Goal: Task Accomplishment & Management: Complete application form

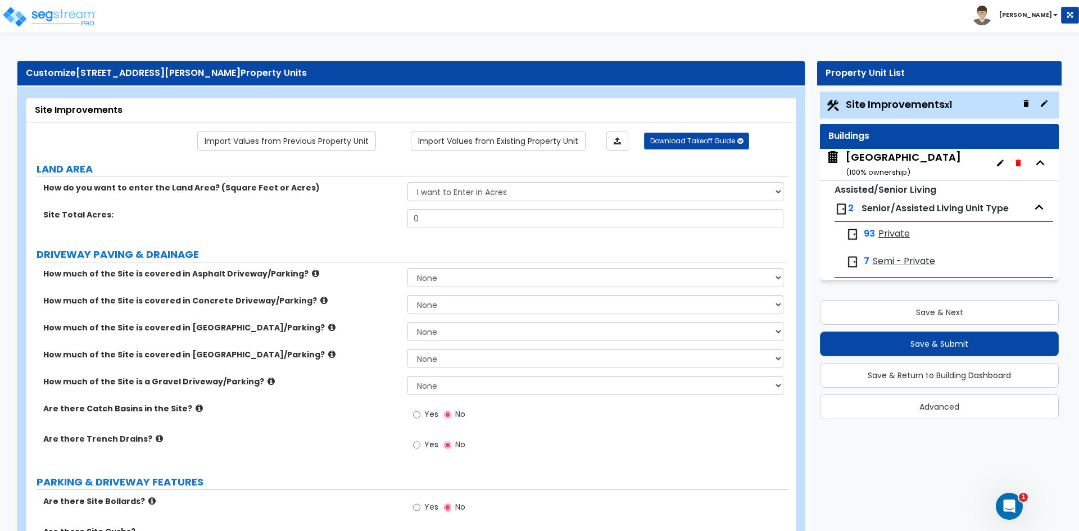
click at [882, 171] on small "( 100 % ownership)" at bounding box center [878, 172] width 65 height 11
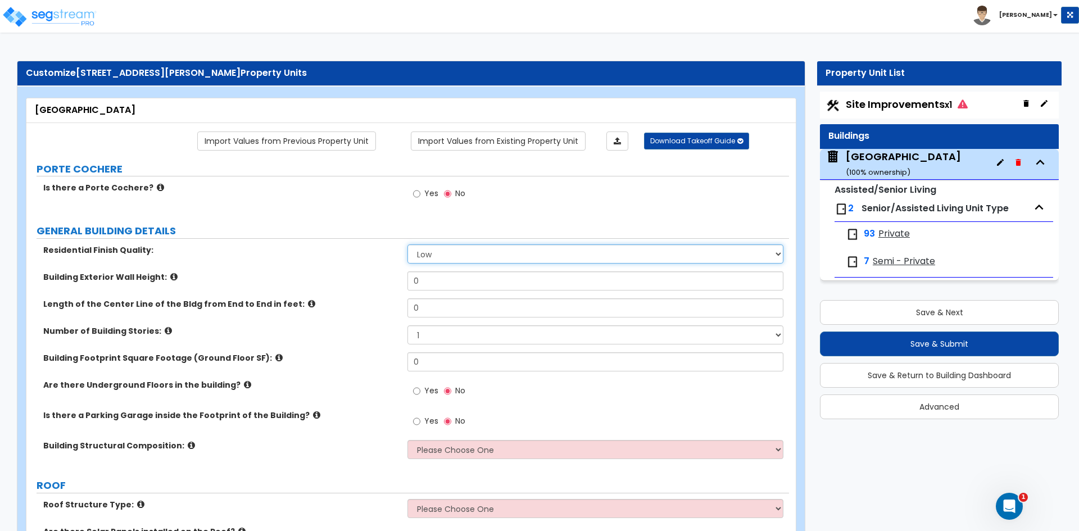
click at [434, 253] on select "Low Average High" at bounding box center [594, 253] width 375 height 19
select select "1"
click at [407, 244] on select "Low Average High" at bounding box center [594, 253] width 375 height 19
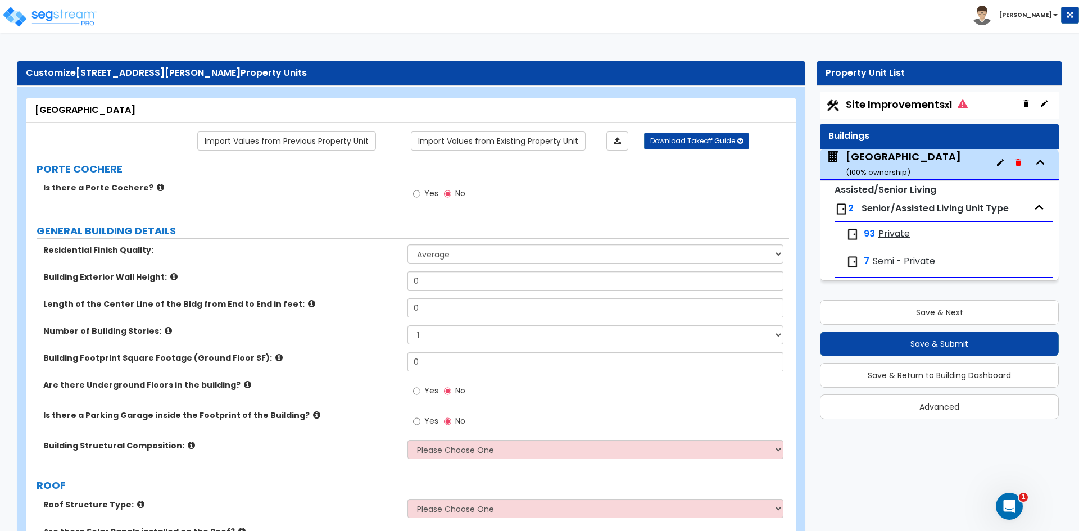
drag, startPoint x: 78, startPoint y: 72, endPoint x: 288, endPoint y: 76, distance: 210.2
click at [241, 76] on span "4900 Hendrickson Road, Middletown OH 45044" at bounding box center [158, 72] width 165 height 13
copy span "4900 Hendrickson Road, Middletown OH 45044"
drag, startPoint x: 442, startPoint y: 284, endPoint x: 409, endPoint y: 284, distance: 32.6
click at [358, 286] on div "Building Exterior Wall Height: 0" at bounding box center [407, 284] width 763 height 27
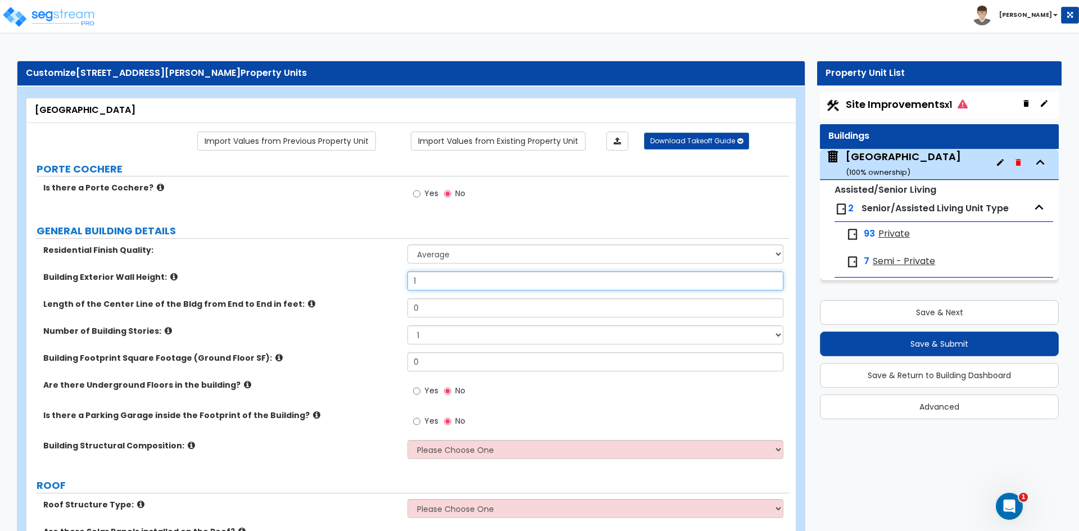
type input "1"
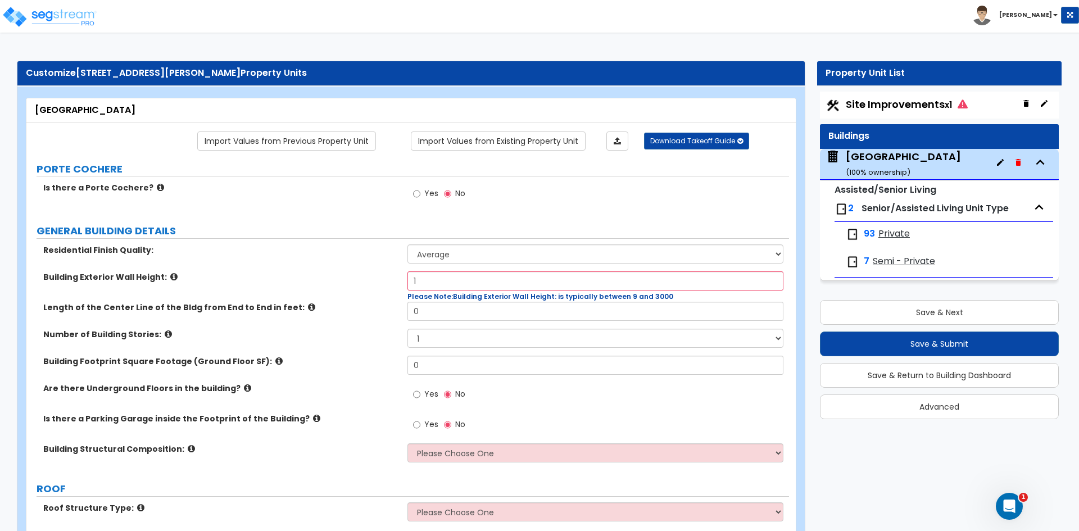
click at [308, 307] on icon at bounding box center [311, 307] width 7 height 8
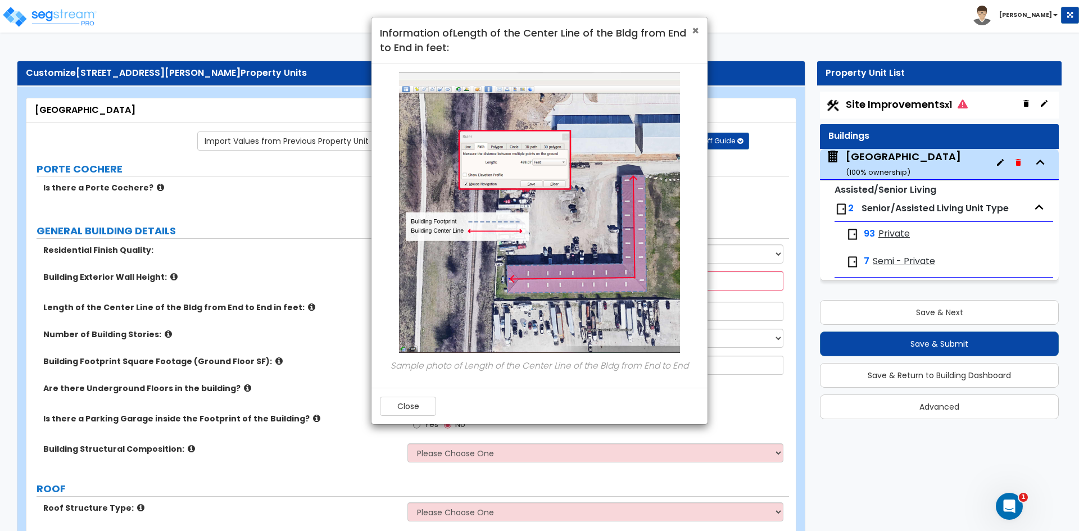
click at [693, 32] on span "×" at bounding box center [695, 30] width 7 height 16
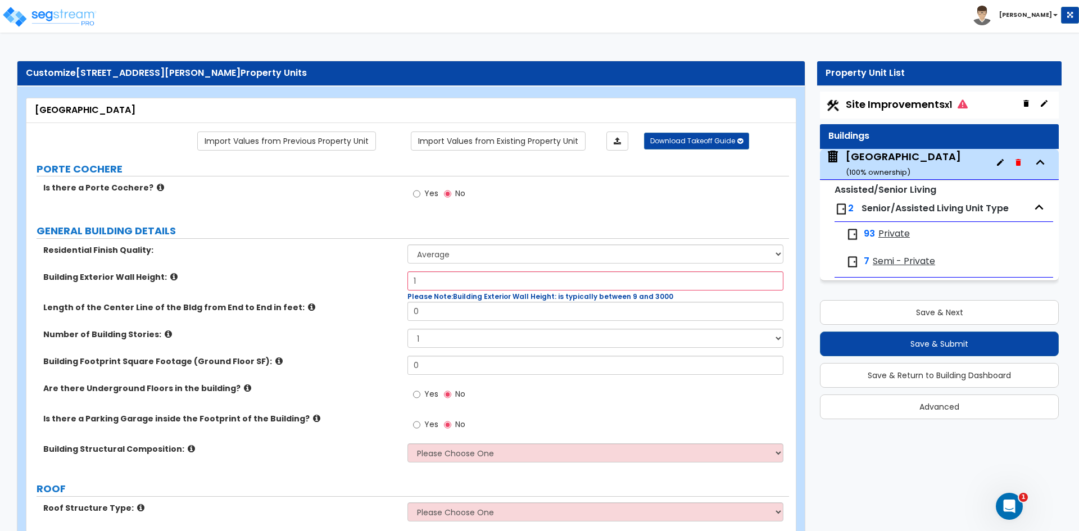
click at [308, 310] on icon at bounding box center [311, 307] width 7 height 8
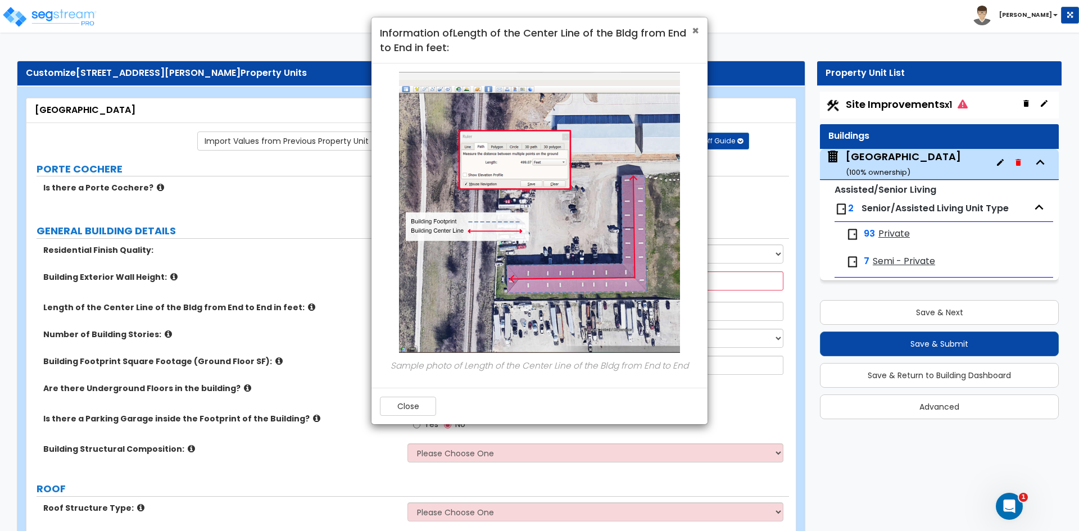
click at [692, 30] on span "×" at bounding box center [695, 30] width 7 height 16
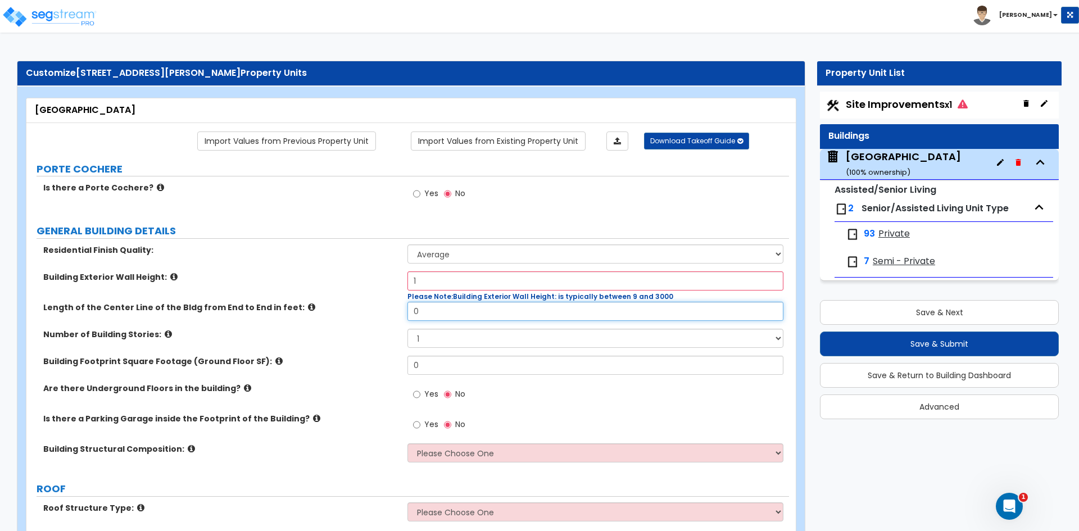
click at [456, 311] on input "0" at bounding box center [594, 311] width 375 height 19
type input "1,614"
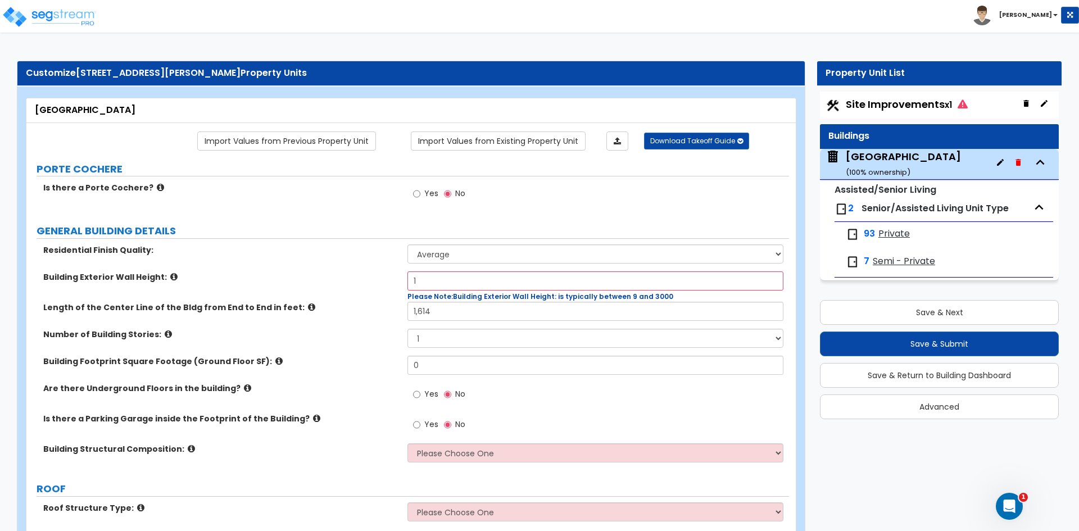
click at [275, 363] on icon at bounding box center [278, 361] width 7 height 8
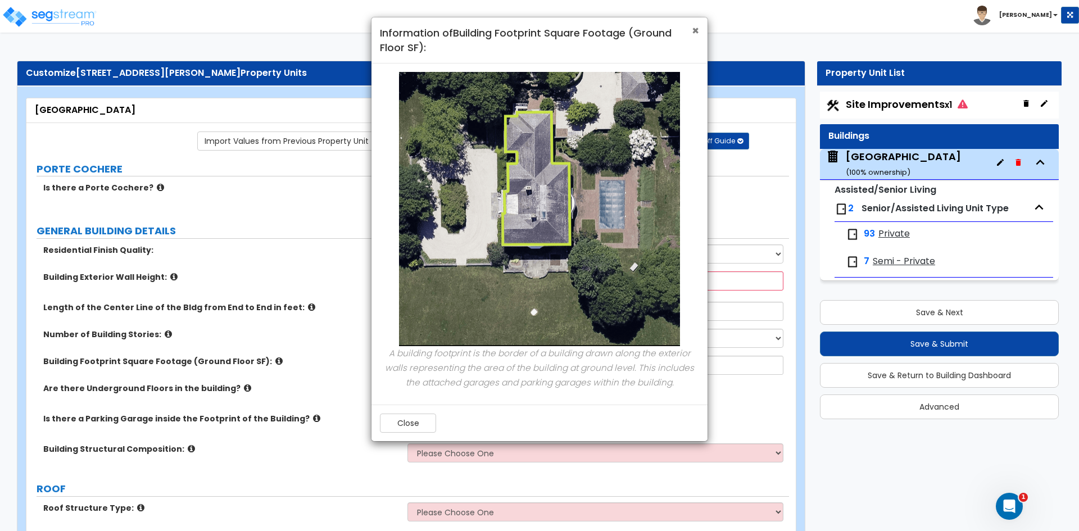
click at [693, 31] on span "×" at bounding box center [695, 30] width 7 height 16
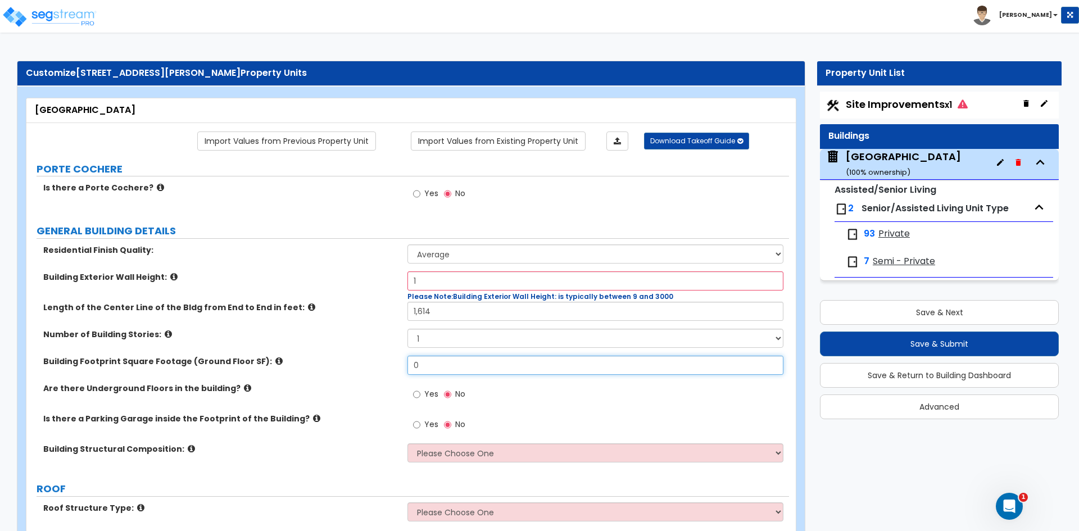
drag, startPoint x: 424, startPoint y: 366, endPoint x: 377, endPoint y: 364, distance: 46.7
click at [377, 364] on div "Building Footprint Square Footage (Ground Floor SF): 0" at bounding box center [407, 369] width 763 height 27
click at [420, 362] on input "0" at bounding box center [594, 365] width 375 height 19
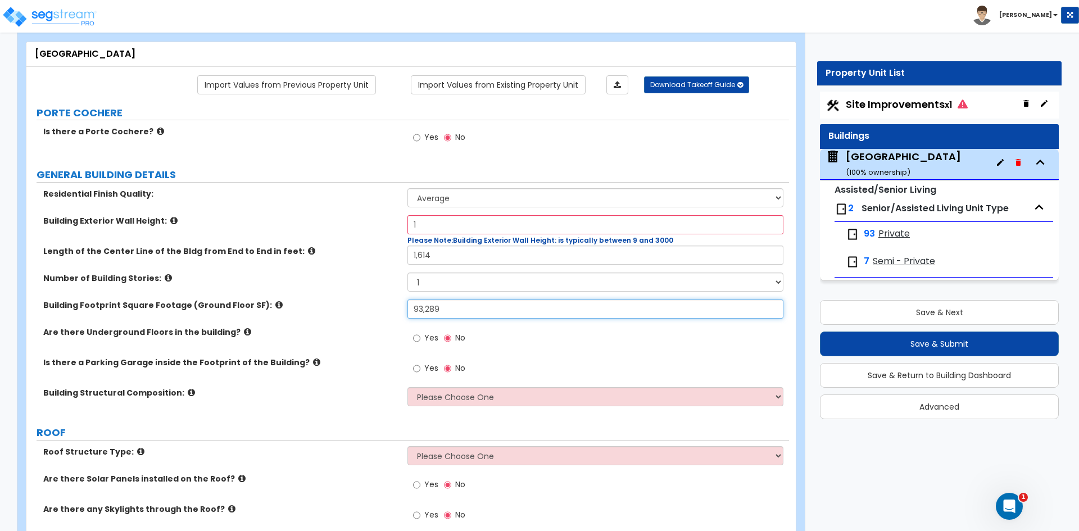
type input "93,289"
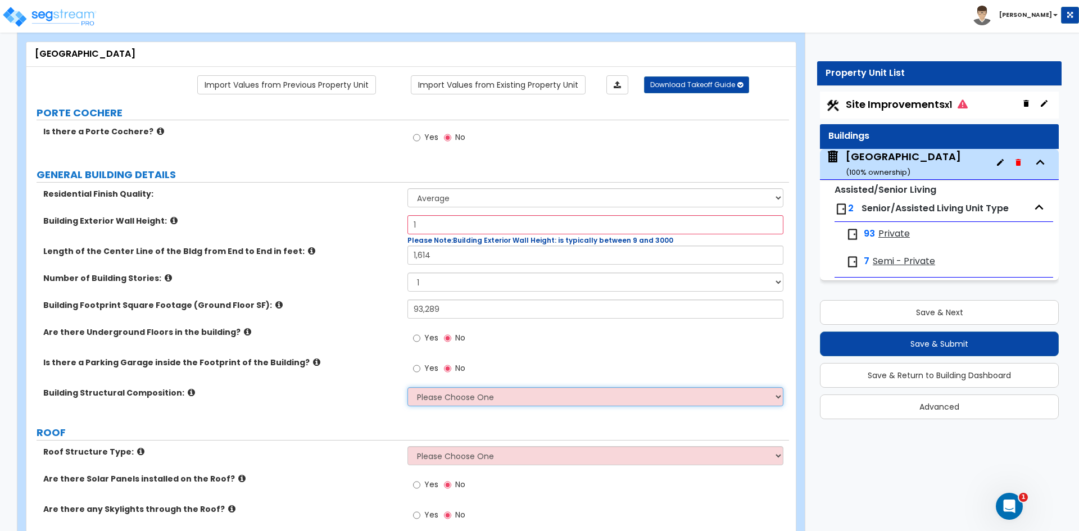
click at [472, 394] on select "Please Choose One Reinforced Concrete Structural Steel Brick Masonry CMU Masonr…" at bounding box center [594, 396] width 375 height 19
select select "7"
click at [407, 387] on select "Please Choose One Reinforced Concrete Structural Steel Brick Masonry CMU Masonr…" at bounding box center [594, 396] width 375 height 19
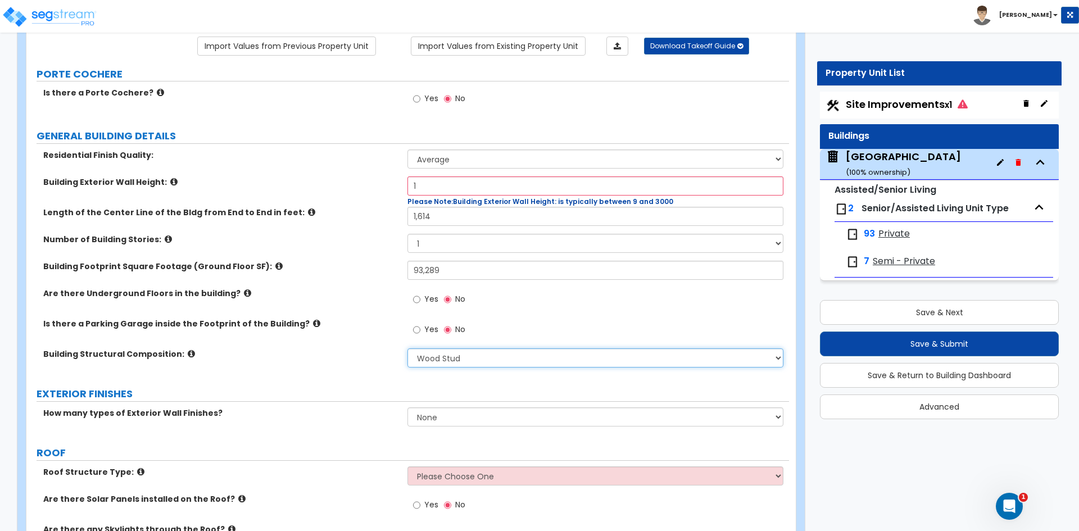
scroll to position [112, 0]
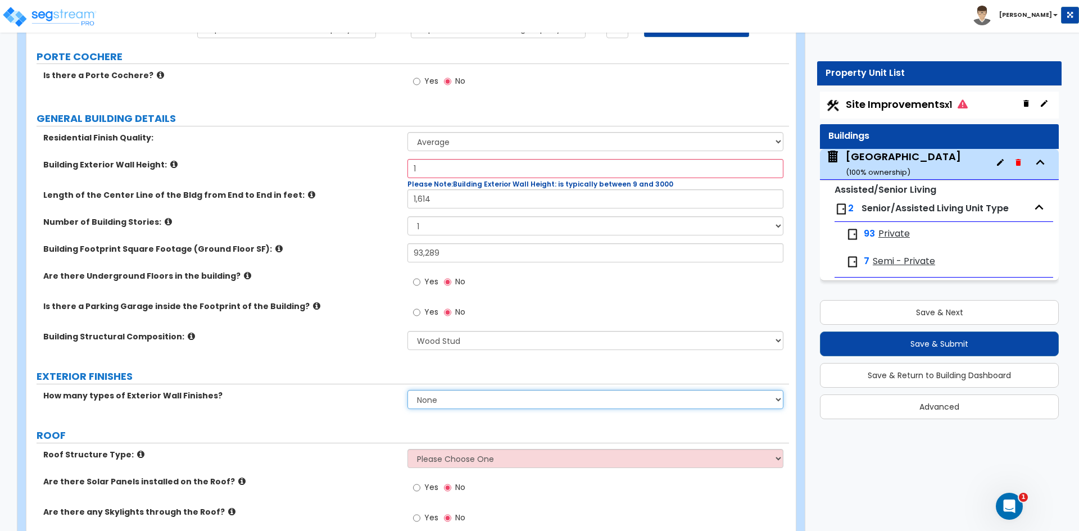
click at [419, 393] on select "None 1 2 3" at bounding box center [594, 399] width 375 height 19
select select "1"
click at [407, 390] on select "None 1 2 3" at bounding box center [594, 399] width 375 height 19
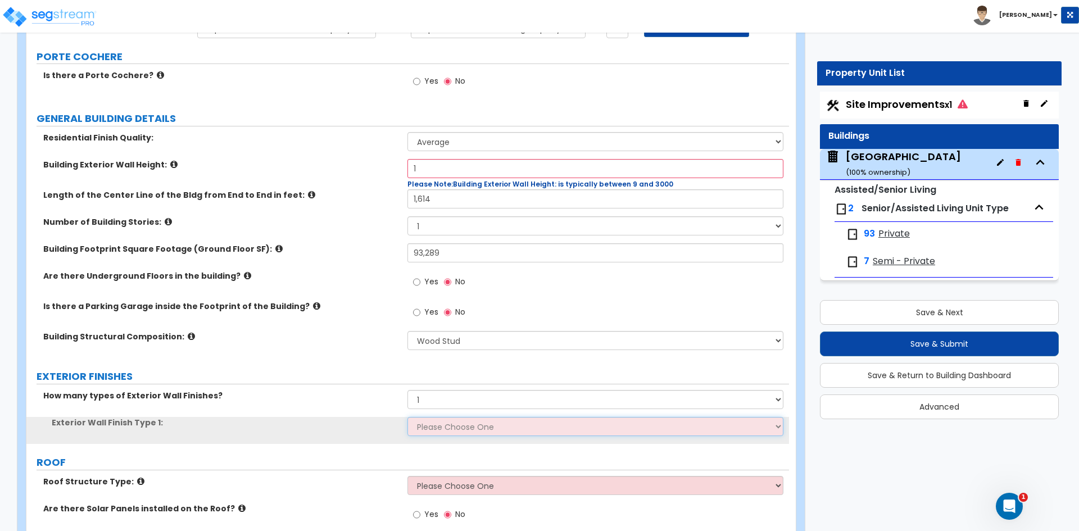
click at [449, 431] on select "Please Choose One No Finish/Shared Wall No Wall Brick Veneer Stone Veneer Wood …" at bounding box center [594, 426] width 375 height 19
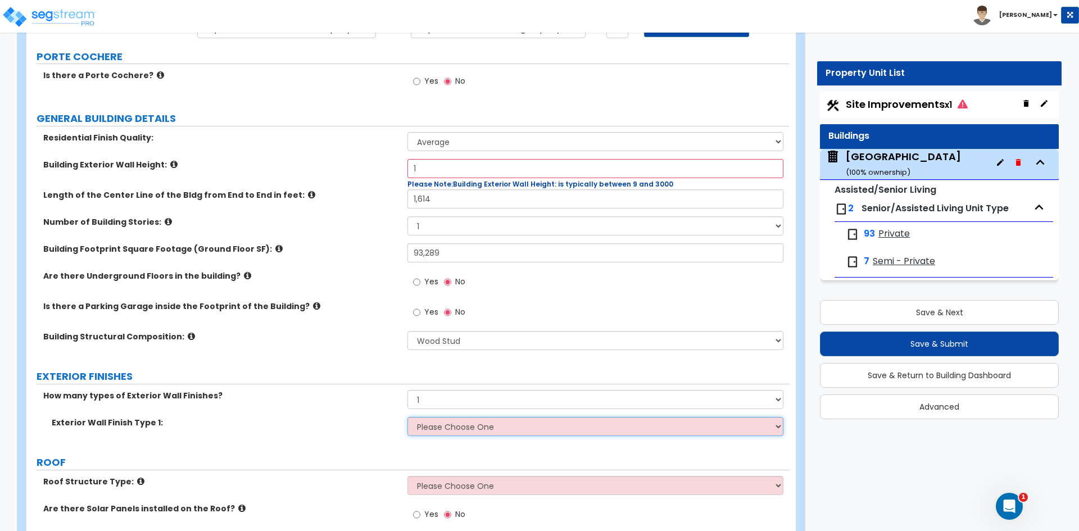
select select "5"
click at [407, 417] on select "Please Choose One No Finish/Shared Wall No Wall Brick Veneer Stone Veneer Wood …" at bounding box center [594, 426] width 375 height 19
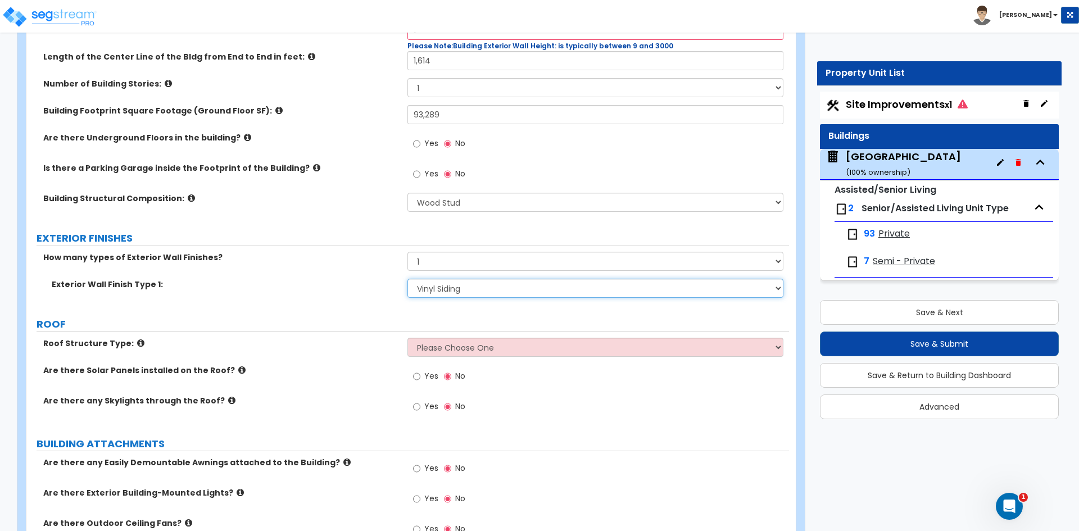
scroll to position [281, 0]
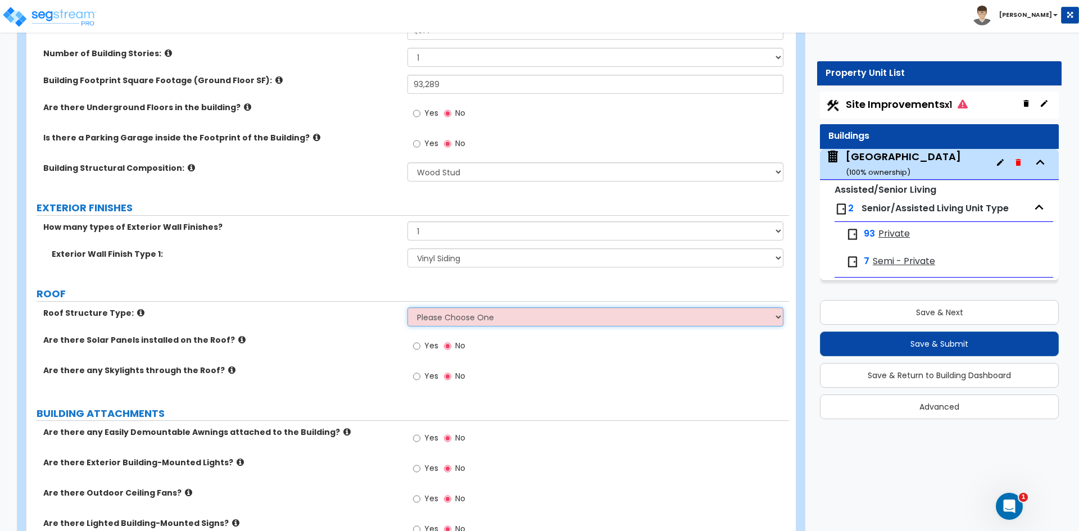
click at [433, 323] on select "Please Choose One Gable Roof Flat Roof Hybrid Gable & Flat Roof" at bounding box center [594, 316] width 375 height 19
click at [209, 328] on div "Roof Structure Type: Please Choose One Gable Roof Flat Roof Hybrid Gable & Flat…" at bounding box center [407, 320] width 763 height 27
click at [137, 312] on icon at bounding box center [140, 313] width 7 height 8
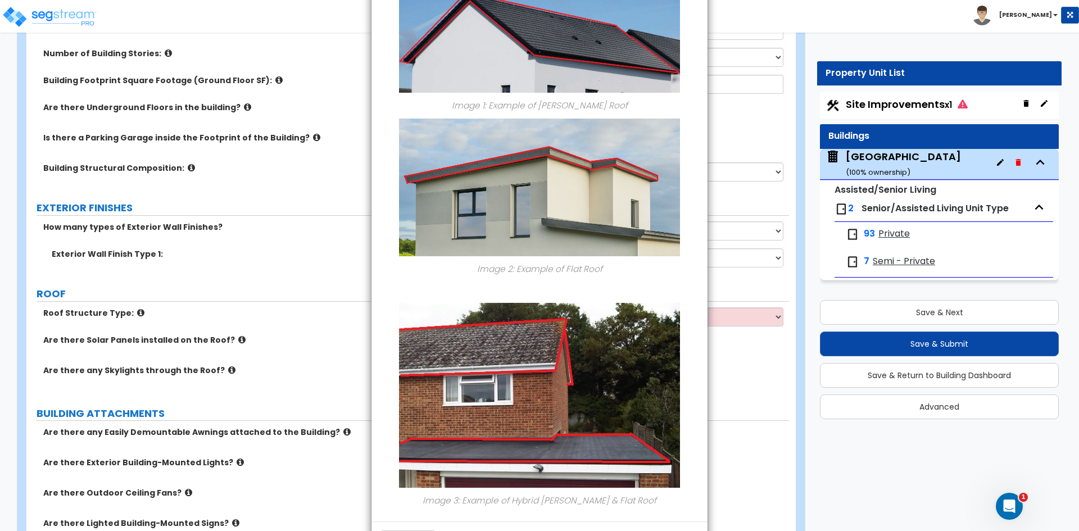
scroll to position [0, 0]
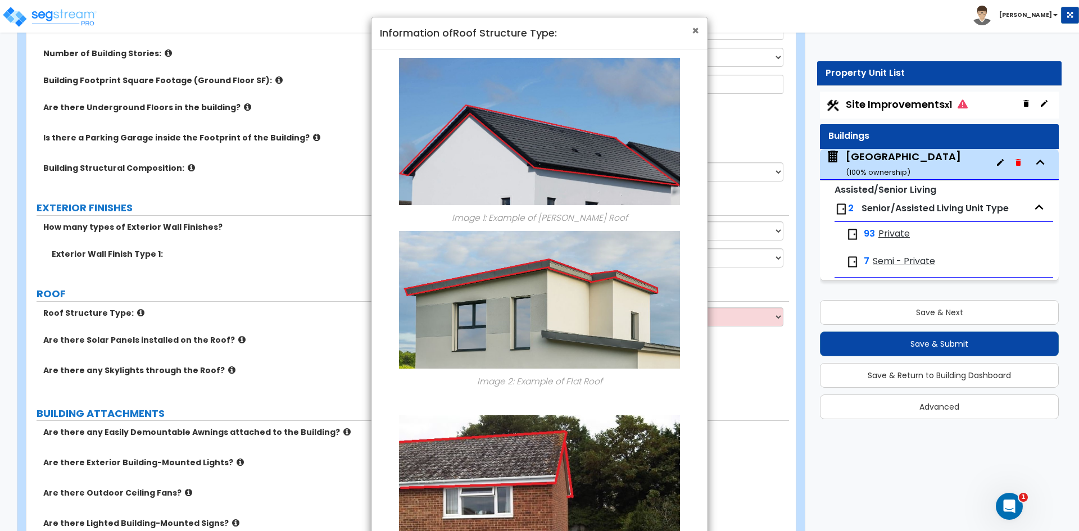
click at [696, 31] on span "×" at bounding box center [695, 30] width 7 height 16
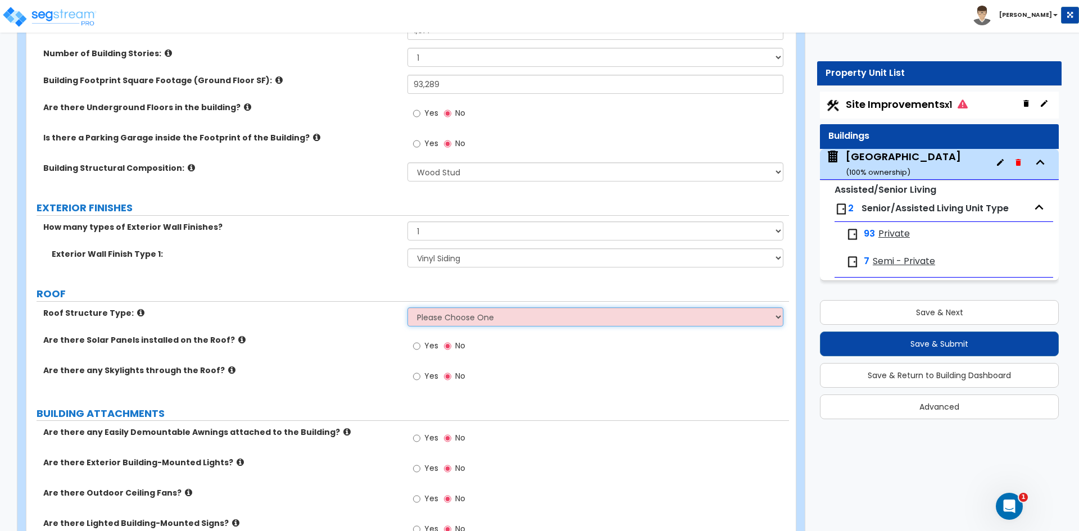
click at [445, 322] on select "Please Choose One Gable Roof Flat Roof Hybrid Gable & Flat Roof" at bounding box center [594, 316] width 375 height 19
select select "1"
click at [407, 307] on select "Please Choose One Gable Roof Flat Roof Hybrid Gable & Flat Roof" at bounding box center [594, 316] width 375 height 19
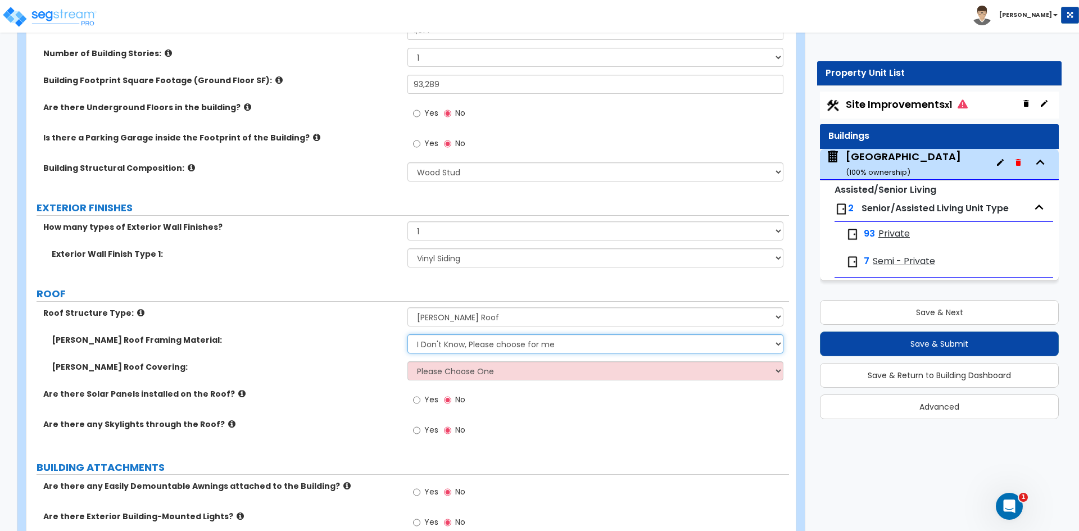
click at [432, 347] on select "I Don't Know, Please choose for me Metal Wood" at bounding box center [594, 343] width 375 height 19
select select "2"
click at [407, 334] on select "I Don't Know, Please choose for me Metal Wood" at bounding box center [594, 343] width 375 height 19
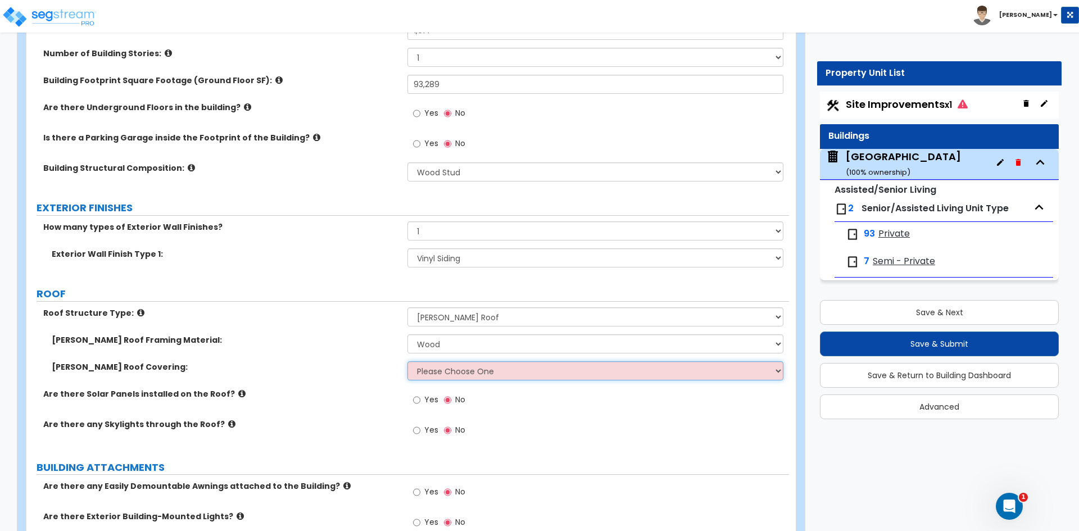
click at [428, 374] on select "Please Choose One Asphalt Shingle Clay Tile Wood Shingle Metal Shingle Standing…" at bounding box center [594, 370] width 375 height 19
select select "1"
click at [407, 361] on select "Please Choose One Asphalt Shingle Clay Tile Wood Shingle Metal Shingle Standing…" at bounding box center [594, 370] width 375 height 19
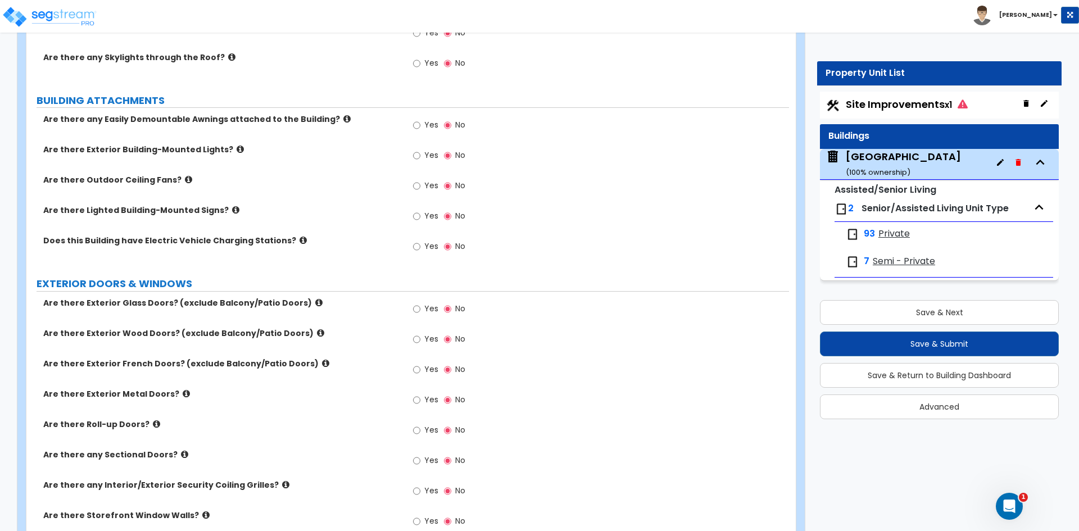
scroll to position [674, 0]
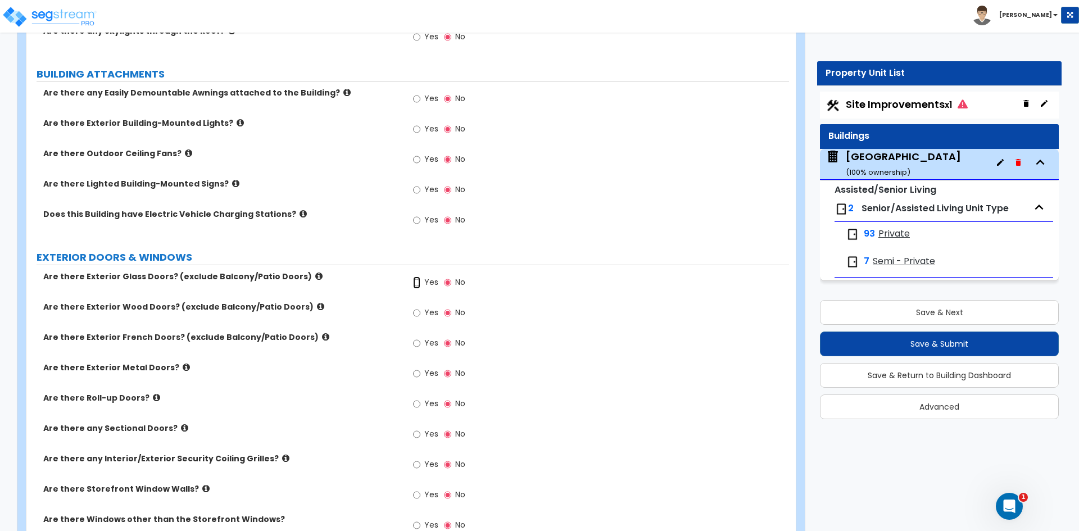
click at [415, 282] on input "Yes" at bounding box center [416, 283] width 7 height 12
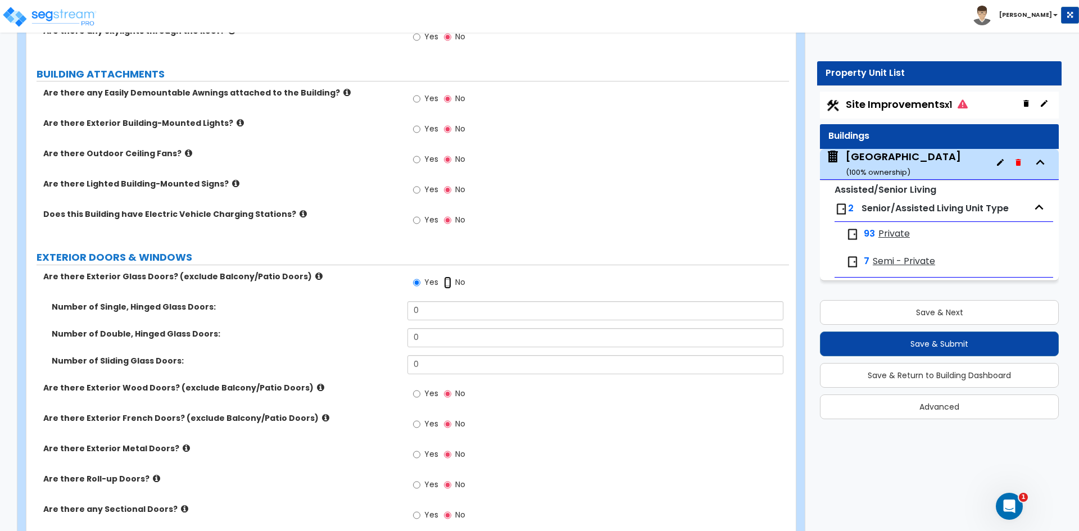
click at [448, 282] on input "No" at bounding box center [447, 283] width 7 height 12
radio input "false"
radio input "true"
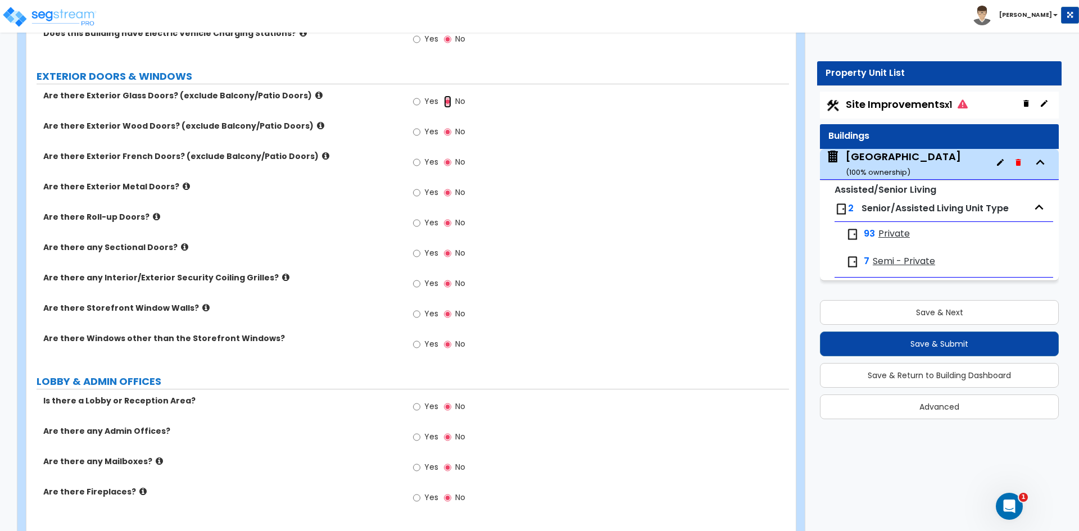
scroll to position [899, 0]
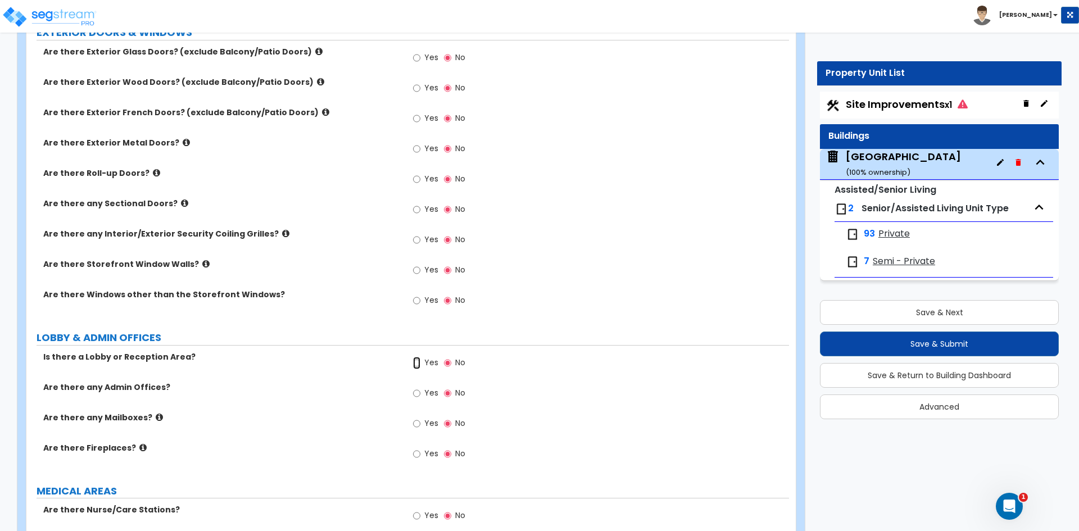
click at [414, 363] on input "Yes" at bounding box center [416, 363] width 7 height 12
radio input "true"
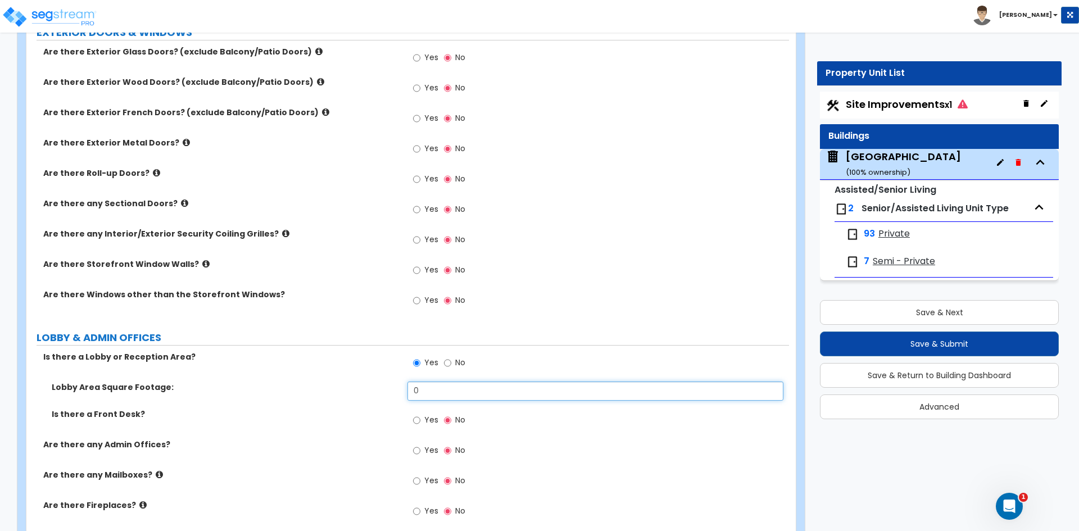
drag, startPoint x: 458, startPoint y: 392, endPoint x: 282, endPoint y: 397, distance: 176.5
click at [284, 397] on div "Lobby Area Square Footage: 0" at bounding box center [407, 395] width 763 height 27
click at [434, 392] on input "0" at bounding box center [594, 391] width 375 height 19
type input "4,200"
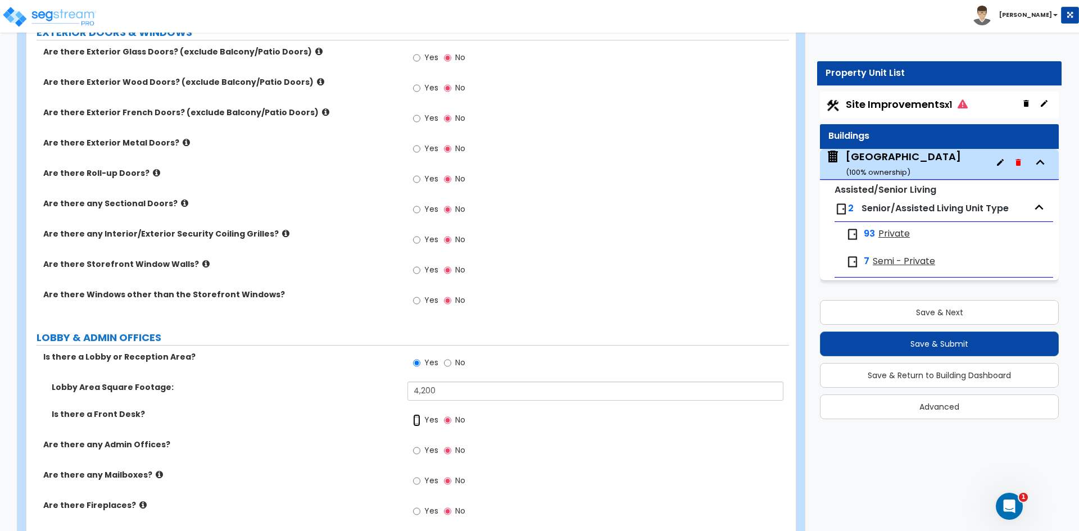
click at [415, 419] on input "Yes" at bounding box center [416, 420] width 7 height 12
radio input "true"
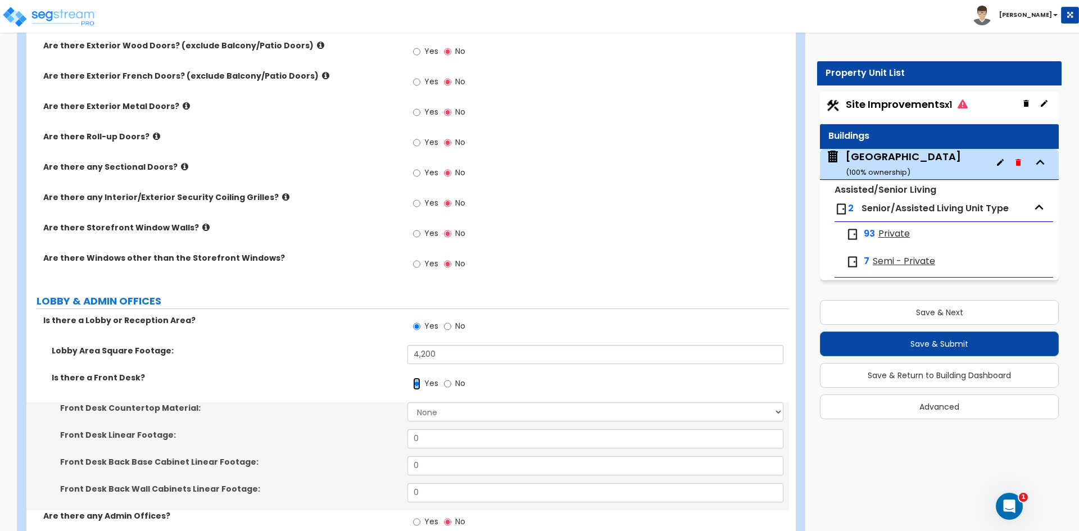
scroll to position [955, 0]
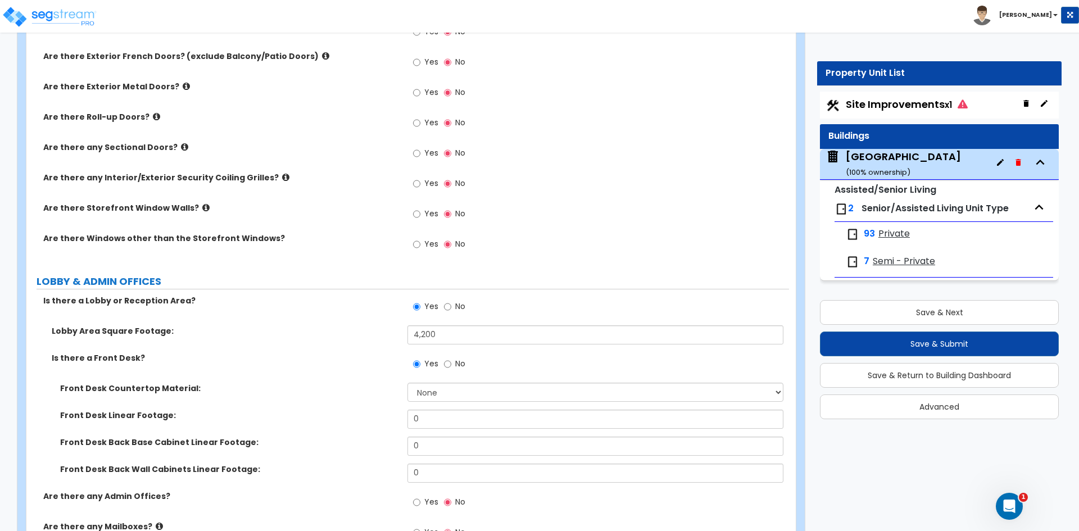
click at [404, 395] on div "Front Desk Countertop Material: None Plastic Laminate Solid Surface Stone Quart…" at bounding box center [407, 396] width 763 height 27
click at [424, 392] on select "None Plastic Laminate Solid Surface Stone Quartz Marble Tile Wood Stainless Ste…" at bounding box center [594, 392] width 375 height 19
select select "3"
click at [407, 383] on select "None Plastic Laminate Solid Surface Stone Quartz Marble Tile Wood Stainless Ste…" at bounding box center [594, 392] width 375 height 19
click at [428, 415] on input "0" at bounding box center [594, 419] width 375 height 19
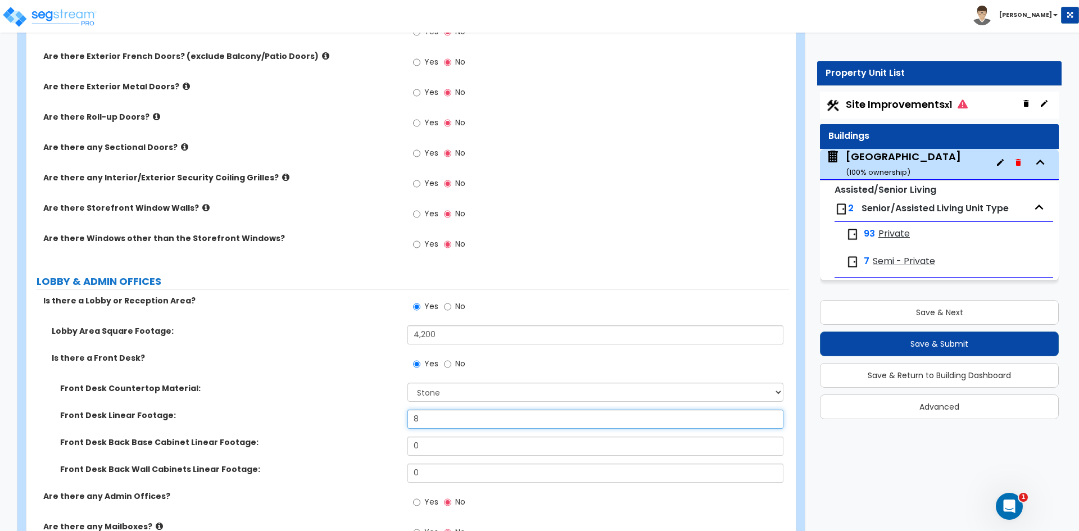
type input "8"
click at [432, 447] on input "0" at bounding box center [594, 446] width 375 height 19
type input "6"
click at [426, 472] on input "0" at bounding box center [594, 473] width 375 height 19
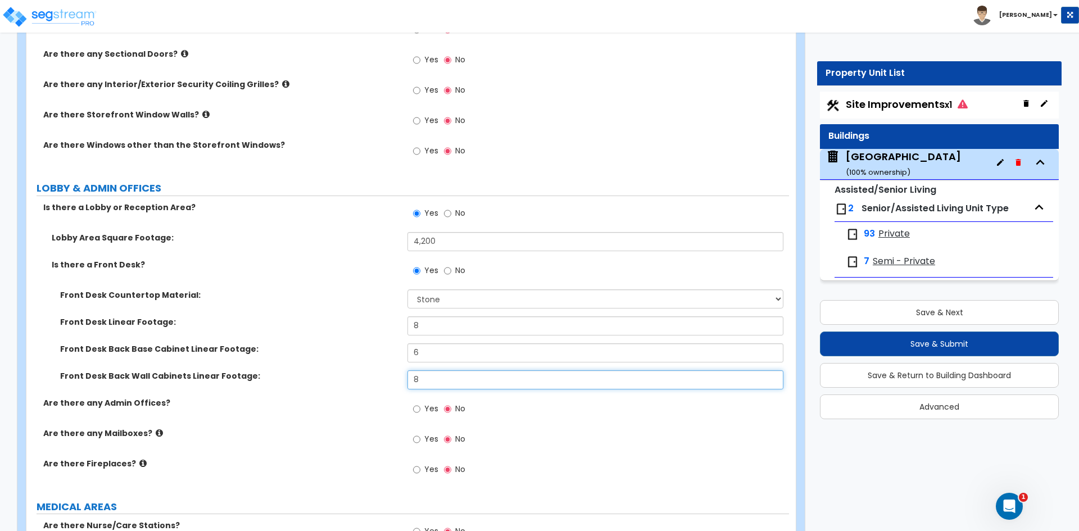
scroll to position [1068, 0]
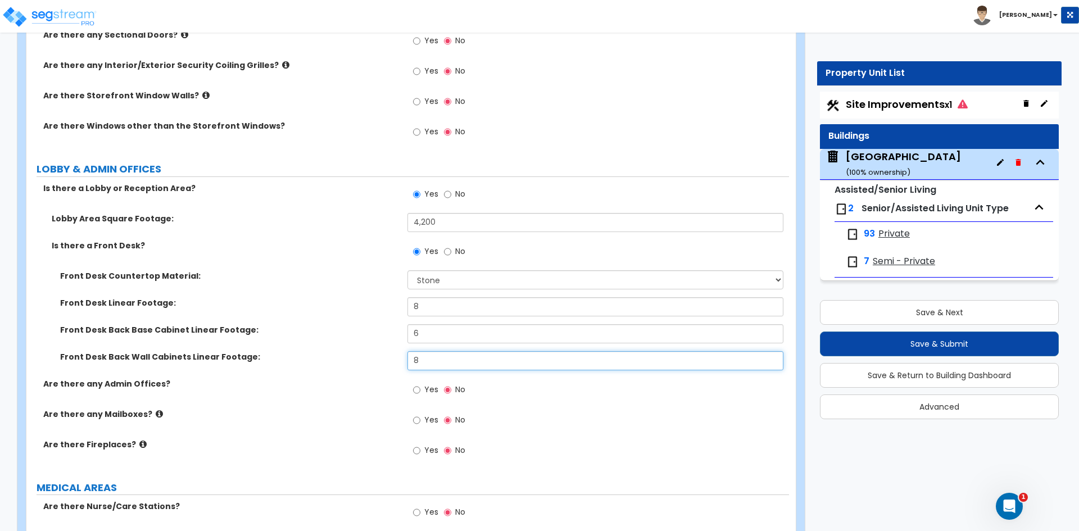
type input "8"
click at [416, 388] on input "Yes" at bounding box center [416, 390] width 7 height 12
radio input "true"
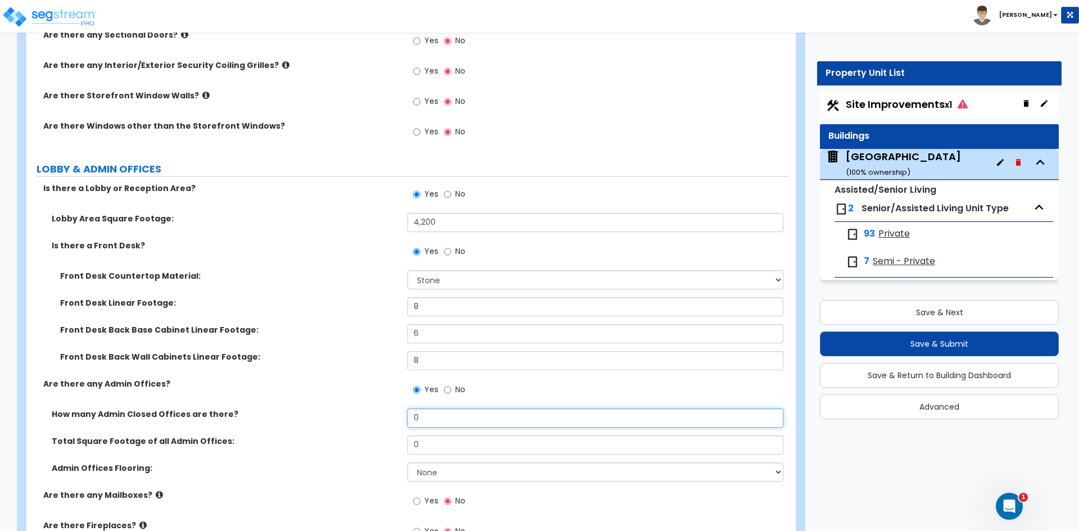
drag, startPoint x: 422, startPoint y: 419, endPoint x: 288, endPoint y: 416, distance: 133.2
click at [373, 420] on div "How many Admin Closed Offices are there? 0" at bounding box center [407, 422] width 763 height 27
type input "2"
click at [420, 449] on input "0" at bounding box center [594, 445] width 375 height 19
type input "750"
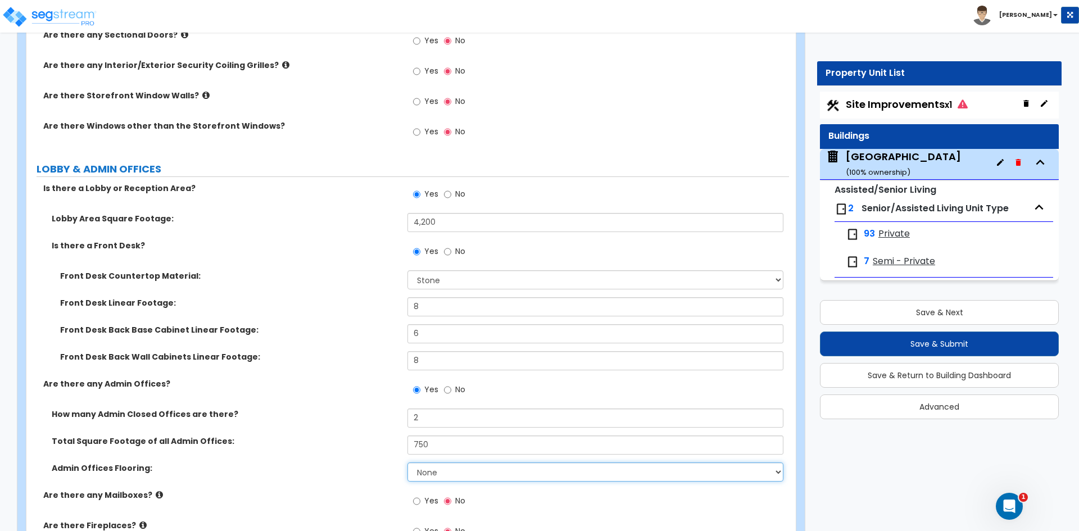
click at [445, 469] on select "None Tile Flooring Hardwood Flooring Resilient Laminate Flooring VCT Flooring S…" at bounding box center [594, 472] width 375 height 19
select select "5"
click at [407, 463] on select "None Tile Flooring Hardwood Flooring Resilient Laminate Flooring VCT Flooring S…" at bounding box center [594, 472] width 375 height 19
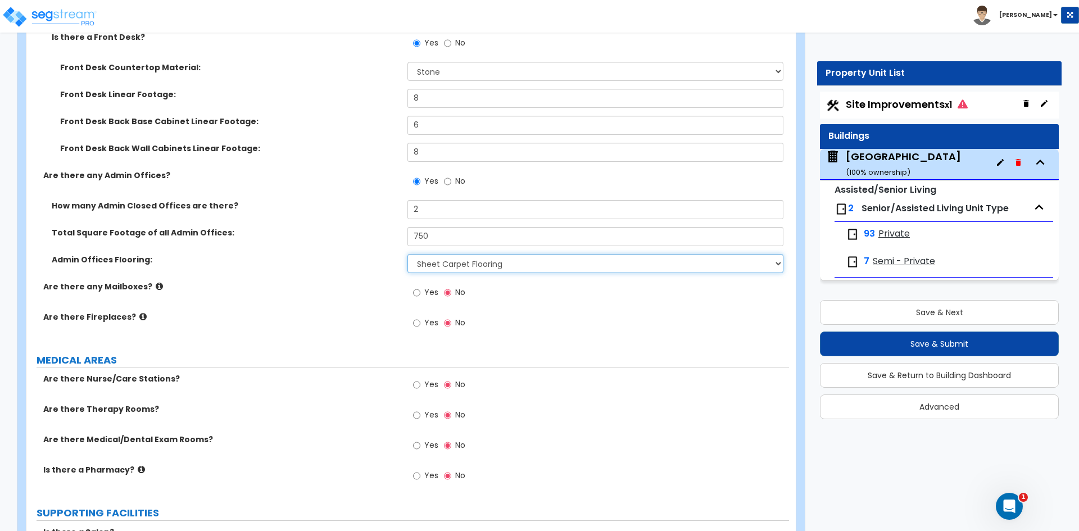
scroll to position [1293, 0]
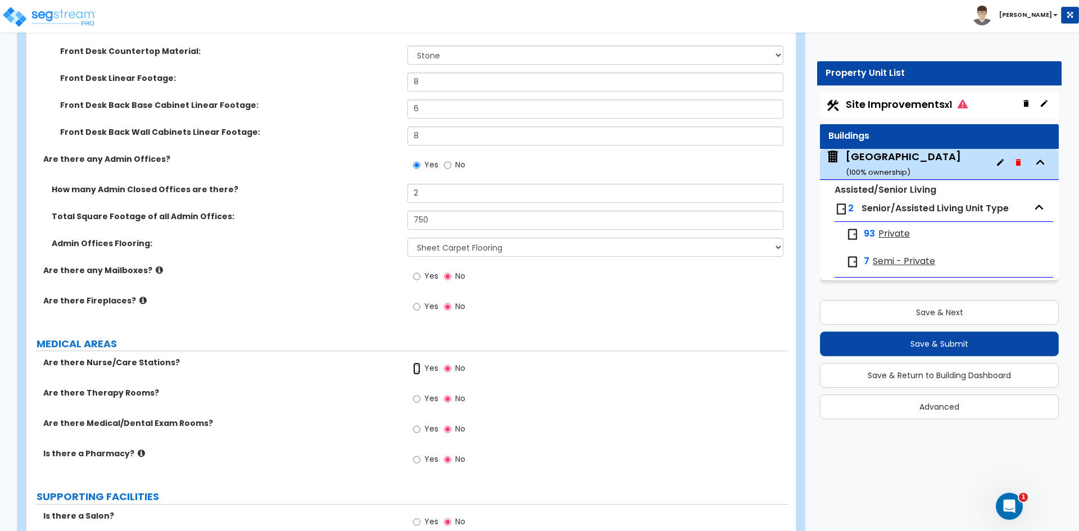
click at [415, 368] on input "Yes" at bounding box center [416, 369] width 7 height 12
radio input "true"
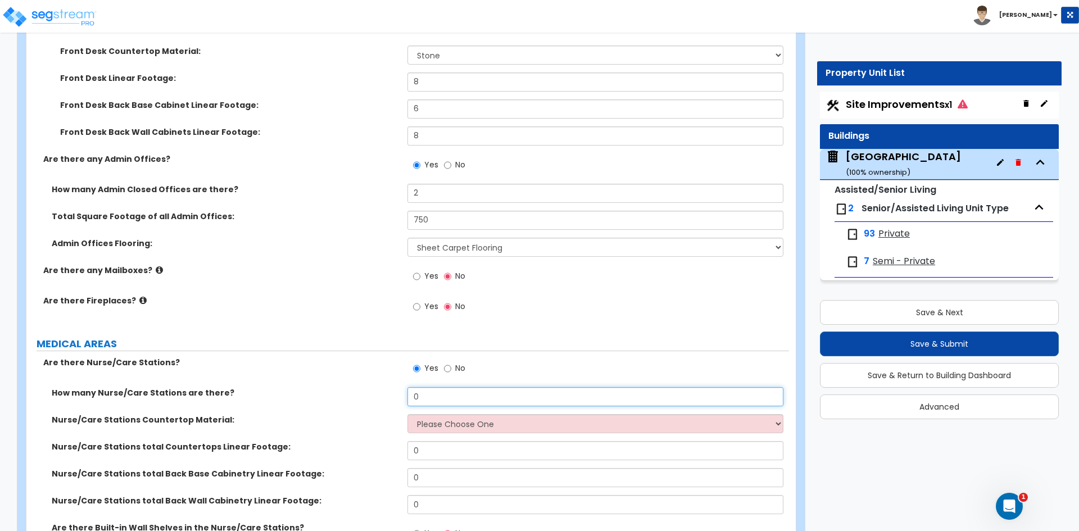
click at [416, 397] on input "0" at bounding box center [594, 396] width 375 height 19
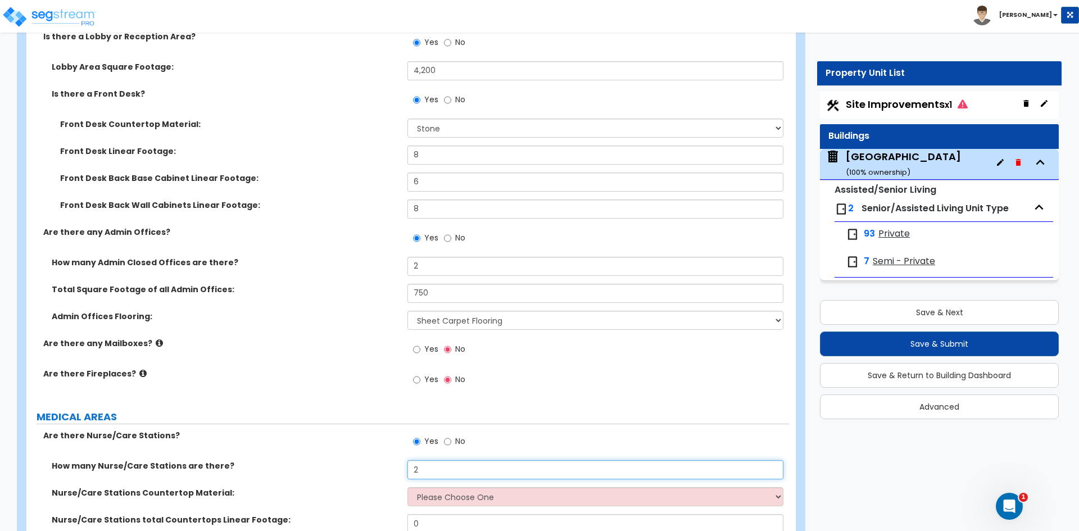
scroll to position [1180, 0]
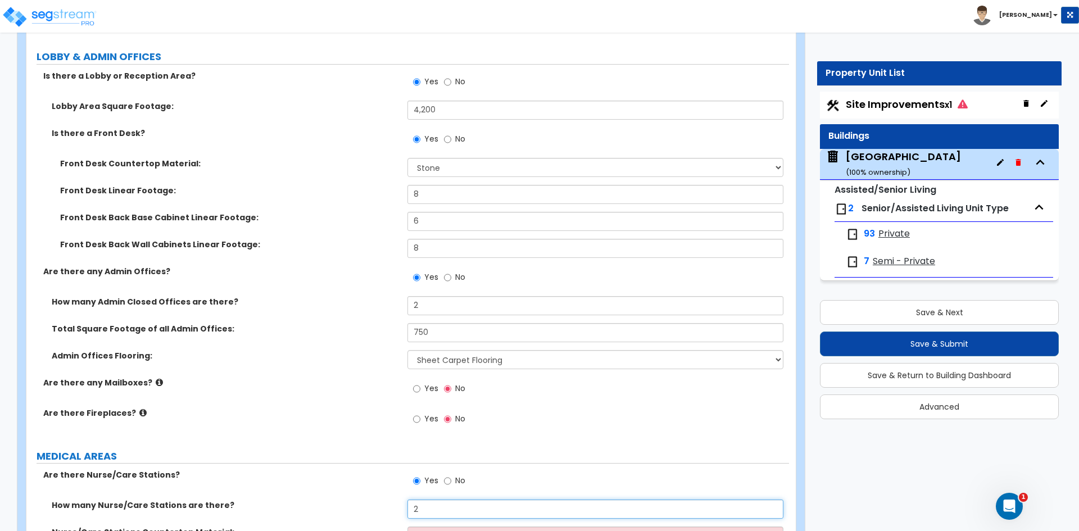
type input "2"
click at [446, 142] on input "No" at bounding box center [447, 139] width 7 height 12
radio input "false"
radio input "true"
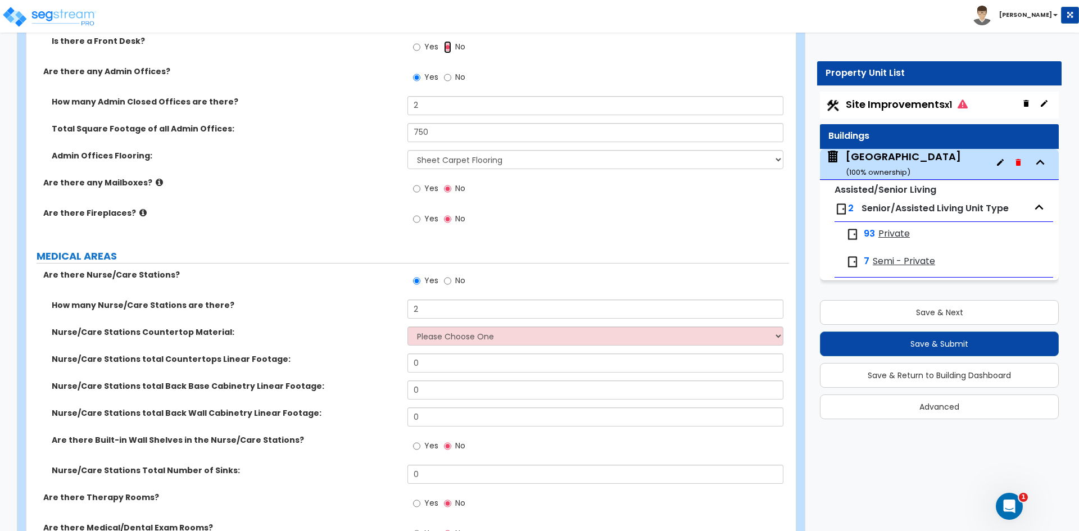
scroll to position [1293, 0]
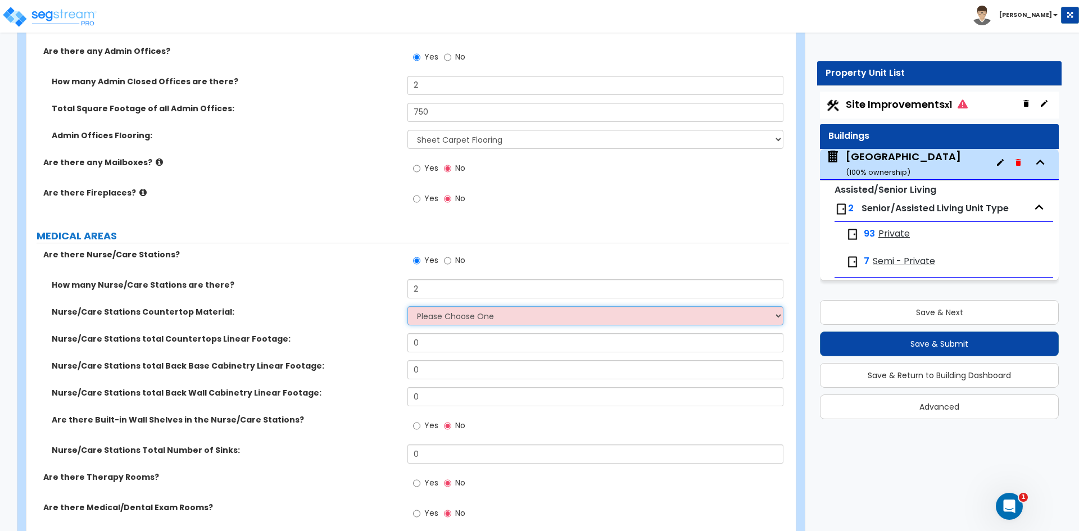
click at [431, 308] on select "Please Choose One Plastic Laminate Solid Surface Stone Quartz Marble Tile Wood …" at bounding box center [594, 315] width 375 height 19
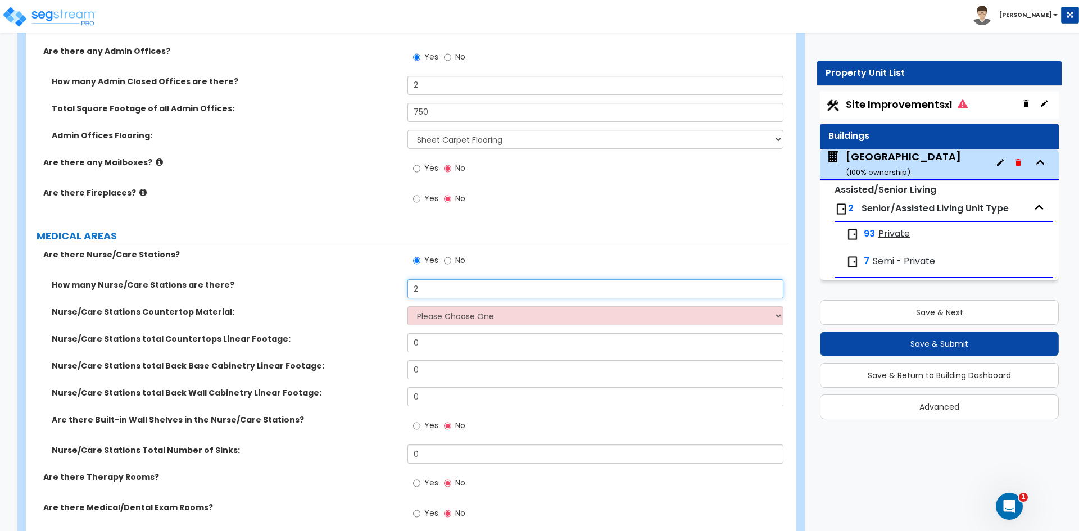
click at [420, 283] on input "2" at bounding box center [594, 288] width 375 height 19
type input "4"
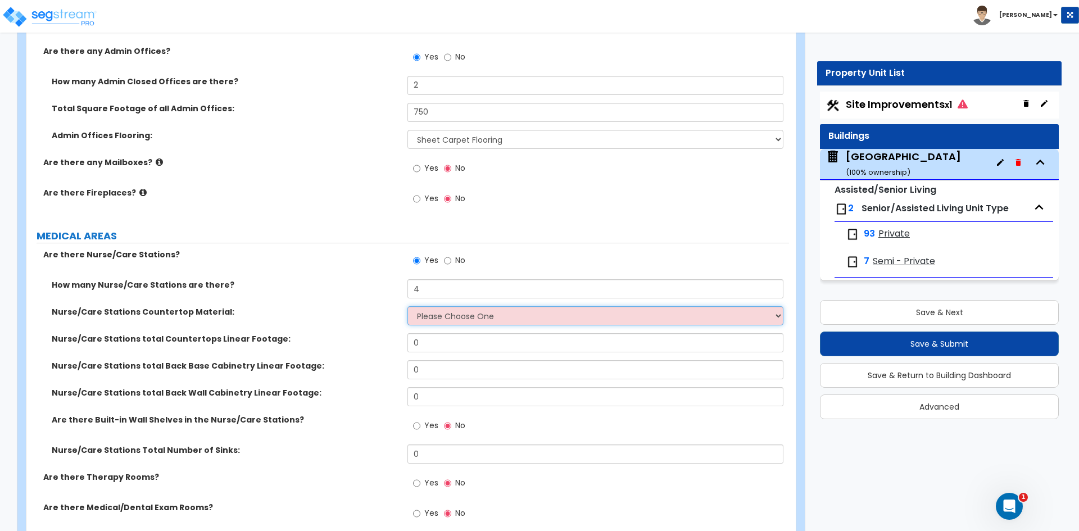
click at [422, 315] on select "Please Choose One Plastic Laminate Solid Surface Stone Quartz Marble Tile Wood …" at bounding box center [594, 315] width 375 height 19
select select "3"
click at [407, 306] on select "Please Choose One Plastic Laminate Solid Surface Stone Quartz Marble Tile Wood …" at bounding box center [594, 315] width 375 height 19
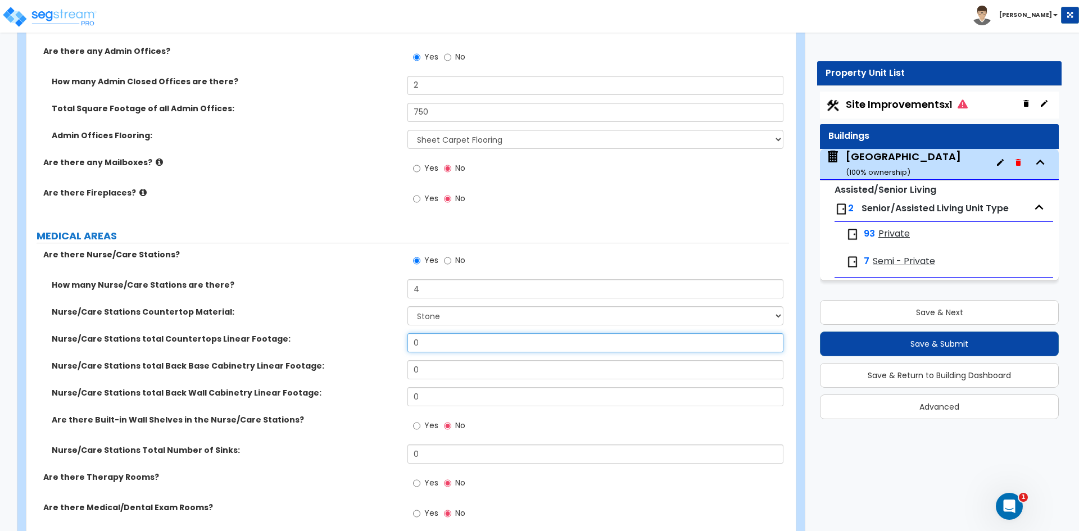
click at [451, 347] on input "0" at bounding box center [594, 342] width 375 height 19
type input "14"
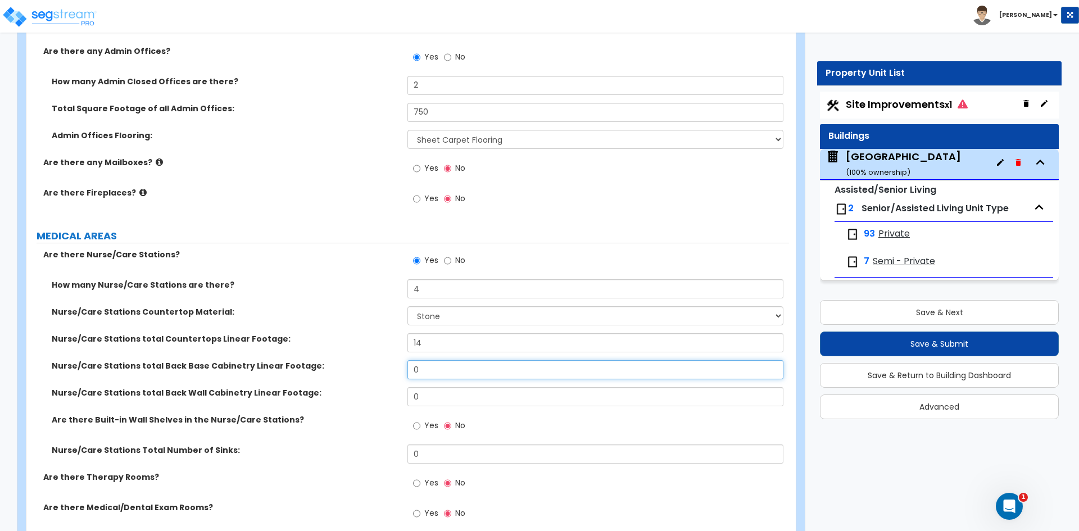
click at [442, 369] on input "0" at bounding box center [594, 369] width 375 height 19
type input "6"
click at [438, 399] on input "0" at bounding box center [594, 396] width 375 height 19
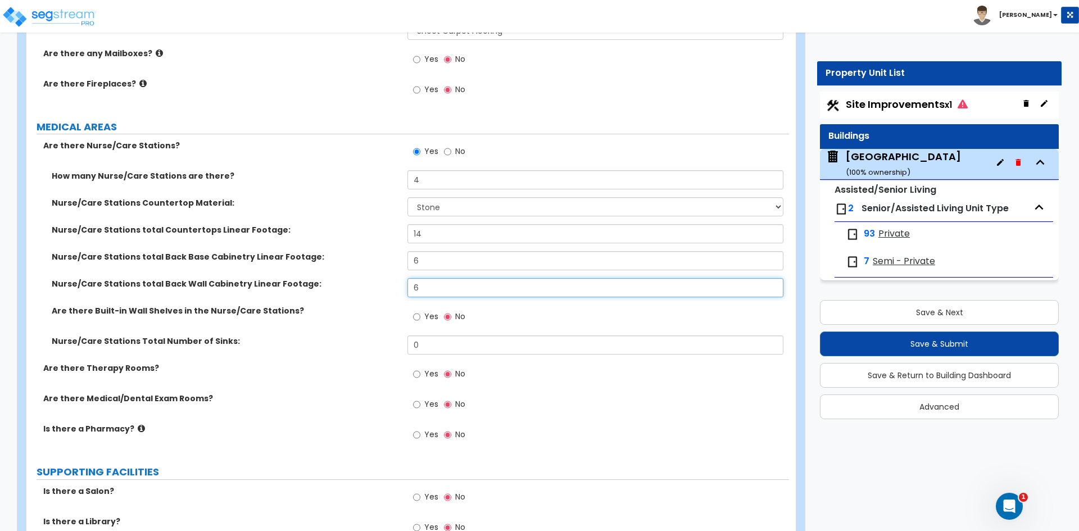
scroll to position [1405, 0]
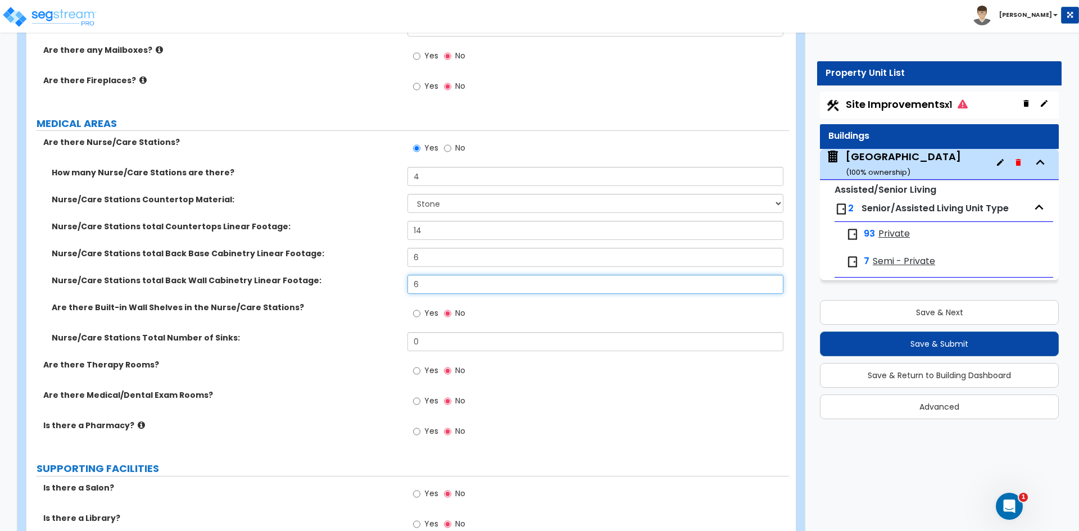
type input "6"
click at [419, 372] on input "Yes" at bounding box center [416, 371] width 7 height 12
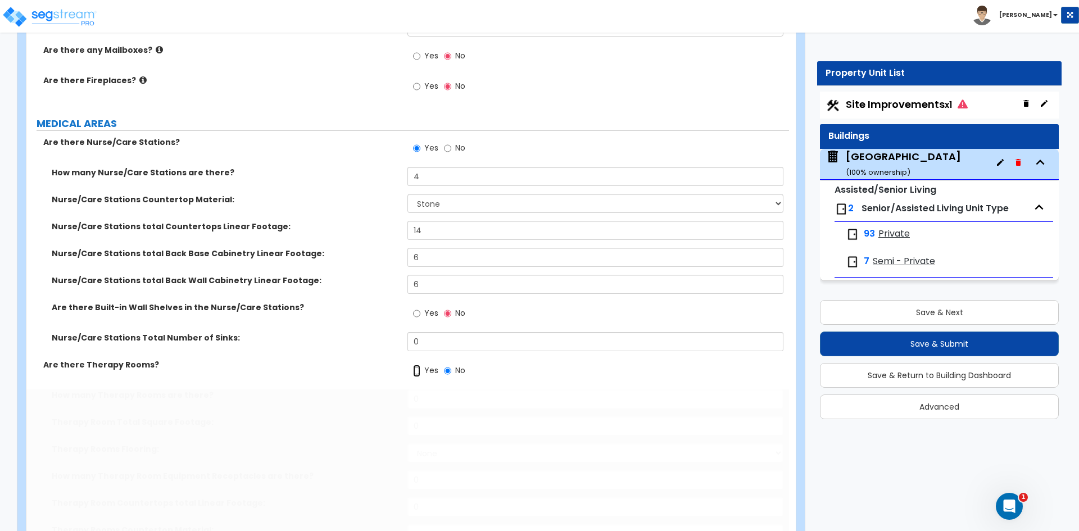
radio input "true"
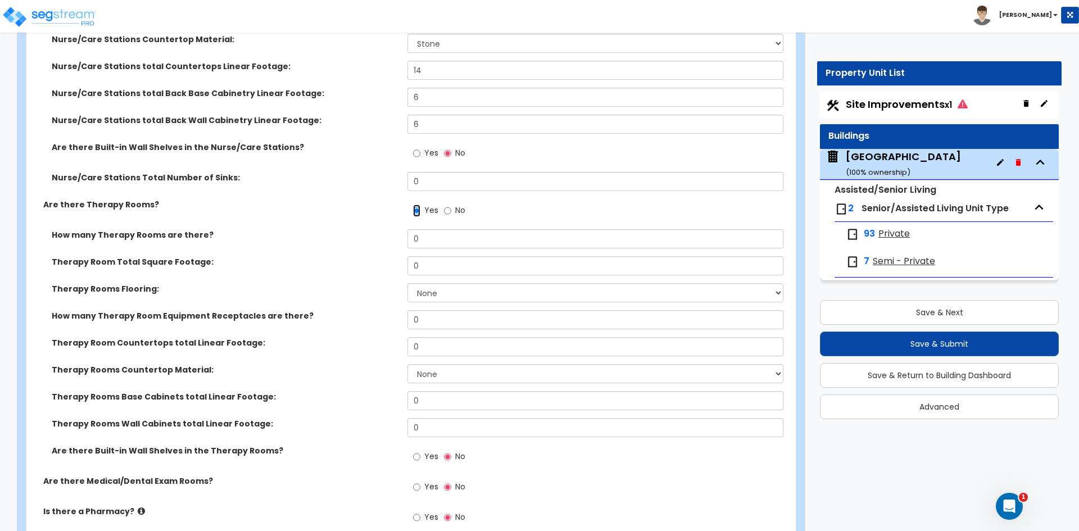
scroll to position [1574, 0]
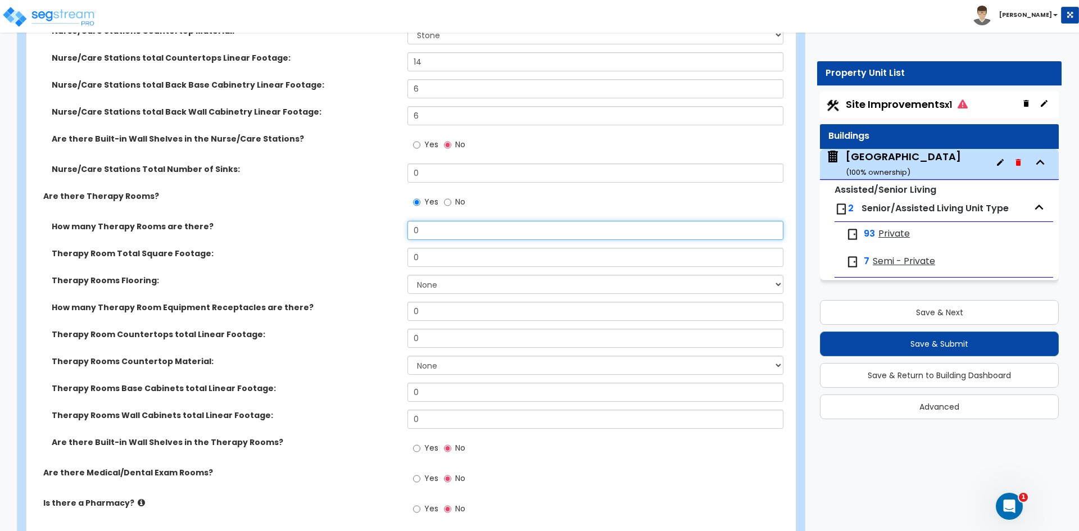
drag, startPoint x: 433, startPoint y: 227, endPoint x: 305, endPoint y: 233, distance: 128.3
click at [305, 233] on div "How many Therapy Rooms are there? 0" at bounding box center [407, 234] width 763 height 27
type input "3"
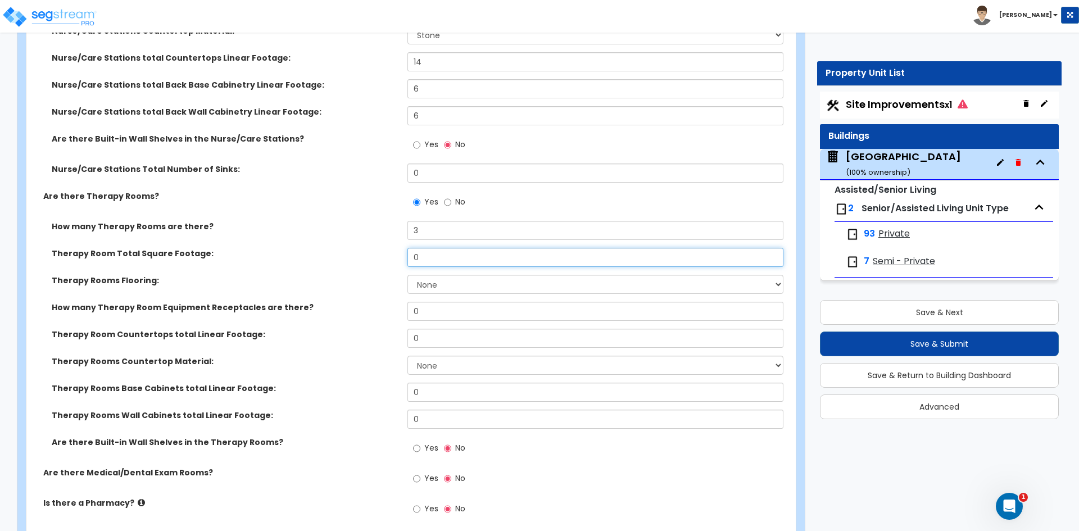
click at [428, 260] on input "0" at bounding box center [594, 257] width 375 height 19
type input "14,500"
click at [341, 280] on label "Therapy Rooms Flooring:" at bounding box center [225, 280] width 347 height 11
click at [435, 282] on select "None Tile Flooring Hardwood Flooring Resilient Laminate Flooring VCT Flooring S…" at bounding box center [594, 284] width 375 height 19
select select "1"
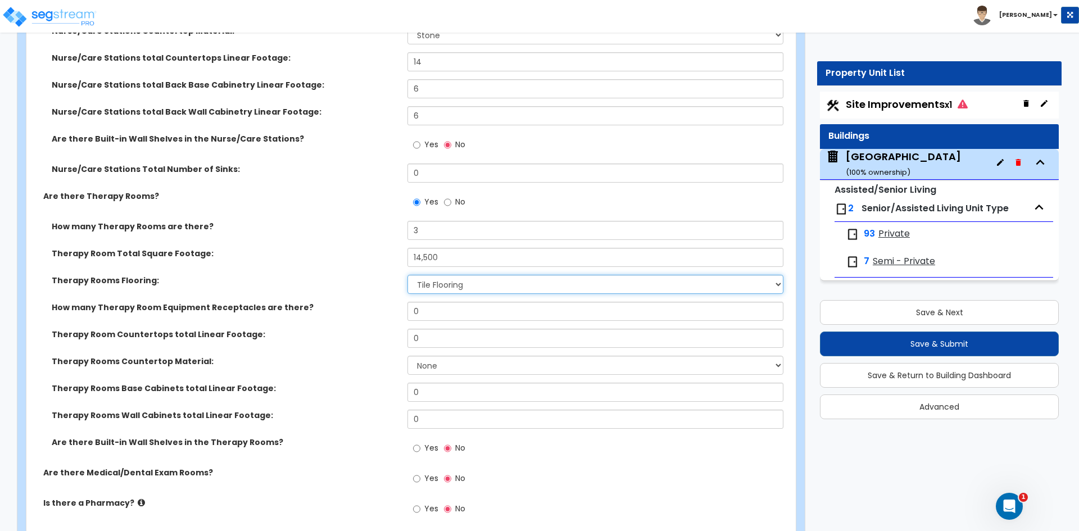
click at [407, 275] on select "None Tile Flooring Hardwood Flooring Resilient Laminate Flooring VCT Flooring S…" at bounding box center [594, 284] width 375 height 19
drag, startPoint x: 437, startPoint y: 312, endPoint x: 145, endPoint y: 324, distance: 291.9
click at [145, 324] on div "How many Therapy Room Equipment Receptacles are there? 0" at bounding box center [407, 315] width 763 height 27
type input "10"
click at [434, 341] on input "0" at bounding box center [594, 338] width 375 height 19
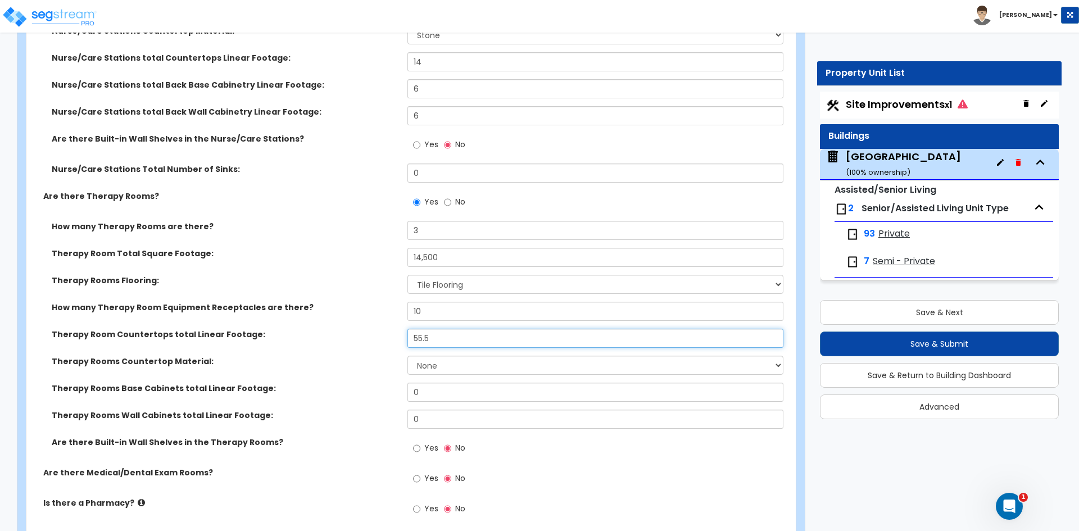
type input "55.5"
click at [442, 372] on select "None Plastic Laminate Solid Surface Stone Quartz Marble Tile Wood Stainless Ste…" at bounding box center [594, 365] width 375 height 19
select select "1"
click at [407, 356] on select "None Plastic Laminate Solid Surface Stone Quartz Marble Tile Wood Stainless Ste…" at bounding box center [594, 365] width 375 height 19
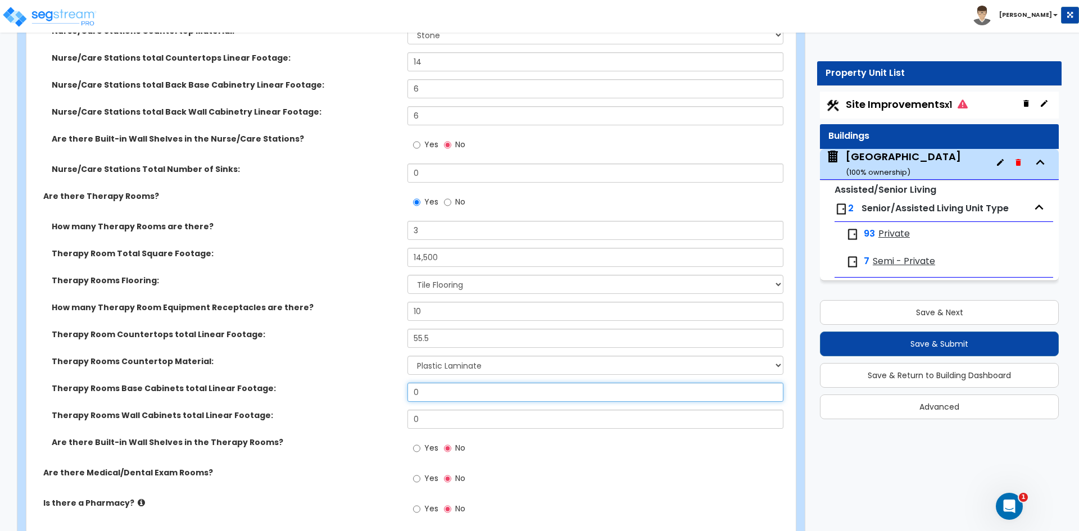
click at [447, 388] on input "0" at bounding box center [594, 392] width 375 height 19
type input "38.5"
drag, startPoint x: 438, startPoint y: 411, endPoint x: 407, endPoint y: 422, distance: 32.2
click at [438, 412] on input "0" at bounding box center [594, 419] width 375 height 19
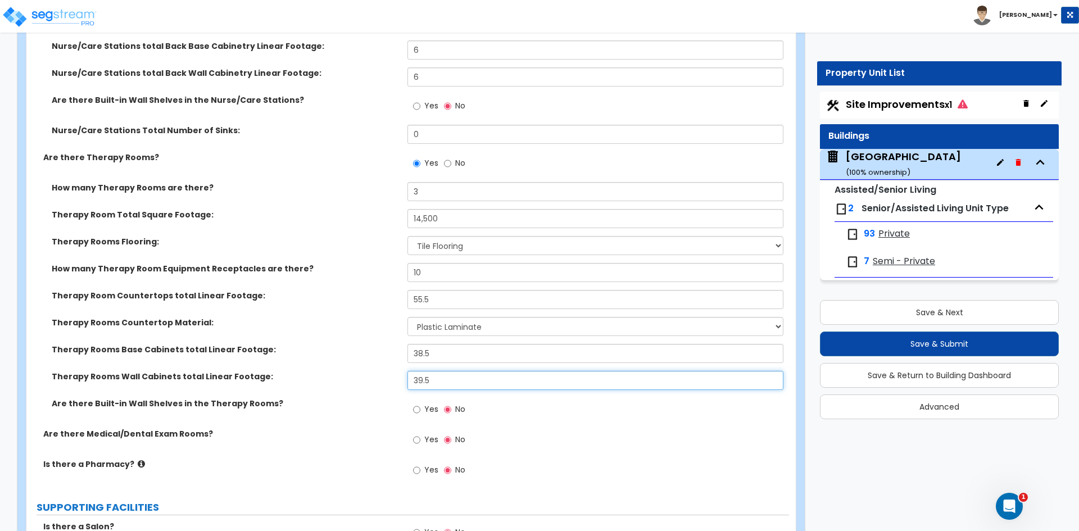
scroll to position [1630, 0]
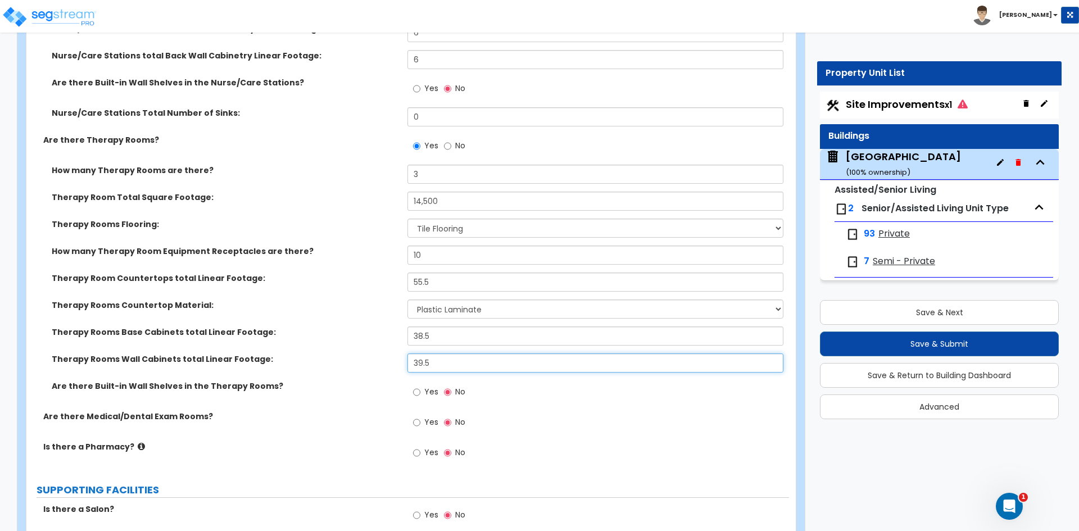
type input "39.5"
click at [557, 400] on div "Yes No" at bounding box center [597, 395] width 381 height 30
click at [416, 424] on input "Yes" at bounding box center [416, 422] width 7 height 12
radio input "true"
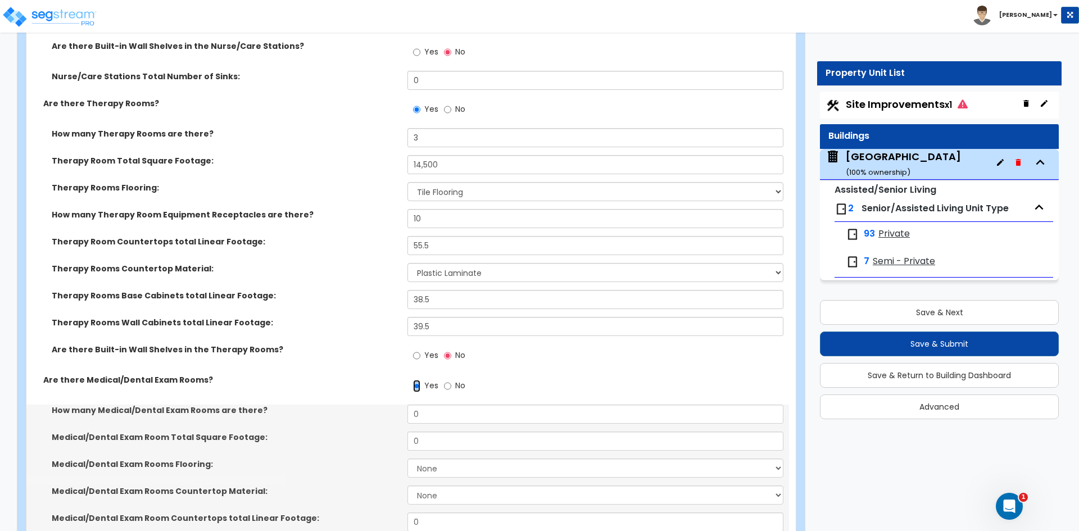
scroll to position [1742, 0]
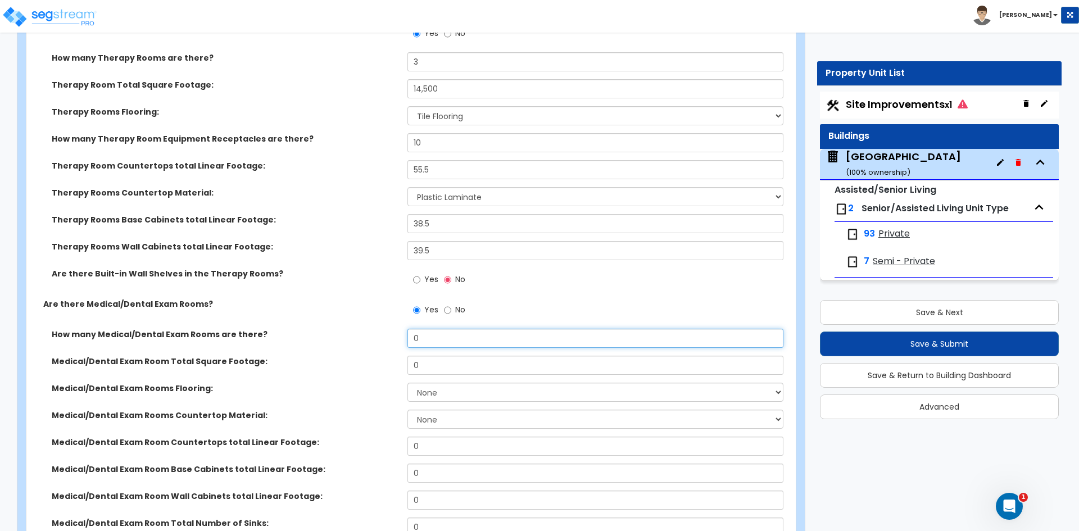
drag, startPoint x: 426, startPoint y: 339, endPoint x: 266, endPoint y: 352, distance: 160.7
click at [317, 351] on div "How many Medical/Dental Exam Rooms are there? 0" at bounding box center [407, 342] width 763 height 27
type input "2"
click at [452, 369] on input "0" at bounding box center [594, 365] width 375 height 19
type input "1,000"
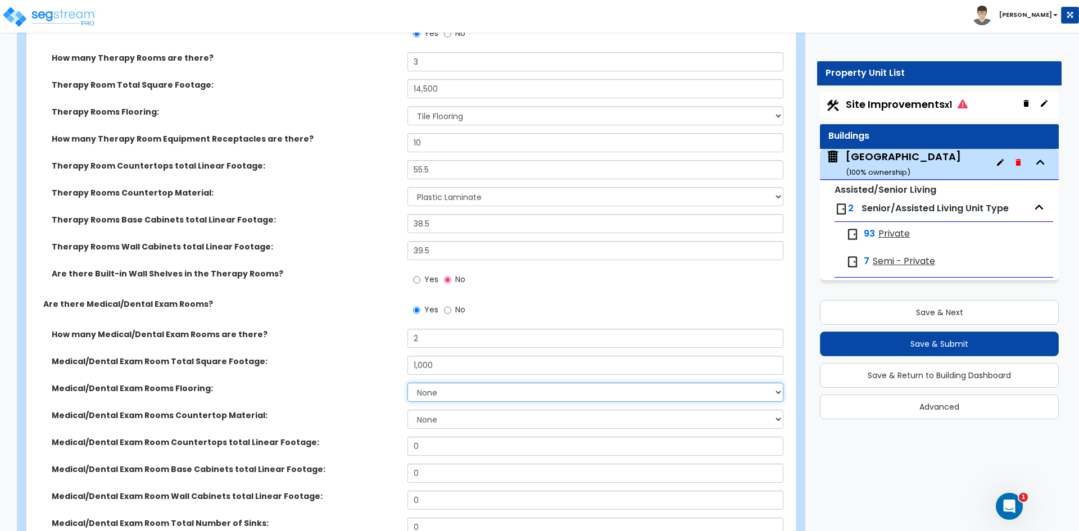
click at [434, 392] on select "None Tile Flooring Hardwood Flooring Resilient Laminate Flooring VCT Flooring S…" at bounding box center [594, 392] width 375 height 19
select select "3"
click at [407, 383] on select "None Tile Flooring Hardwood Flooring Resilient Laminate Flooring VCT Flooring S…" at bounding box center [594, 392] width 375 height 19
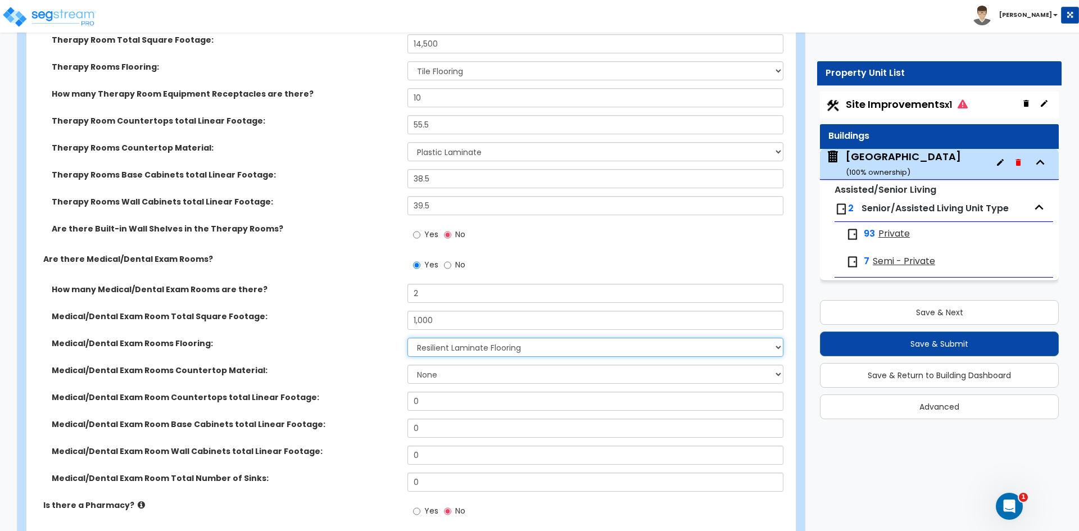
scroll to position [1855, 0]
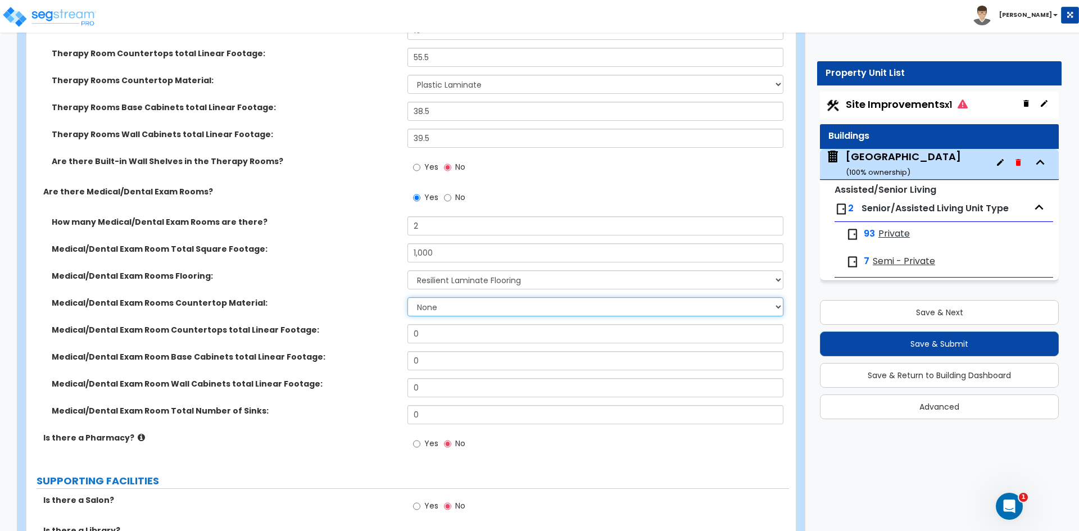
click at [436, 310] on select "None Plastic Laminate Solid Surface Stone Quartz Marble Tile Wood Stainless Ste…" at bounding box center [594, 306] width 375 height 19
select select "3"
click at [407, 297] on select "None Plastic Laminate Solid Surface Stone Quartz Marble Tile Wood Stainless Ste…" at bounding box center [594, 306] width 375 height 19
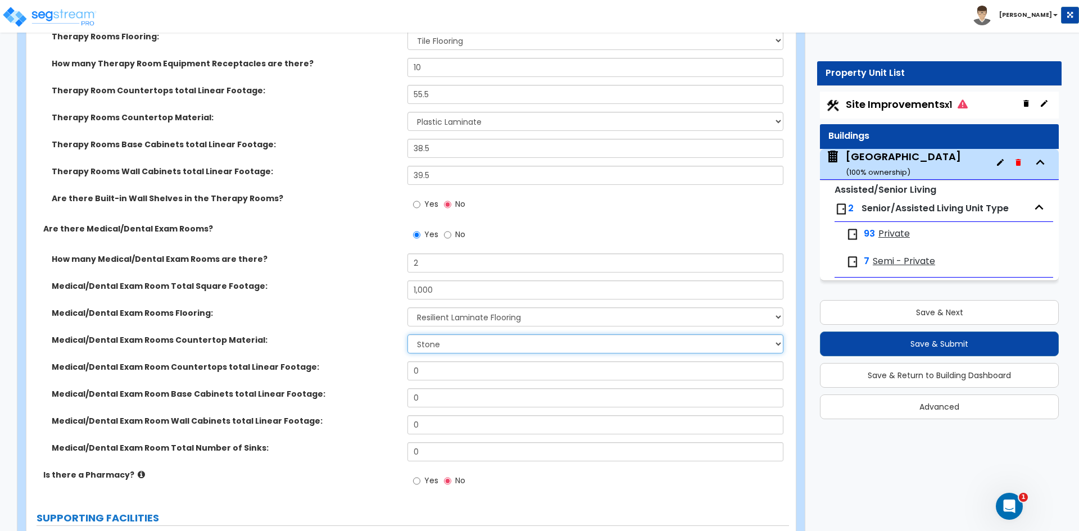
scroll to position [1799, 0]
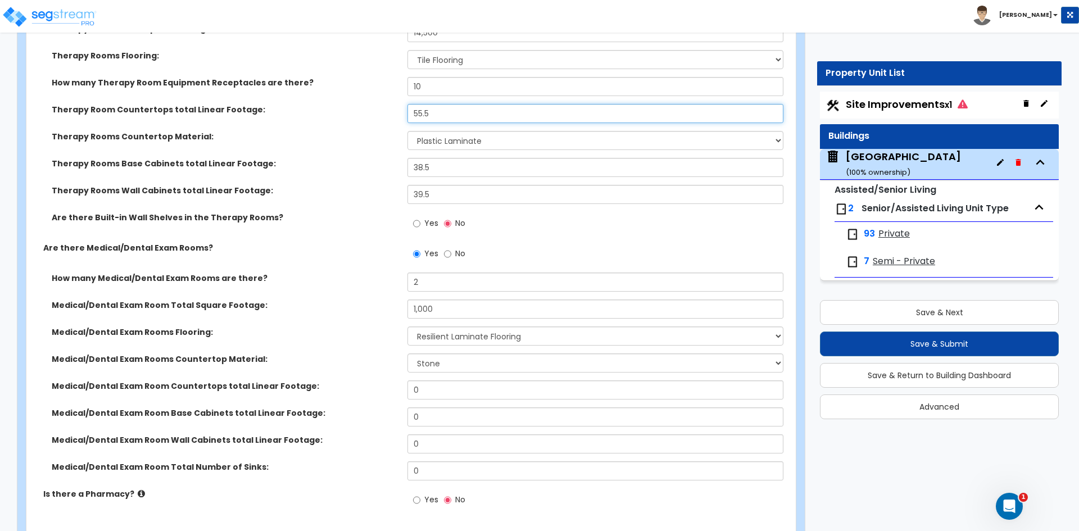
click at [435, 113] on input "55.5" at bounding box center [594, 113] width 375 height 19
drag, startPoint x: 441, startPoint y: 116, endPoint x: 297, endPoint y: 116, distance: 143.9
click at [297, 116] on div "Therapy Room Countertops total Linear Footage: 55.5" at bounding box center [407, 117] width 763 height 27
type input "43.5"
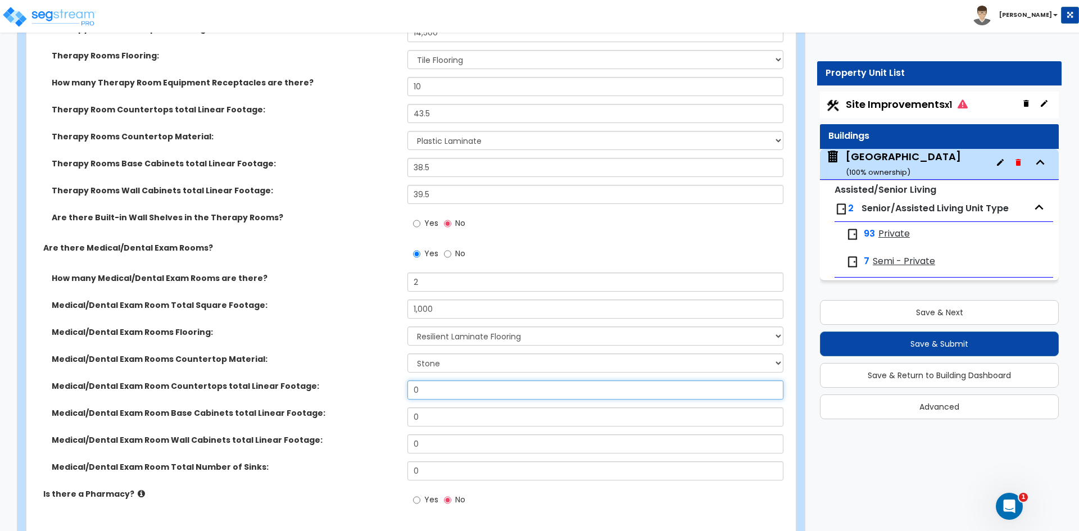
drag, startPoint x: 429, startPoint y: 393, endPoint x: 382, endPoint y: 393, distance: 47.2
click at [382, 393] on div "Medical/Dental Exam Room Countertops total Linear Footage: 0" at bounding box center [407, 393] width 763 height 27
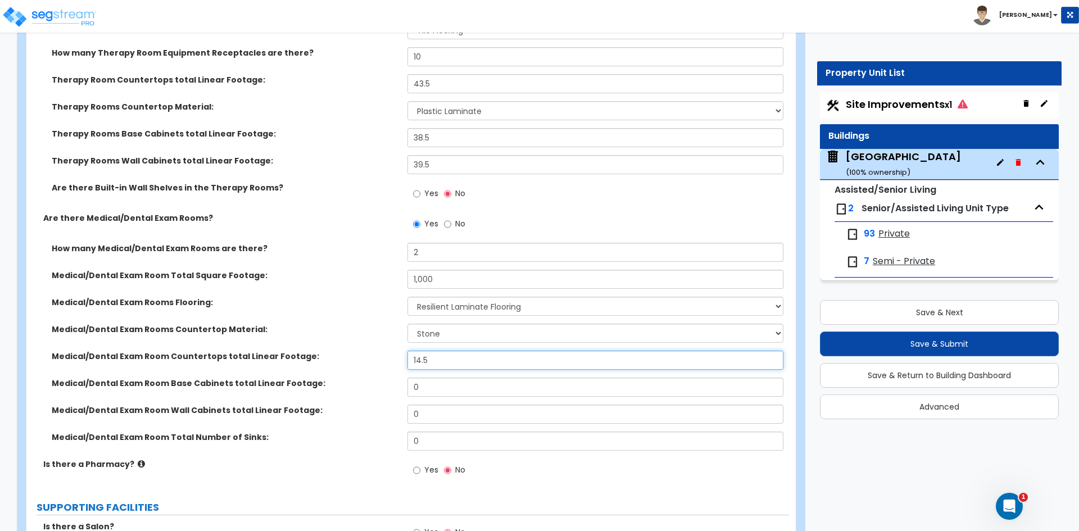
scroll to position [1855, 0]
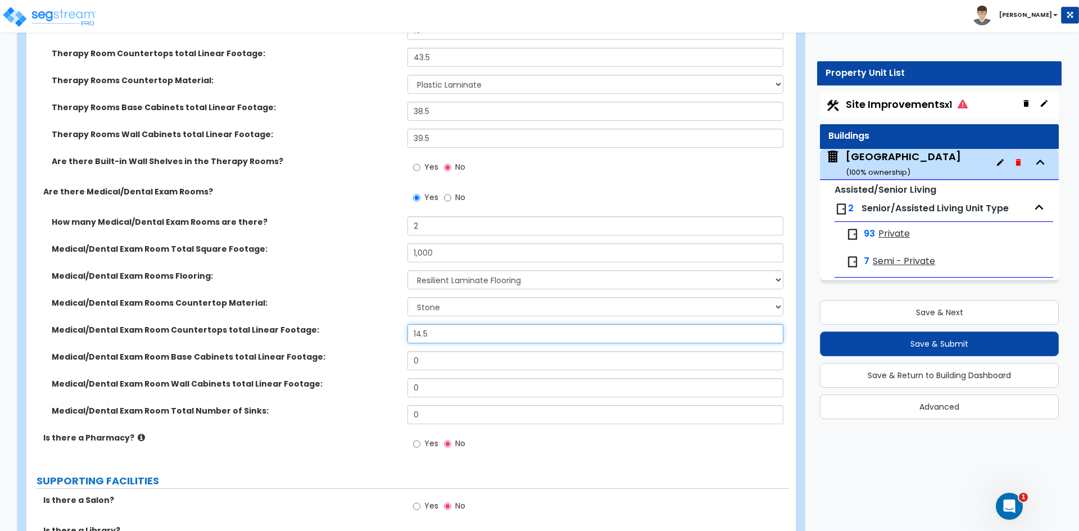
type input "14.5"
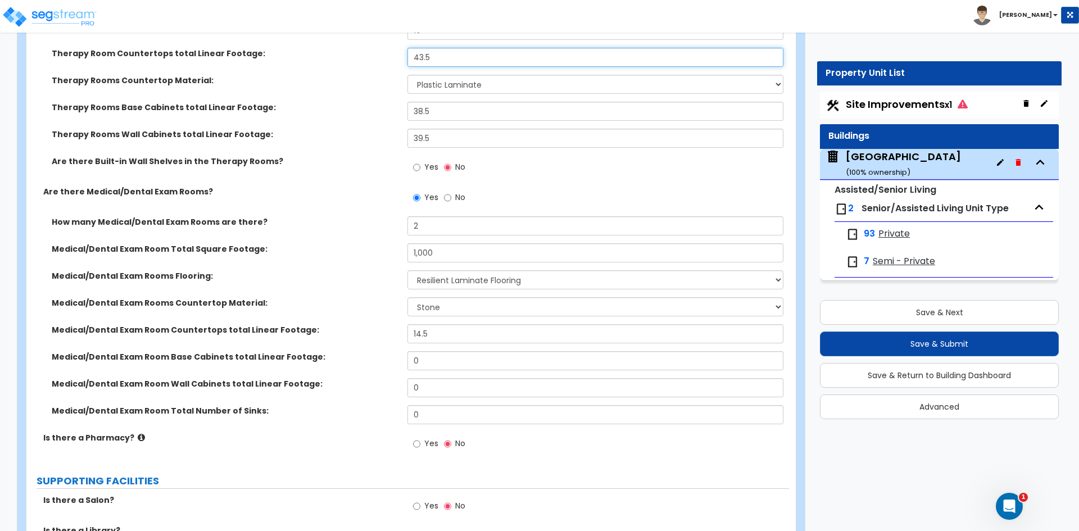
drag, startPoint x: 365, startPoint y: 55, endPoint x: 357, endPoint y: 55, distance: 8.4
click at [357, 55] on div "Therapy Room Countertops total Linear Footage: 43.5" at bounding box center [407, 61] width 763 height 27
type input "55.5"
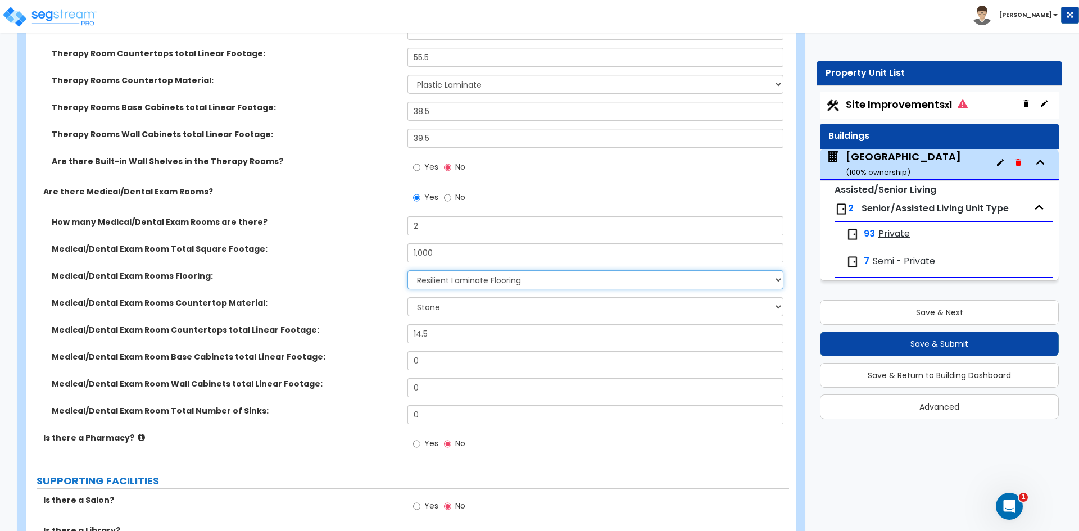
click at [444, 288] on select "None Tile Flooring Hardwood Flooring Resilient Laminate Flooring VCT Flooring S…" at bounding box center [594, 279] width 375 height 19
click at [444, 310] on select "None Plastic Laminate Solid Surface Stone Quartz Marble Tile Wood Stainless Ste…" at bounding box center [594, 306] width 375 height 19
select select "1"
click at [407, 297] on select "None Plastic Laminate Solid Surface Stone Quartz Marble Tile Wood Stainless Ste…" at bounding box center [594, 306] width 375 height 19
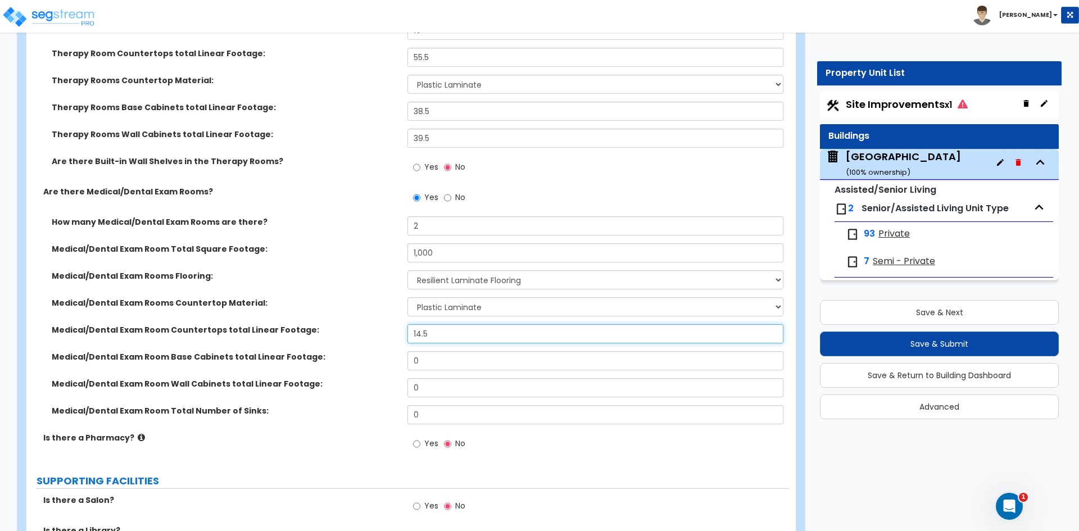
drag, startPoint x: 437, startPoint y: 333, endPoint x: 284, endPoint y: 336, distance: 152.3
click at [284, 336] on div "Medical/Dental Exam Room Countertops total Linear Footage: 14.5" at bounding box center [407, 337] width 763 height 27
type input "10.5"
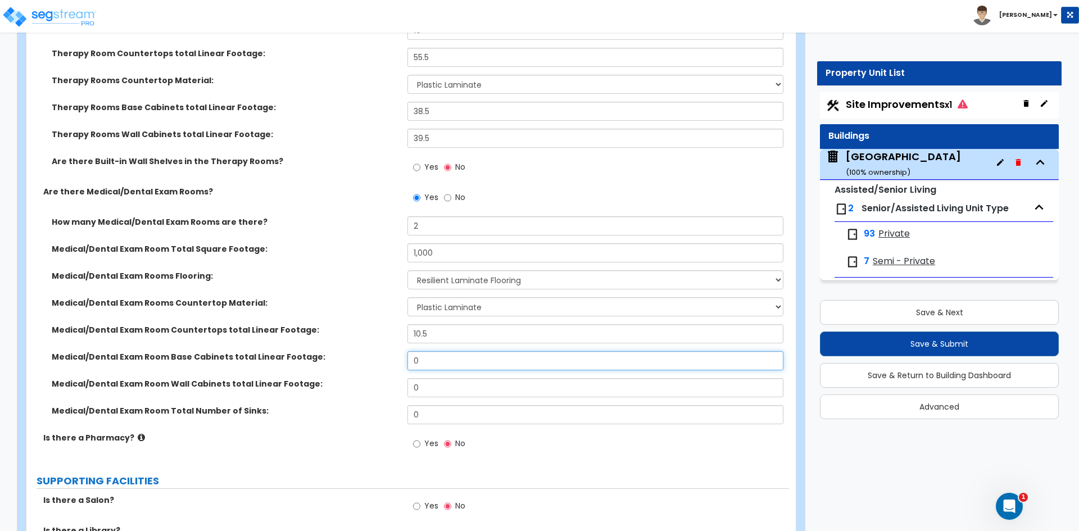
click at [413, 359] on input "0" at bounding box center [594, 360] width 375 height 19
type input "8"
click at [436, 377] on div "Medical/Dental Exam Room Base Cabinets total Linear Footage: 8" at bounding box center [407, 364] width 763 height 27
click at [428, 390] on input "0" at bounding box center [594, 387] width 375 height 19
type input "8"
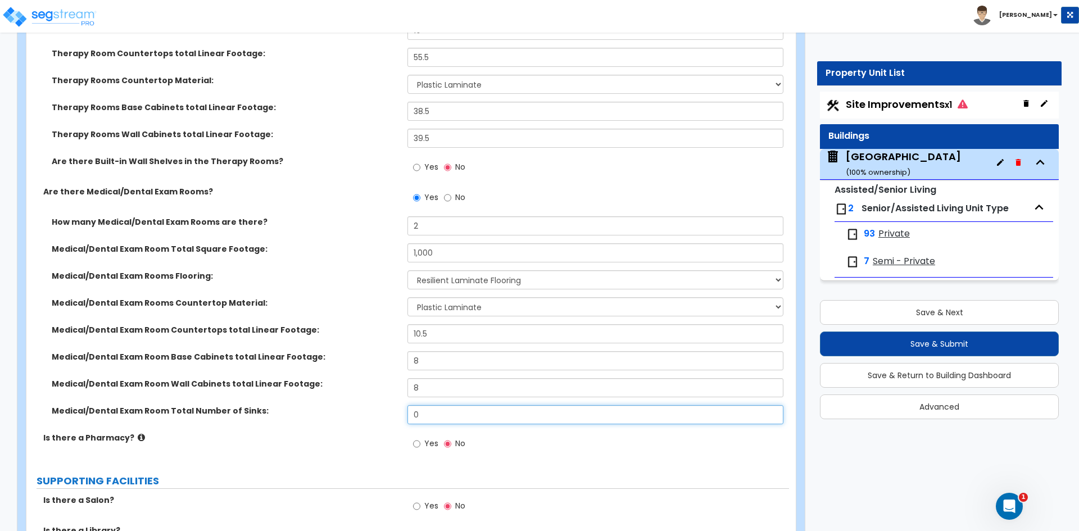
click at [432, 407] on input "0" at bounding box center [594, 414] width 375 height 19
type input "3"
click at [536, 463] on div "Yes No" at bounding box center [597, 447] width 381 height 30
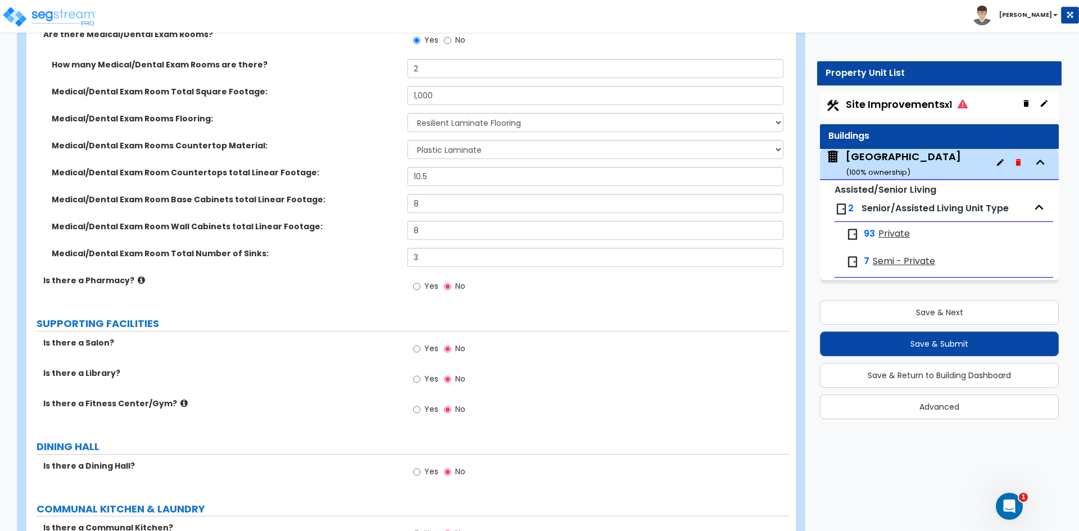
scroll to position [2023, 0]
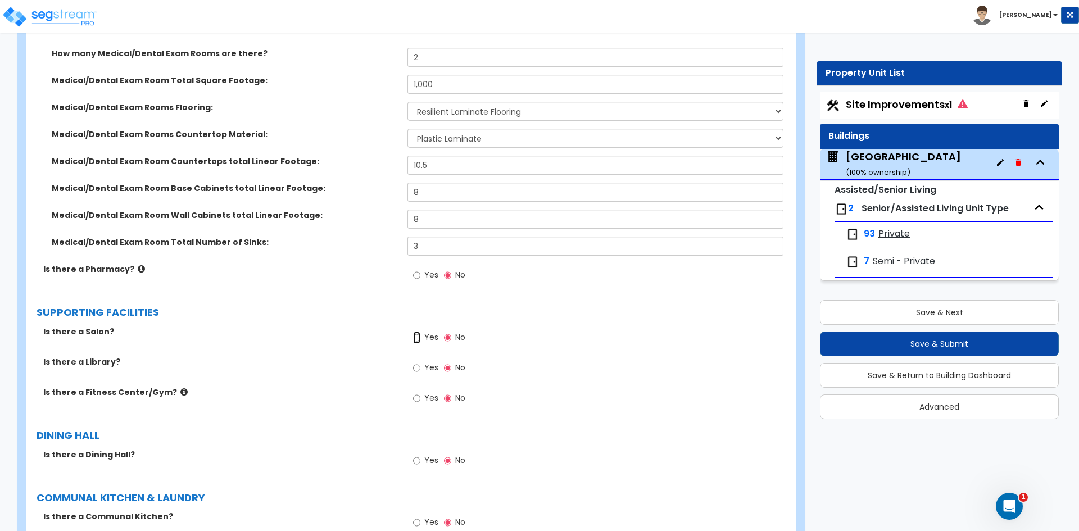
click at [415, 334] on input "Yes" at bounding box center [416, 338] width 7 height 12
radio input "true"
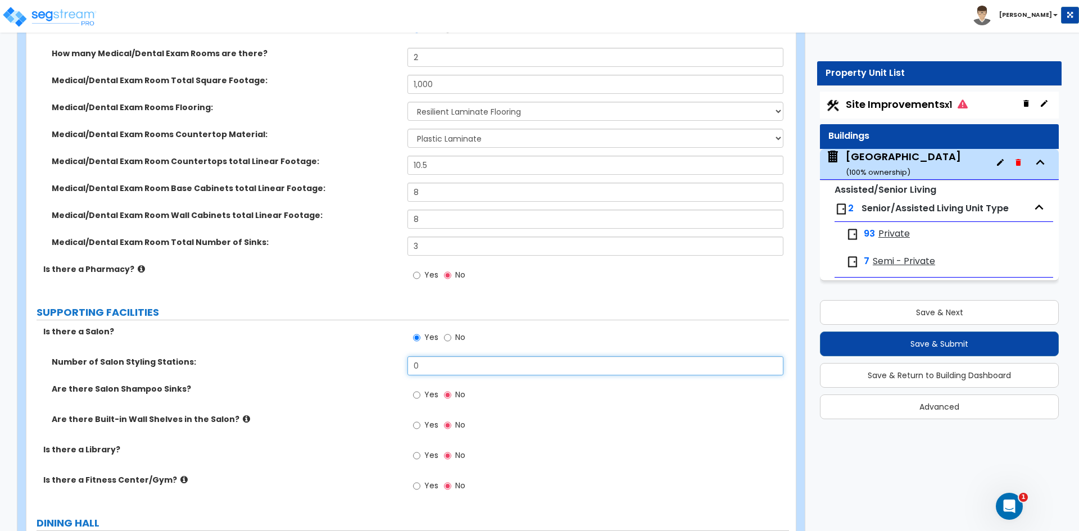
click at [446, 359] on input "0" at bounding box center [594, 365] width 375 height 19
type input "1"
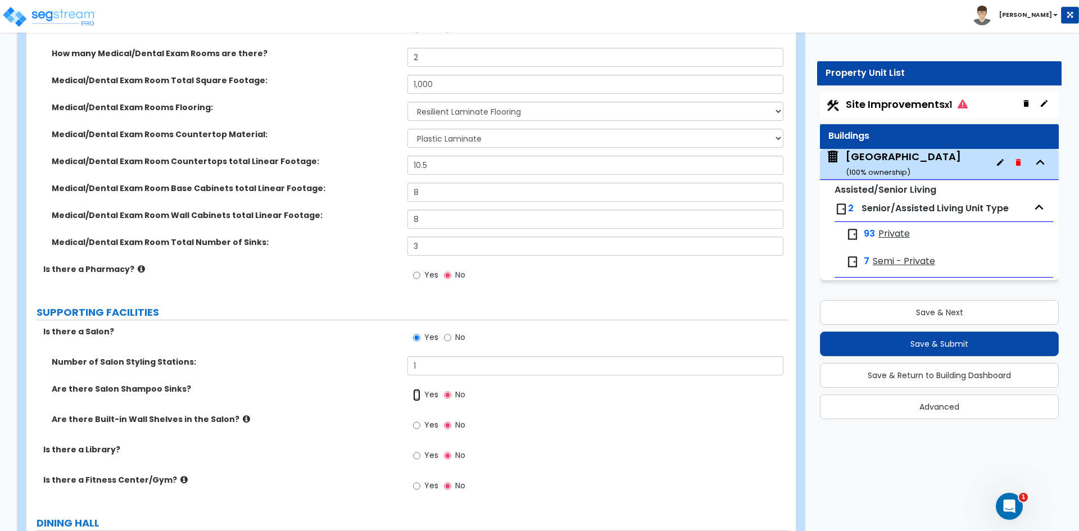
click at [415, 392] on input "Yes" at bounding box center [416, 395] width 7 height 12
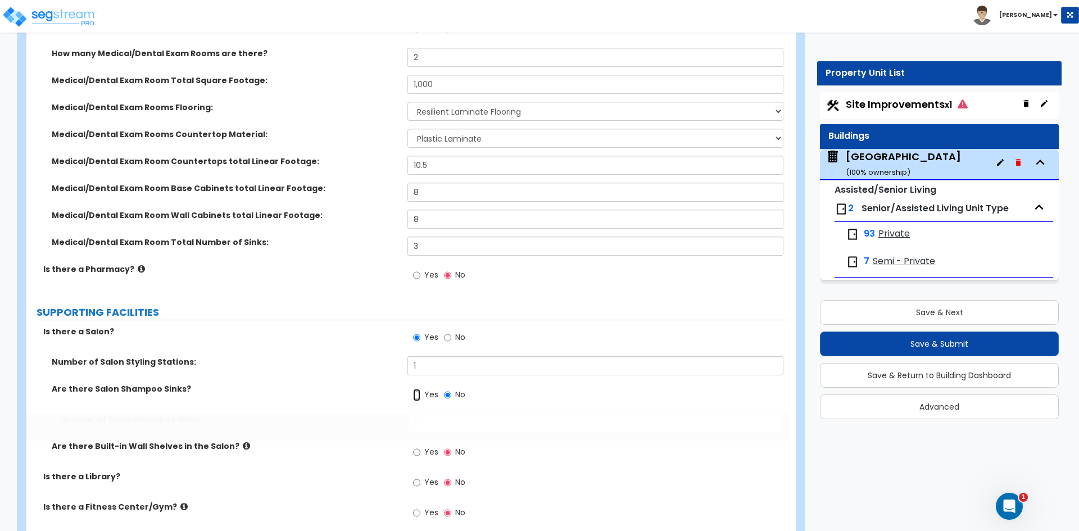
radio input "true"
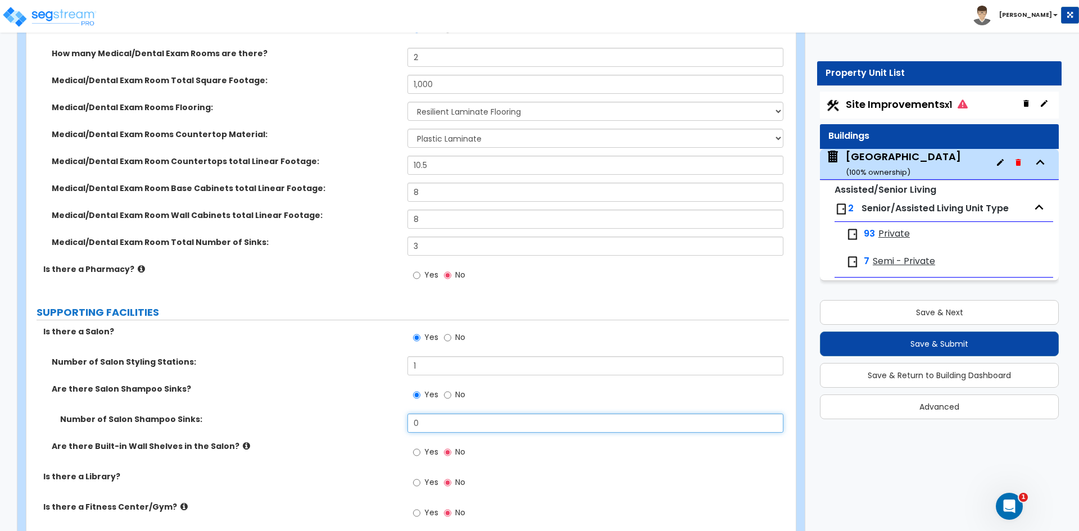
click at [429, 424] on input "0" at bounding box center [594, 423] width 375 height 19
type input "1"
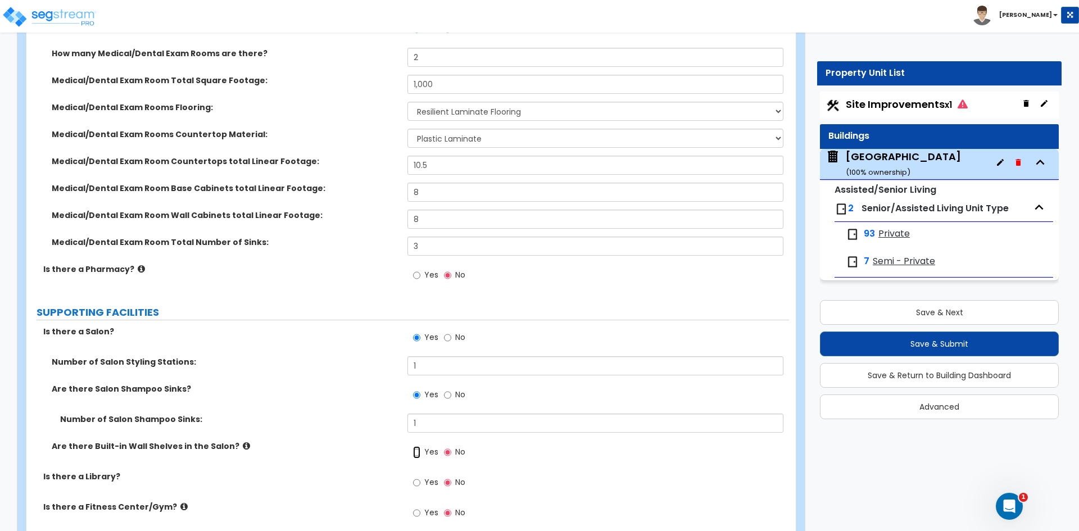
click at [416, 455] on input "Yes" at bounding box center [416, 452] width 7 height 12
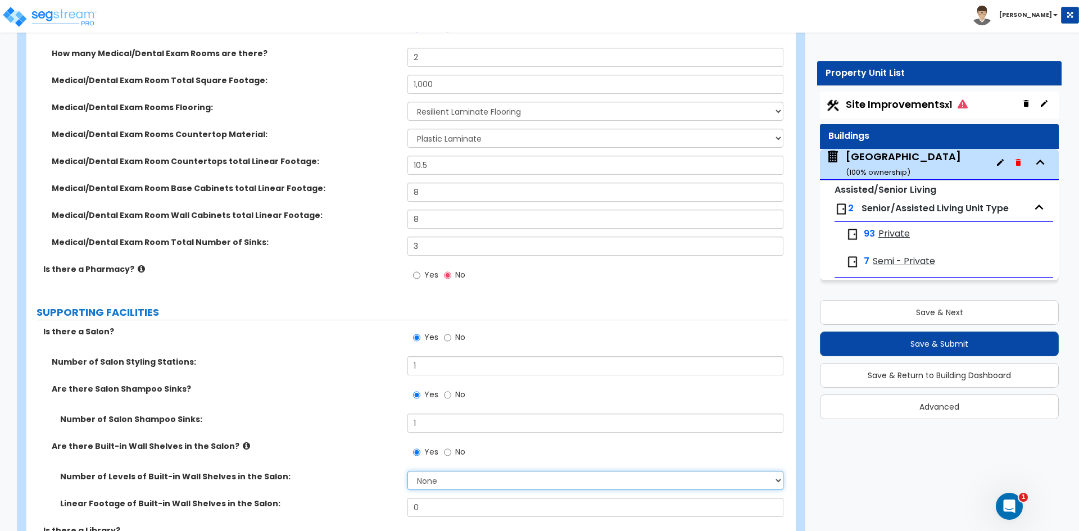
click at [432, 486] on select "None 1 2 3 4 5" at bounding box center [594, 480] width 375 height 19
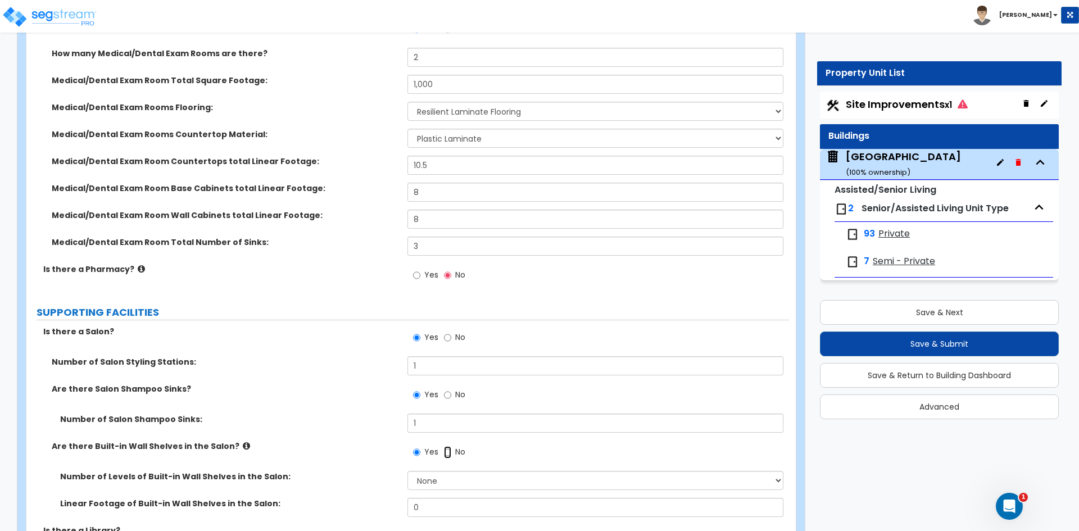
click at [445, 450] on input "No" at bounding box center [447, 452] width 7 height 12
radio input "false"
radio input "true"
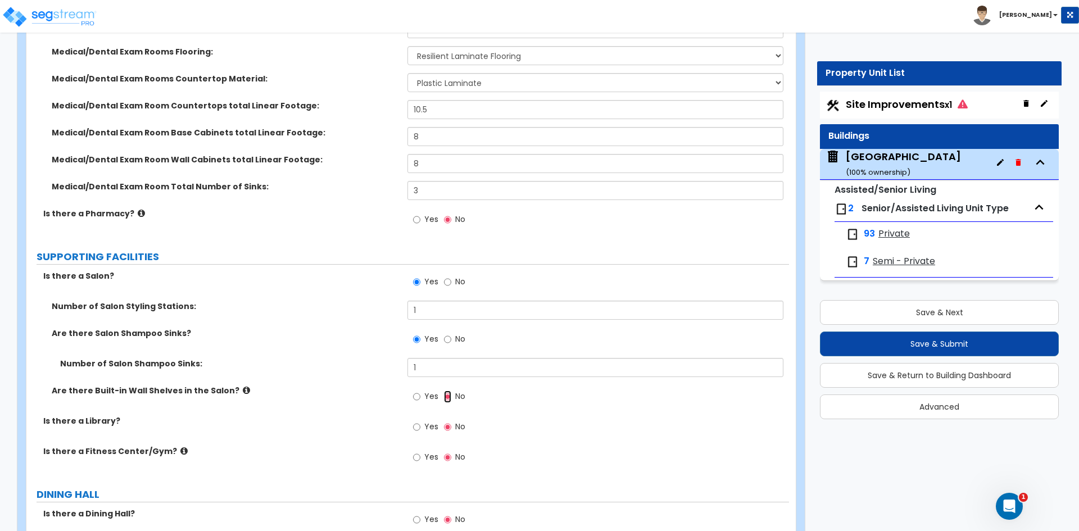
scroll to position [2080, 0]
click at [420, 428] on input "Yes" at bounding box center [416, 426] width 7 height 12
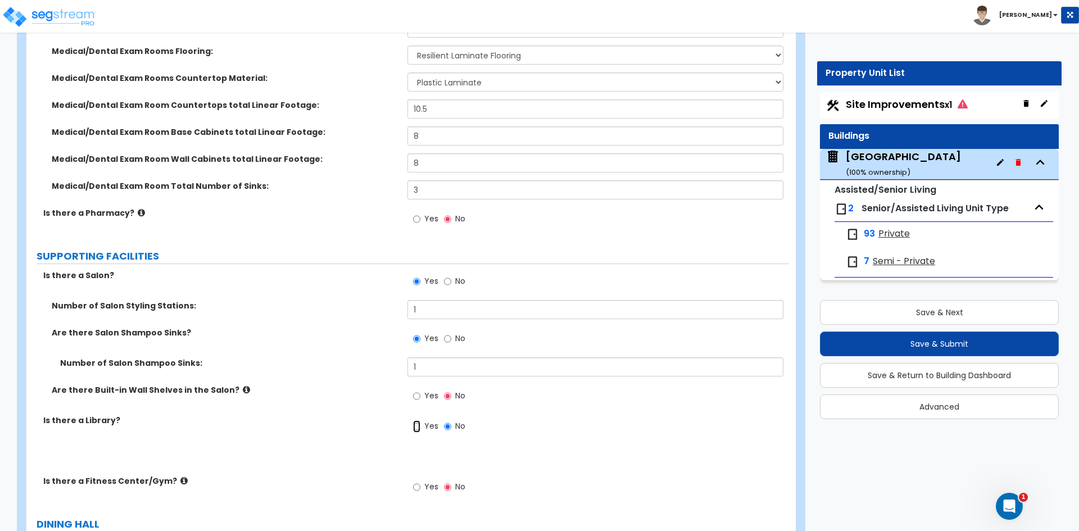
radio input "true"
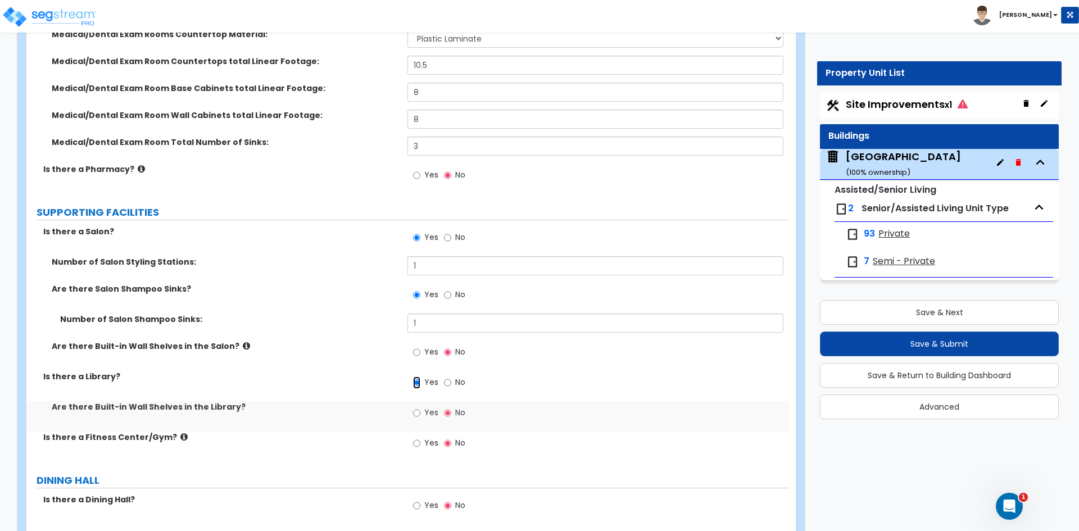
scroll to position [2136, 0]
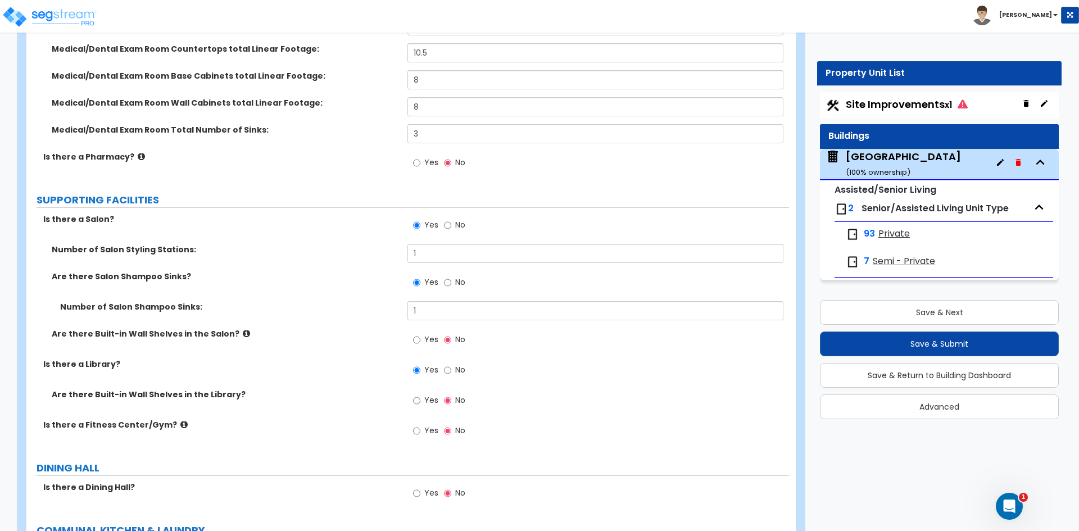
click at [423, 401] on label "Yes" at bounding box center [425, 401] width 25 height 19
click at [420, 401] on input "Yes" at bounding box center [416, 401] width 7 height 12
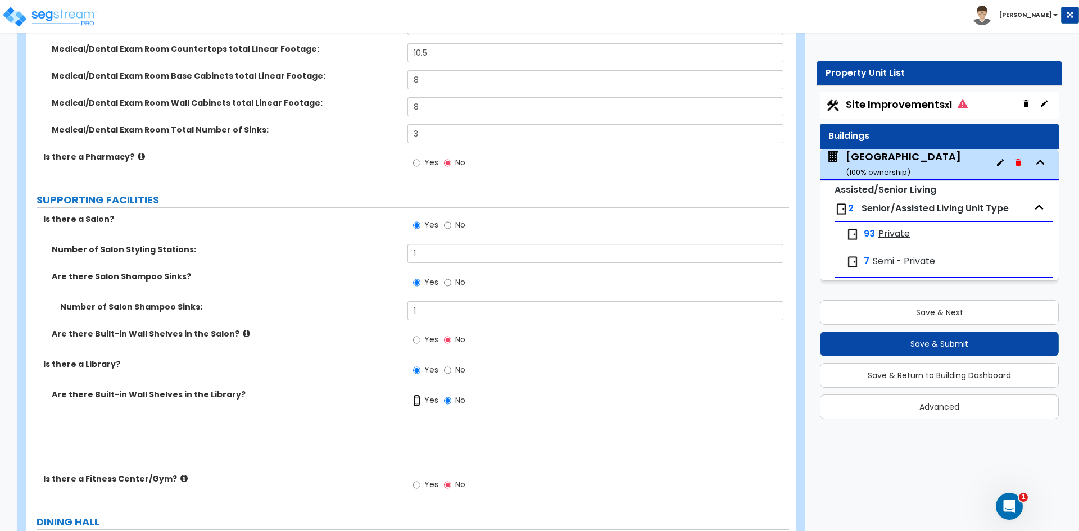
radio input "true"
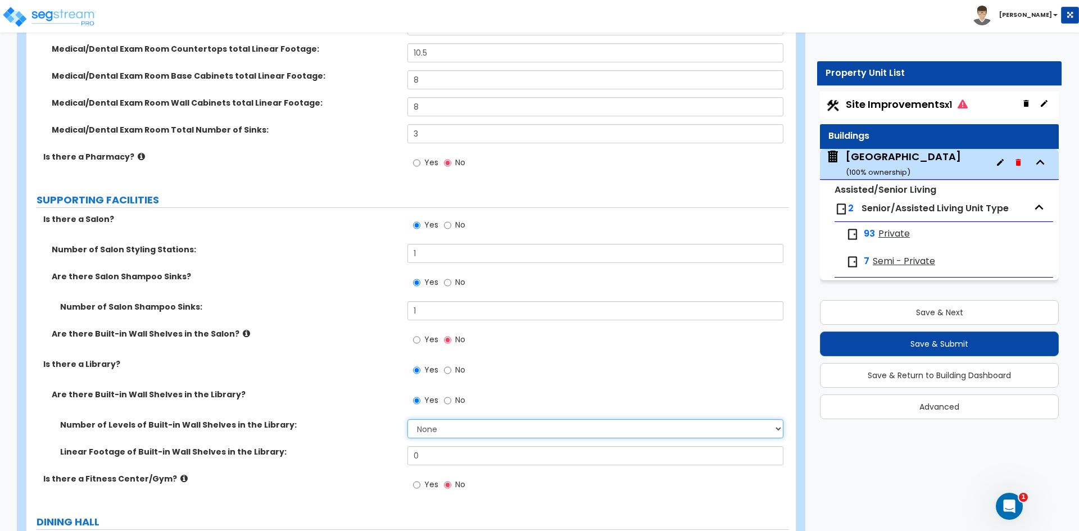
click at [445, 424] on select "None 1 2 3 4 5 6 7 8 9 10" at bounding box center [594, 428] width 375 height 19
select select "6"
click at [407, 419] on select "None 1 2 3 4 5 6 7 8 9 10" at bounding box center [594, 428] width 375 height 19
drag, startPoint x: 429, startPoint y: 461, endPoint x: 343, endPoint y: 463, distance: 86.0
click at [346, 463] on div "Linear Footage of Built-in Wall Shelves in the Library: 0" at bounding box center [407, 459] width 763 height 27
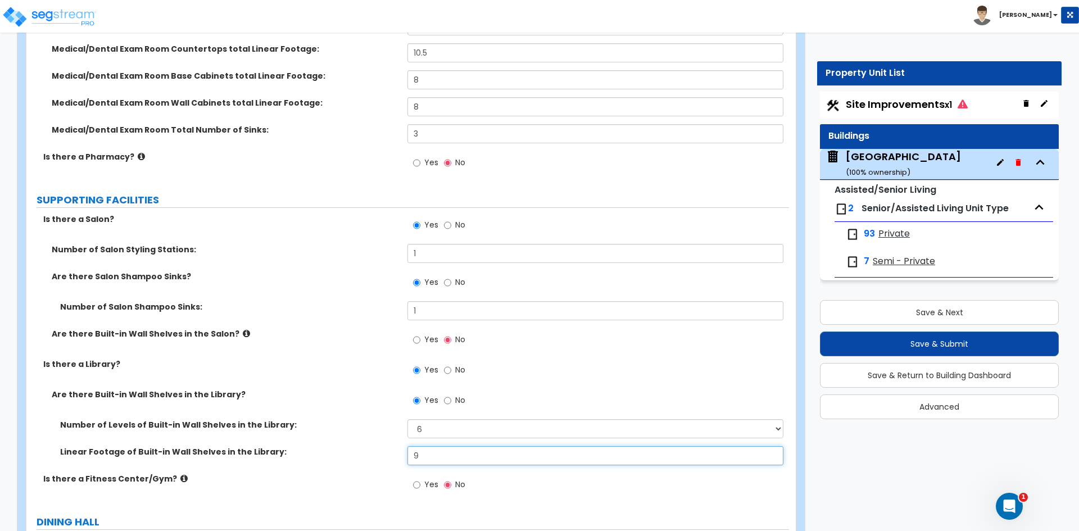
type input "9"
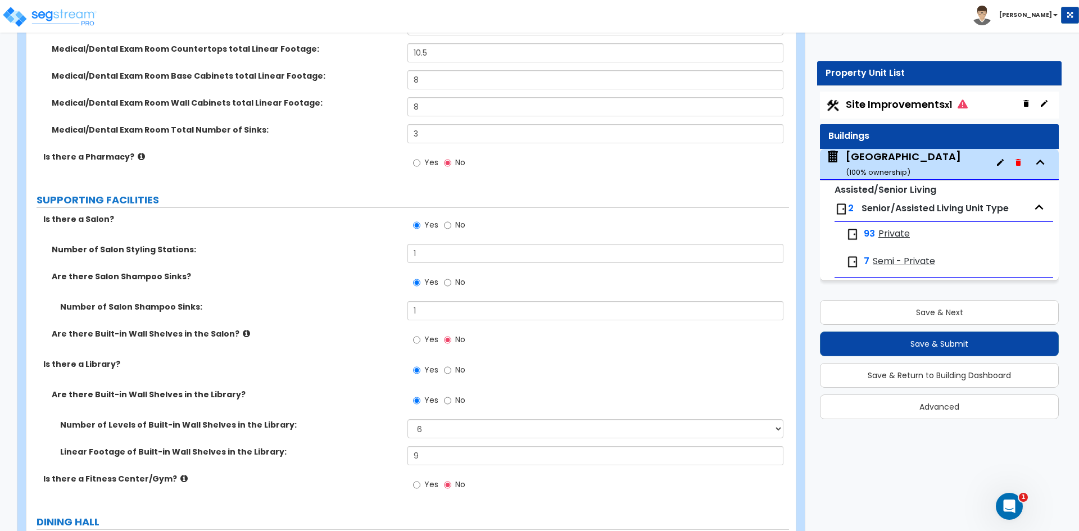
click at [505, 495] on div "Yes No" at bounding box center [597, 488] width 381 height 30
click at [415, 486] on input "Yes" at bounding box center [416, 485] width 7 height 12
radio input "true"
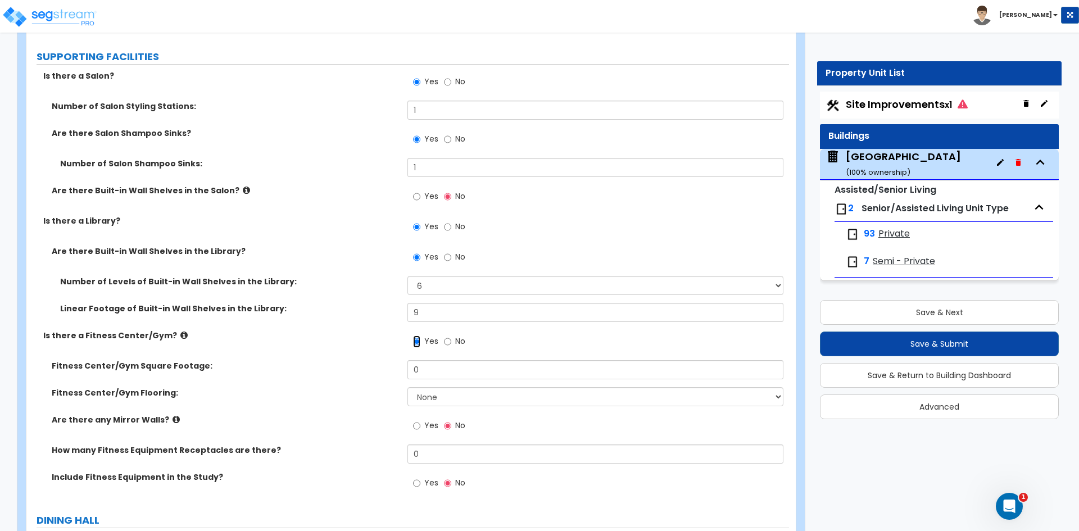
scroll to position [2304, 0]
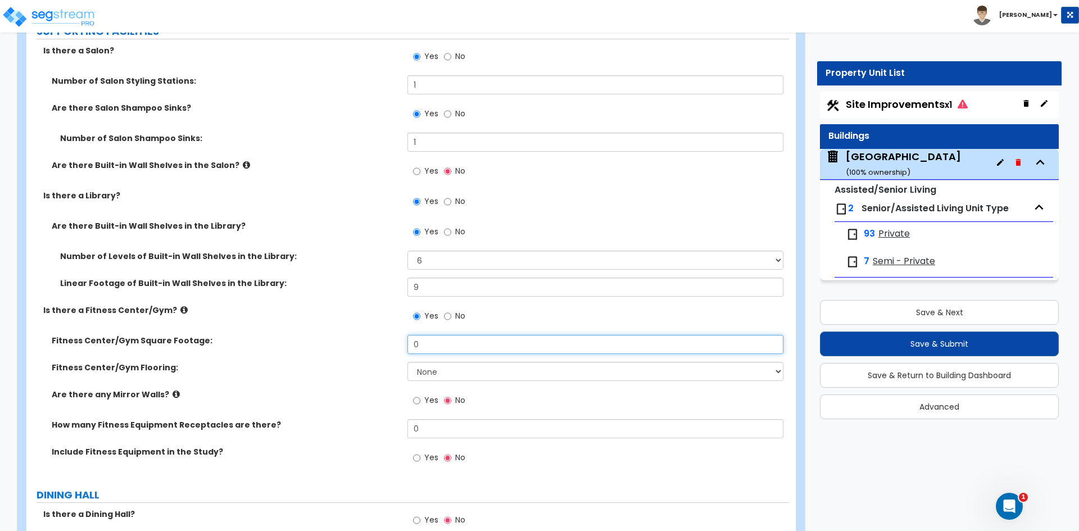
drag, startPoint x: 449, startPoint y: 346, endPoint x: 265, endPoint y: 366, distance: 184.9
click at [265, 366] on div "Fitness Center/Gym Square Footage: 0 Fitness Center/Gym Flooring: None Tile Flo…" at bounding box center [408, 406] width 746 height 142
type input "350"
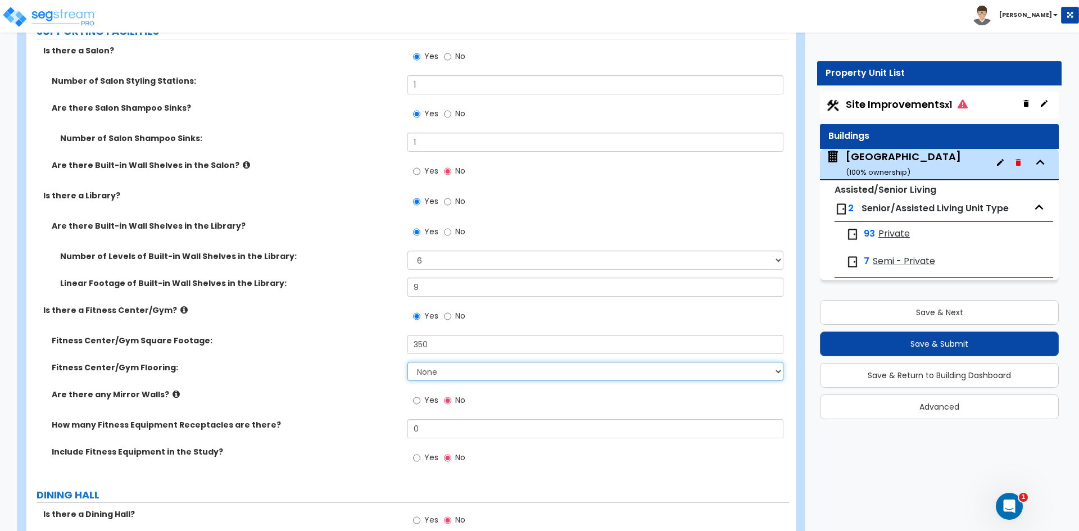
click at [545, 369] on select "None Tile Flooring Resilient Laminate Flooring VCT Flooring Sheet Carpet Floori…" at bounding box center [594, 371] width 375 height 19
select select "2"
click at [407, 362] on select "None Tile Flooring Resilient Laminate Flooring VCT Flooring Sheet Carpet Floori…" at bounding box center [594, 371] width 375 height 19
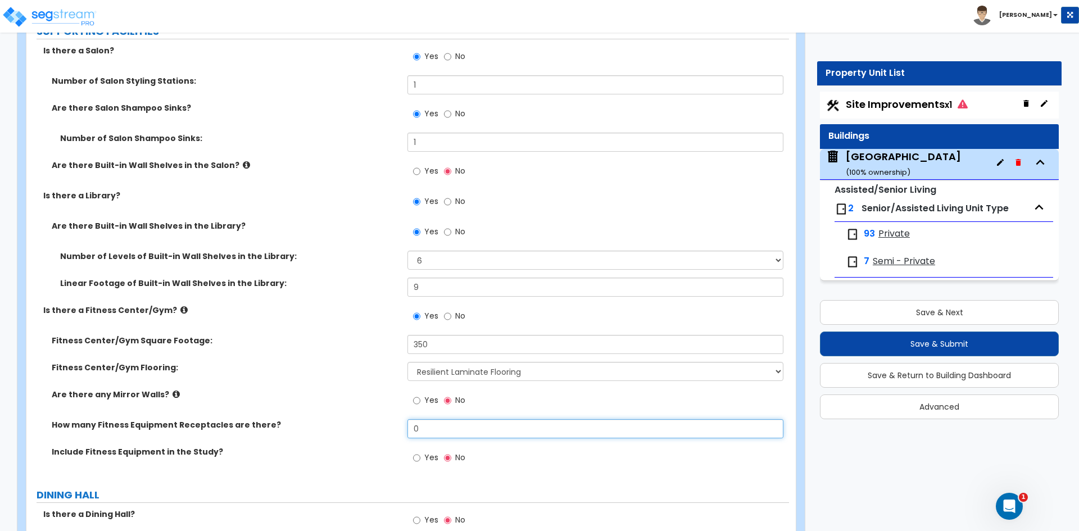
drag, startPoint x: 424, startPoint y: 424, endPoint x: 270, endPoint y: 436, distance: 154.4
click at [282, 434] on div "How many Fitness Equipment Receptacles are there? 0" at bounding box center [407, 432] width 763 height 27
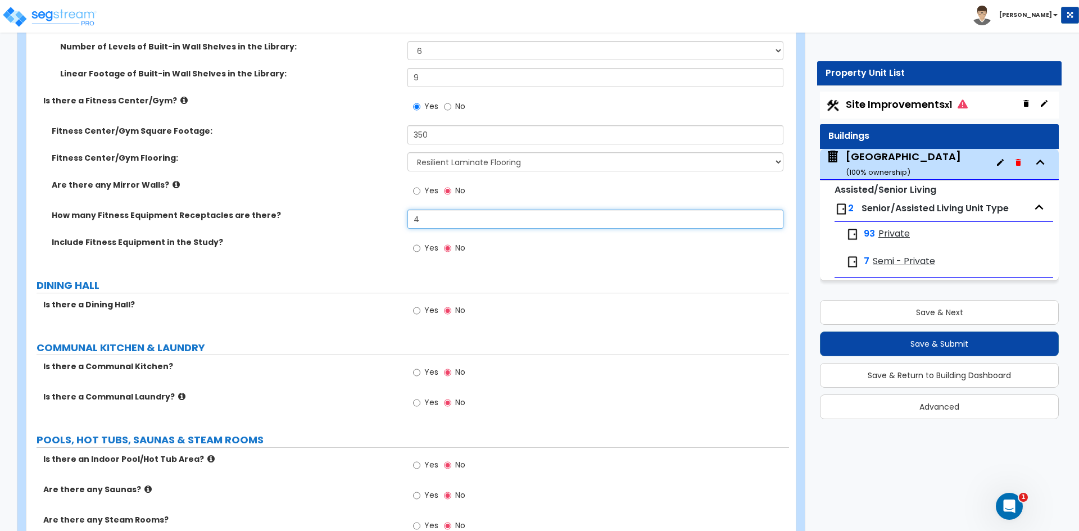
scroll to position [2529, 0]
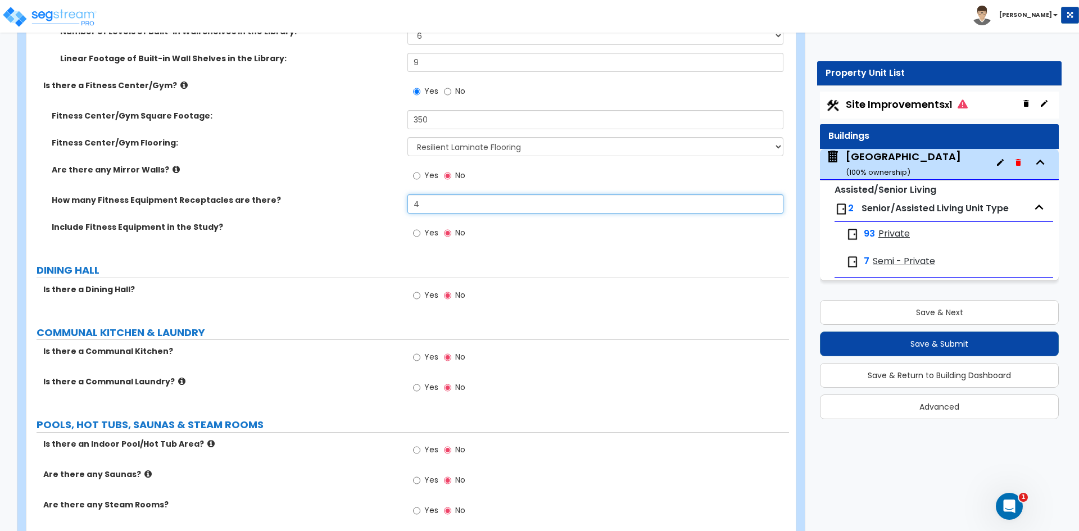
type input "4"
click at [505, 238] on div "Yes No" at bounding box center [597, 236] width 381 height 30
click at [416, 296] on input "Yes" at bounding box center [416, 295] width 7 height 12
radio input "true"
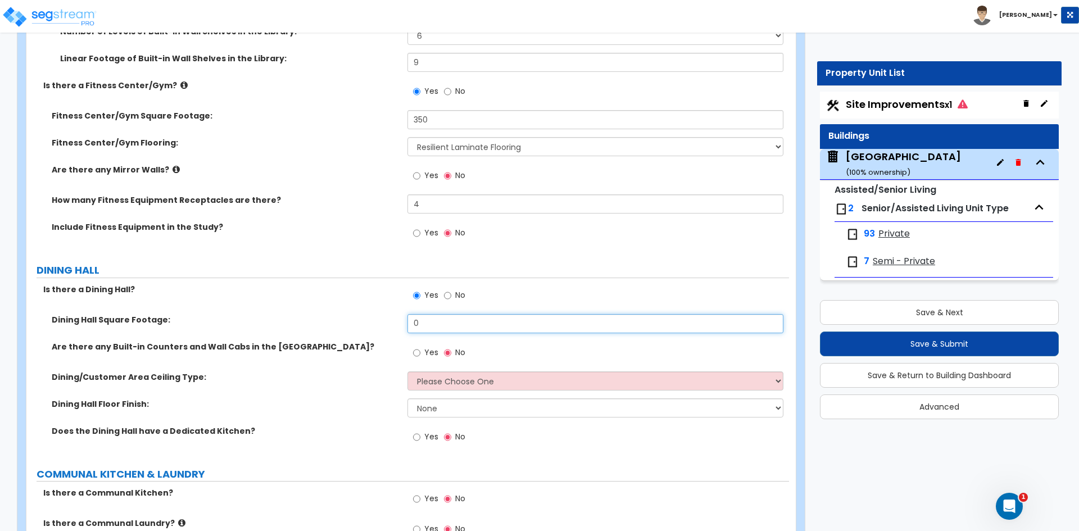
drag, startPoint x: 462, startPoint y: 325, endPoint x: 330, endPoint y: 335, distance: 131.9
click at [330, 335] on div "Dining Hall Square Footage: 0" at bounding box center [407, 327] width 763 height 27
type input "650"
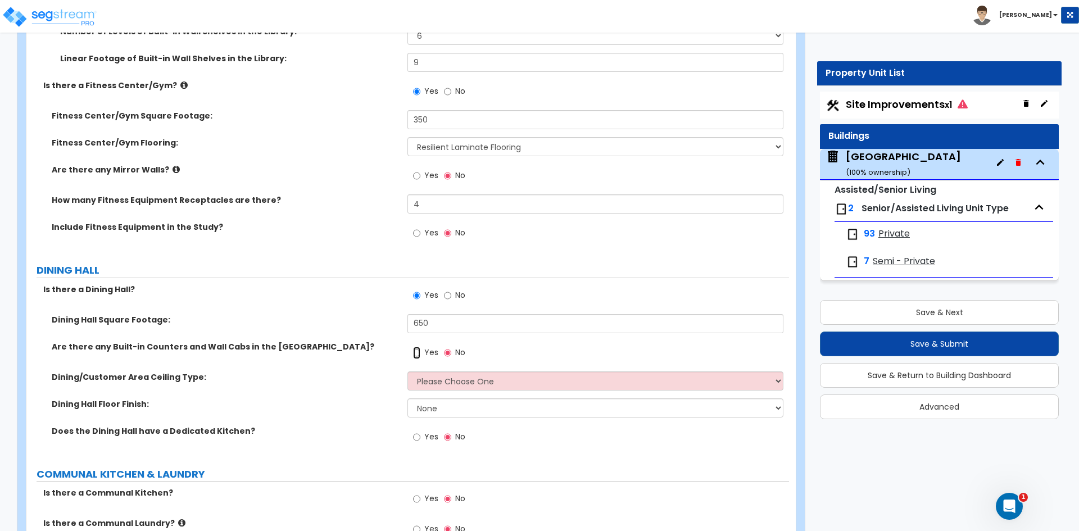
click at [420, 354] on input "Yes" at bounding box center [416, 353] width 7 height 12
radio input "true"
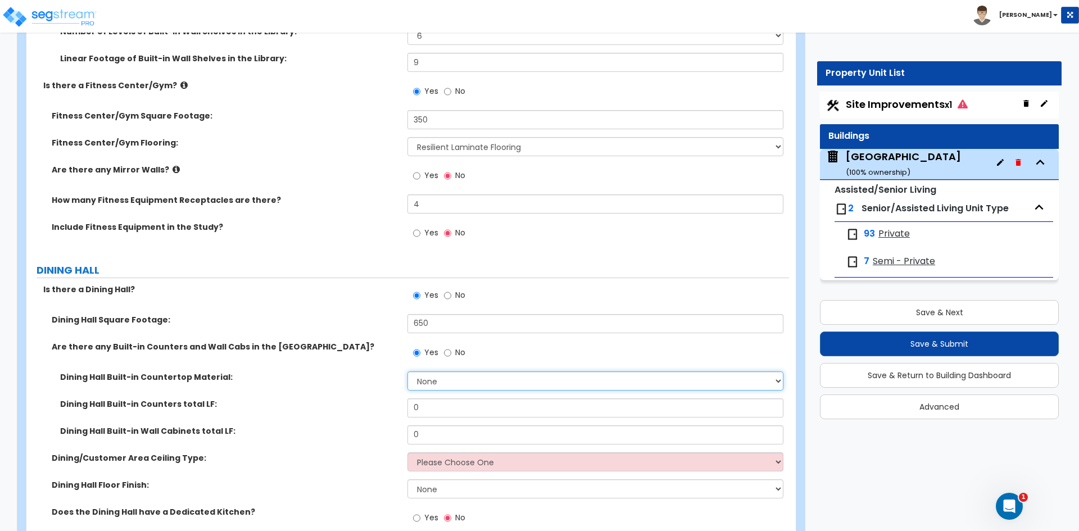
click at [440, 378] on select "None Plastic Laminate Solid Surface Stone Quartz Marble Tile Wood Stainless Ste…" at bounding box center [594, 381] width 375 height 19
click at [407, 372] on select "None Plastic Laminate Solid Surface Stone Quartz Marble Tile Wood Stainless Ste…" at bounding box center [594, 381] width 375 height 19
drag, startPoint x: 428, startPoint y: 407, endPoint x: 320, endPoint y: 413, distance: 108.1
click at [325, 413] on div "Dining Hall Built-in Counters total LF: 0" at bounding box center [407, 411] width 763 height 27
click at [503, 383] on select "None Plastic Laminate Solid Surface Stone Quartz Marble Tile Wood Stainless Ste…" at bounding box center [594, 381] width 375 height 19
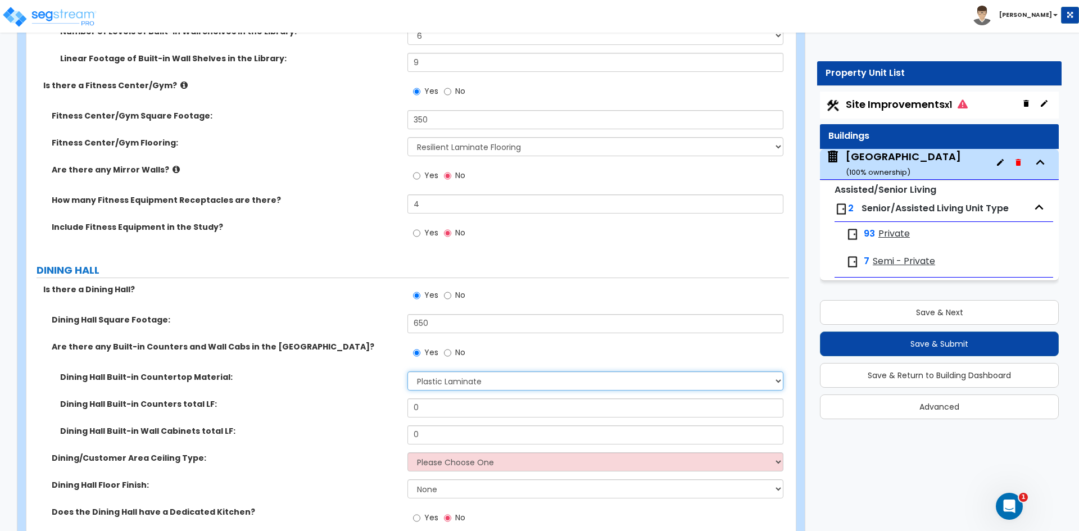
select select "3"
click at [407, 372] on select "None Plastic Laminate Solid Surface Stone Quartz Marble Tile Wood Stainless Ste…" at bounding box center [594, 381] width 375 height 19
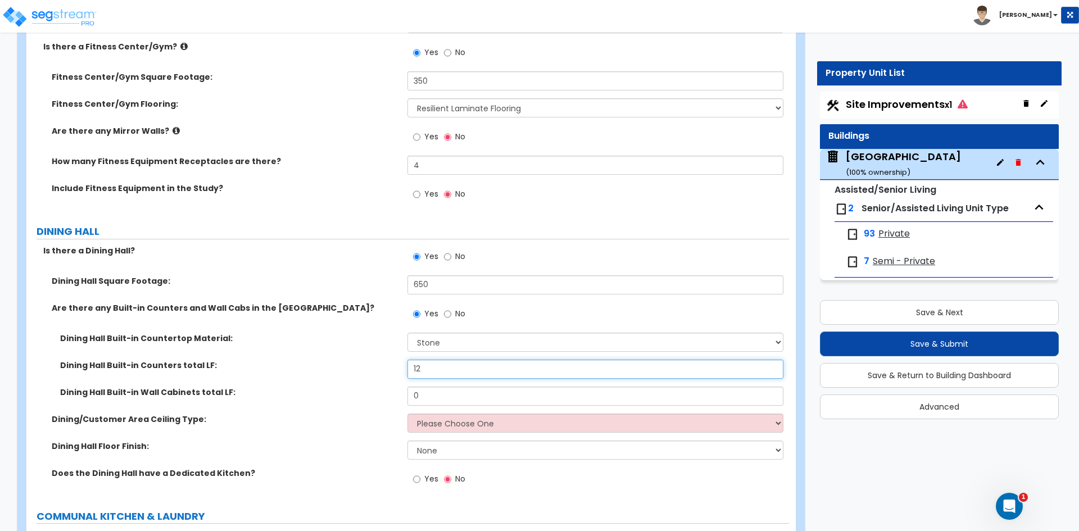
scroll to position [2585, 0]
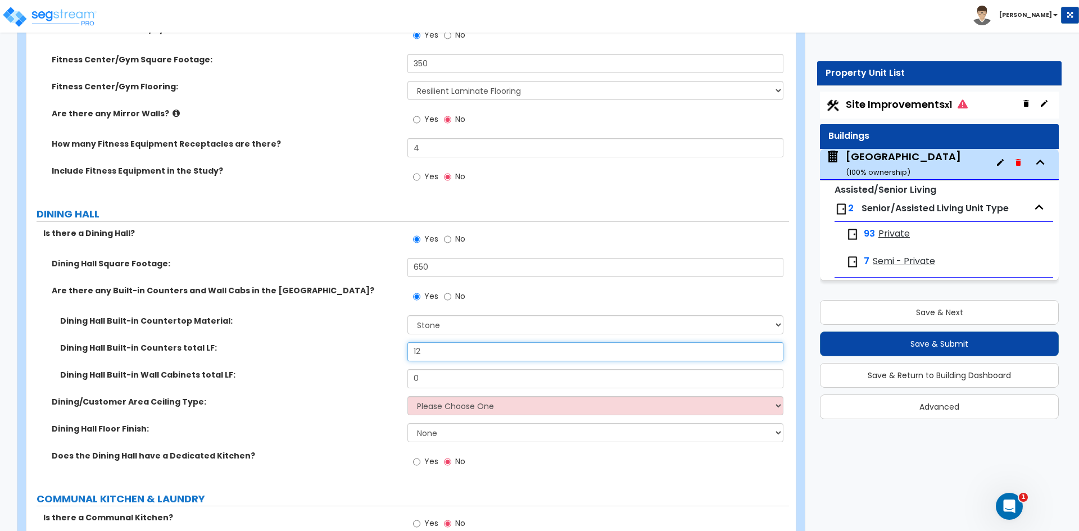
type input "12"
click at [440, 406] on select "Please Choose One Drop Ceiling Open Ceiling Drywall Ceiling" at bounding box center [594, 405] width 375 height 19
click at [446, 403] on select "Please Choose One Drop Ceiling Open Ceiling Drywall Ceiling" at bounding box center [594, 405] width 375 height 19
select select "1"
click at [407, 396] on select "Please Choose One Drop Ceiling Open Ceiling Drywall Ceiling" at bounding box center [594, 405] width 375 height 19
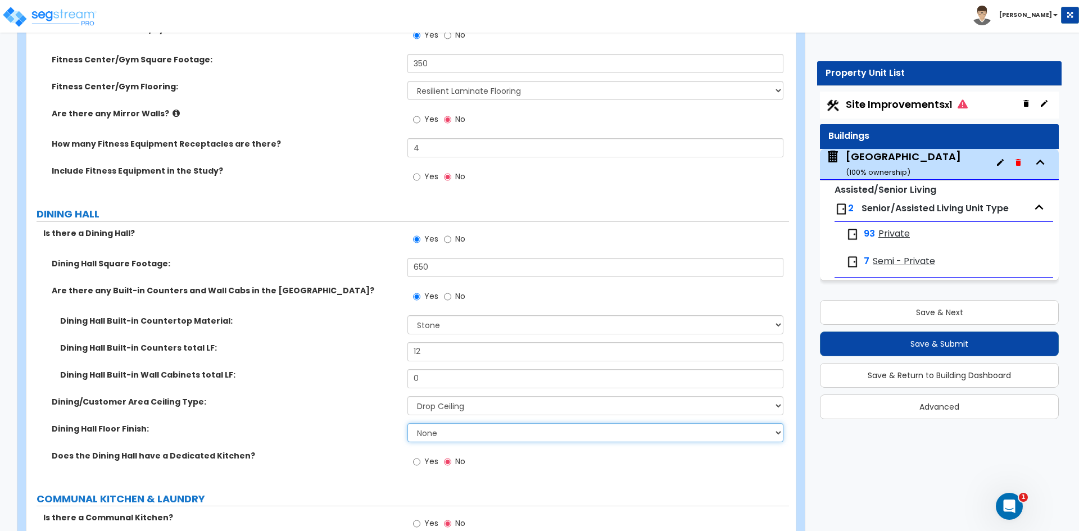
click at [442, 430] on select "None Tile Flooring Hardwood Flooring Resilient Laminate Flooring VCT Flooring S…" at bounding box center [594, 432] width 375 height 19
select select "3"
click at [407, 423] on select "None Tile Flooring Hardwood Flooring Resilient Laminate Flooring VCT Flooring S…" at bounding box center [594, 432] width 375 height 19
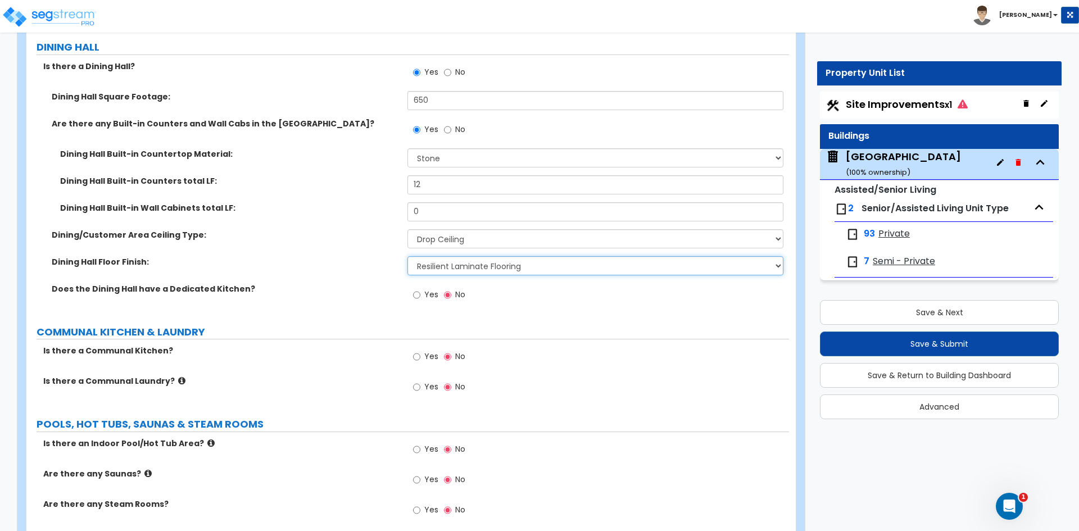
scroll to position [2754, 0]
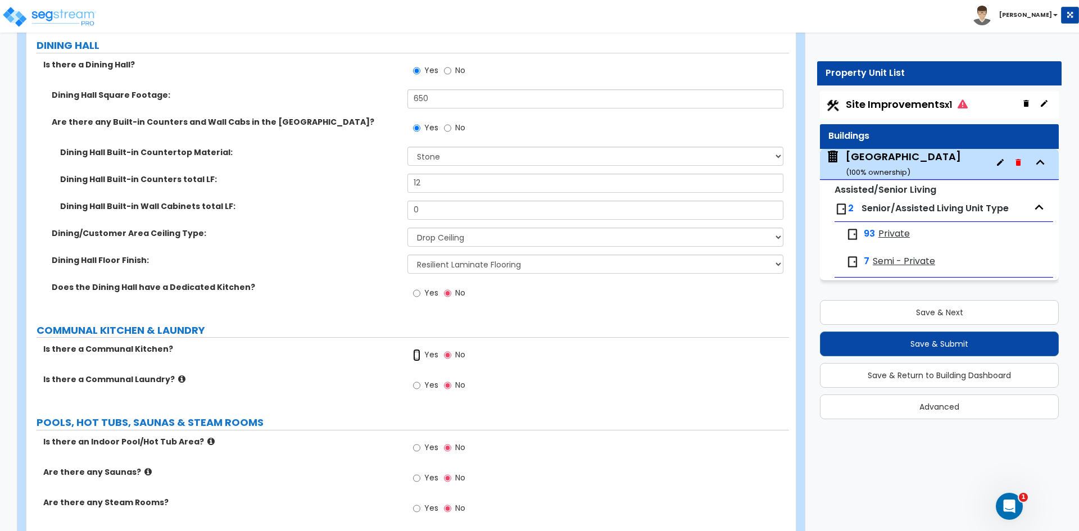
click at [414, 351] on input "Yes" at bounding box center [416, 355] width 7 height 12
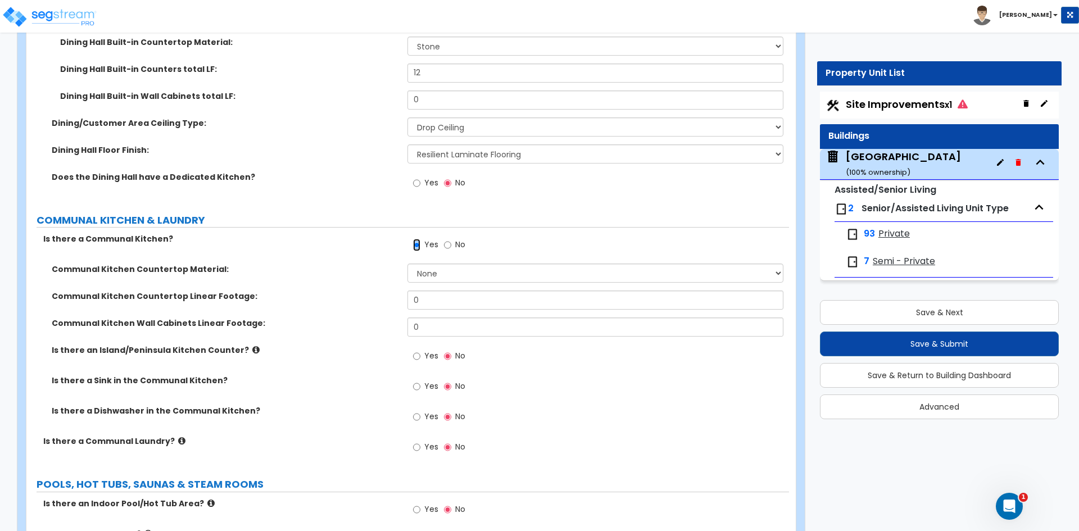
scroll to position [2866, 0]
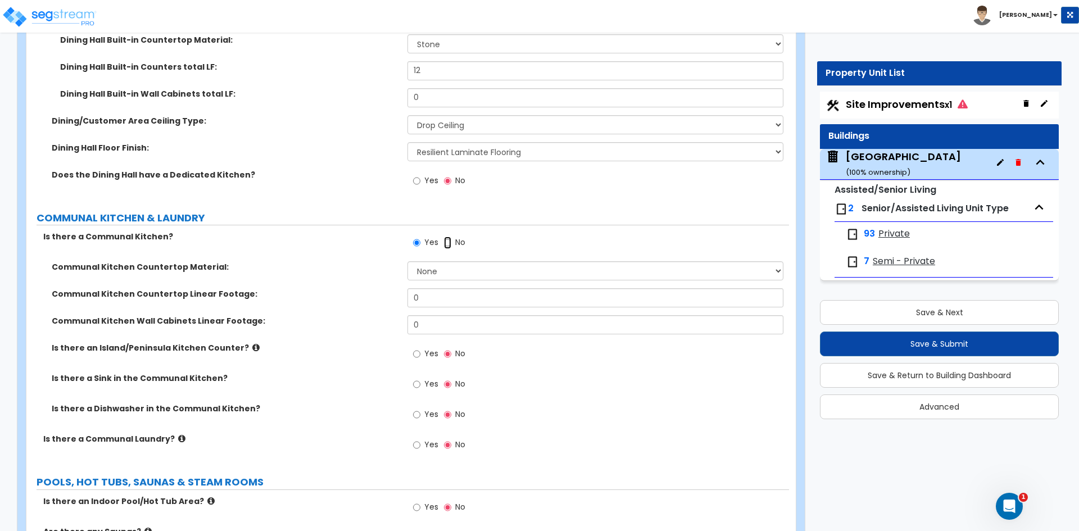
click at [447, 242] on input "No" at bounding box center [447, 243] width 7 height 12
radio input "false"
radio input "true"
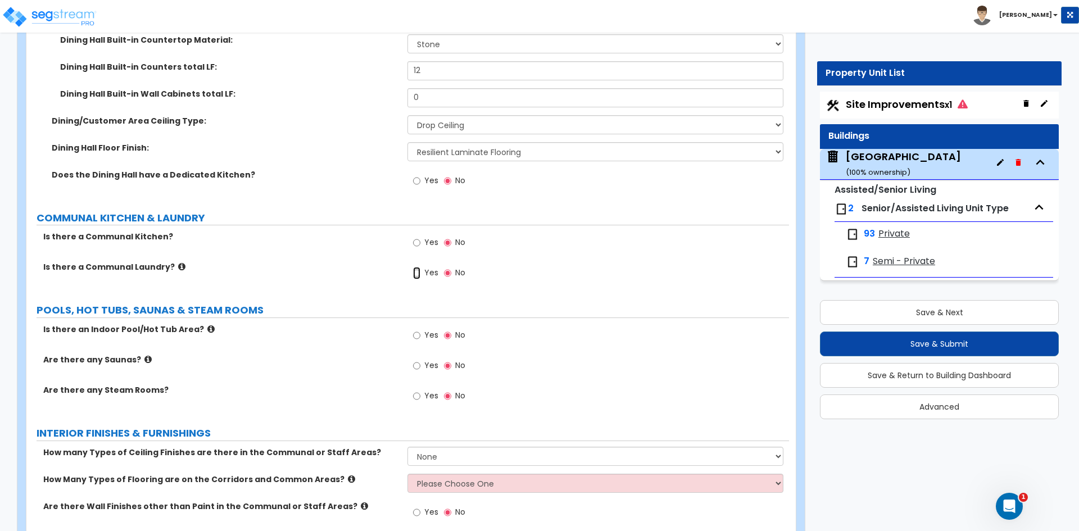
click at [416, 274] on input "Yes" at bounding box center [416, 273] width 7 height 12
radio input "true"
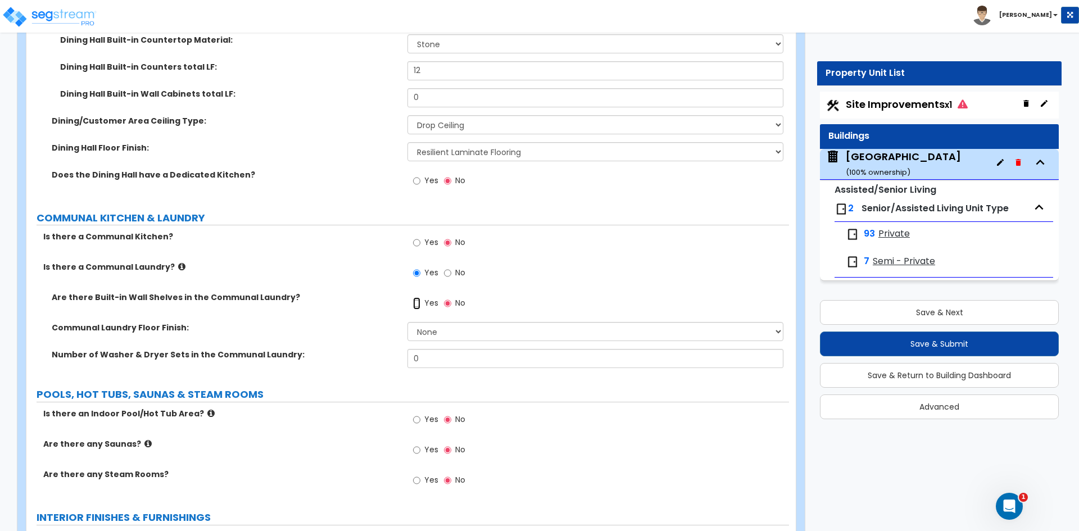
click at [418, 305] on input "Yes" at bounding box center [416, 303] width 7 height 12
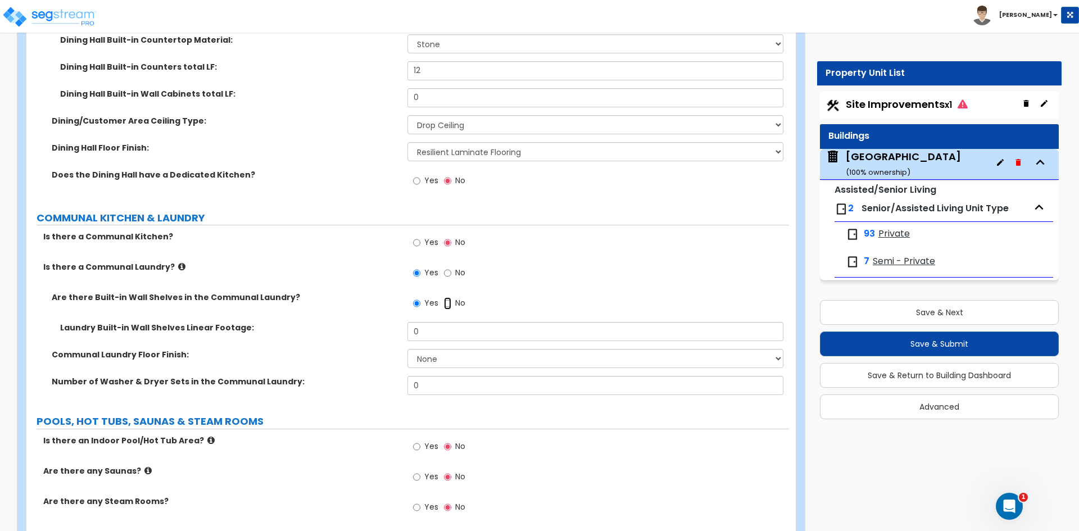
click at [449, 302] on input "No" at bounding box center [447, 303] width 7 height 12
radio input "false"
radio input "true"
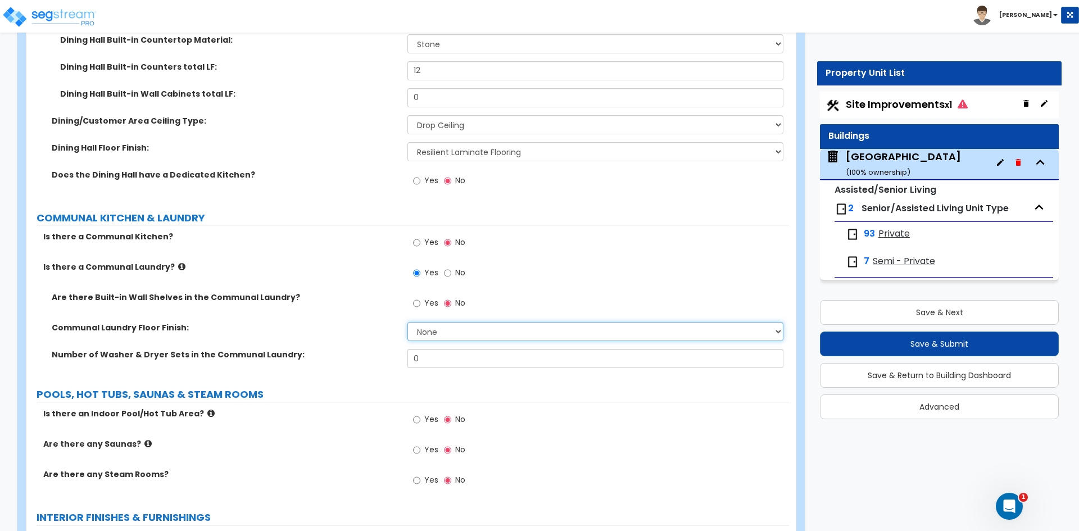
click at [442, 328] on select "None Tile Flooring Hardwood Flooring Resilient Laminate Flooring VCT Flooring S…" at bounding box center [594, 331] width 375 height 19
select select "3"
click at [407, 322] on select "None Tile Flooring Hardwood Flooring Resilient Laminate Flooring VCT Flooring S…" at bounding box center [594, 331] width 375 height 19
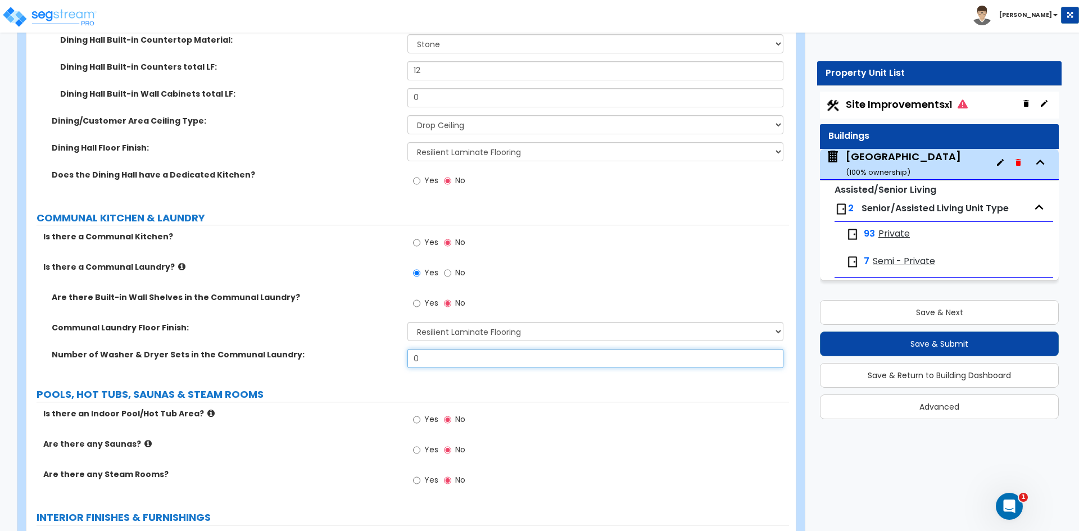
click at [445, 356] on input "0" at bounding box center [594, 358] width 375 height 19
type input "1"
click at [610, 431] on div "Yes No" at bounding box center [597, 423] width 381 height 30
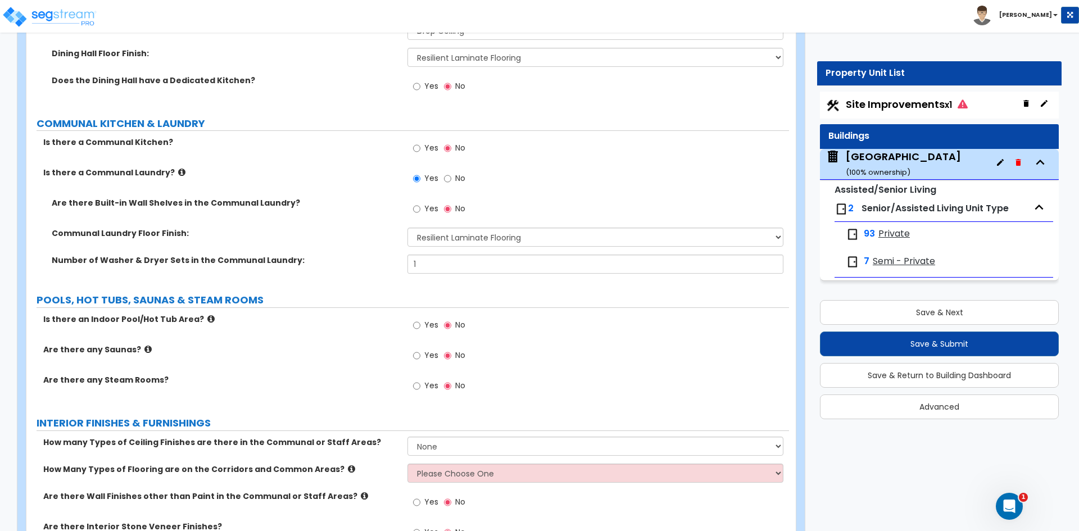
scroll to position [2979, 0]
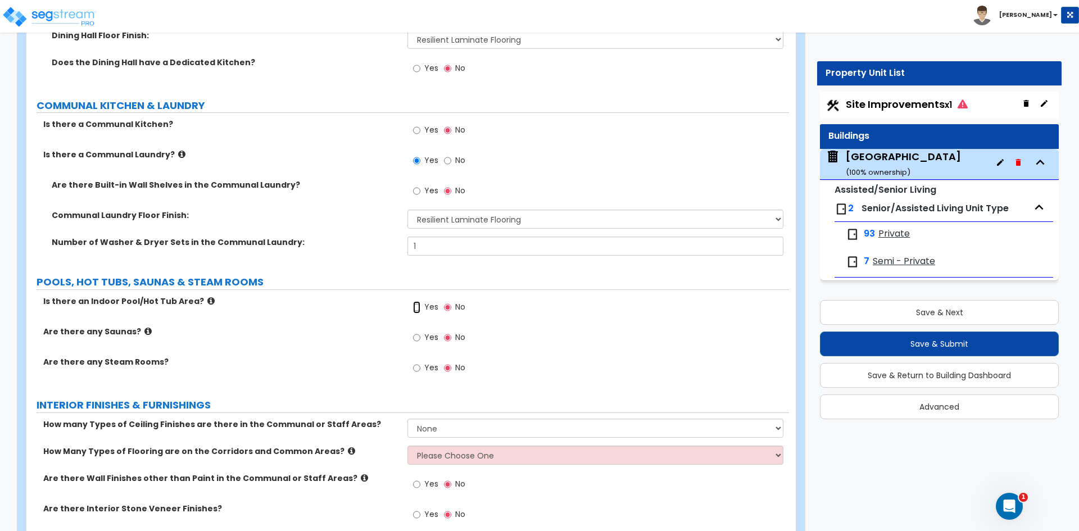
click at [418, 310] on input "Yes" at bounding box center [416, 307] width 7 height 12
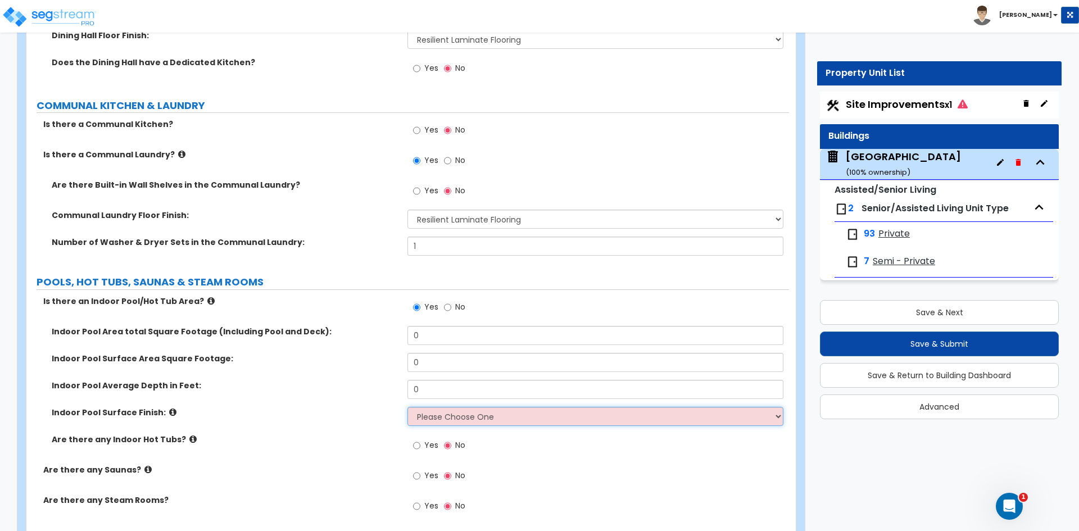
click at [574, 418] on select "Please Choose One Tile Plaster" at bounding box center [594, 416] width 375 height 19
click at [445, 306] on input "No" at bounding box center [447, 307] width 7 height 12
radio input "false"
radio input "true"
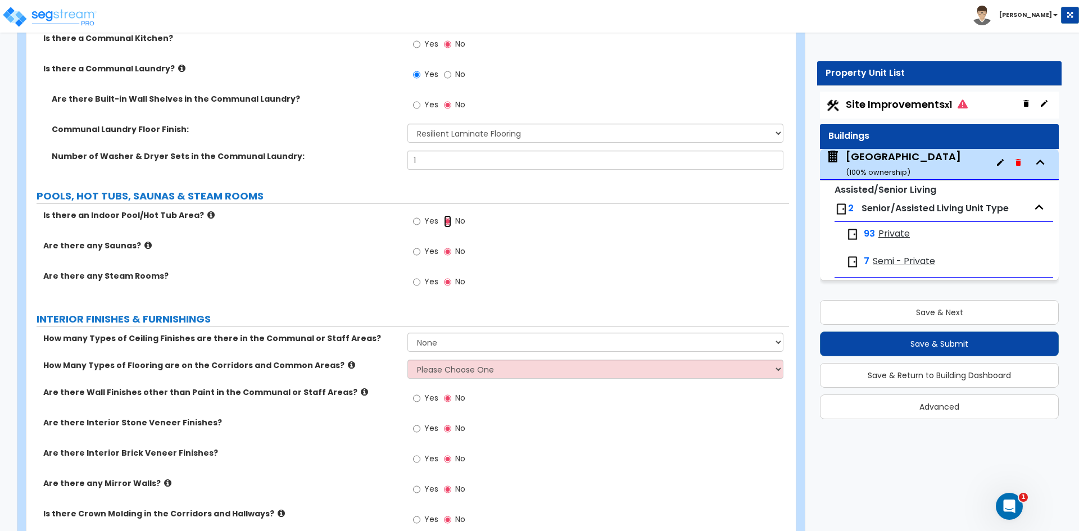
scroll to position [3091, 0]
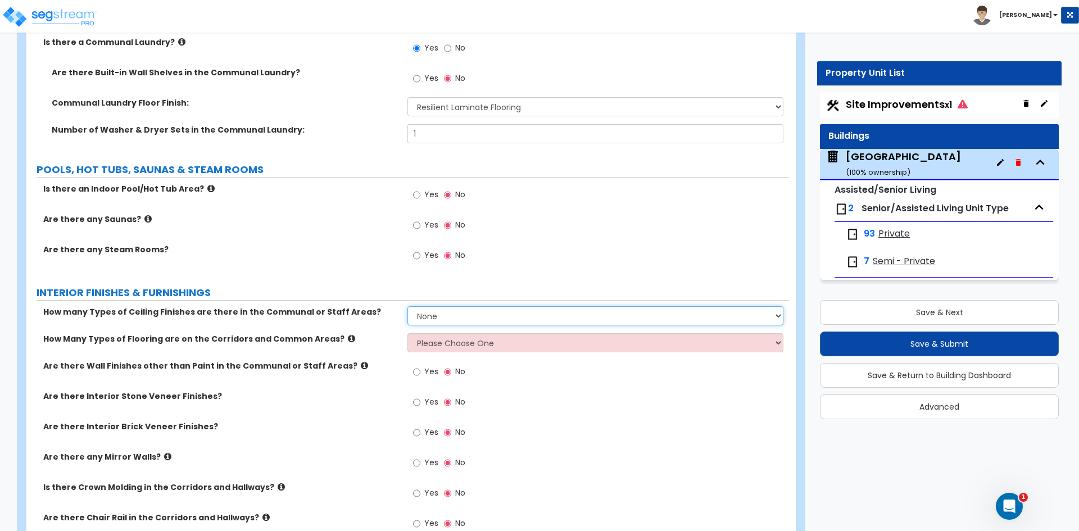
click at [450, 313] on select "None 1 2 3" at bounding box center [594, 315] width 375 height 19
select select "2"
click at [407, 306] on select "None 1 2 3" at bounding box center [594, 315] width 375 height 19
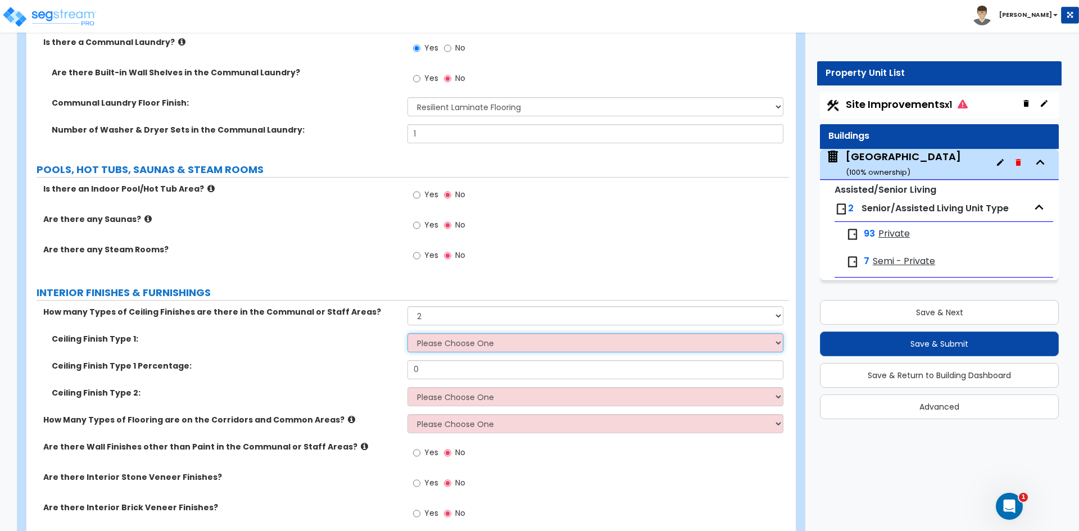
click at [441, 346] on select "Please Choose One Drop Ceiling Drywall Ceiling Open Ceiling" at bounding box center [594, 342] width 375 height 19
select select "1"
click at [407, 333] on select "Please Choose One Drop Ceiling Drywall Ceiling Open Ceiling" at bounding box center [594, 342] width 375 height 19
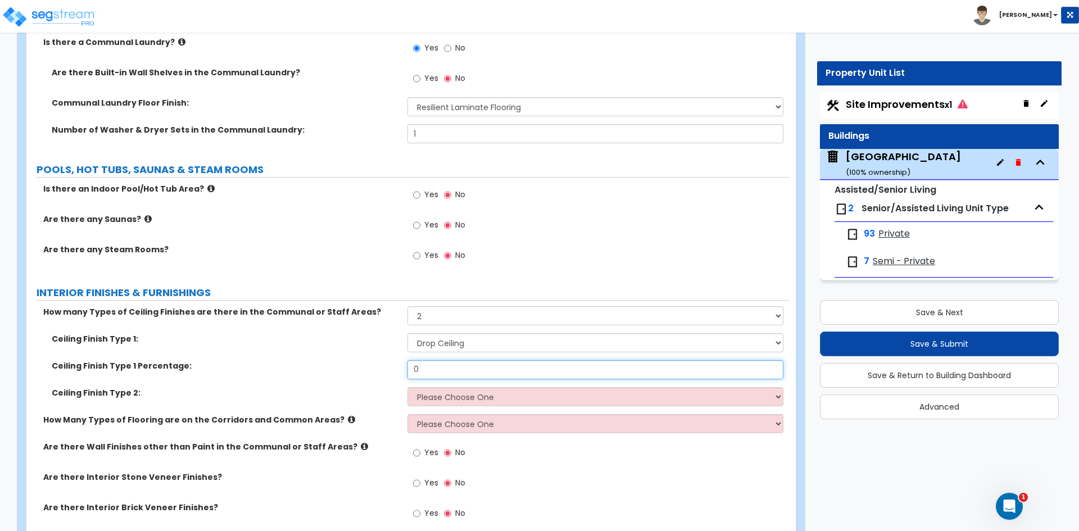
click at [441, 366] on input "0" at bounding box center [594, 369] width 375 height 19
type input "30"
click at [432, 402] on select "Please Choose One Drop Ceiling Drywall Ceiling Open Ceiling" at bounding box center [594, 396] width 375 height 19
select select "2"
click at [407, 387] on select "Please Choose One Drop Ceiling Drywall Ceiling Open Ceiling" at bounding box center [594, 396] width 375 height 19
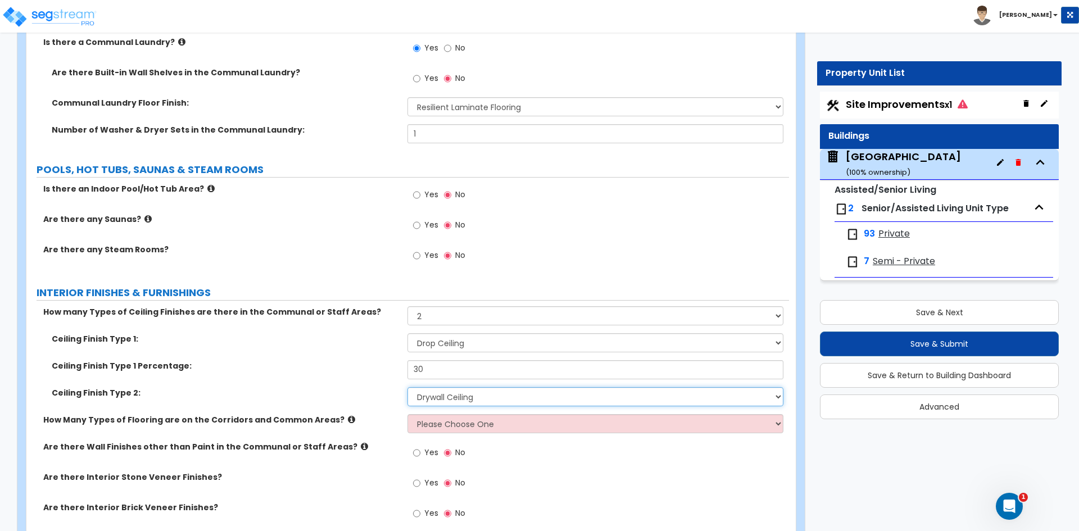
click at [434, 400] on select "Please Choose One Drop Ceiling Drywall Ceiling Open Ceiling" at bounding box center [594, 396] width 375 height 19
click at [433, 422] on select "Please Choose One 1 2 3" at bounding box center [594, 423] width 375 height 19
select select "2"
click at [407, 414] on select "Please Choose One 1 2 3" at bounding box center [594, 423] width 375 height 19
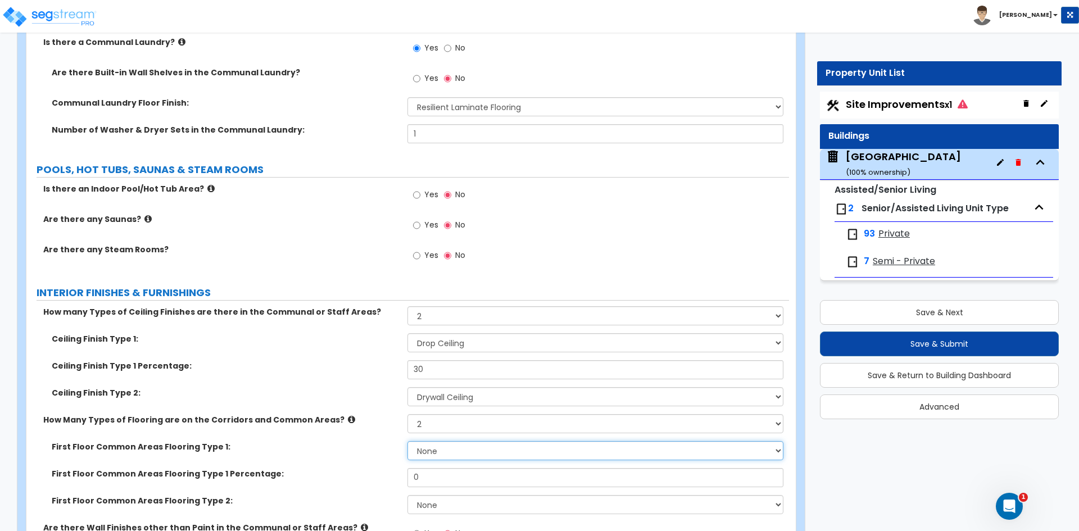
click at [427, 451] on select "None Tile Flooring Hardwood Flooring Resilient Laminate Flooring VCT Flooring S…" at bounding box center [594, 450] width 375 height 19
select select "3"
click at [407, 441] on select "None Tile Flooring Hardwood Flooring Resilient Laminate Flooring VCT Flooring S…" at bounding box center [594, 450] width 375 height 19
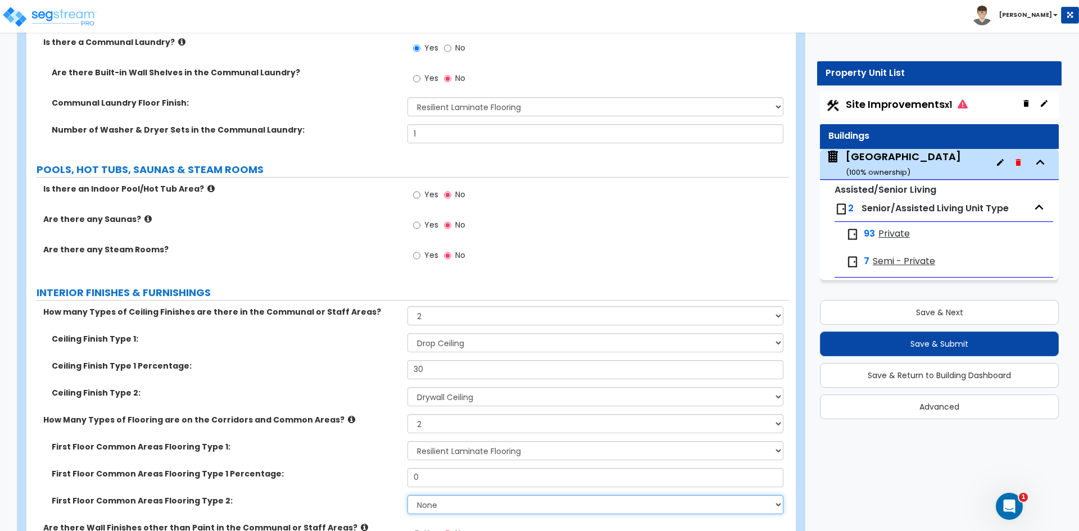
click at [432, 505] on select "None Tile Flooring Hardwood Flooring Resilient Laminate Flooring VCT Flooring S…" at bounding box center [594, 504] width 375 height 19
select select "1"
click at [407, 495] on select "None Tile Flooring Hardwood Flooring Resilient Laminate Flooring VCT Flooring S…" at bounding box center [594, 504] width 375 height 19
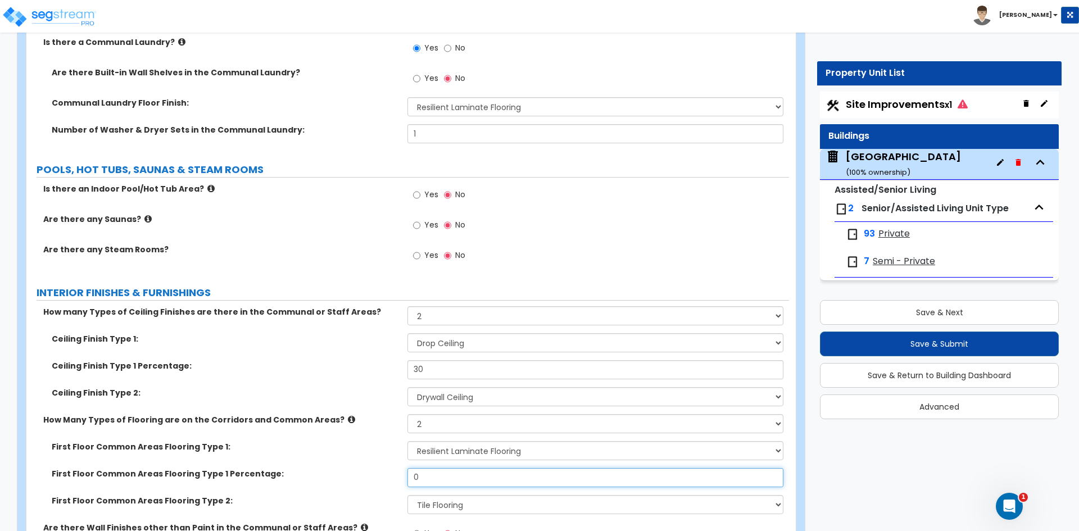
drag, startPoint x: 432, startPoint y: 478, endPoint x: 368, endPoint y: 479, distance: 63.5
click at [425, 479] on input "0" at bounding box center [594, 477] width 375 height 19
type input "70"
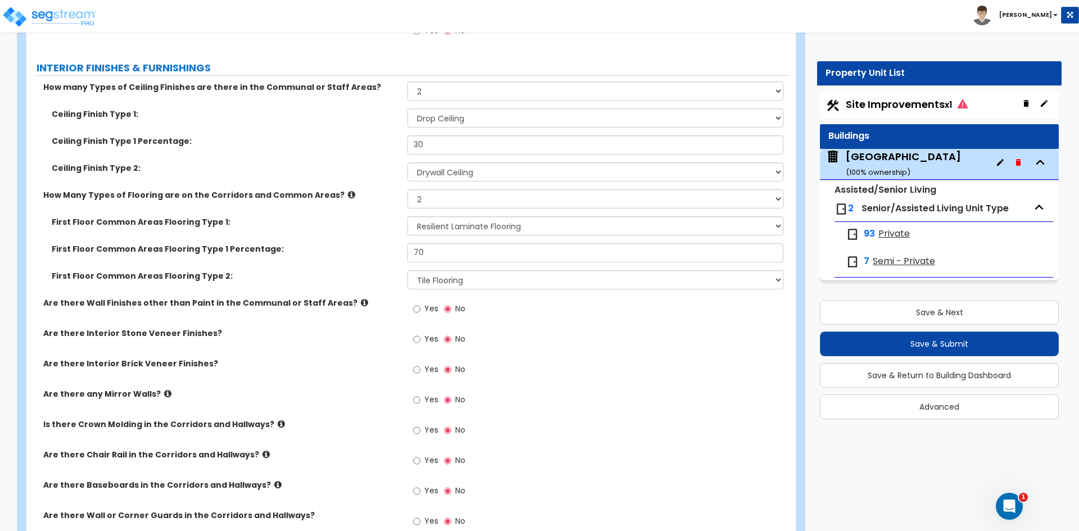
scroll to position [3372, 0]
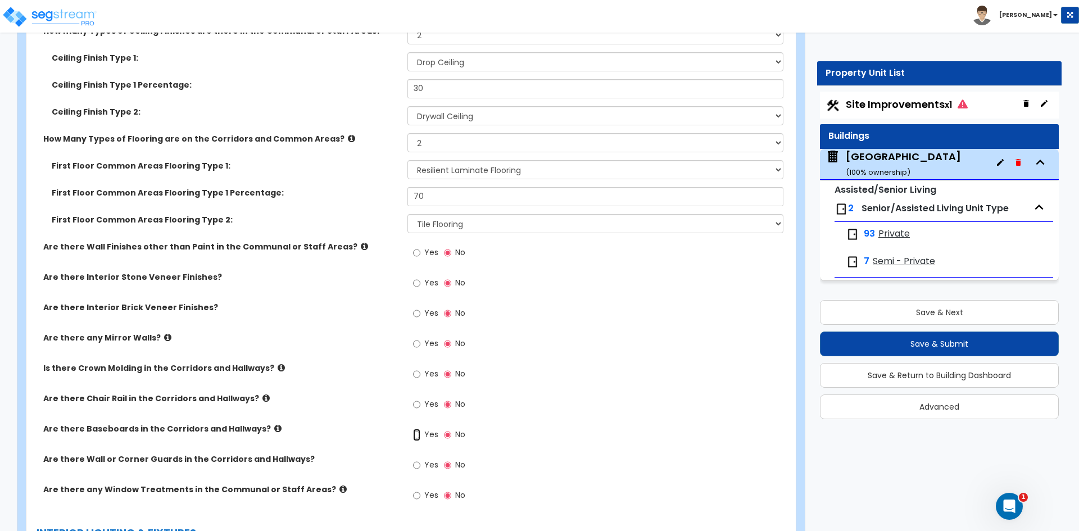
click at [416, 435] on input "Yes" at bounding box center [416, 435] width 7 height 12
radio input "true"
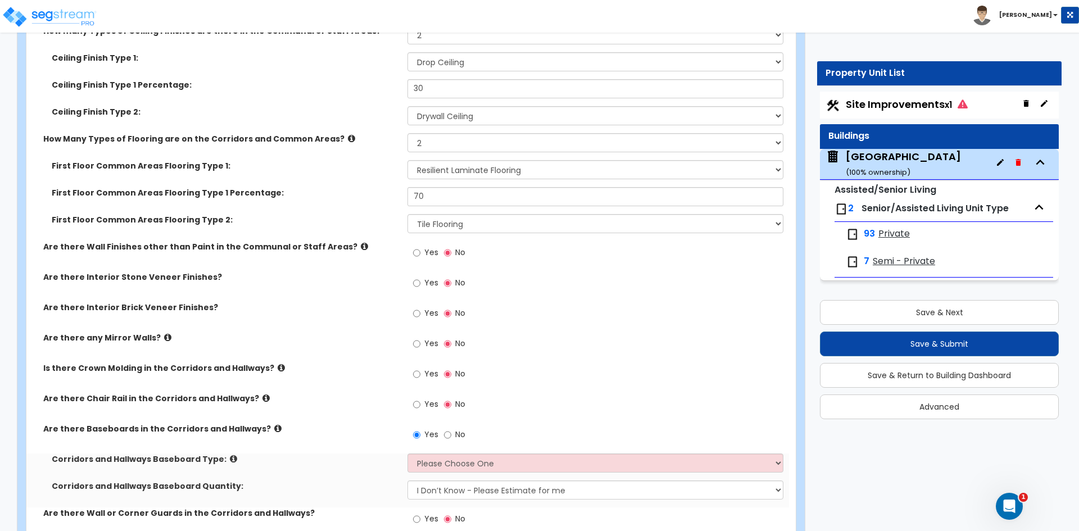
click at [453, 473] on div "Corridors and Hallways Baseboard Type: Please Choose One Wood Vinyl Carpet Tile" at bounding box center [407, 467] width 763 height 27
click at [451, 467] on select "Please Choose One Wood Vinyl Carpet Tile" at bounding box center [594, 463] width 375 height 19
select select "2"
click at [407, 454] on select "Please Choose One Wood Vinyl Carpet Tile" at bounding box center [594, 463] width 375 height 19
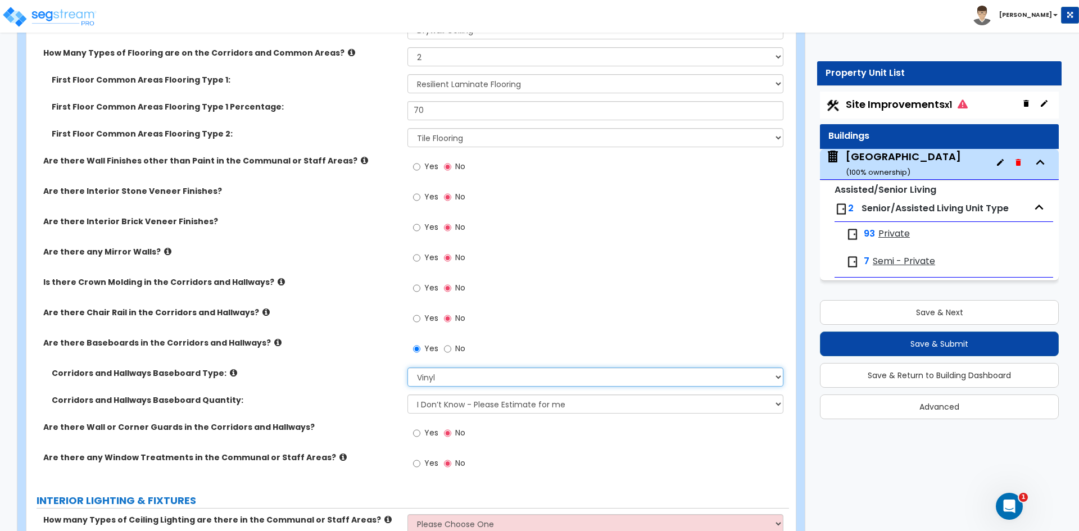
scroll to position [3485, 0]
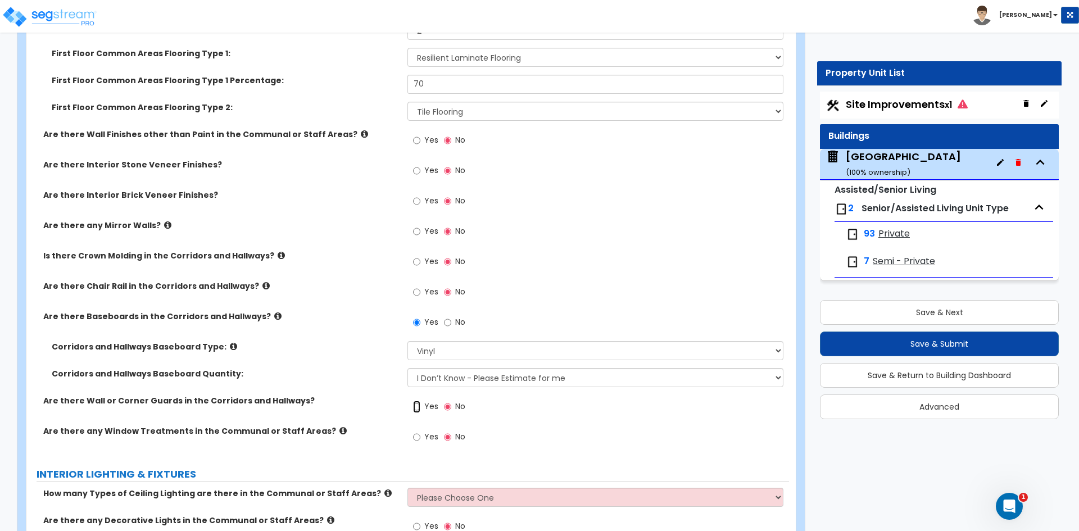
click at [416, 407] on input "Yes" at bounding box center [416, 407] width 7 height 12
radio input "true"
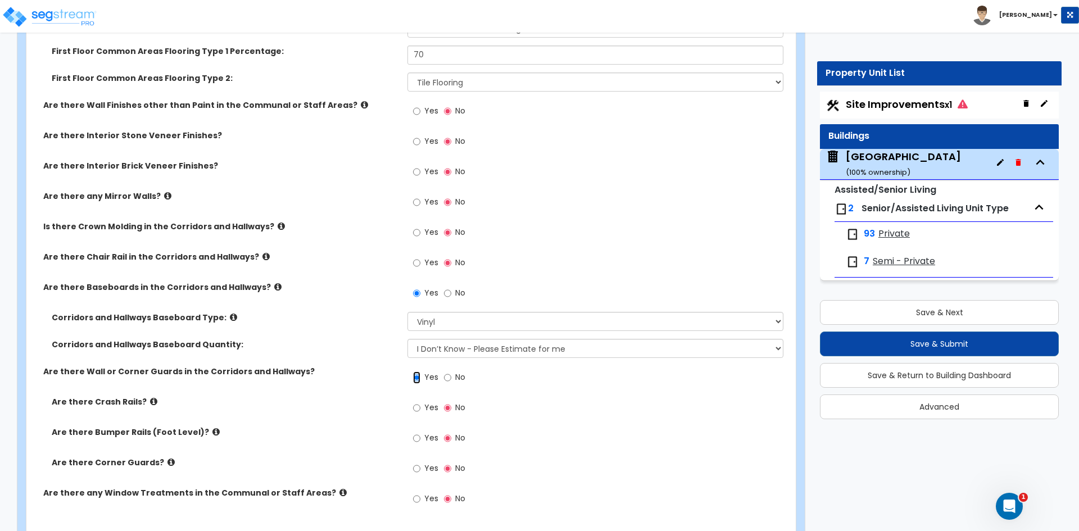
scroll to position [3541, 0]
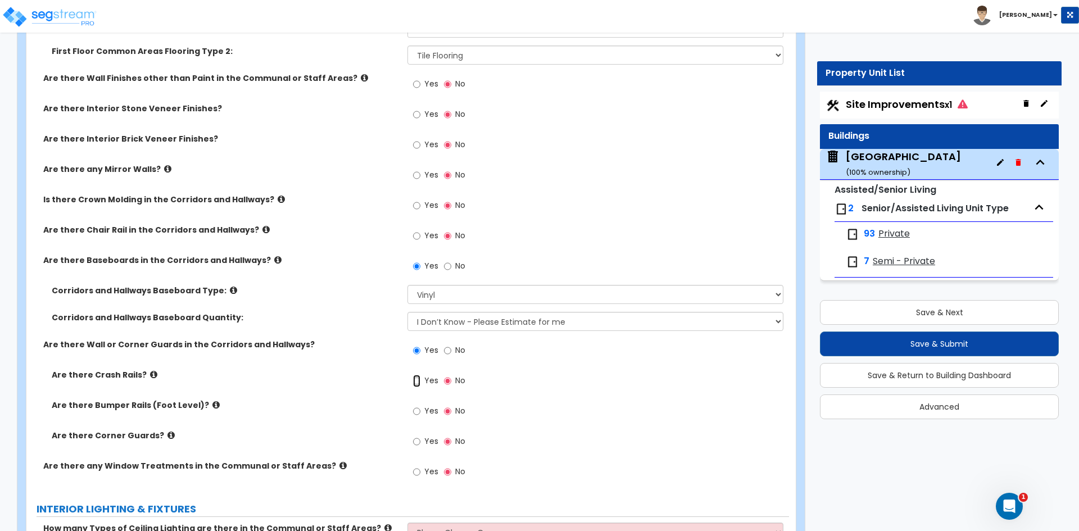
click at [418, 384] on input "Yes" at bounding box center [416, 381] width 7 height 12
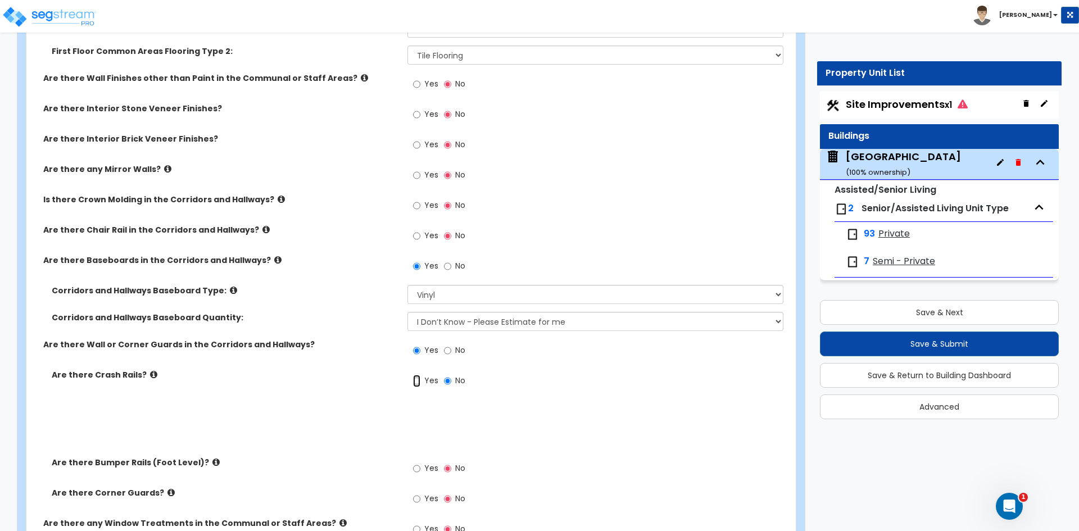
radio input "true"
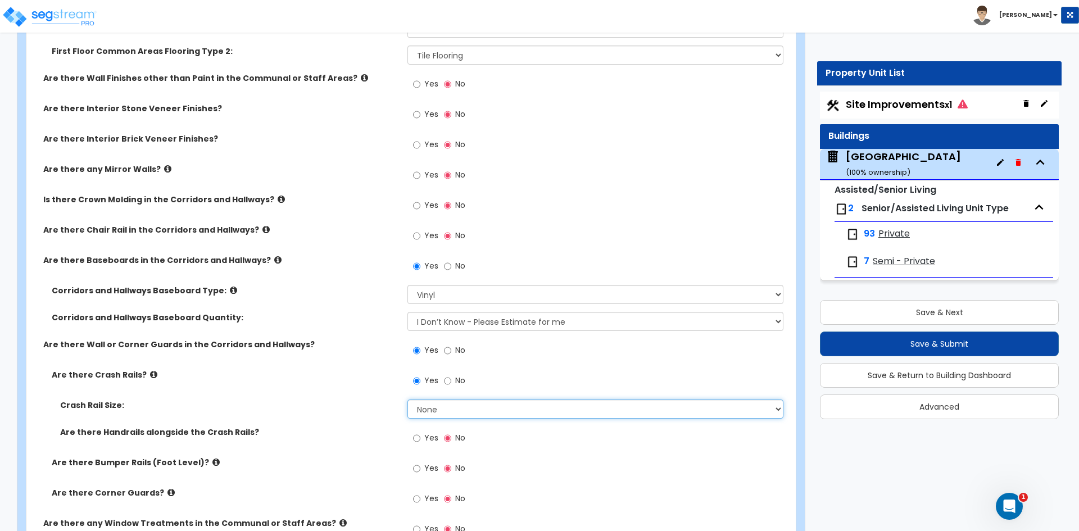
click at [437, 402] on select "None Small Large" at bounding box center [594, 409] width 375 height 19
select select "2"
click at [407, 400] on select "None Small Large" at bounding box center [594, 409] width 375 height 19
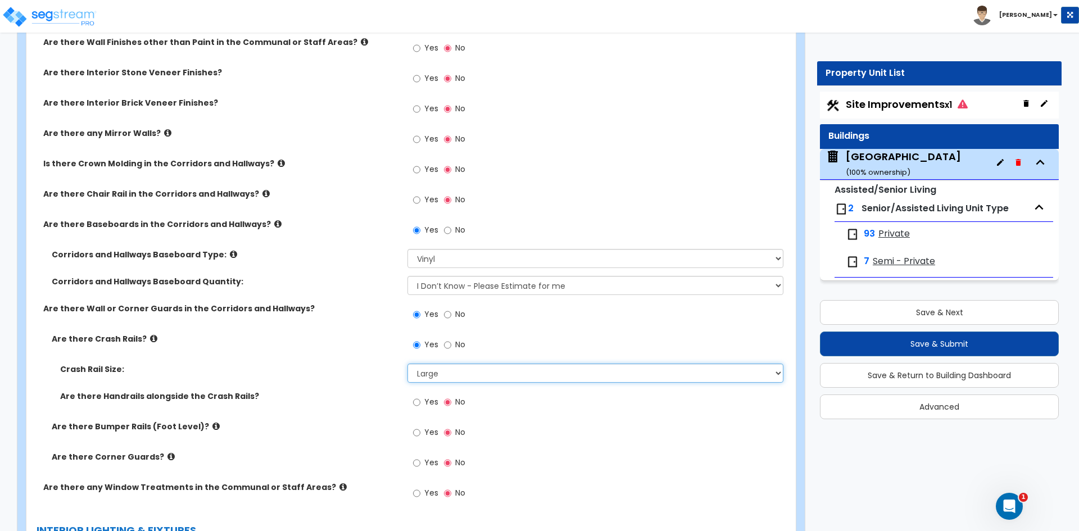
scroll to position [3597, 0]
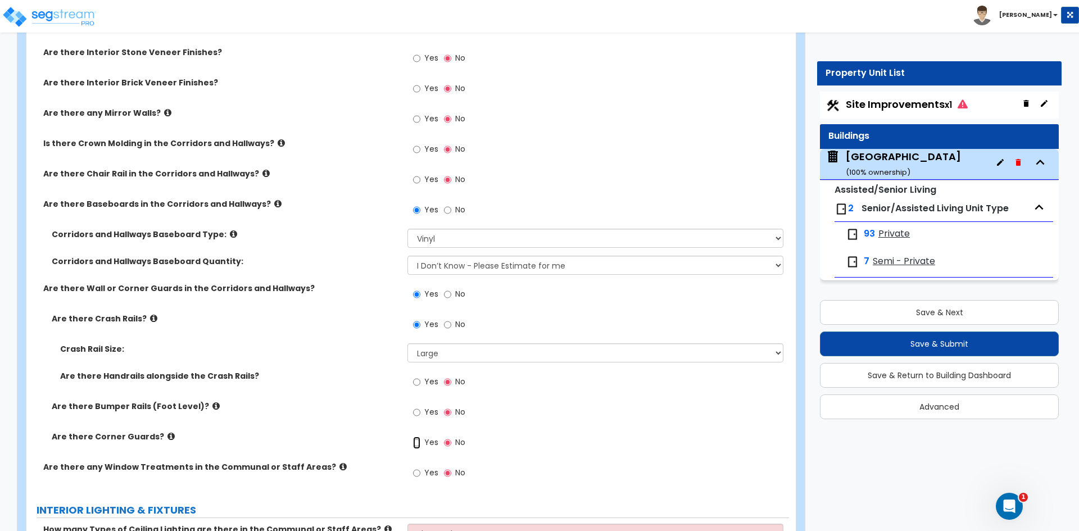
click at [420, 444] on input "Yes" at bounding box center [416, 443] width 7 height 12
radio input "true"
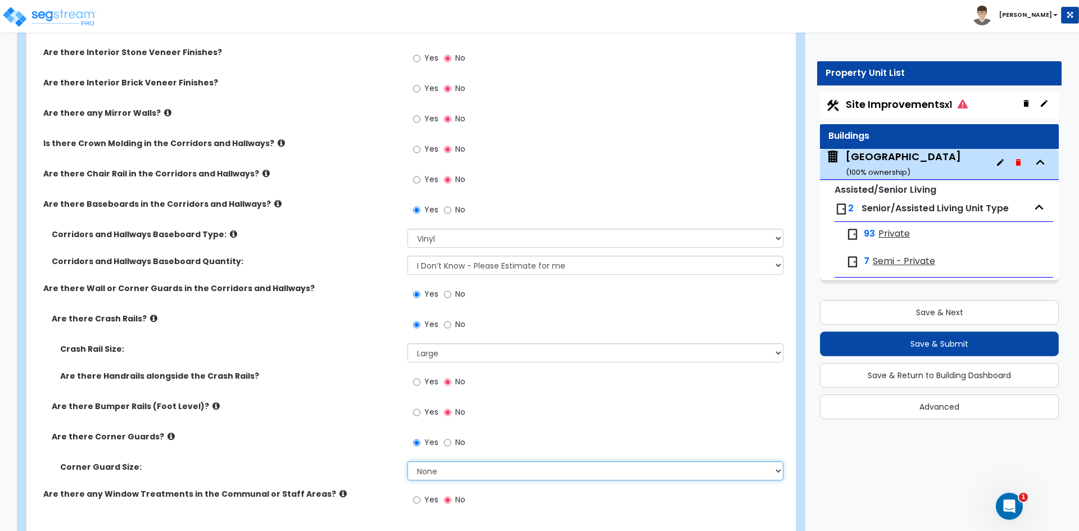
click at [429, 471] on select "None Small Large" at bounding box center [594, 470] width 375 height 19
select select "2"
click at [407, 461] on select "None Small Large" at bounding box center [594, 470] width 375 height 19
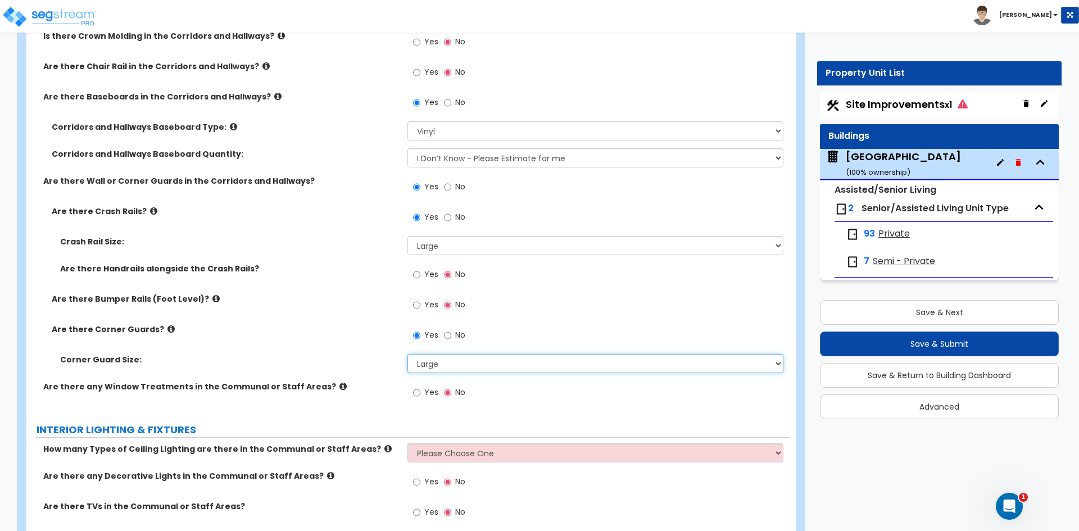
scroll to position [3709, 0]
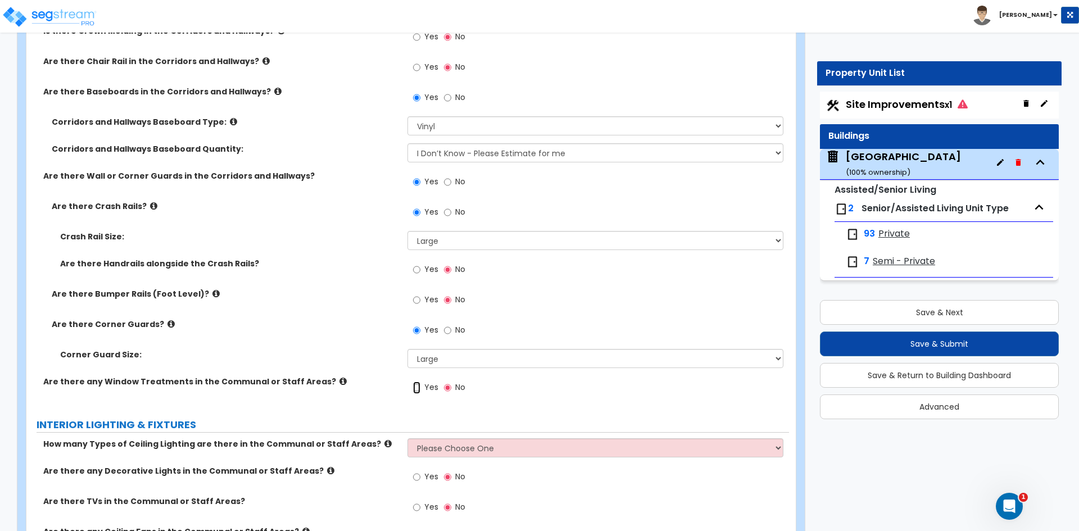
click at [415, 389] on input "Yes" at bounding box center [416, 388] width 7 height 12
radio input "true"
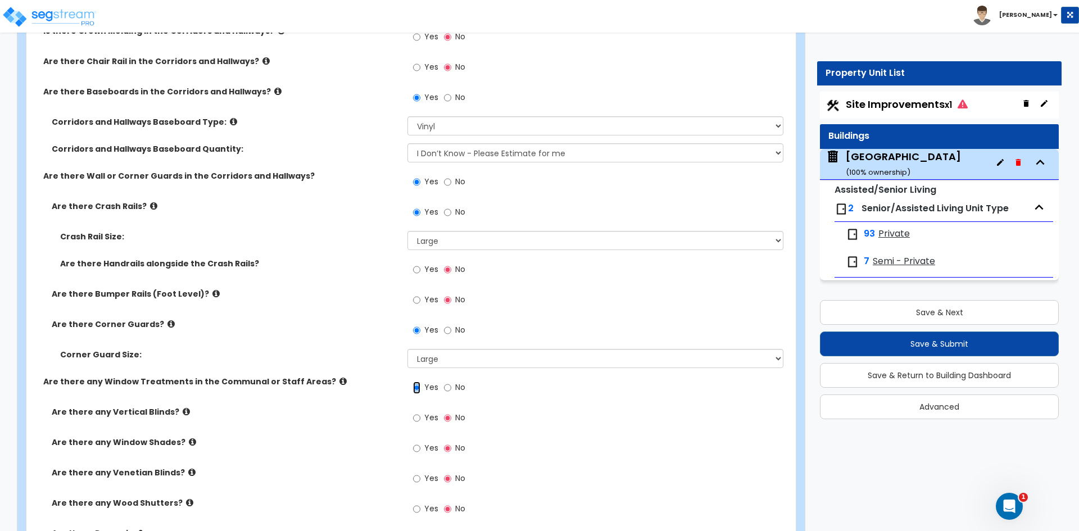
scroll to position [3766, 0]
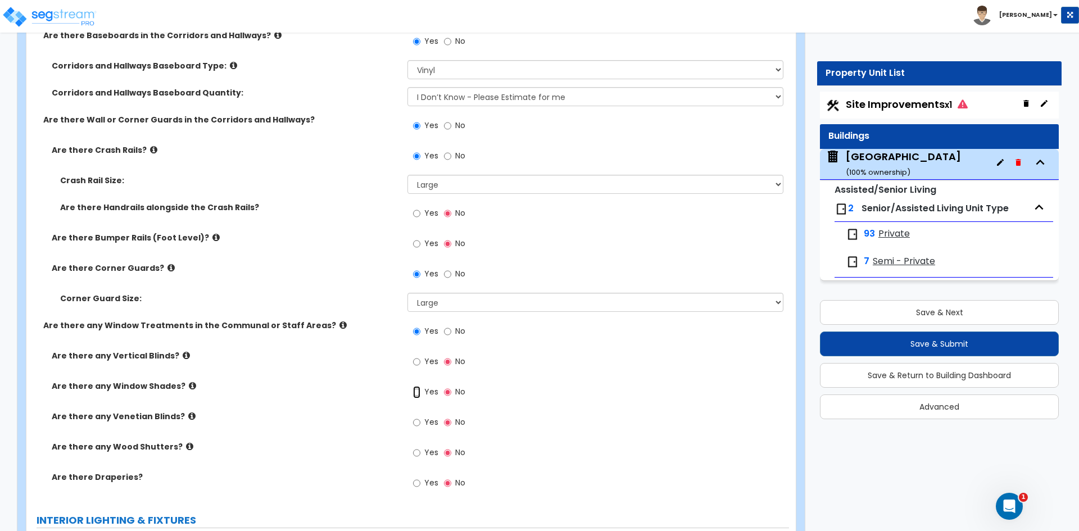
click at [418, 394] on input "Yes" at bounding box center [416, 392] width 7 height 12
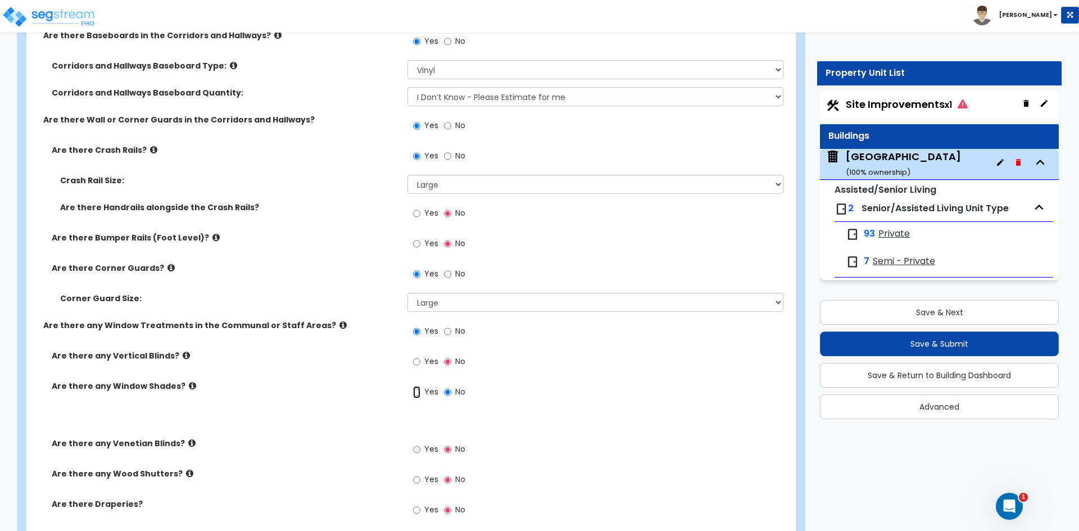
radio input "true"
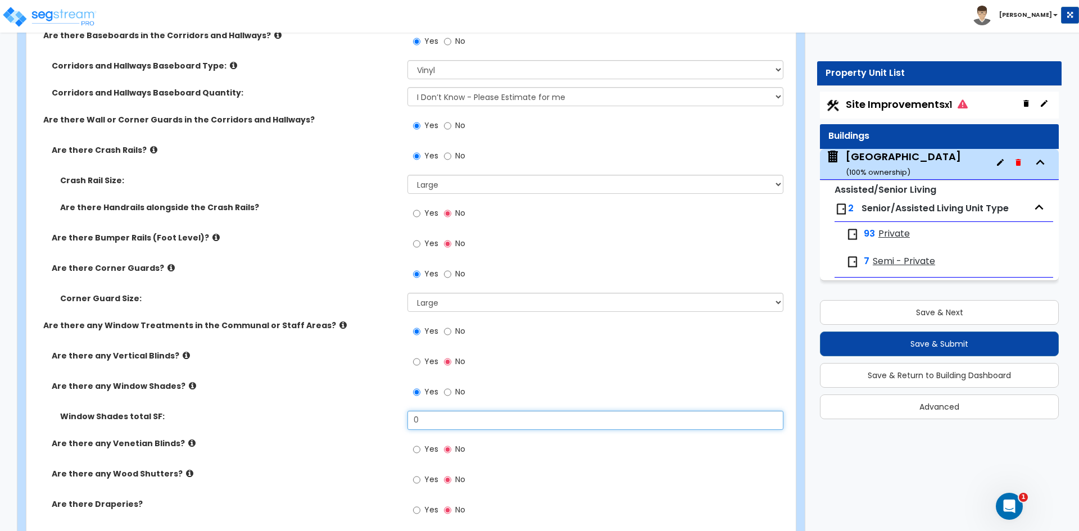
click at [478, 424] on input "0" at bounding box center [594, 420] width 375 height 19
type input "1,050"
click at [515, 477] on div "Yes No" at bounding box center [597, 483] width 381 height 30
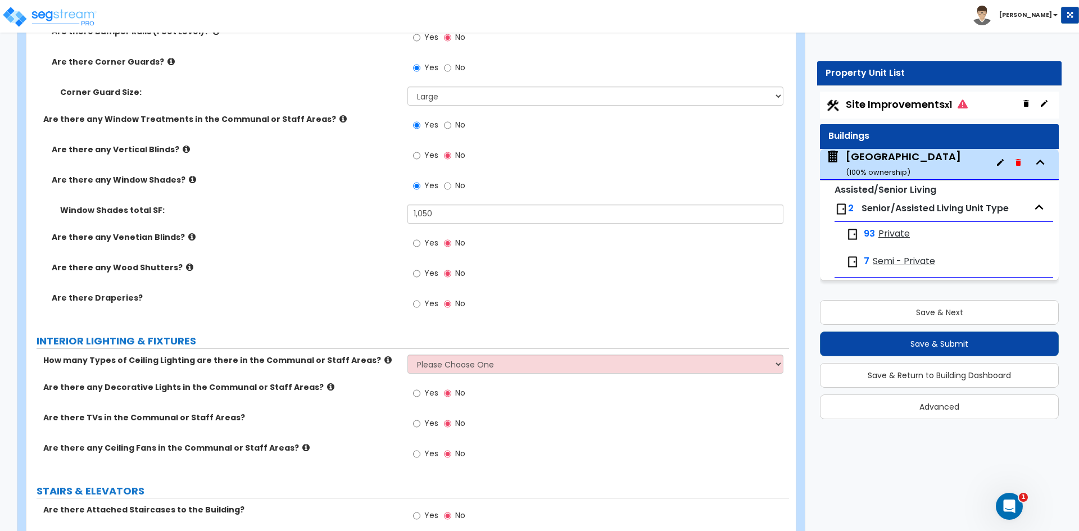
scroll to position [3990, 0]
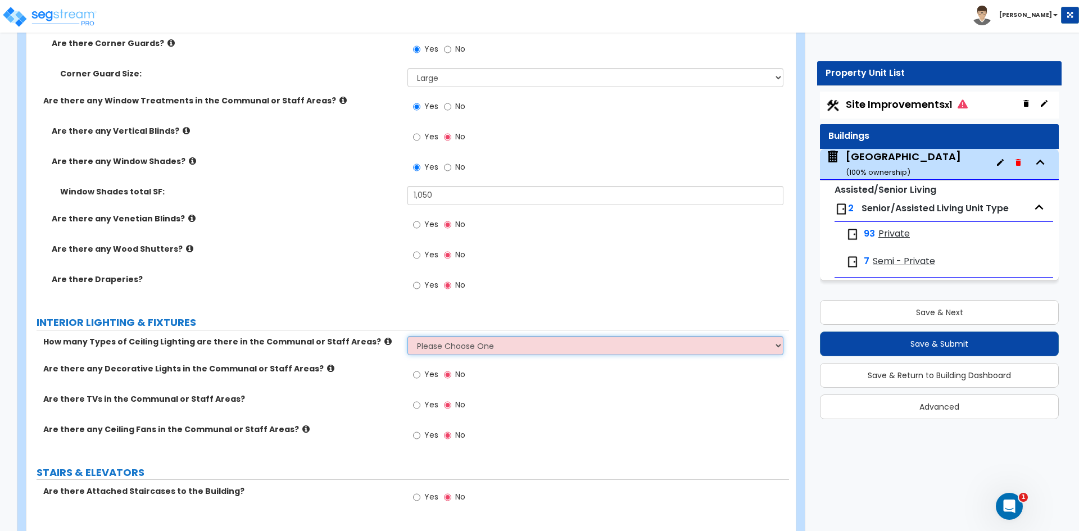
click at [440, 347] on select "Please Choose One 1 2 3" at bounding box center [594, 345] width 375 height 19
select select "2"
click at [407, 336] on select "Please Choose One 1 2 3" at bounding box center [594, 345] width 375 height 19
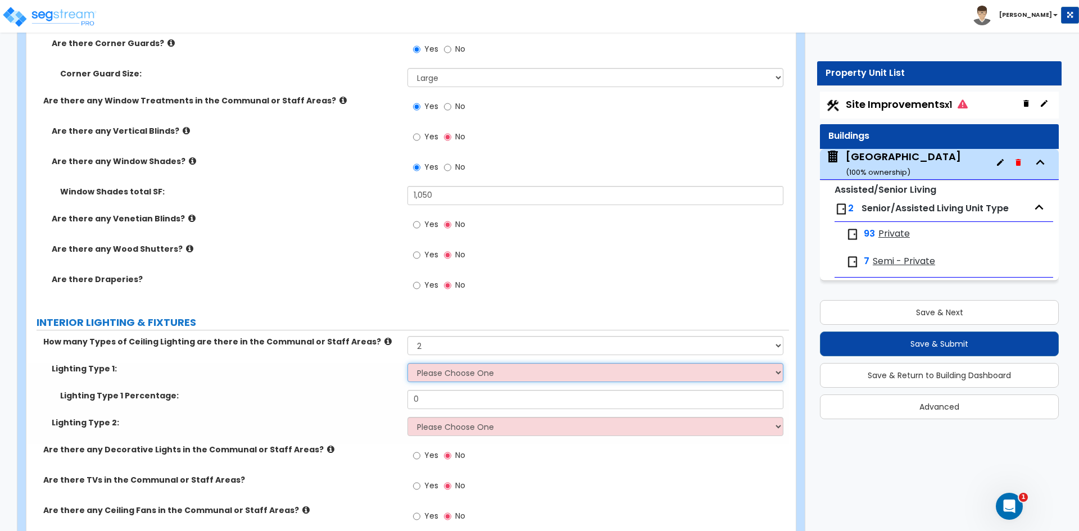
click at [428, 374] on select "Please Choose One LED Surface-Mounted LED Recessed Fluorescent Surface-Mounted …" at bounding box center [594, 372] width 375 height 19
select select "2"
click at [407, 363] on select "Please Choose One LED Surface-Mounted LED Recessed Fluorescent Surface-Mounted …" at bounding box center [594, 372] width 375 height 19
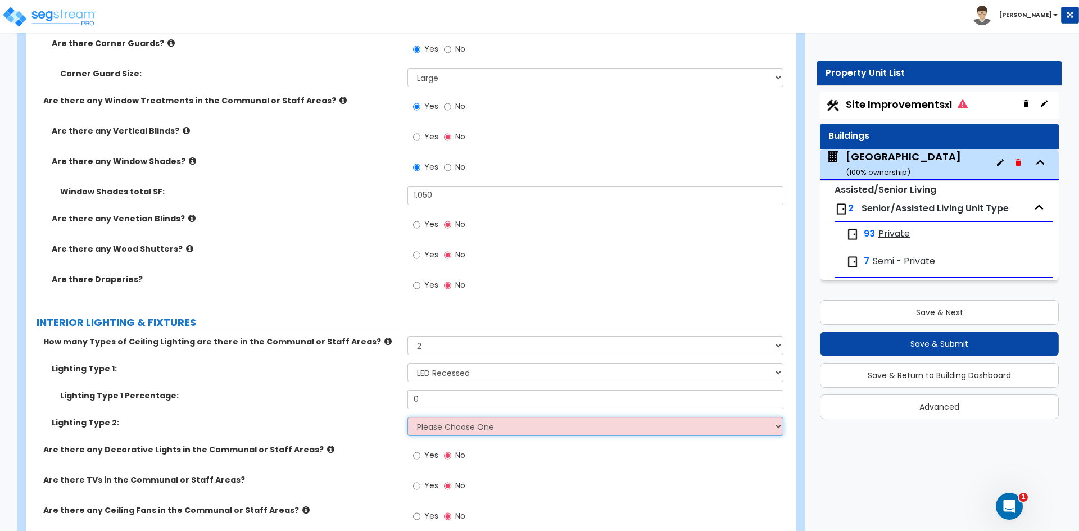
click at [443, 429] on select "Please Choose One LED Surface-Mounted LED Recessed Fluorescent Surface-Mounted …" at bounding box center [594, 426] width 375 height 19
click at [407, 417] on select "Please Choose One LED Surface-Mounted LED Recessed Fluorescent Surface-Mounted …" at bounding box center [594, 426] width 375 height 19
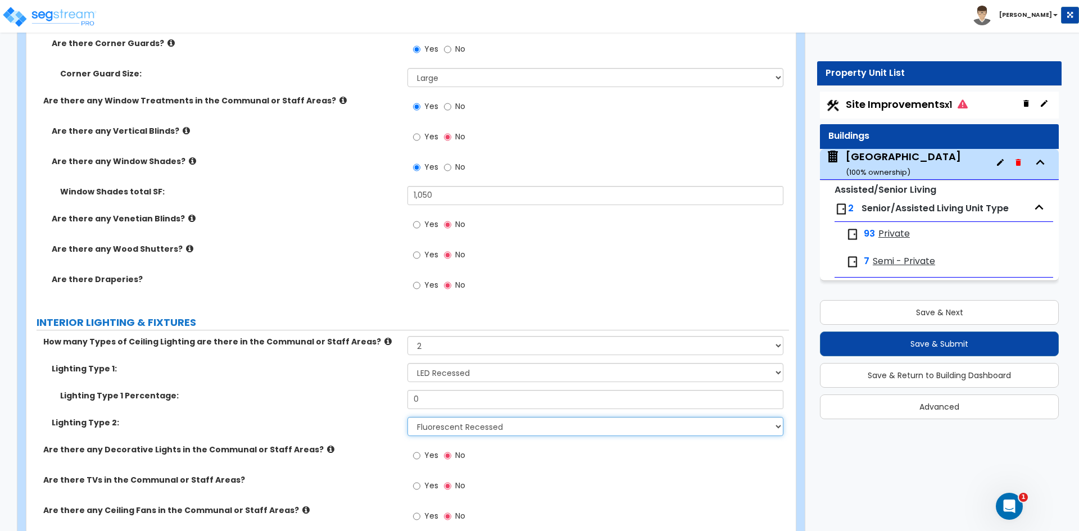
click at [505, 429] on select "Please Choose One LED Surface-Mounted LED Recessed Fluorescent Surface-Mounted …" at bounding box center [594, 426] width 375 height 19
select select "1"
click at [407, 417] on select "Please Choose One LED Surface-Mounted LED Recessed Fluorescent Surface-Mounted …" at bounding box center [594, 426] width 375 height 19
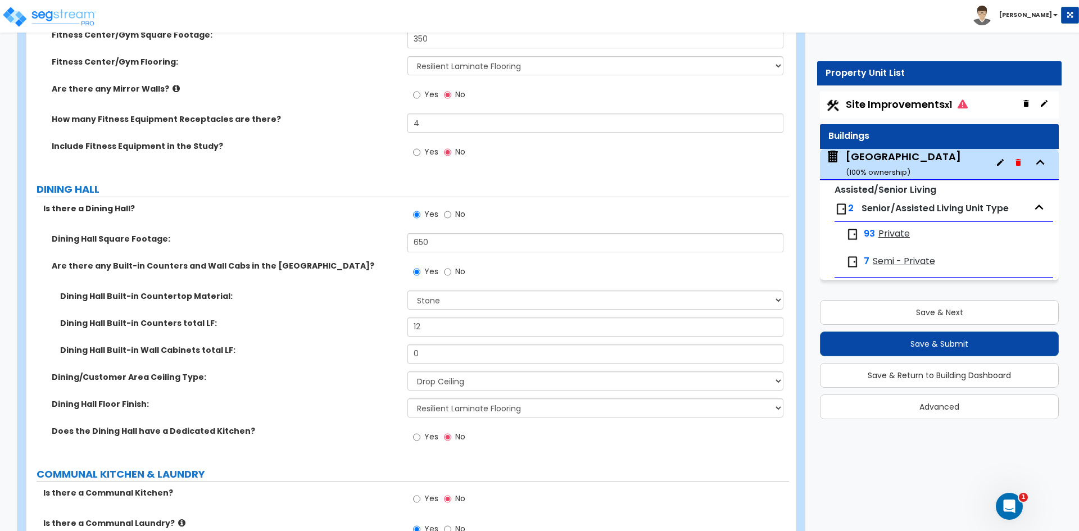
scroll to position [2585, 0]
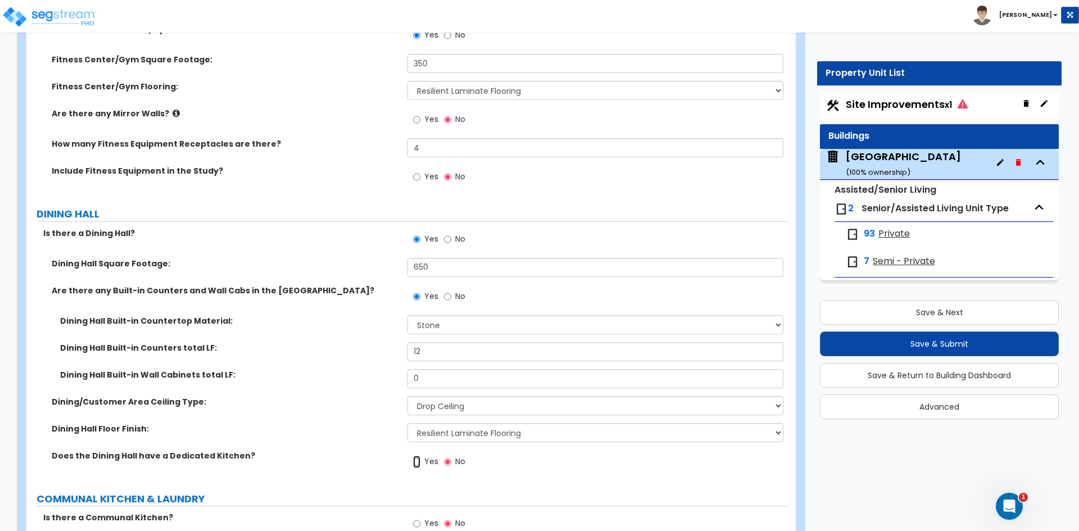
click at [419, 463] on input "Yes" at bounding box center [416, 462] width 7 height 12
radio input "true"
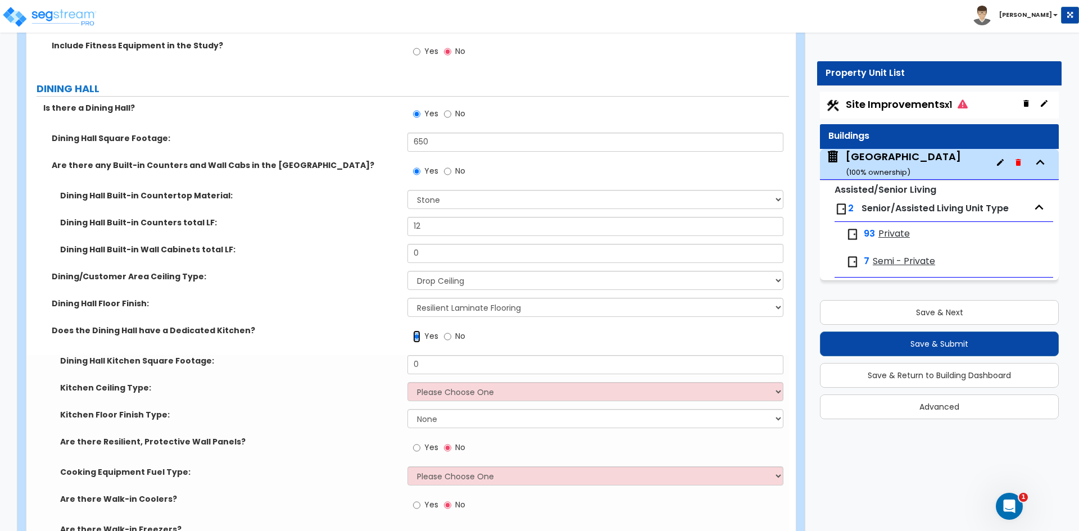
scroll to position [2754, 0]
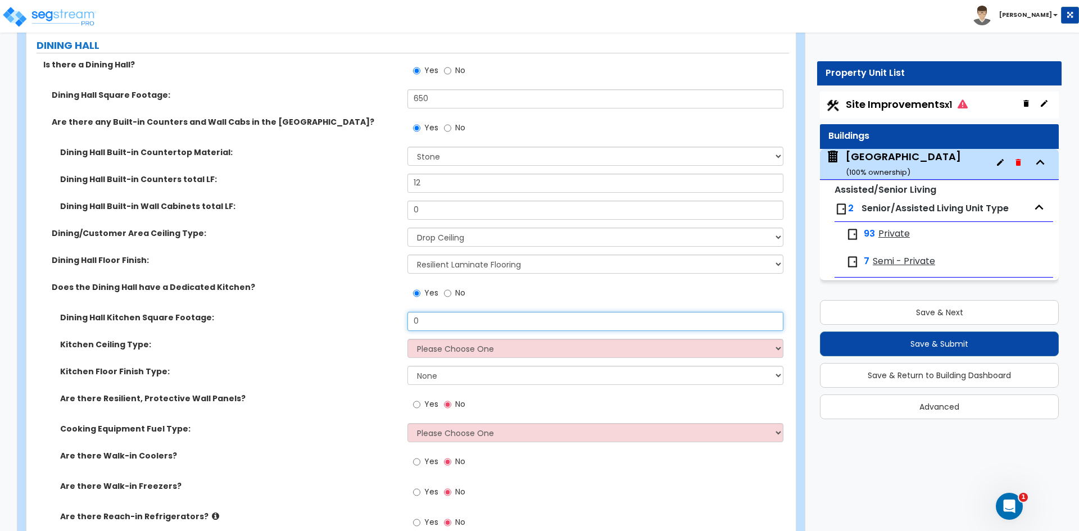
click at [212, 333] on div "Dining Hall Kitchen Square Footage: 0" at bounding box center [407, 325] width 763 height 27
type input "500"
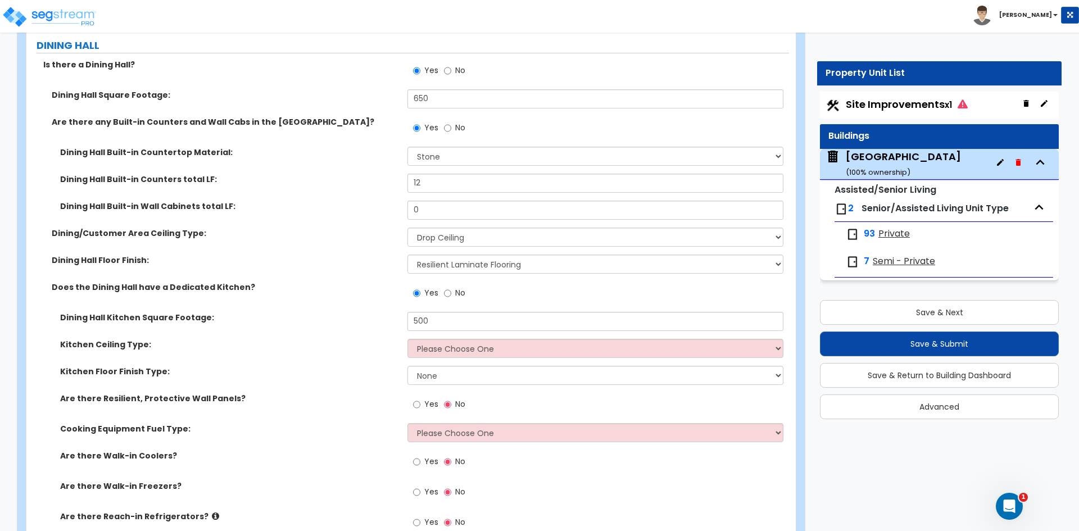
click at [459, 338] on div "Dining Hall Kitchen Square Footage: 500" at bounding box center [407, 325] width 763 height 27
click at [452, 349] on select "Please Choose One Drop Ceiling Open Ceiling Drywall Ceiling" at bounding box center [594, 348] width 375 height 19
select select "1"
click at [407, 339] on select "Please Choose One Drop Ceiling Open Ceiling Drywall Ceiling" at bounding box center [594, 348] width 375 height 19
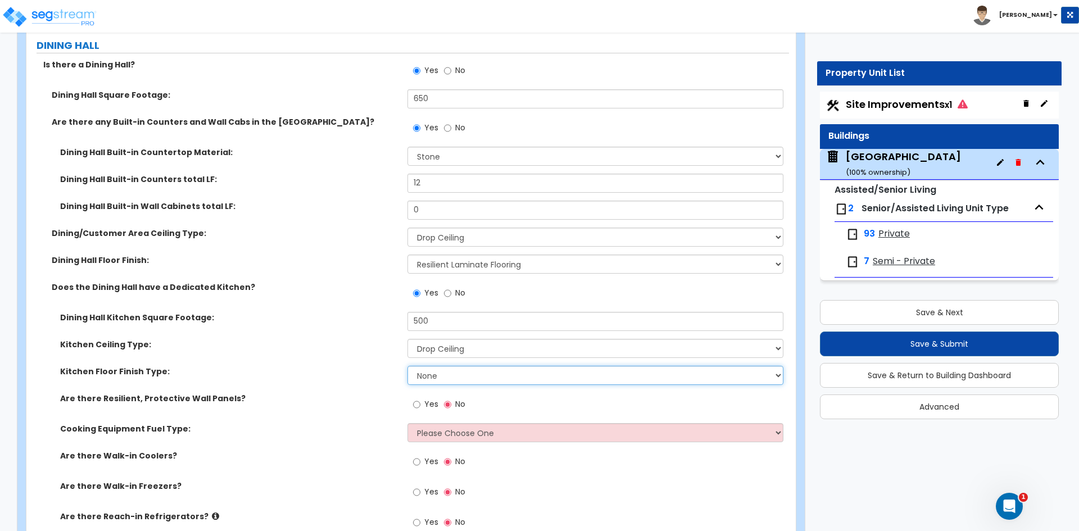
click at [443, 376] on select "None Tile Flooring VCT Flooring Sheet Vinyl Flooring" at bounding box center [594, 375] width 375 height 19
select select "1"
click at [407, 366] on select "None Tile Flooring VCT Flooring Sheet Vinyl Flooring" at bounding box center [594, 375] width 375 height 19
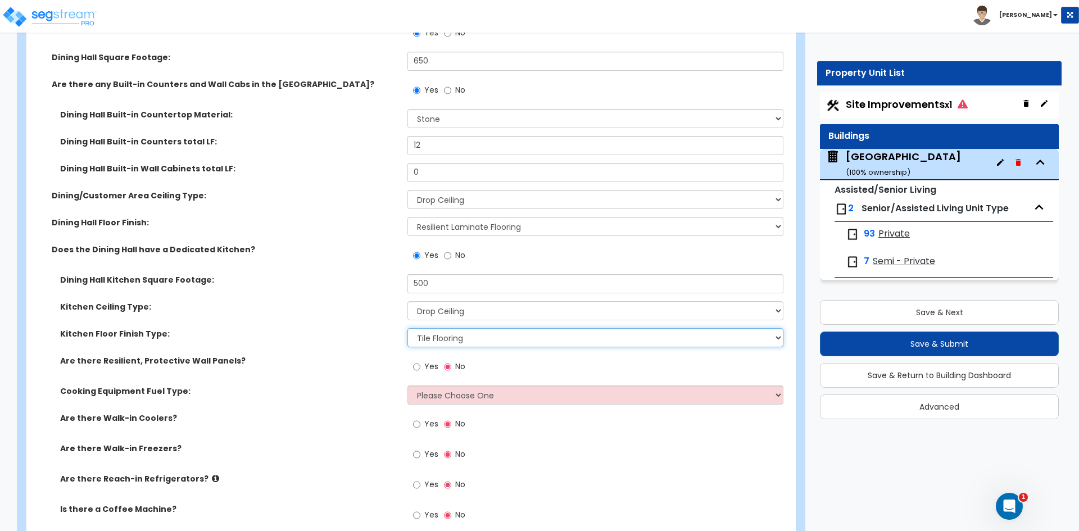
scroll to position [2810, 0]
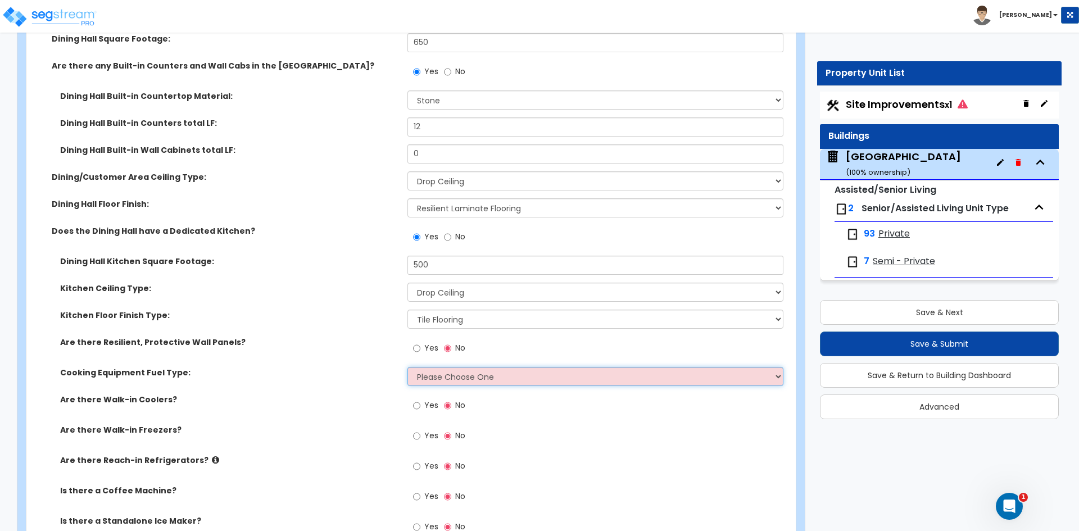
click at [465, 377] on select "Please Choose One Gas Electric" at bounding box center [594, 376] width 375 height 19
select select "1"
click at [407, 367] on select "Please Choose One Gas Electric" at bounding box center [594, 376] width 375 height 19
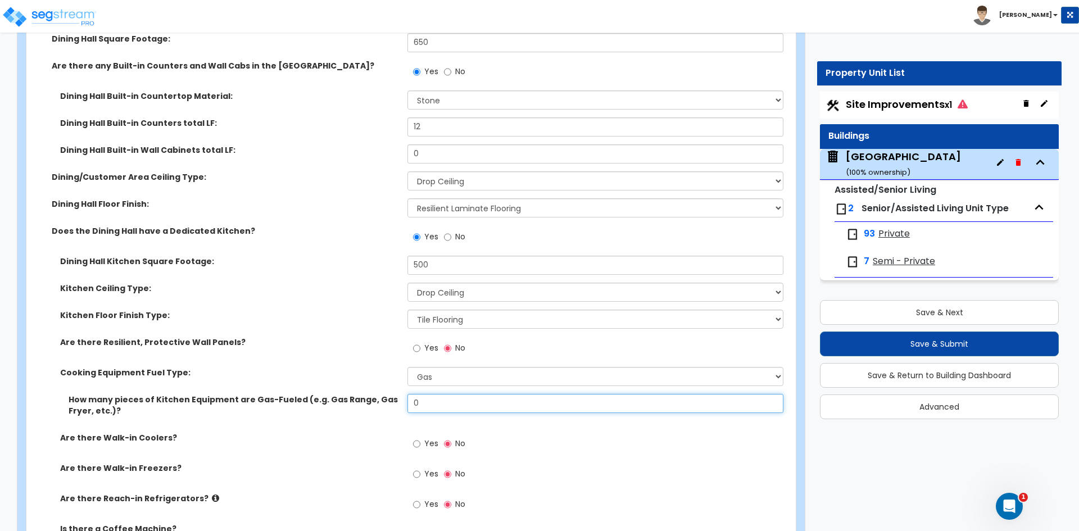
drag, startPoint x: 421, startPoint y: 406, endPoint x: 269, endPoint y: 394, distance: 152.8
click at [378, 408] on div "How many pieces of Kitchen Equipment are Gas-Fueled (e.g. Gas Range, Gas Fryer,…" at bounding box center [407, 413] width 763 height 38
type input "4"
click at [418, 444] on input "Yes" at bounding box center [416, 444] width 7 height 12
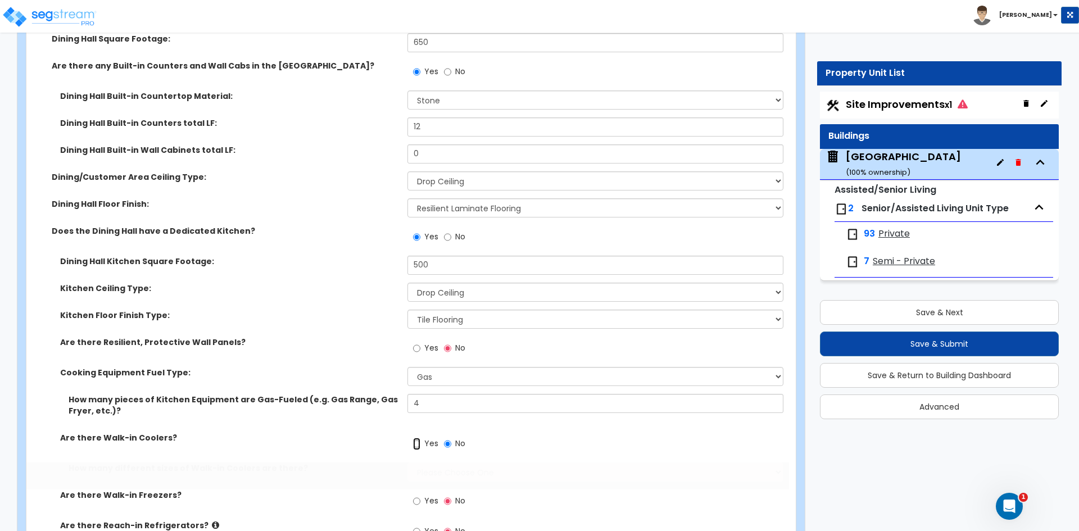
radio input "true"
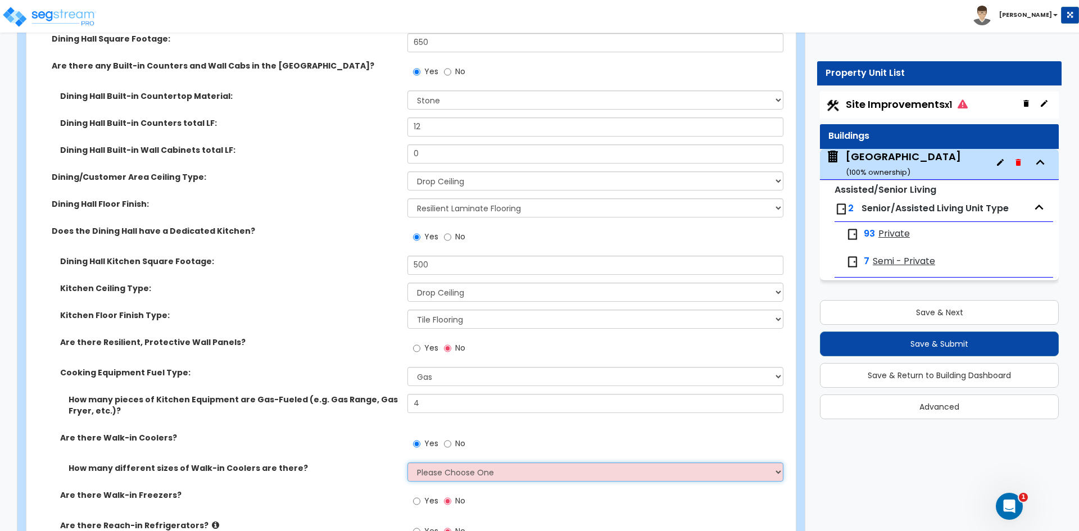
click at [422, 472] on select "Please Choose One 1 2 3 4" at bounding box center [594, 472] width 375 height 19
select select "1"
click at [407, 463] on select "Please Choose One 1 2 3 4" at bounding box center [594, 472] width 375 height 19
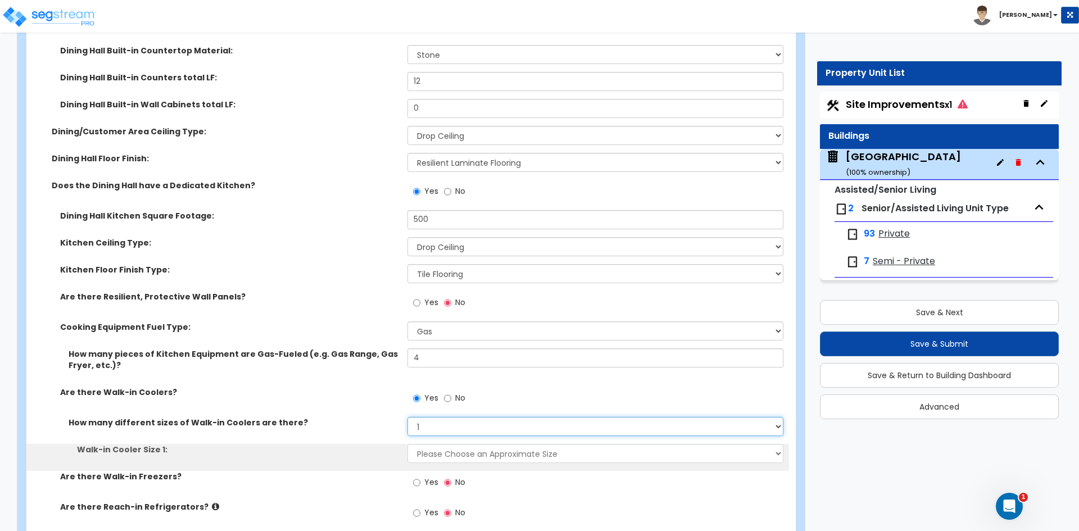
scroll to position [2923, 0]
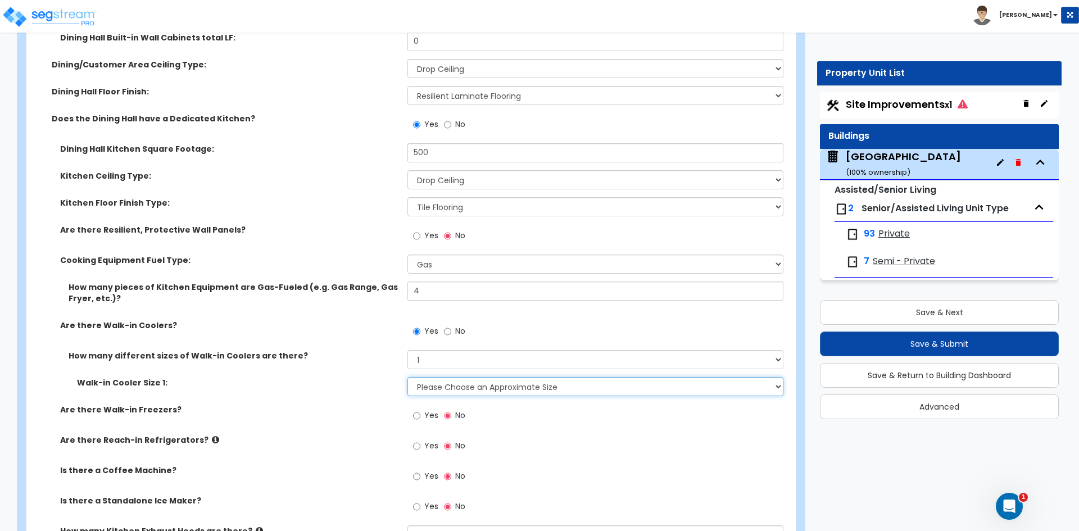
click at [445, 389] on select "Please Choose an Approximate Size 6' x 6' 10' x 6' 12' x 14' 12' x 20' I want t…" at bounding box center [594, 386] width 375 height 19
select select "1"
click at [407, 377] on select "Please Choose an Approximate Size 6' x 6' 10' x 6' 12' x 14' 12' x 20' I want t…" at bounding box center [594, 386] width 375 height 19
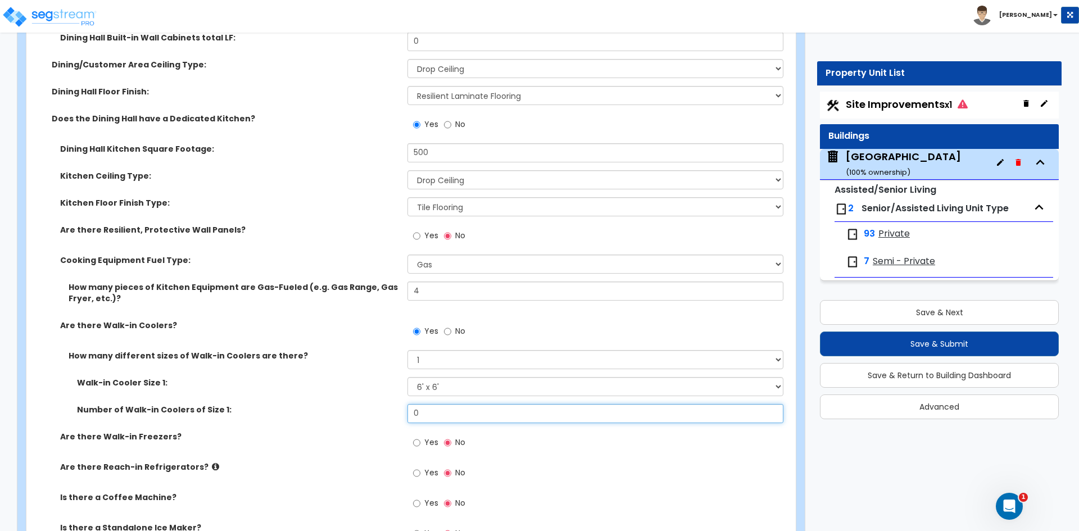
drag, startPoint x: 423, startPoint y: 410, endPoint x: 321, endPoint y: 425, distance: 102.9
click at [372, 420] on div "Number of Walk-in Coolers of Size 1: 0" at bounding box center [407, 417] width 763 height 27
type input "1"
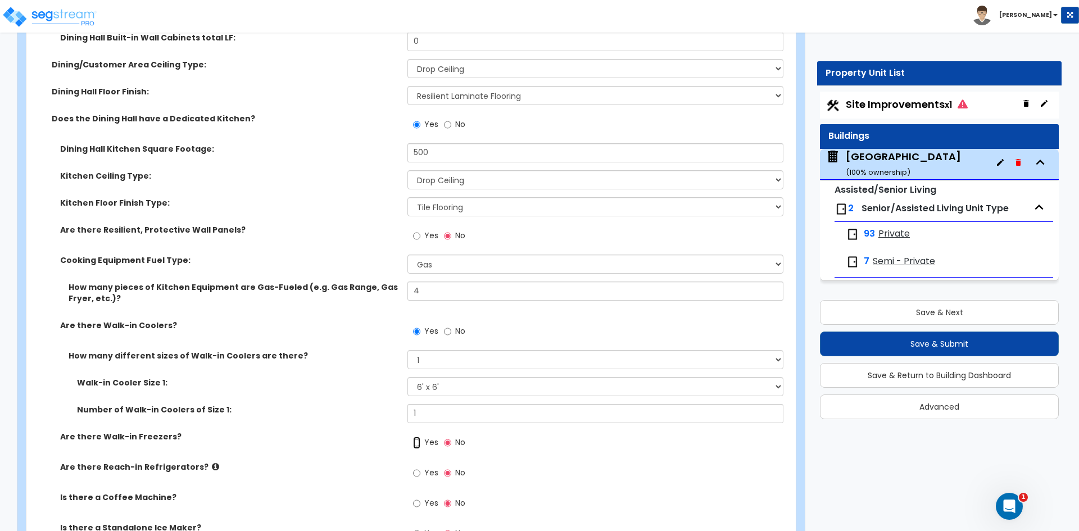
click at [417, 441] on input "Yes" at bounding box center [416, 443] width 7 height 12
radio input "true"
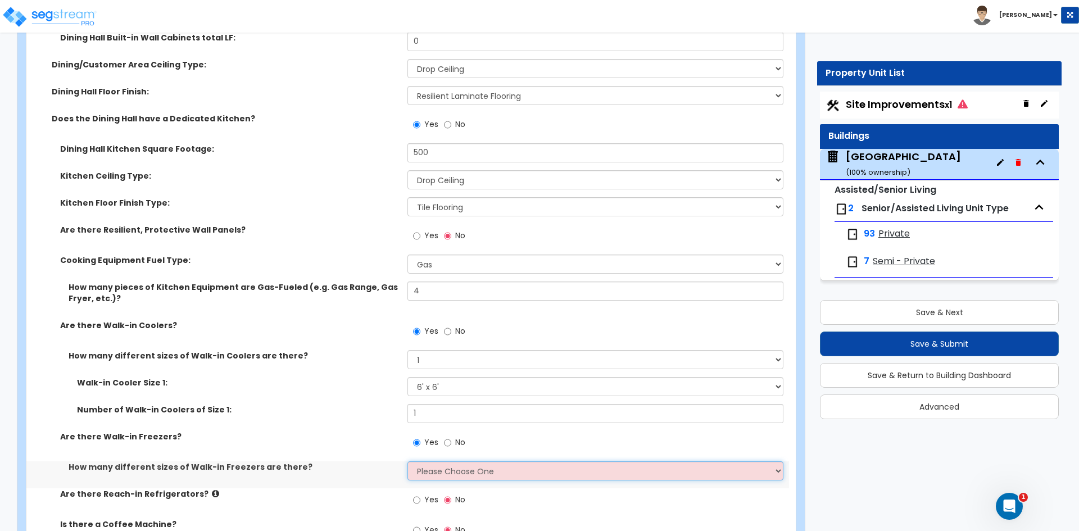
click at [430, 469] on select "Please Choose One 1 2 3 4" at bounding box center [594, 470] width 375 height 19
select select "1"
click at [407, 461] on select "Please Choose One 1 2 3 4" at bounding box center [594, 470] width 375 height 19
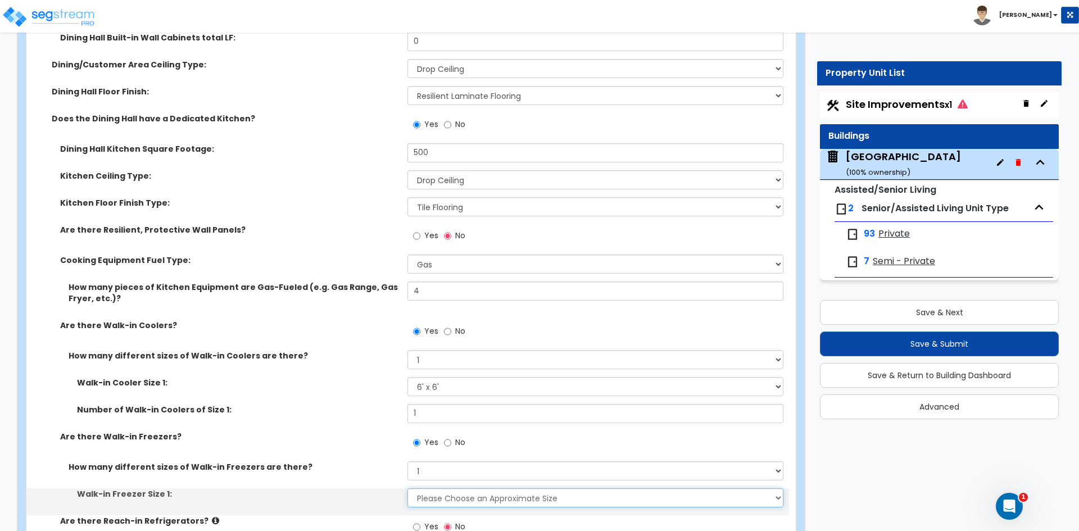
click at [428, 502] on select "Please Choose an Approximate Size 8' x 8' 8' x 12' 8' x 16' 8' x 20' I want to …" at bounding box center [594, 497] width 375 height 19
click at [407, 488] on select "Please Choose an Approximate Size 8' x 8' 8' x 12' 8' x 16' 8' x 20' I want to …" at bounding box center [594, 497] width 375 height 19
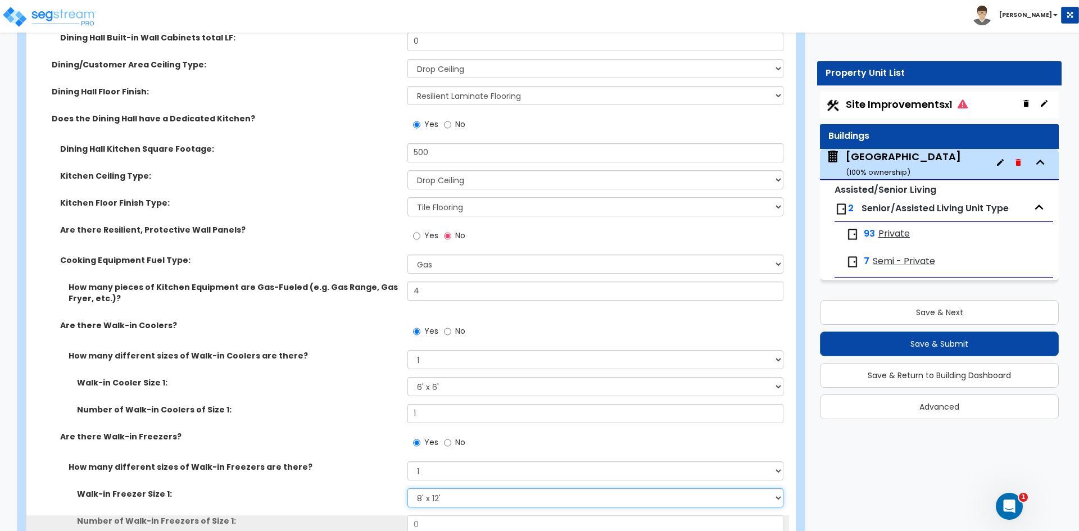
click at [438, 496] on select "Please Choose an Approximate Size 8' x 8' 8' x 12' 8' x 16' 8' x 20' I want to …" at bounding box center [594, 497] width 375 height 19
select select "1"
click at [407, 488] on select "Please Choose an Approximate Size 8' x 8' 8' x 12' 8' x 16' 8' x 20' I want to …" at bounding box center [594, 497] width 375 height 19
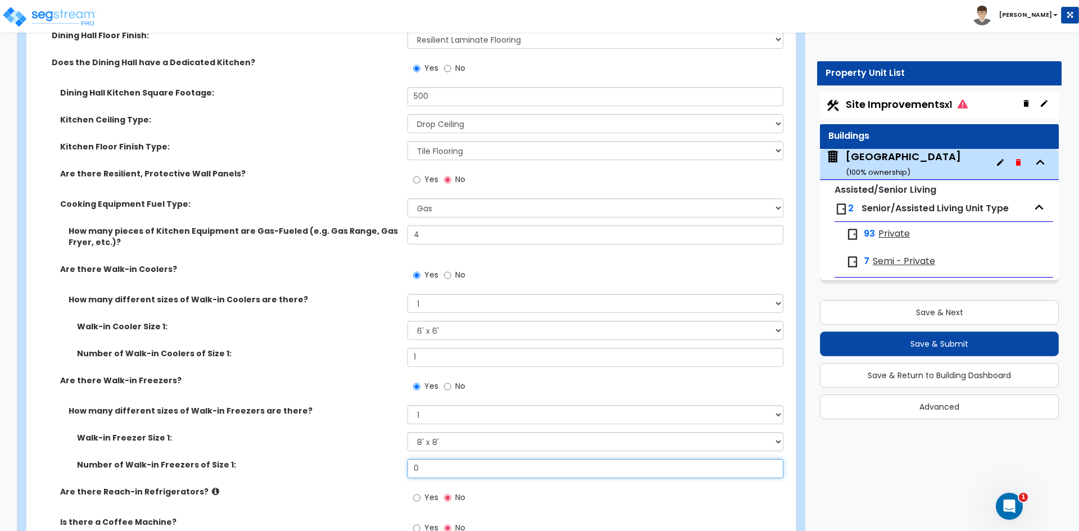
click at [427, 462] on input "0" at bounding box center [594, 468] width 375 height 19
type input "1"
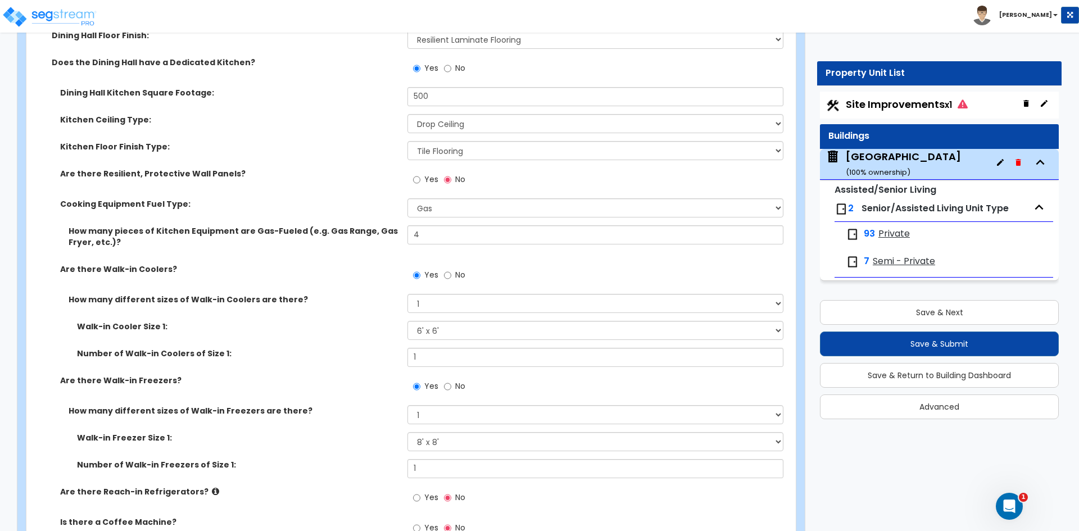
click at [492, 492] on div "Yes No" at bounding box center [597, 501] width 381 height 30
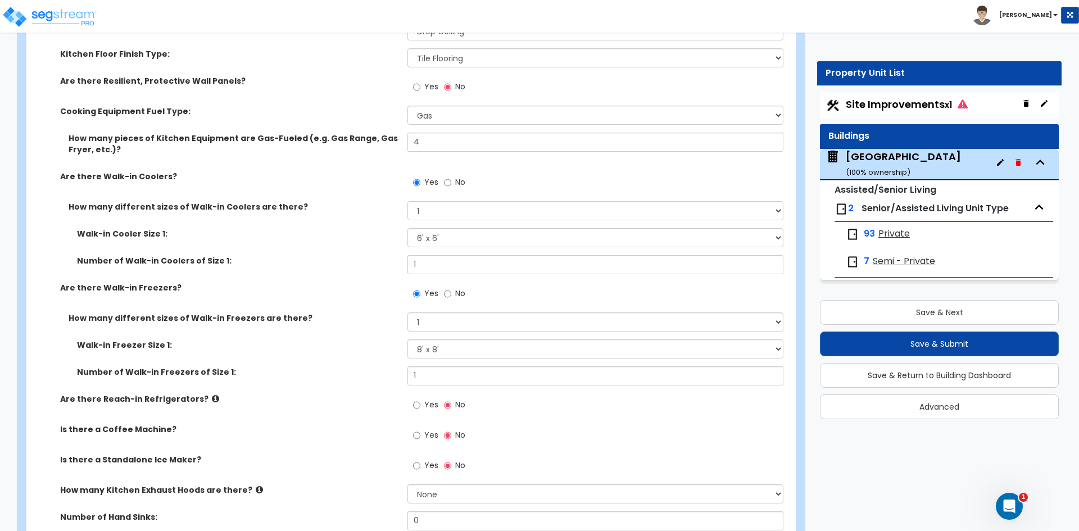
scroll to position [3091, 0]
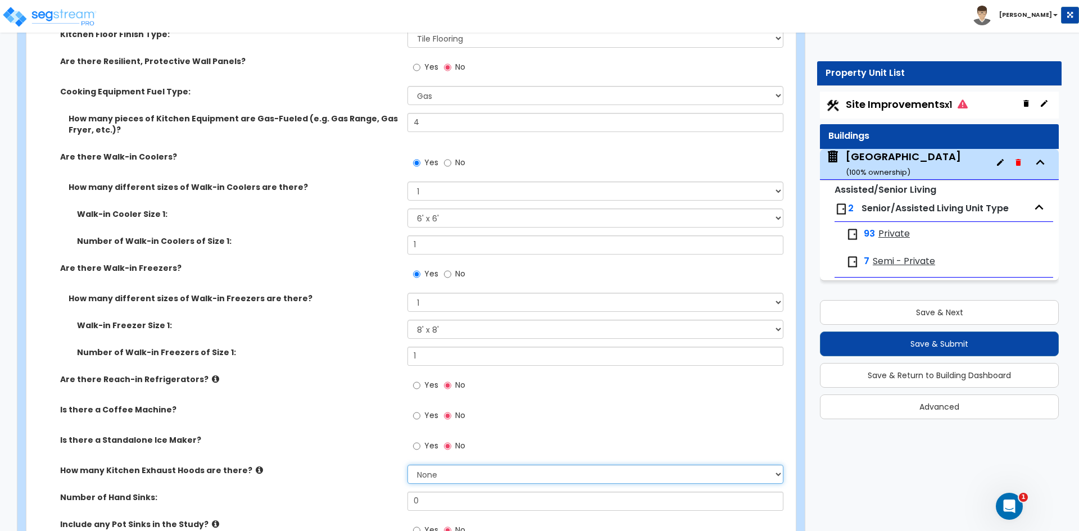
click at [499, 470] on select "None 1 2 3" at bounding box center [594, 474] width 375 height 19
select select "1"
click at [407, 465] on select "None 1 2 3" at bounding box center [594, 474] width 375 height 19
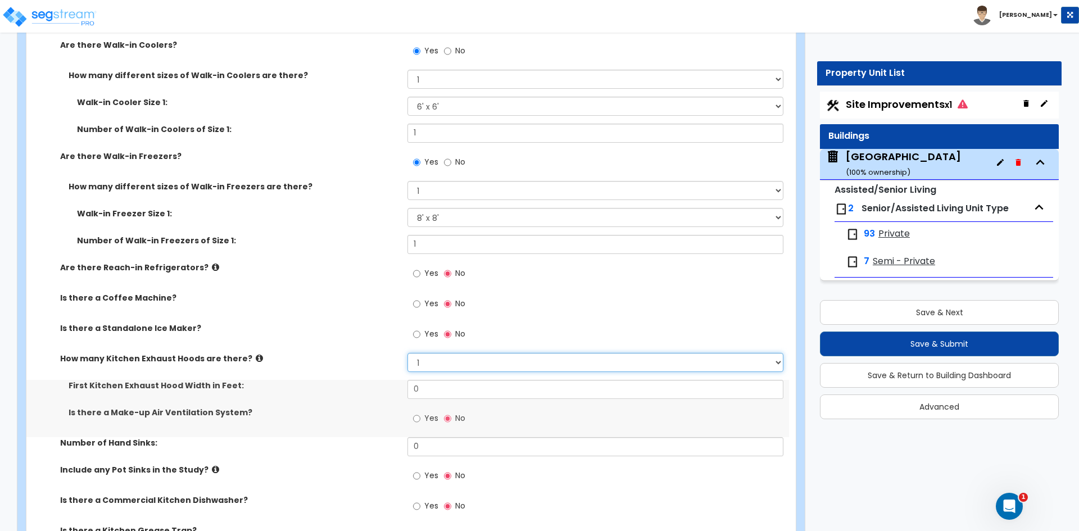
scroll to position [3204, 0]
drag, startPoint x: 426, startPoint y: 388, endPoint x: 338, endPoint y: 391, distance: 88.3
click at [343, 390] on div "First Kitchen Exhaust Hood Width in Feet: 0" at bounding box center [407, 392] width 763 height 27
type input "15"
click at [418, 334] on input "Yes" at bounding box center [416, 334] width 7 height 12
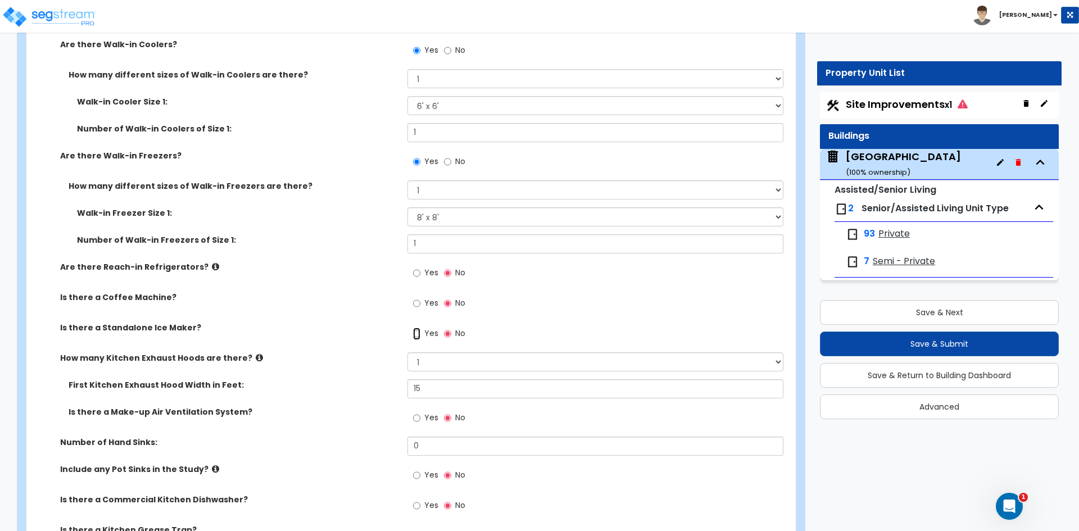
radio input "true"
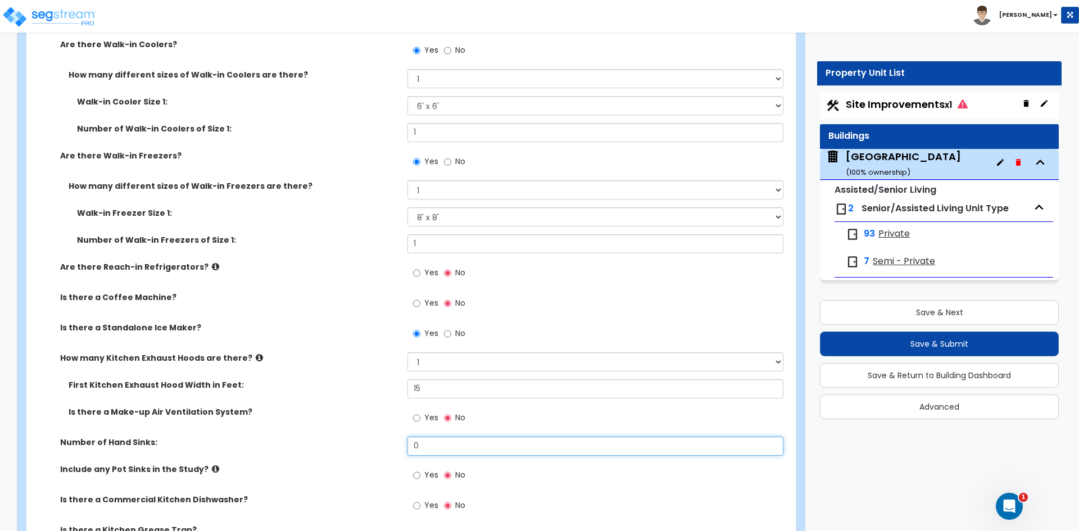
click at [418, 447] on input "0" at bounding box center [594, 446] width 375 height 19
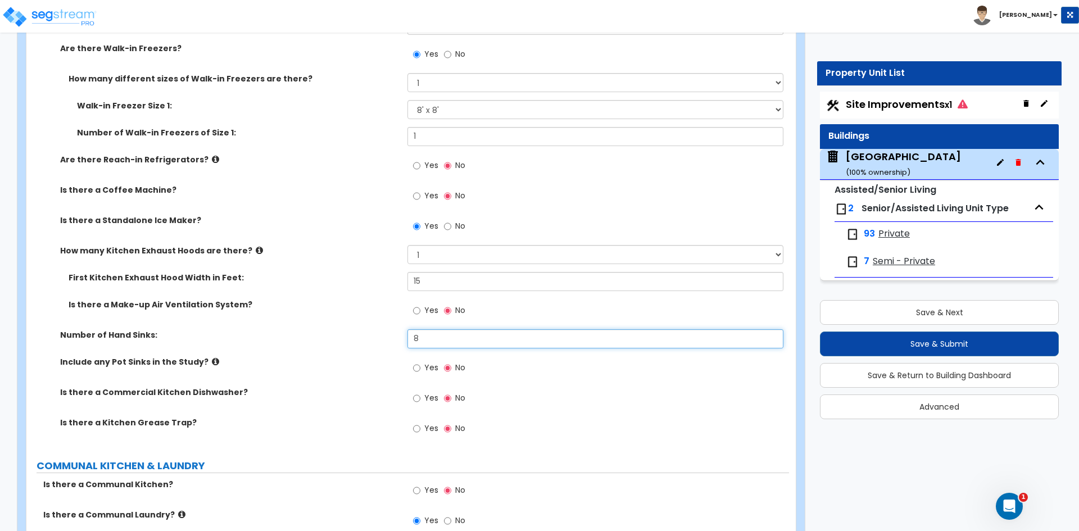
scroll to position [3316, 0]
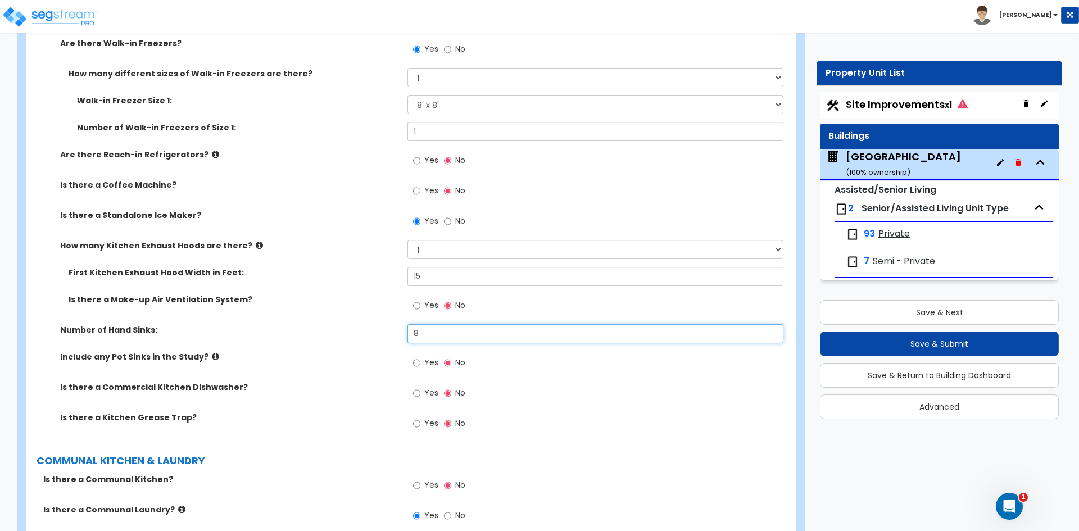
type input "8"
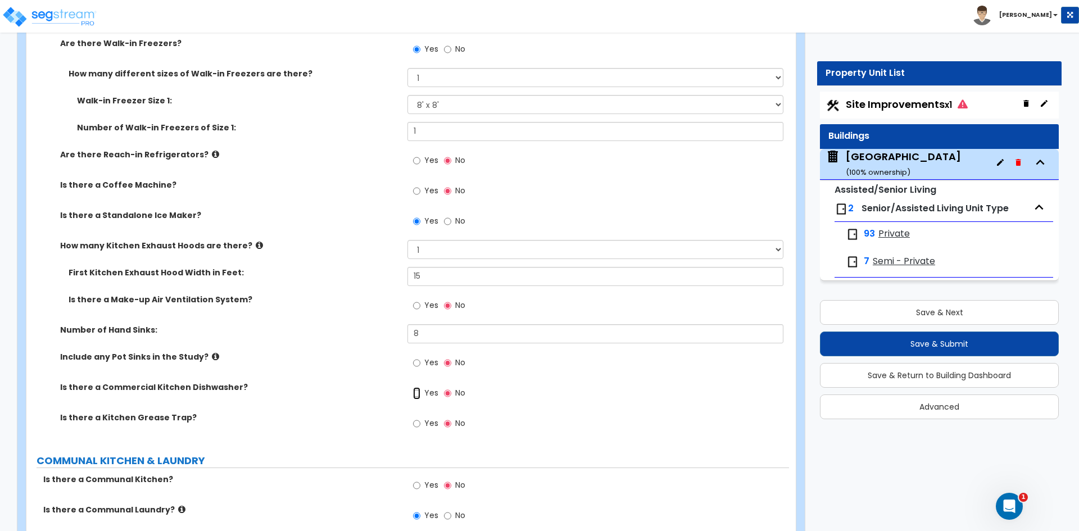
click at [420, 396] on input "Yes" at bounding box center [416, 393] width 7 height 12
radio input "true"
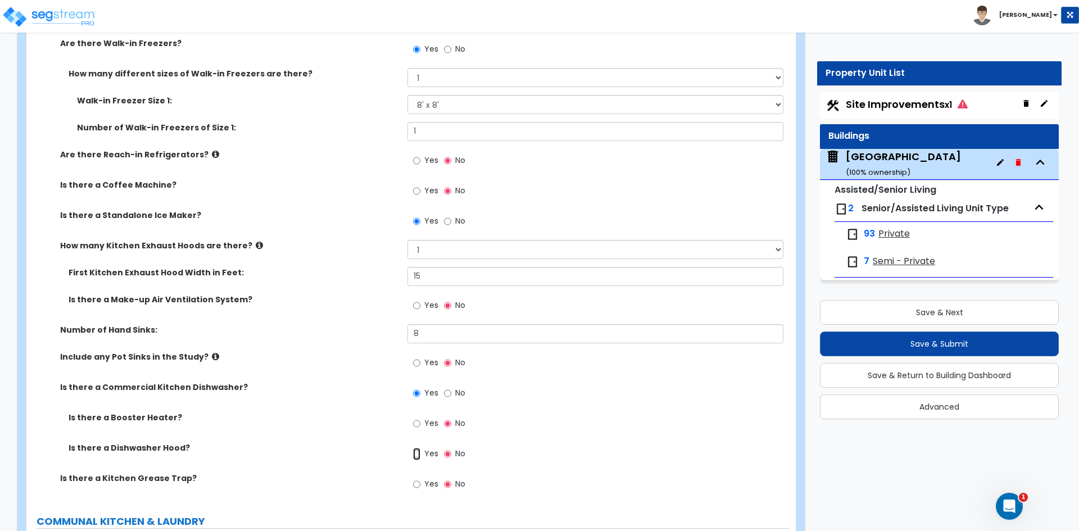
click at [418, 454] on input "Yes" at bounding box center [416, 454] width 7 height 12
radio input "true"
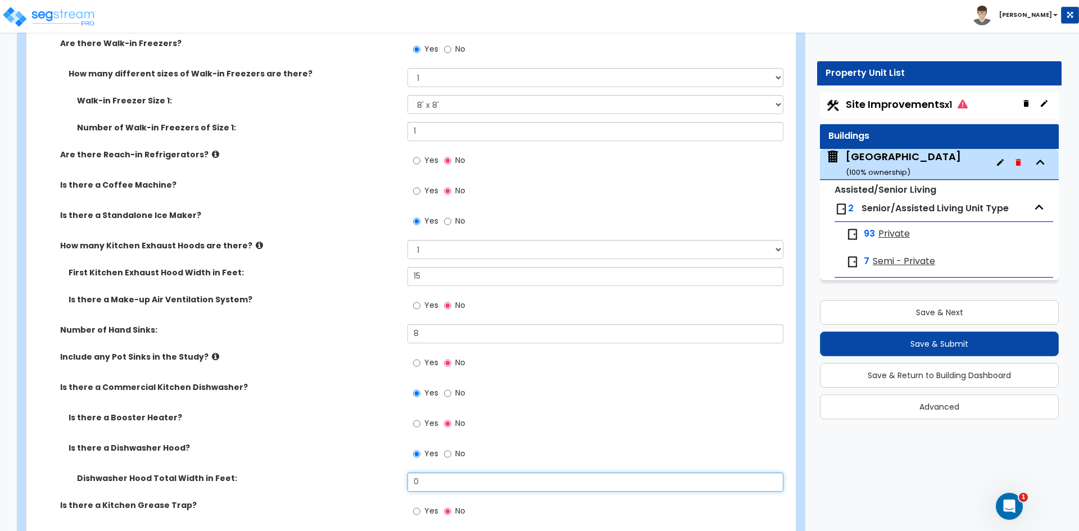
drag, startPoint x: 431, startPoint y: 484, endPoint x: 320, endPoint y: 485, distance: 110.7
click at [347, 488] on div "Dishwasher Hood Total Width in Feet: 0" at bounding box center [407, 486] width 763 height 27
type input "4"
click at [343, 459] on div "Is there a Dishwasher Hood? Yes No" at bounding box center [407, 457] width 763 height 30
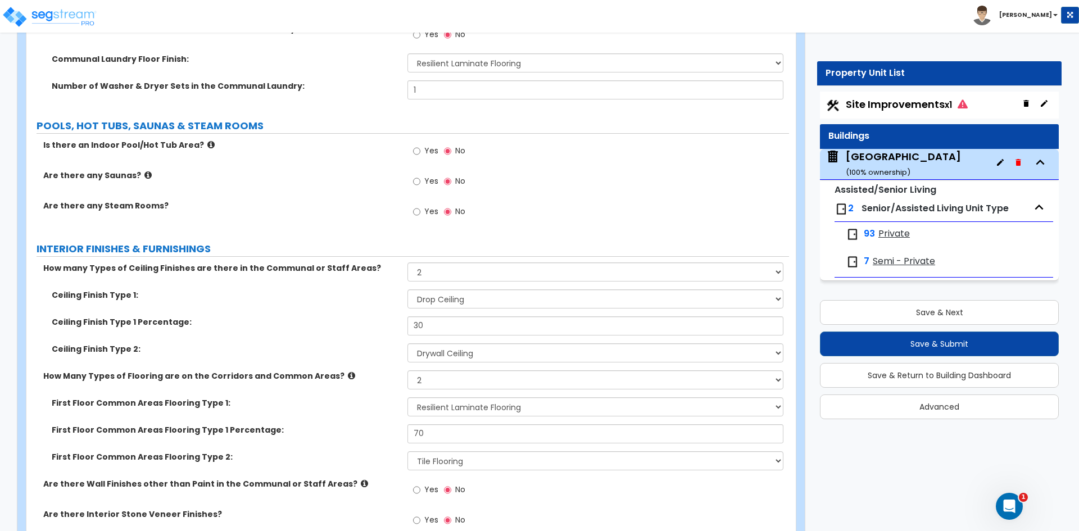
scroll to position [3934, 0]
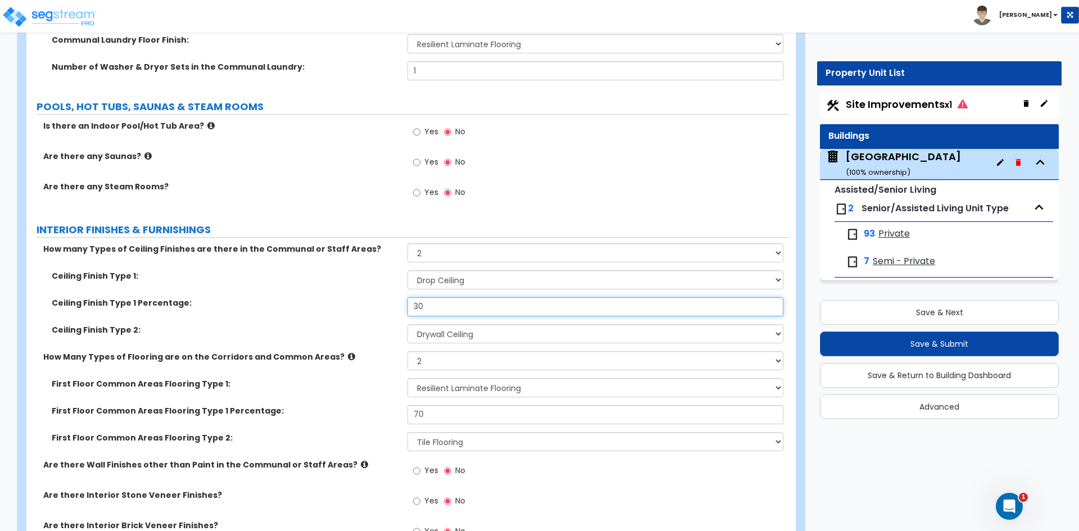
drag, startPoint x: 425, startPoint y: 305, endPoint x: 372, endPoint y: 315, distance: 54.3
click at [402, 311] on div "Ceiling Finish Type 1 Percentage: 30" at bounding box center [407, 310] width 763 height 27
type input "40"
click at [356, 337] on div "Ceiling Finish Type 2: Please Choose One Drop Ceiling Drywall Ceiling Open Ceil…" at bounding box center [407, 337] width 763 height 27
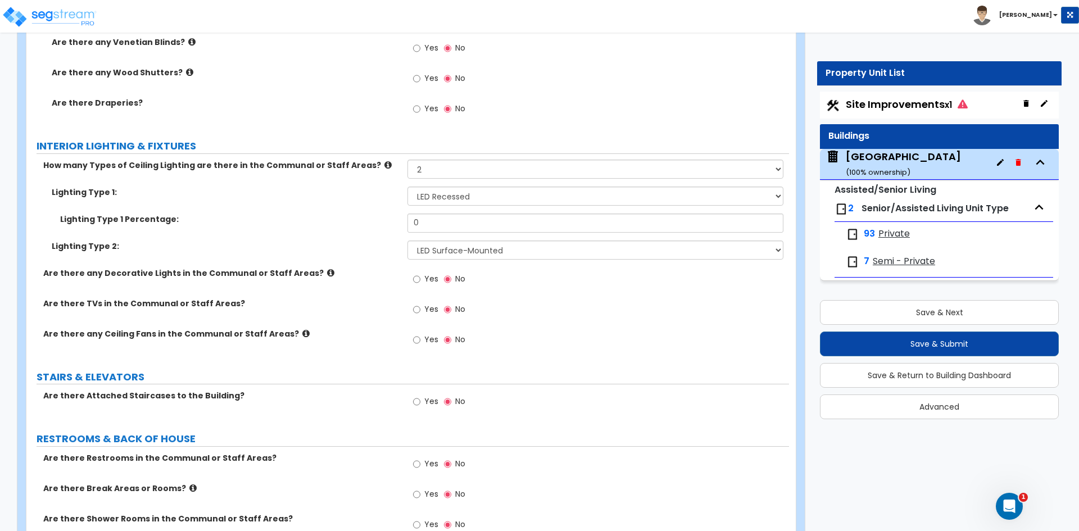
scroll to position [4946, 0]
drag, startPoint x: 428, startPoint y: 225, endPoint x: 326, endPoint y: 230, distance: 101.9
click at [335, 230] on div "Lighting Type 1 Percentage: 0" at bounding box center [407, 228] width 763 height 27
type input "40"
click at [543, 292] on div "Yes No" at bounding box center [597, 284] width 381 height 30
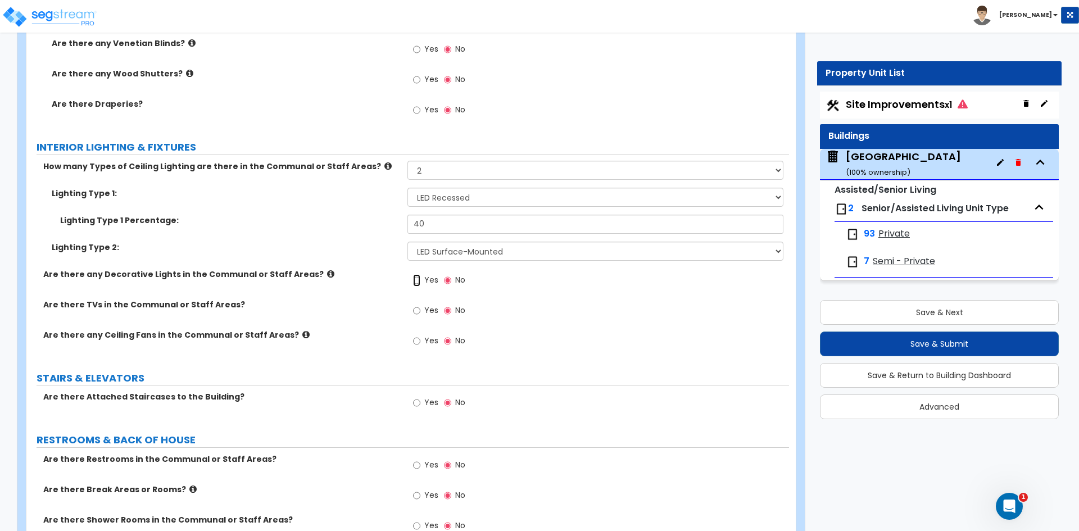
click at [418, 283] on input "Yes" at bounding box center [416, 280] width 7 height 12
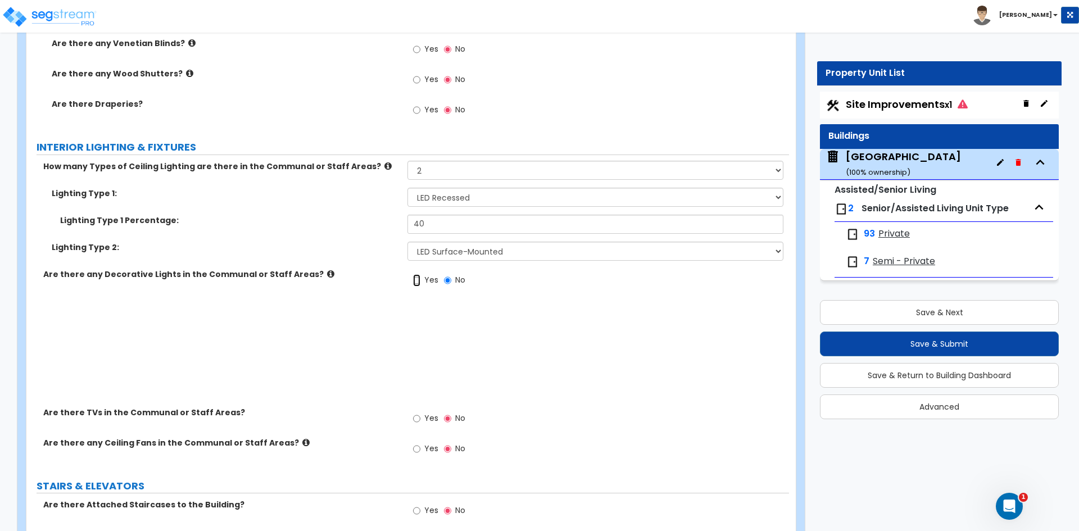
radio input "true"
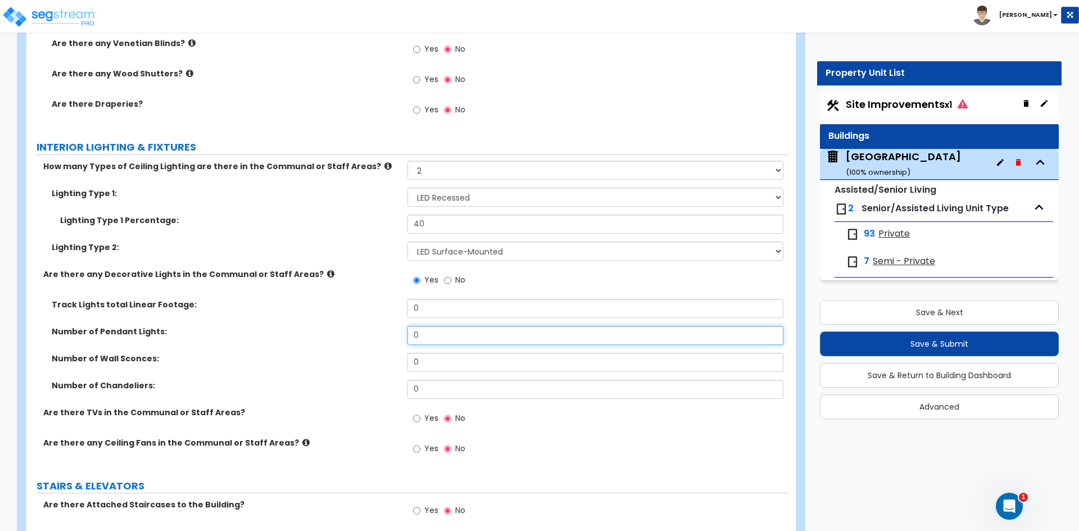
click at [432, 337] on input "0" at bounding box center [594, 335] width 375 height 19
type input "7"
click at [431, 363] on input "0" at bounding box center [594, 362] width 375 height 19
type input "15"
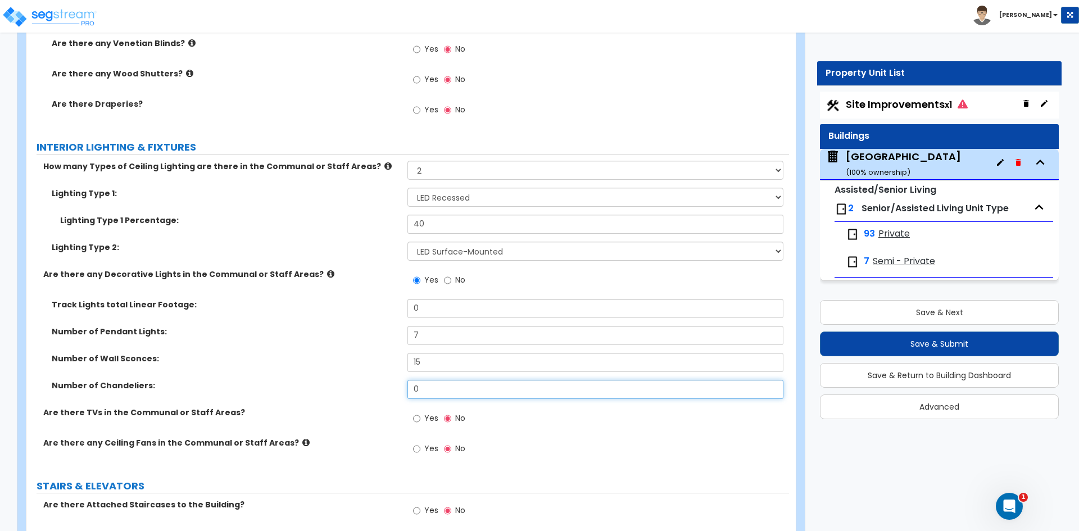
click at [441, 389] on input "0" at bounding box center [594, 389] width 375 height 19
type input "1"
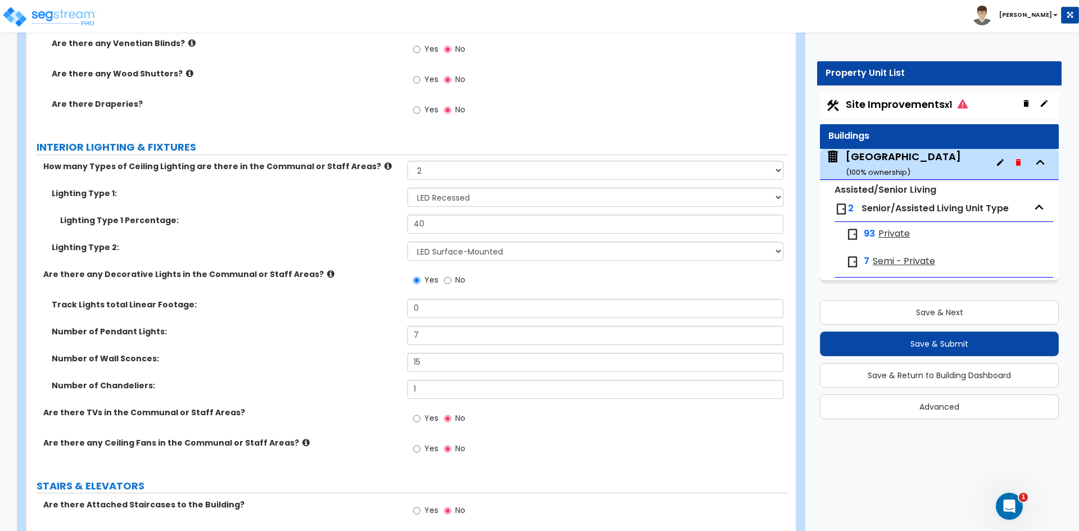
click at [536, 425] on div "Yes No" at bounding box center [597, 422] width 381 height 30
click at [419, 422] on input "Yes" at bounding box center [416, 419] width 7 height 12
radio input "true"
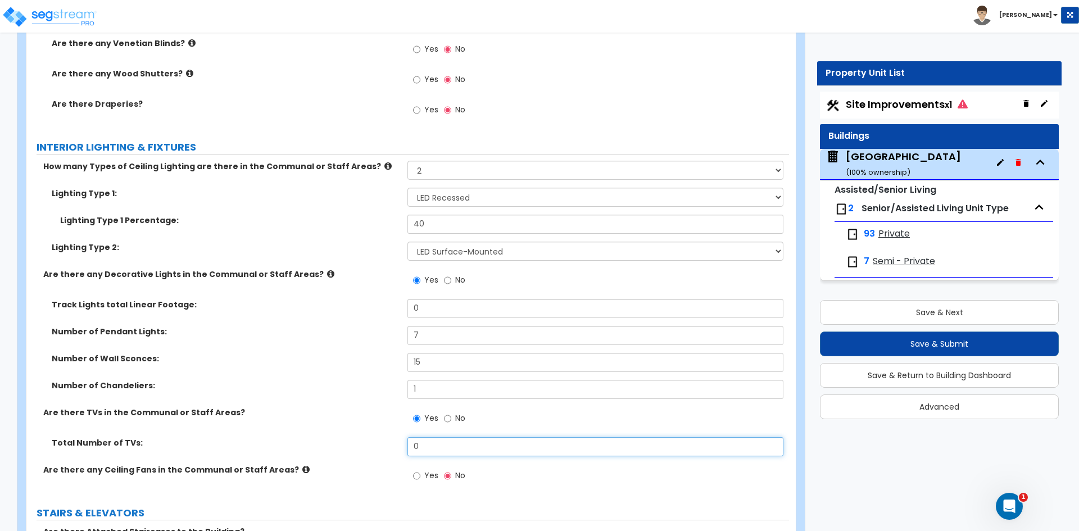
click at [421, 446] on input "0" at bounding box center [594, 446] width 375 height 19
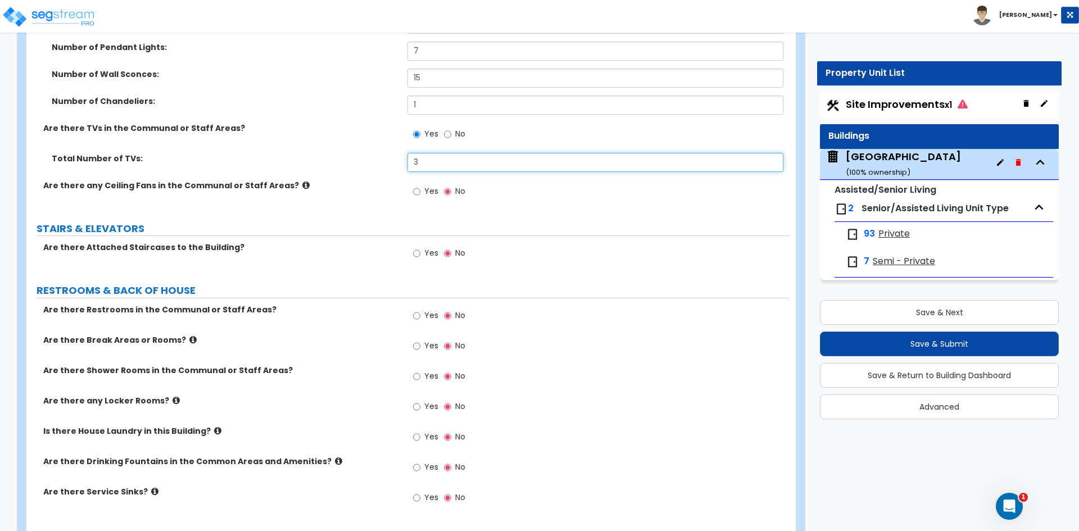
scroll to position [5283, 0]
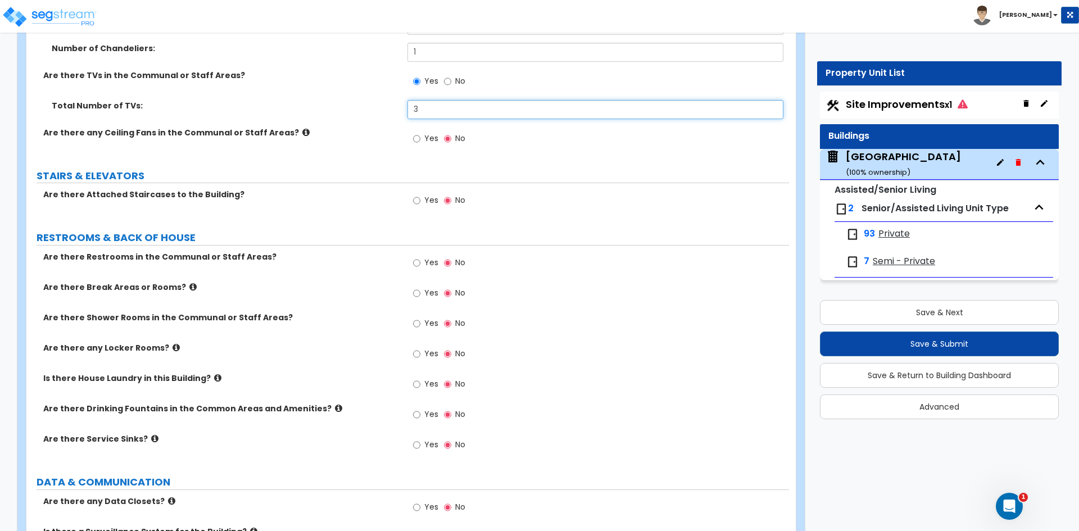
type input "3"
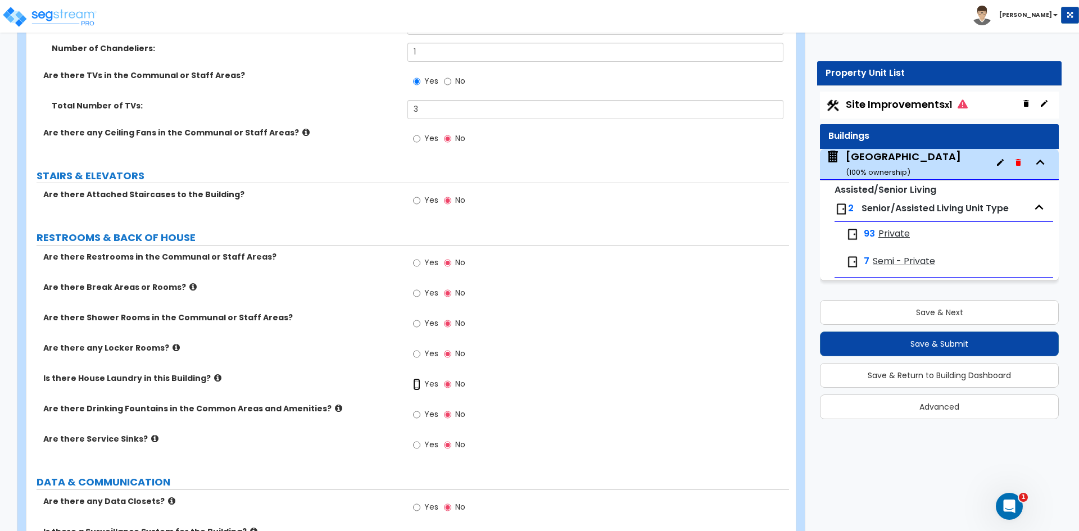
click at [420, 384] on input "Yes" at bounding box center [416, 384] width 7 height 12
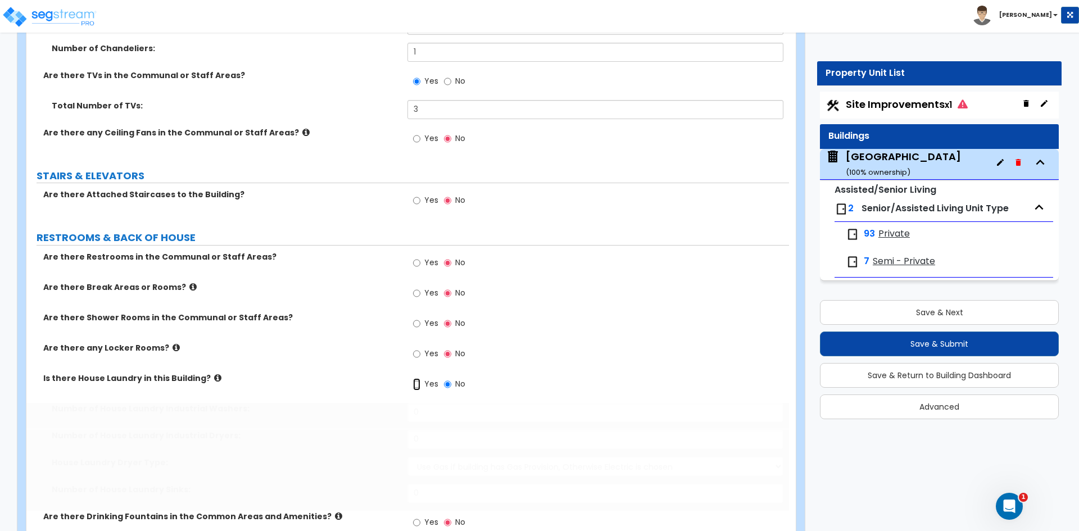
radio input "true"
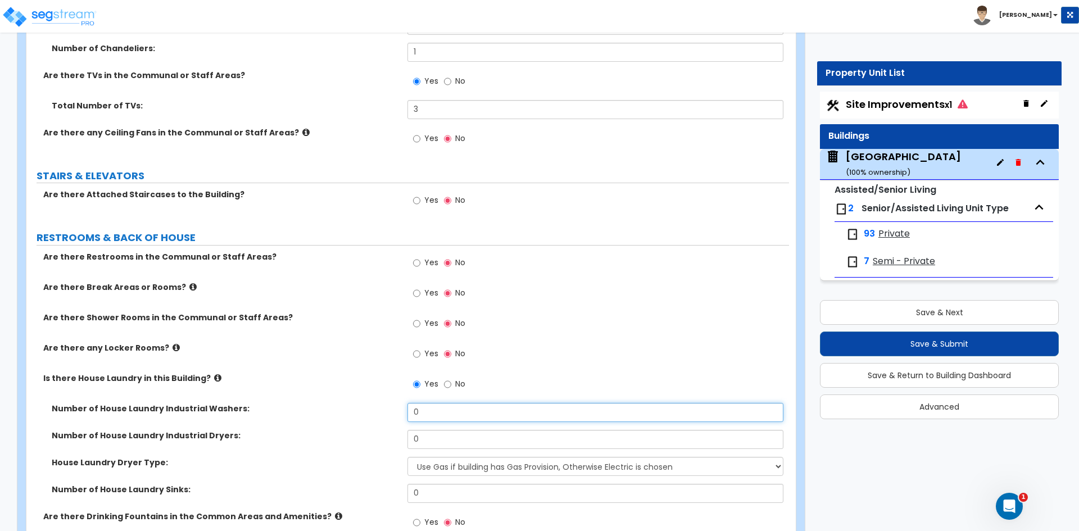
drag, startPoint x: 433, startPoint y: 409, endPoint x: 418, endPoint y: 409, distance: 14.6
click at [418, 409] on input "0" at bounding box center [594, 412] width 375 height 19
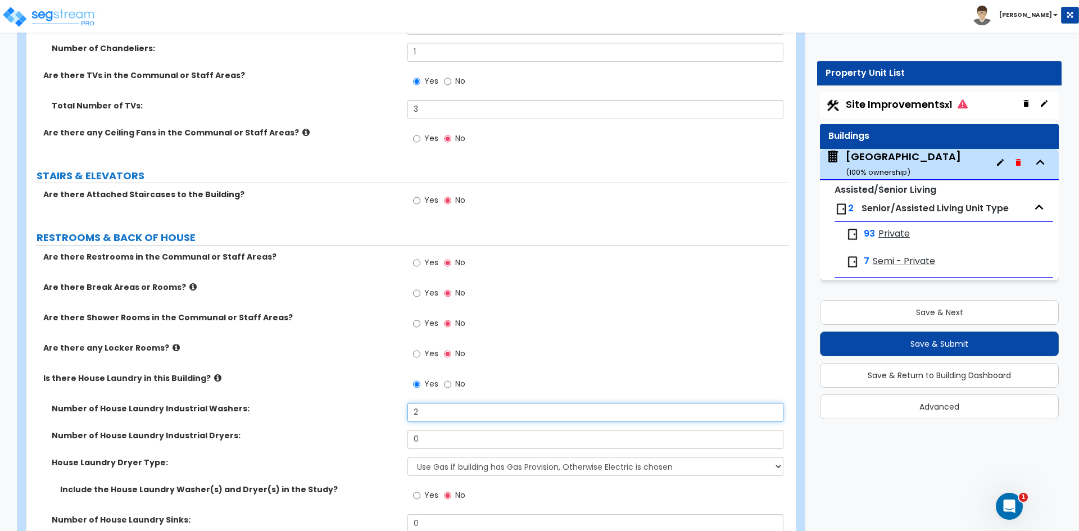
type input "2"
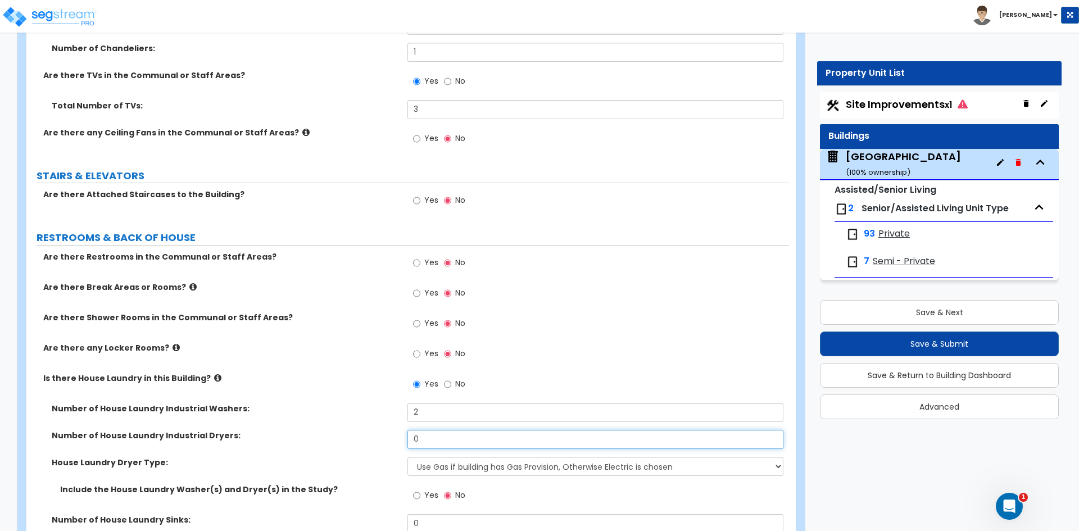
click at [437, 438] on input "0" at bounding box center [594, 439] width 375 height 19
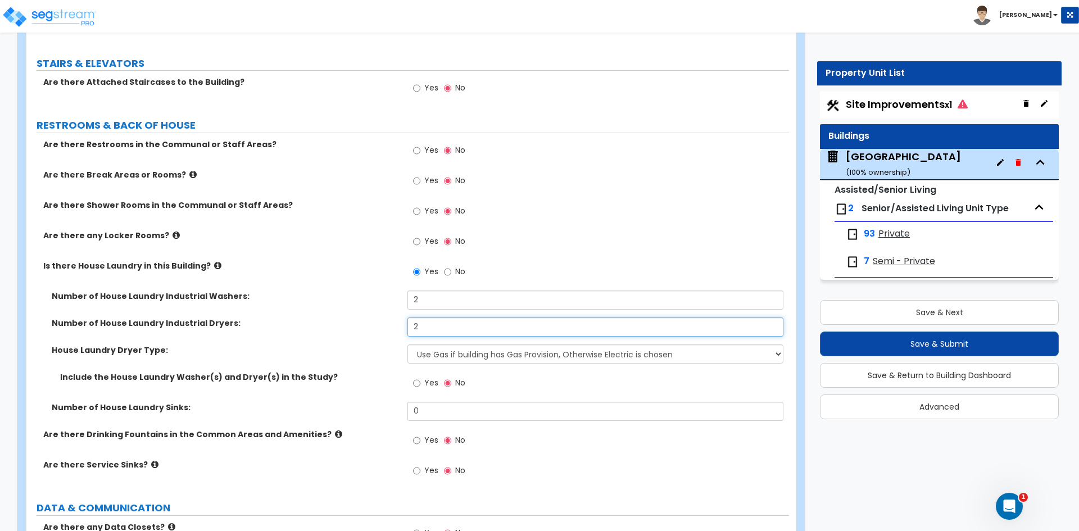
type input "2"
click at [451, 361] on select "Use Gas if building has Gas Provision, Otherwise Electric is chosen Gas Electric" at bounding box center [594, 354] width 375 height 19
select select "1"
click at [407, 345] on select "Use Gas if building has Gas Provision, Otherwise Electric is chosen Gas Electric" at bounding box center [594, 354] width 375 height 19
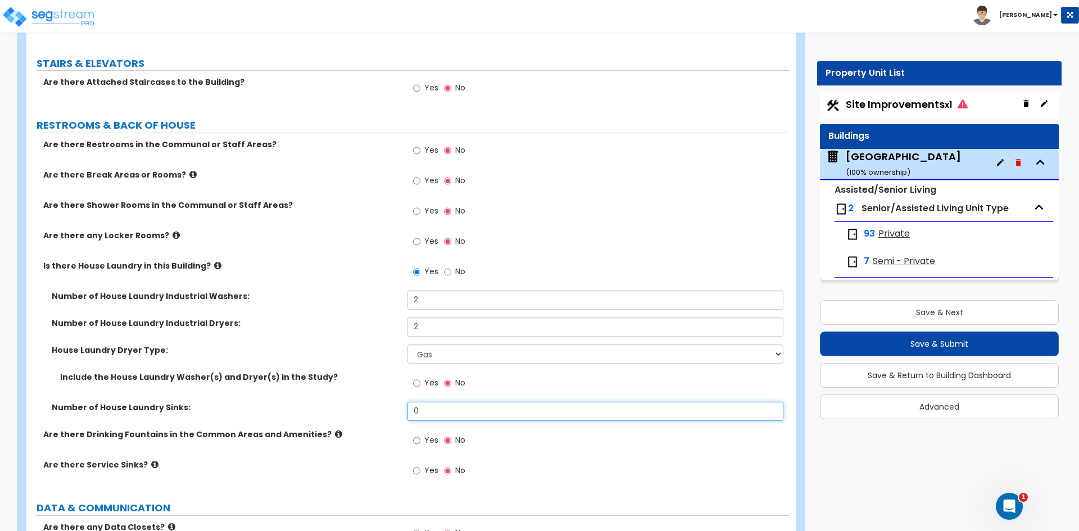
click at [421, 410] on input "0" at bounding box center [594, 411] width 375 height 19
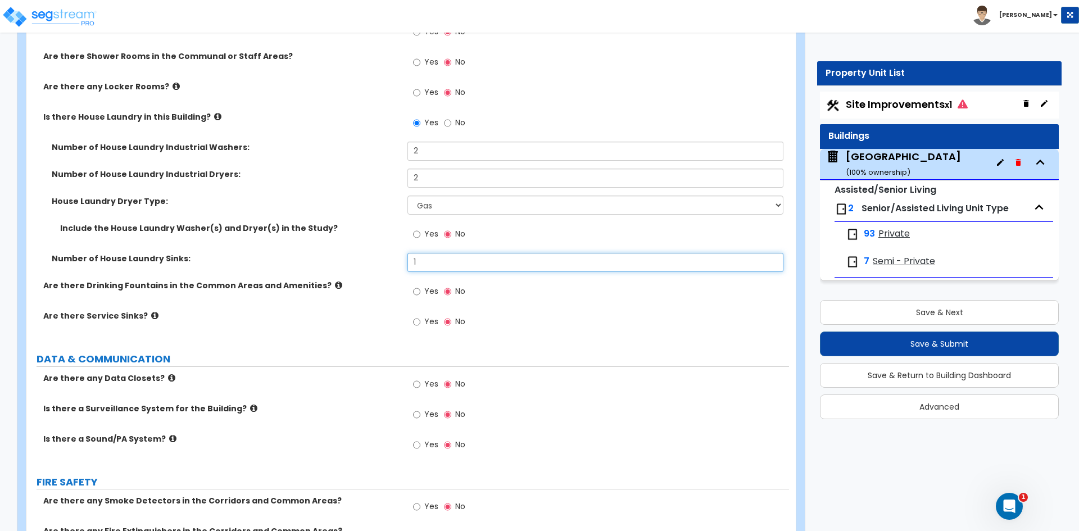
scroll to position [5564, 0]
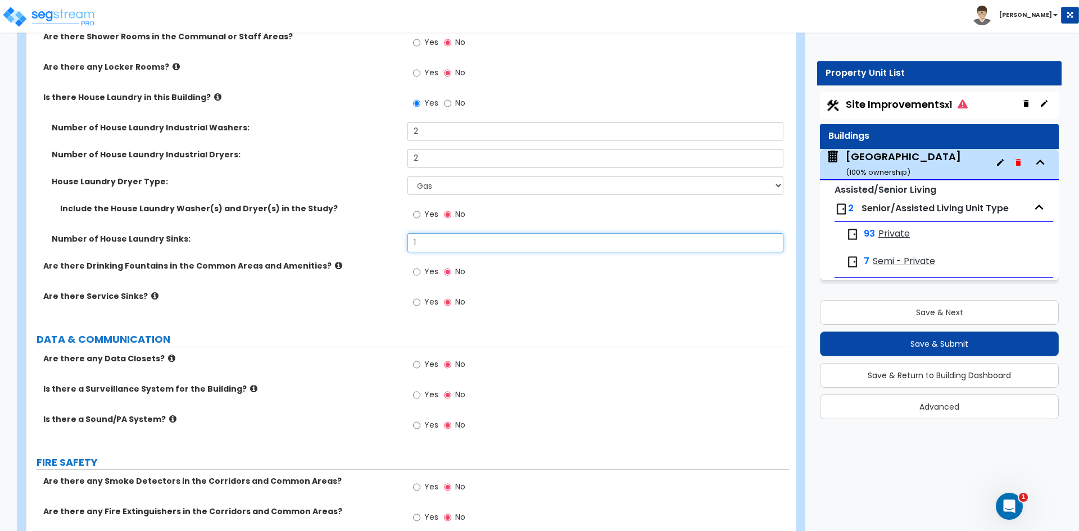
type input "1"
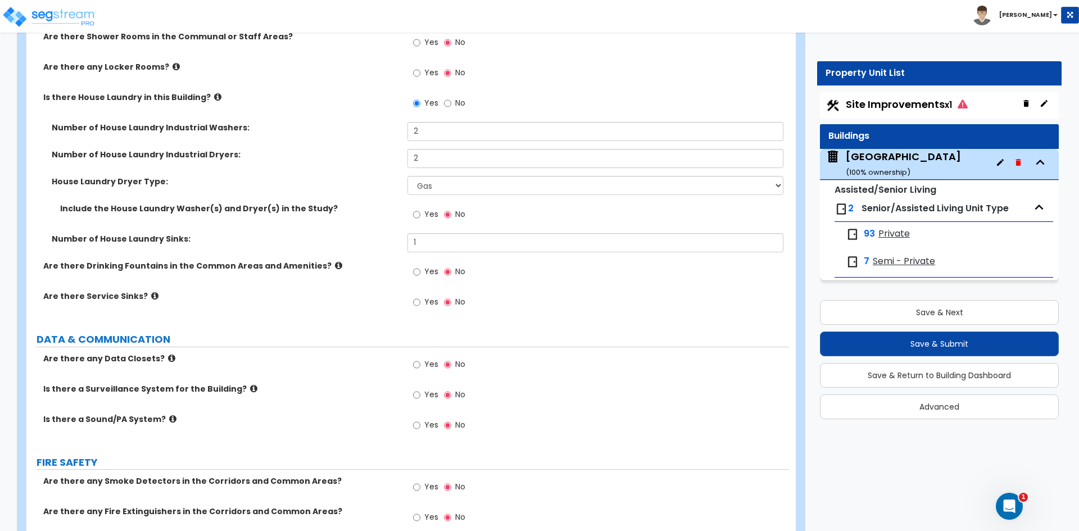
click at [421, 392] on label "Yes" at bounding box center [425, 396] width 25 height 19
click at [420, 392] on input "Yes" at bounding box center [416, 395] width 7 height 12
radio input "true"
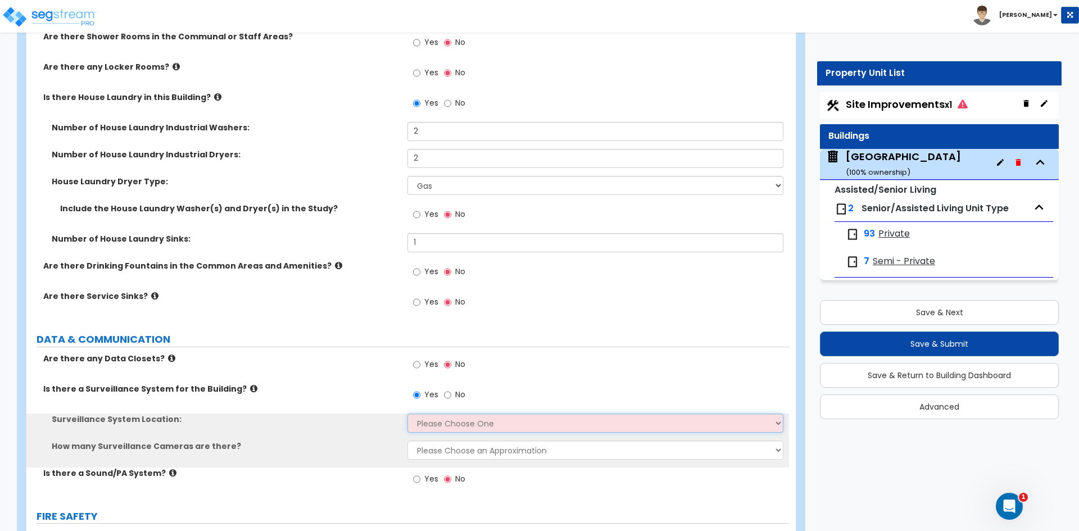
click at [436, 430] on select "Please Choose One Inside the Building Outside the Building Both Inside & Outside" at bounding box center [594, 423] width 375 height 19
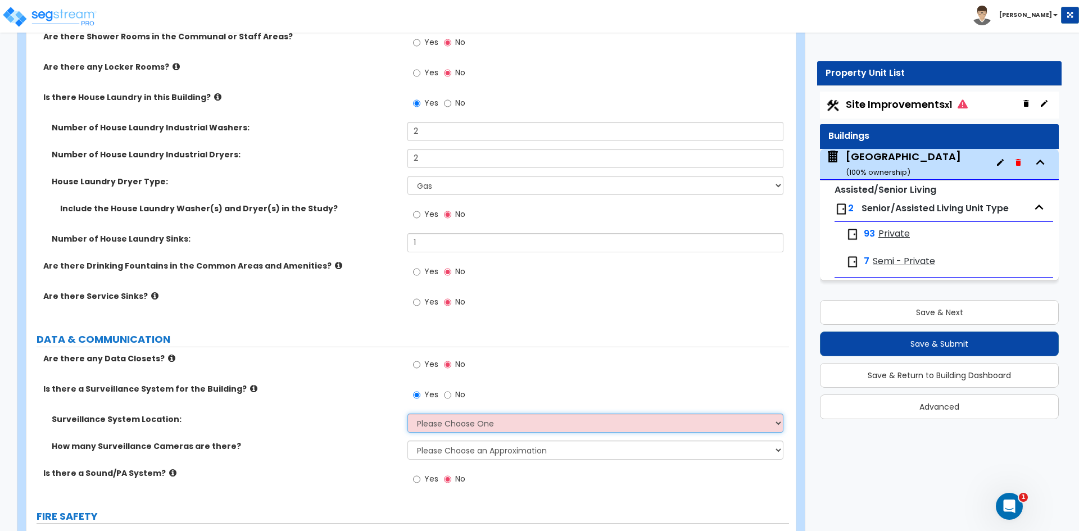
select select "3"
click at [407, 414] on select "Please Choose One Inside the Building Outside the Building Both Inside & Outside" at bounding box center [594, 423] width 375 height 19
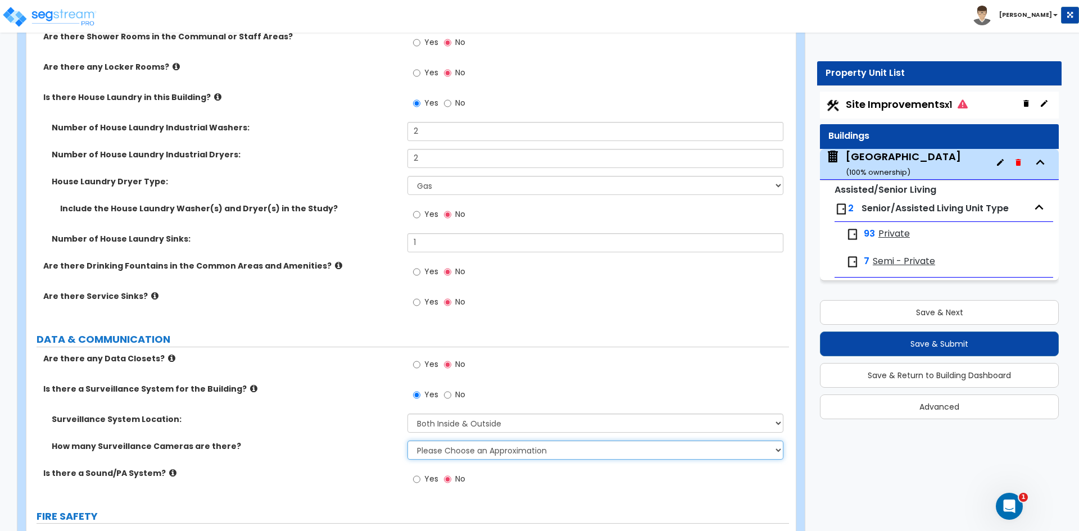
click at [441, 447] on select "Please Choose an Approximation Barely Noticed Any Noticed a Couple Frequently S…" at bounding box center [594, 450] width 375 height 19
select select "2"
click at [407, 441] on select "Please Choose an Approximation Barely Noticed Any Noticed a Couple Frequently S…" at bounding box center [594, 450] width 375 height 19
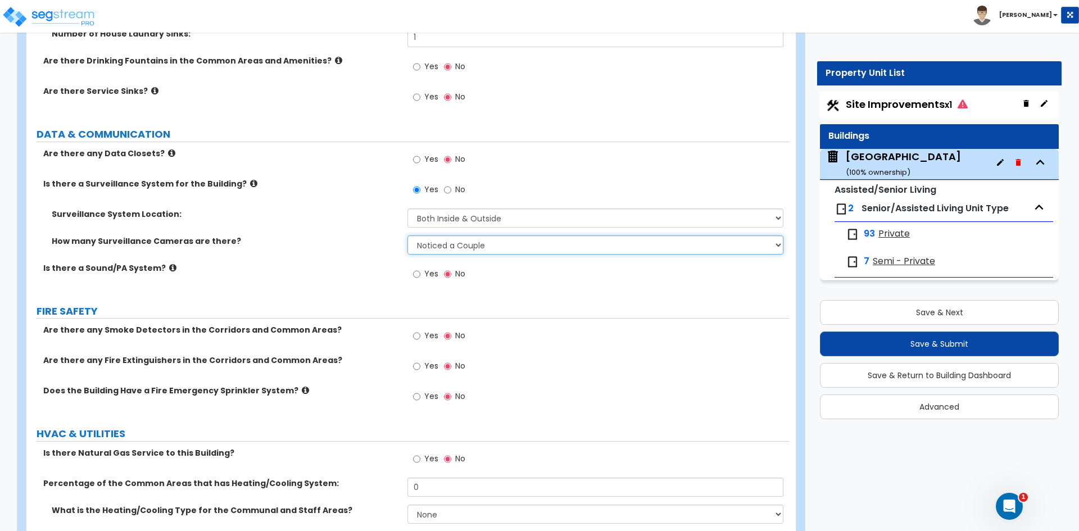
scroll to position [5789, 0]
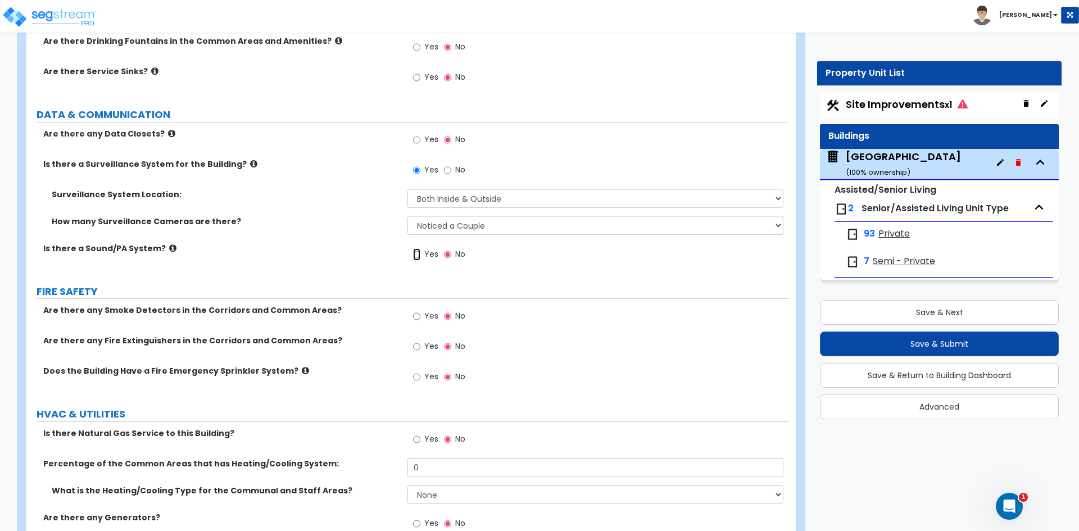
click at [416, 255] on input "Yes" at bounding box center [416, 254] width 7 height 12
radio input "true"
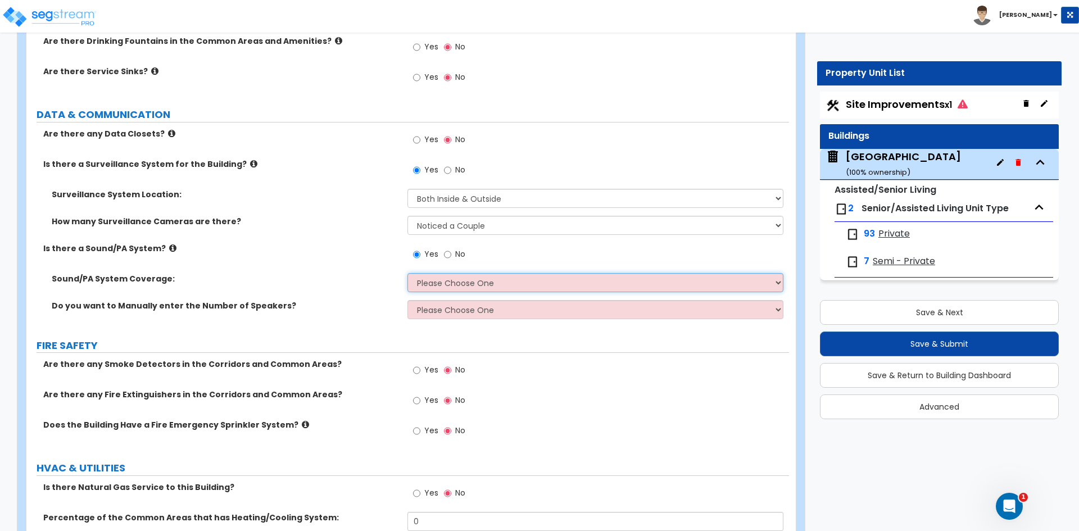
click at [418, 277] on select "Please Choose One All Areas Enter Percent Coverage" at bounding box center [594, 282] width 375 height 19
select select "2"
click at [407, 273] on select "Please Choose One All Areas Enter Percent Coverage" at bounding box center [594, 282] width 375 height 19
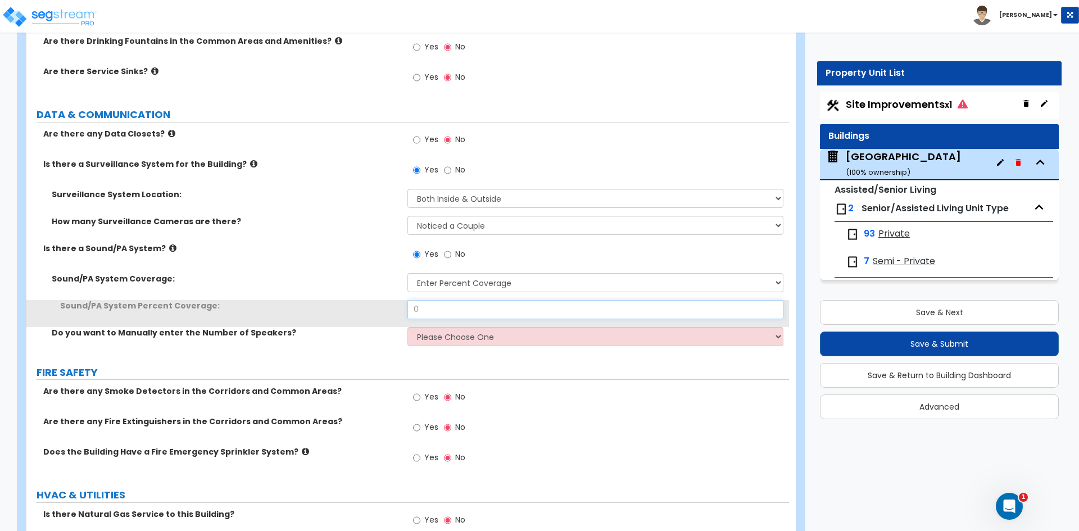
click at [440, 306] on input "0" at bounding box center [594, 309] width 375 height 19
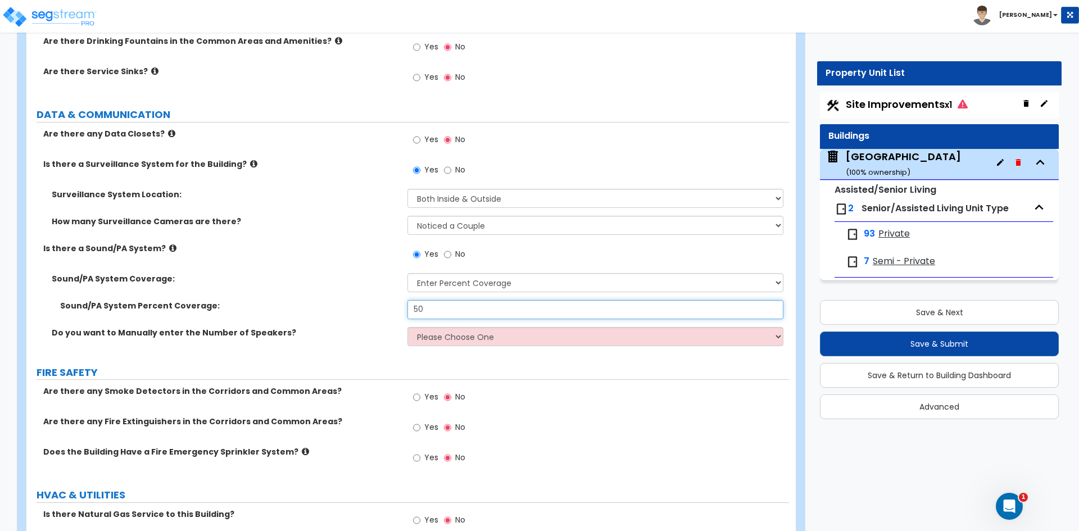
type input "50"
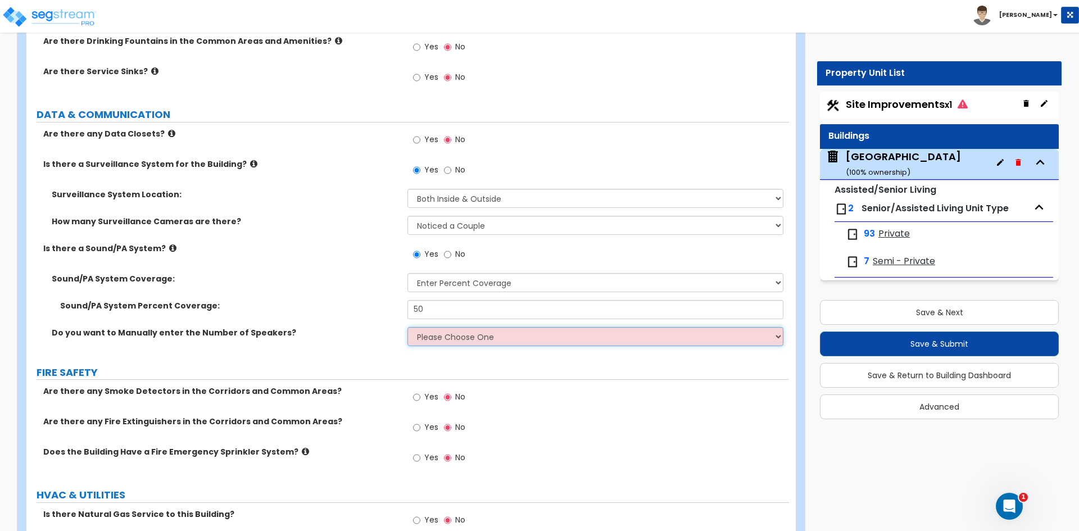
click at [431, 339] on select "Please Choose One No, Please Estimate for me Yes, I want to enter the Number of…" at bounding box center [594, 336] width 375 height 19
select select "1"
click at [407, 327] on select "Please Choose One No, Please Estimate for me Yes, I want to enter the Number of…" at bounding box center [594, 336] width 375 height 19
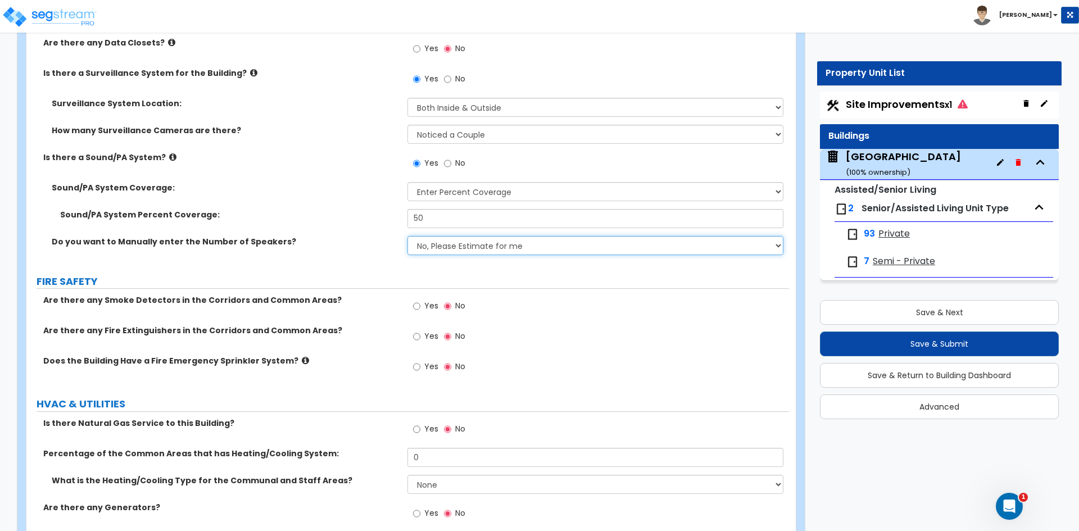
scroll to position [5901, 0]
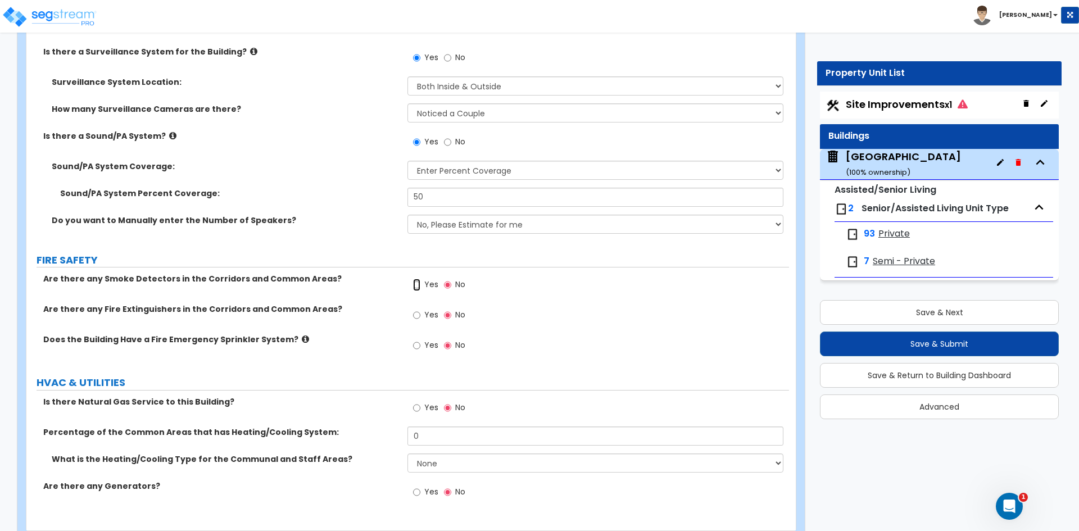
click at [418, 286] on input "Yes" at bounding box center [416, 285] width 7 height 12
radio input "true"
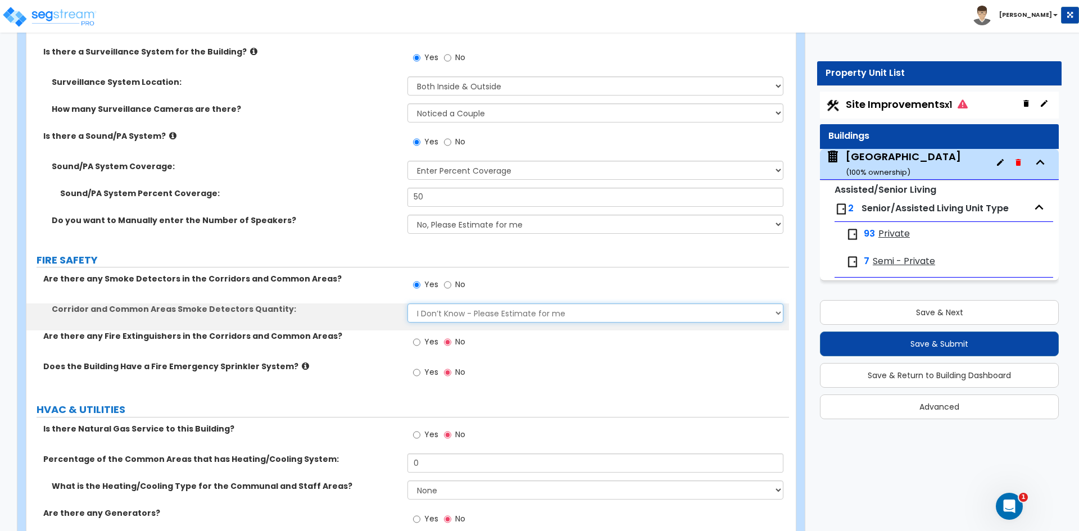
click at [422, 319] on select "I Don’t Know - Please Estimate for me I want to Enter the Number of Smoke Detec…" at bounding box center [594, 312] width 375 height 19
click at [407, 303] on select "I Don’t Know - Please Estimate for me I want to Enter the Number of Smoke Detec…" at bounding box center [594, 312] width 375 height 19
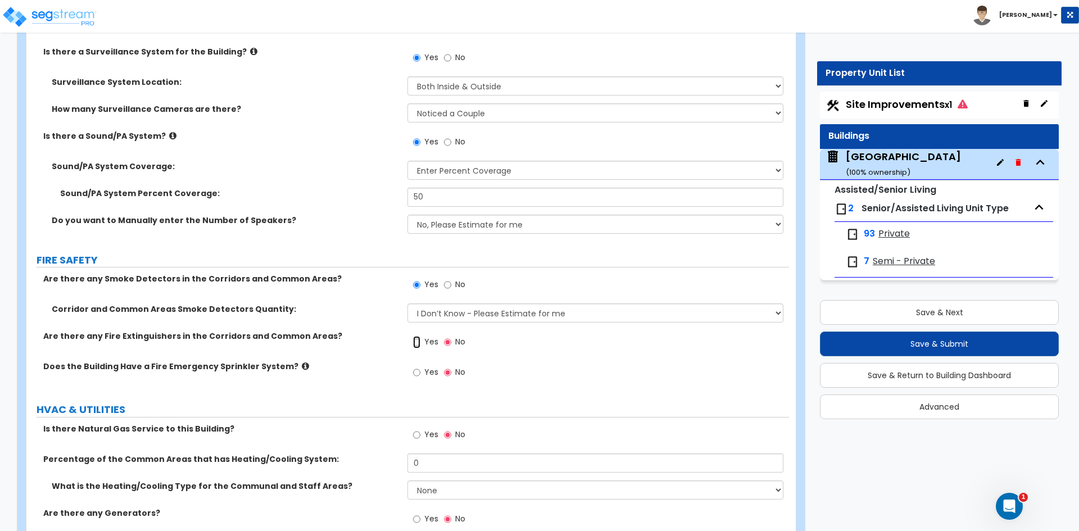
click at [419, 345] on input "Yes" at bounding box center [416, 342] width 7 height 12
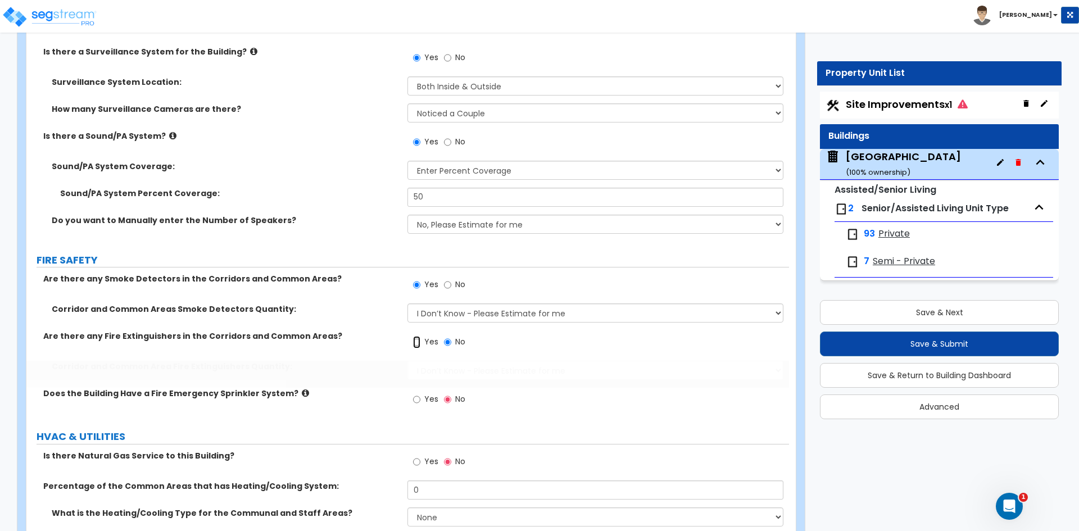
radio input "true"
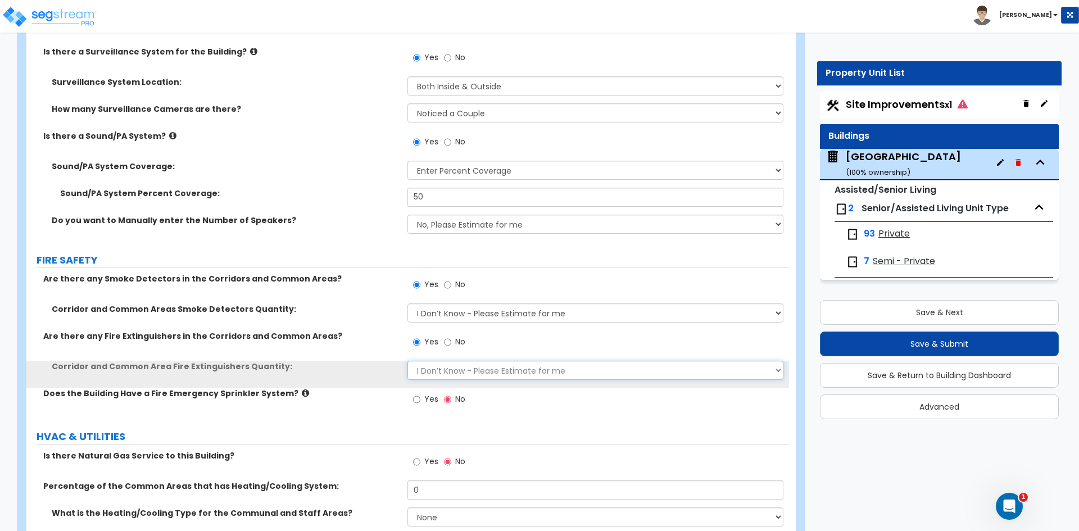
click at [450, 374] on select "I Don’t Know - Please Estimate for me I want to Enter the Number of Fire Exting…" at bounding box center [594, 370] width 375 height 19
click at [407, 361] on select "I Don’t Know - Please Estimate for me I want to Enter the Number of Fire Exting…" at bounding box center [594, 370] width 375 height 19
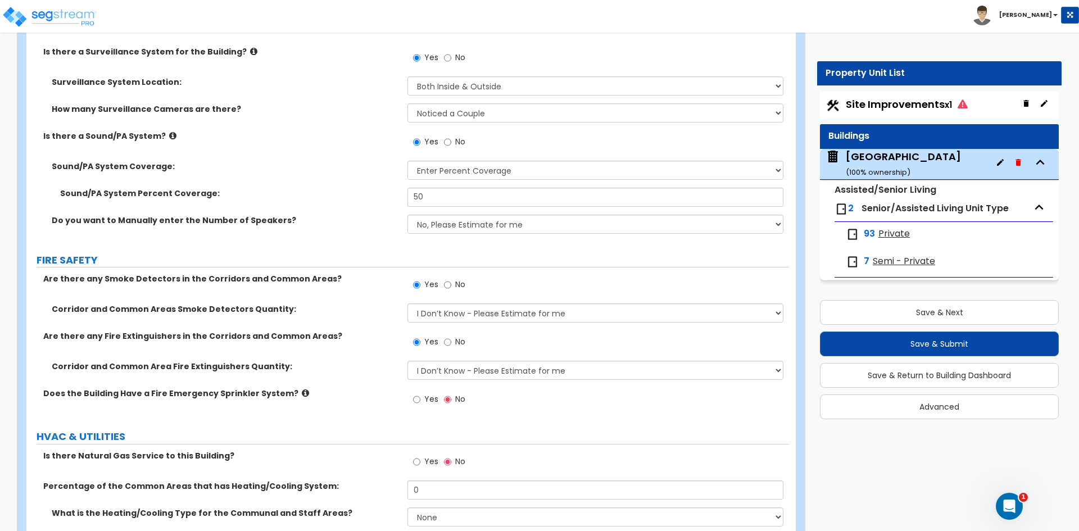
click at [422, 401] on label "Yes" at bounding box center [425, 400] width 25 height 19
click at [420, 401] on input "Yes" at bounding box center [416, 399] width 7 height 12
radio input "true"
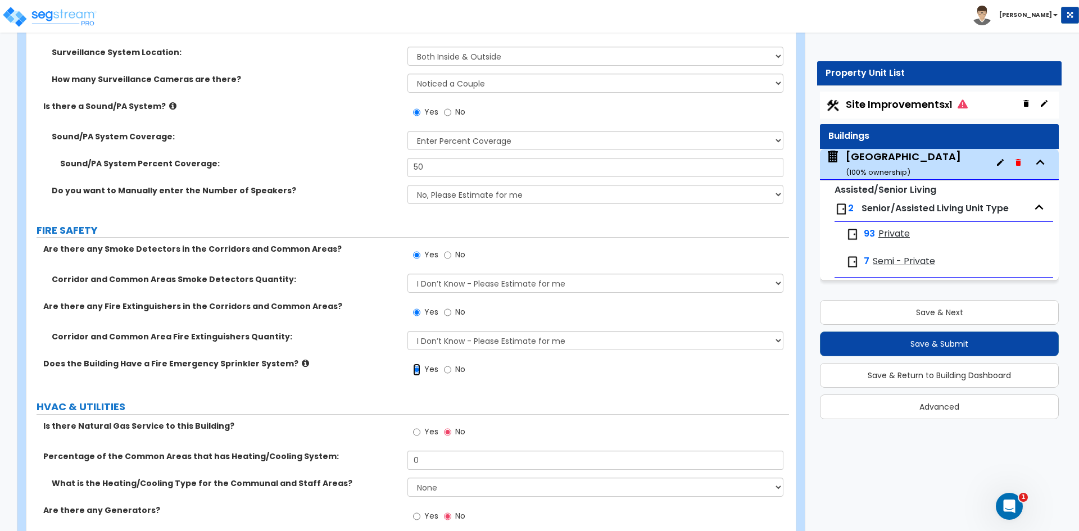
scroll to position [5987, 0]
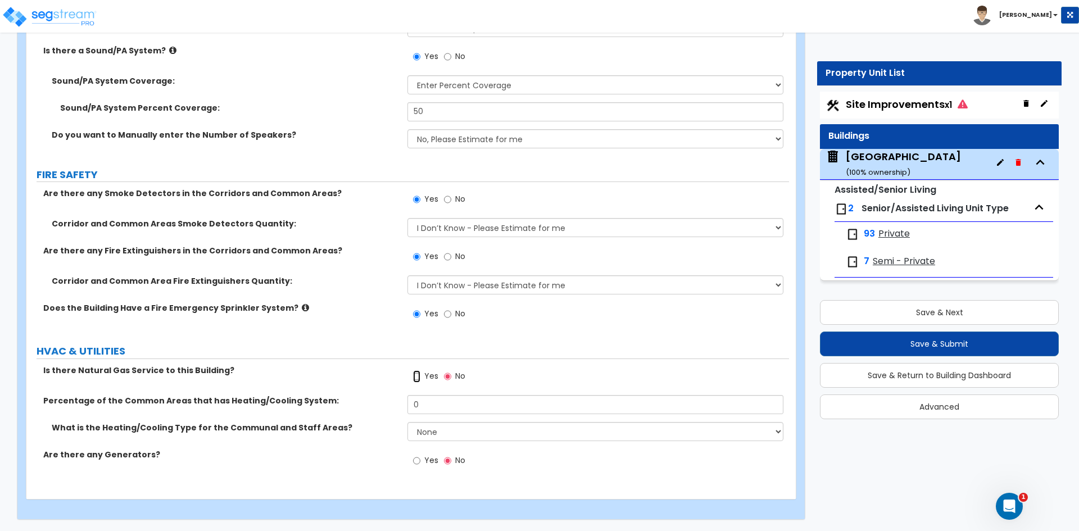
click at [419, 375] on input "Yes" at bounding box center [416, 376] width 7 height 12
radio input "true"
click at [438, 401] on input "0" at bounding box center [594, 404] width 375 height 19
type input "100"
click at [452, 427] on select "None Heat Only Centralized Heating & Cooling Thru Wall Air Conditioners Mini Sp…" at bounding box center [594, 431] width 375 height 19
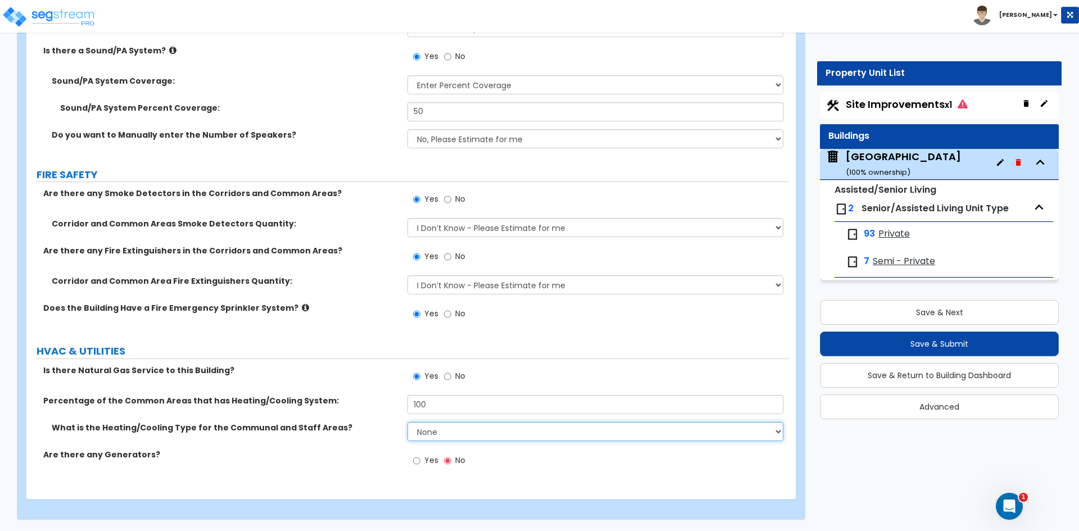
select select "2"
click at [407, 422] on select "None Heat Only Centralized Heating & Cooling Thru Wall Air Conditioners Mini Sp…" at bounding box center [594, 431] width 375 height 19
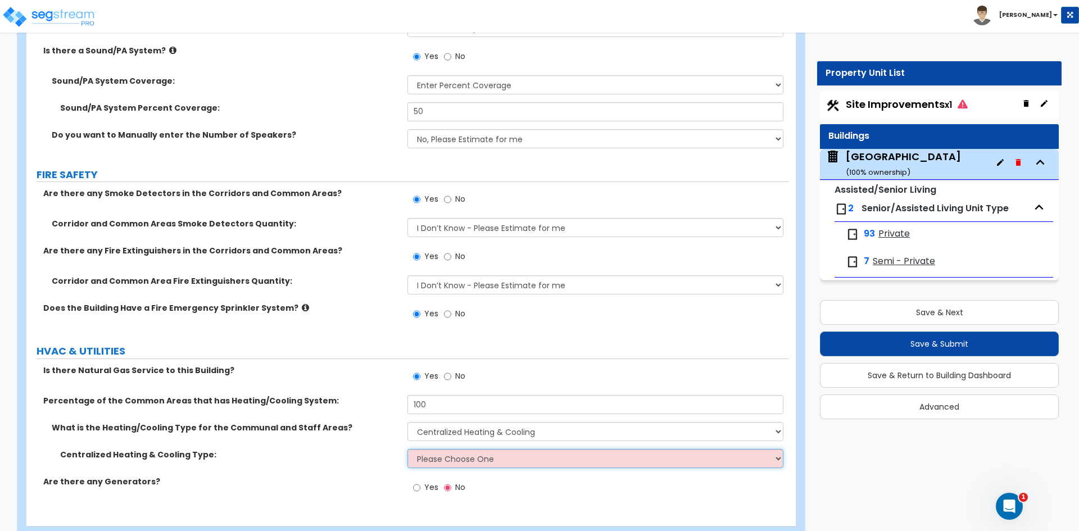
click at [447, 459] on select "Please Choose One Rooftop Unit Furnace-Condenser Forced Air Split Heating/Cooli…" at bounding box center [594, 458] width 375 height 19
select select "3"
click at [407, 449] on select "Please Choose One Rooftop Unit Furnace-Condenser Forced Air Split Heating/Cooli…" at bounding box center [594, 458] width 375 height 19
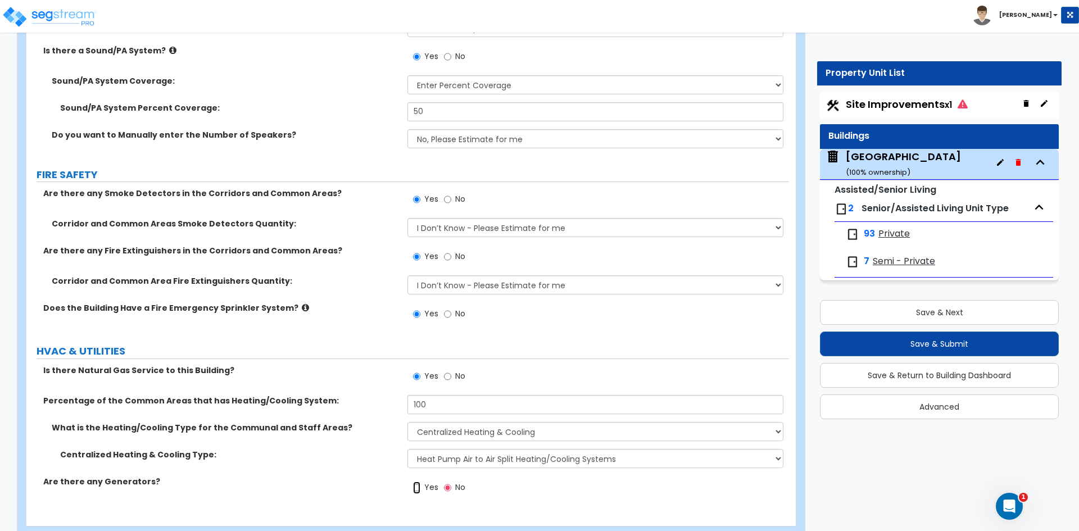
click at [418, 487] on input "Yes" at bounding box center [416, 488] width 7 height 12
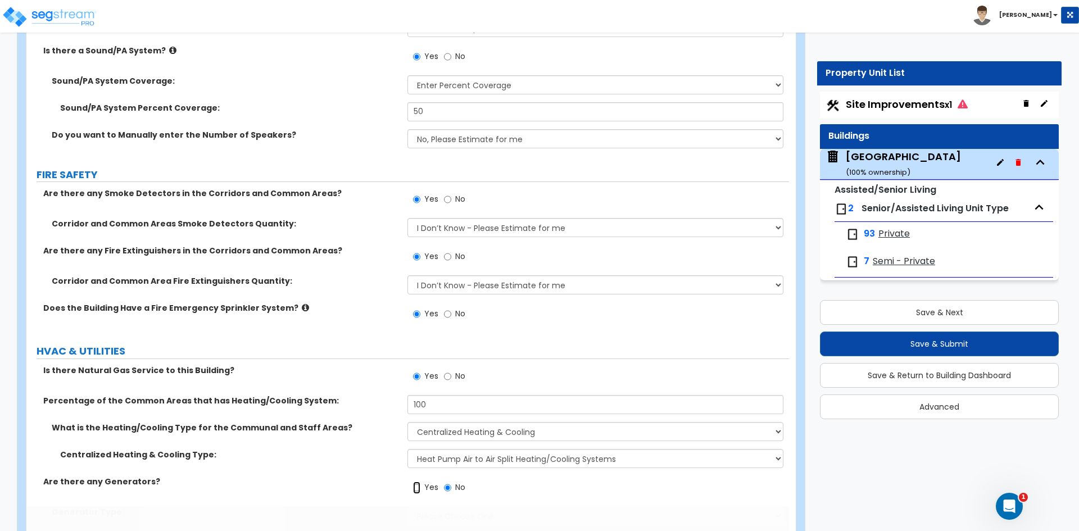
radio input "true"
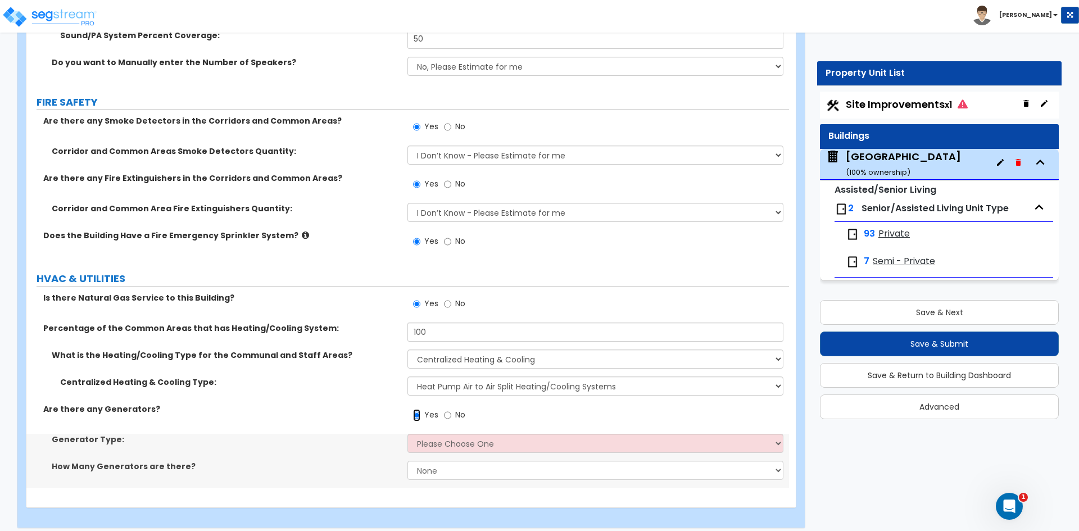
scroll to position [6068, 0]
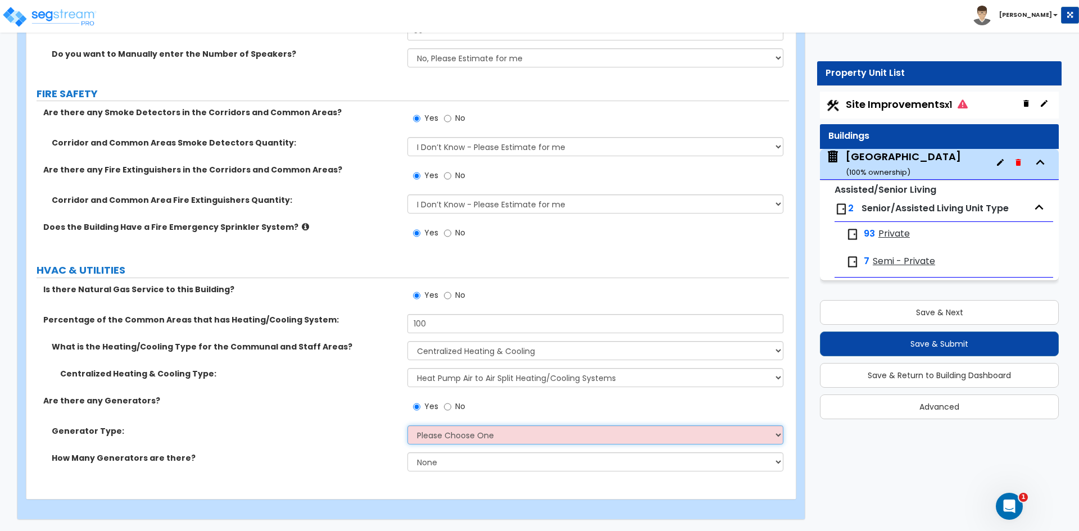
click at [446, 427] on select "Please Choose One Gas Diesel" at bounding box center [594, 434] width 375 height 19
select select "2"
click at [407, 425] on select "Please Choose One Gas Diesel" at bounding box center [594, 434] width 375 height 19
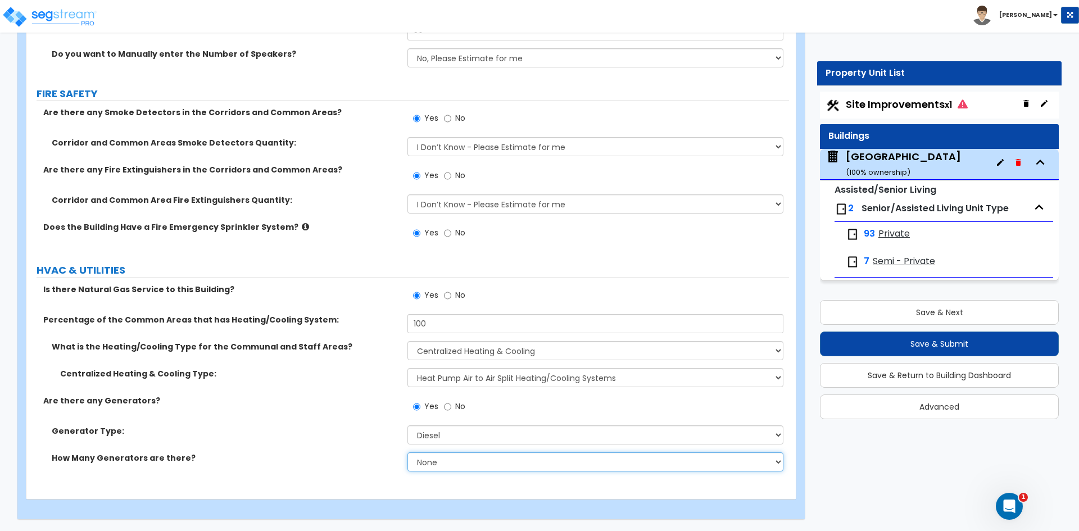
click at [435, 457] on select "None 1 2 3" at bounding box center [594, 461] width 375 height 19
select select "1"
click at [407, 452] on select "None 1 2 3" at bounding box center [594, 461] width 375 height 19
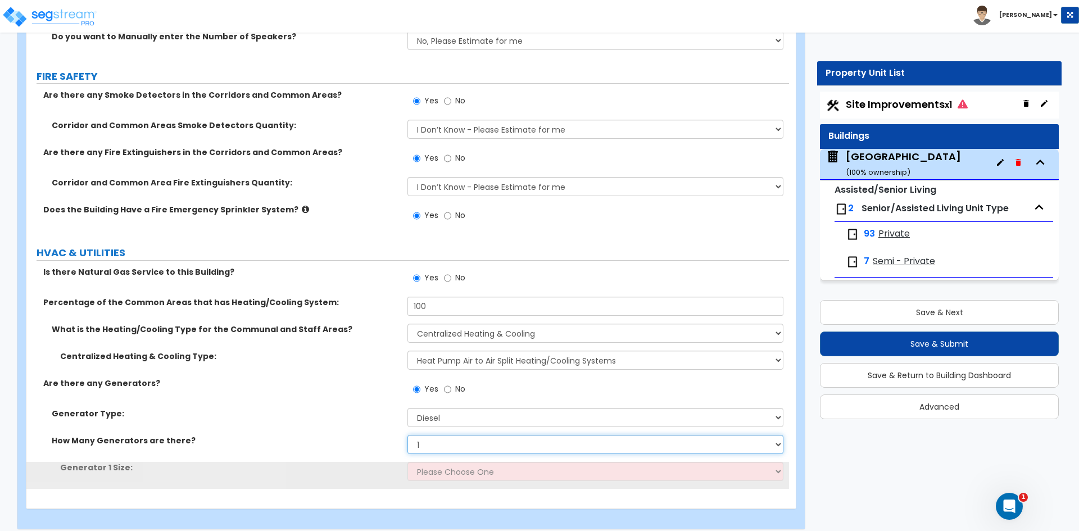
scroll to position [6095, 0]
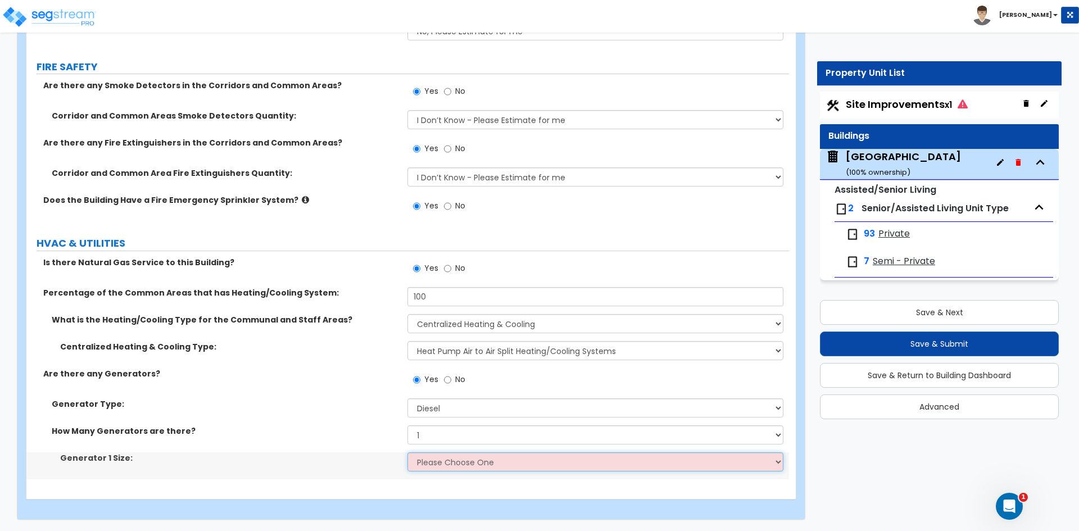
click at [442, 453] on select "Please Choose One 30kW 50kW 75kW 100kW 125 kW 150 kW 175 kW 200 kW 250 kW 300 k…" at bounding box center [594, 461] width 375 height 19
select select "3"
click at [407, 452] on select "Please Choose One 30kW 50kW 75kW 100kW 125 kW 150 kW 175 kW 200 kW 250 kW 300 k…" at bounding box center [594, 461] width 375 height 19
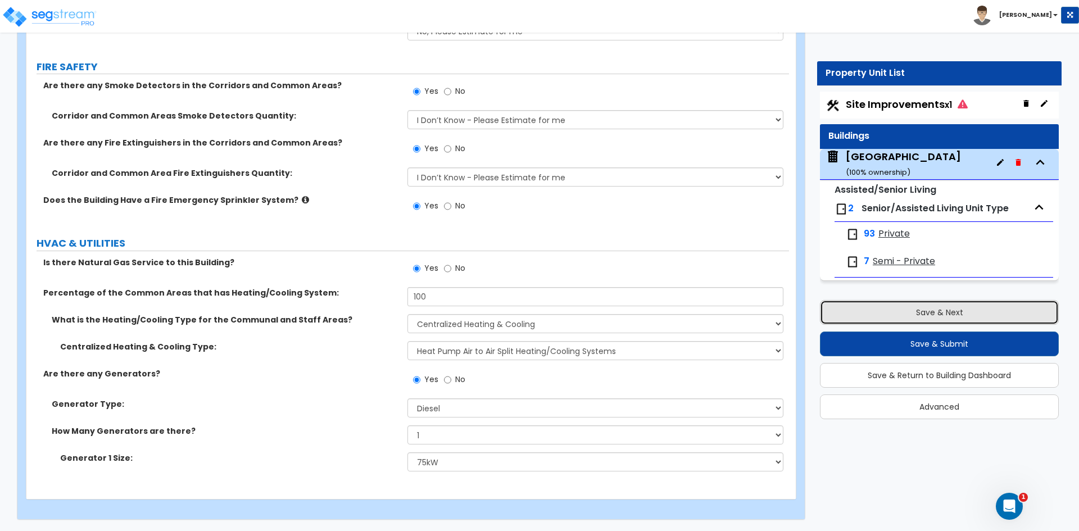
click at [873, 303] on button "Save & Next" at bounding box center [939, 312] width 239 height 25
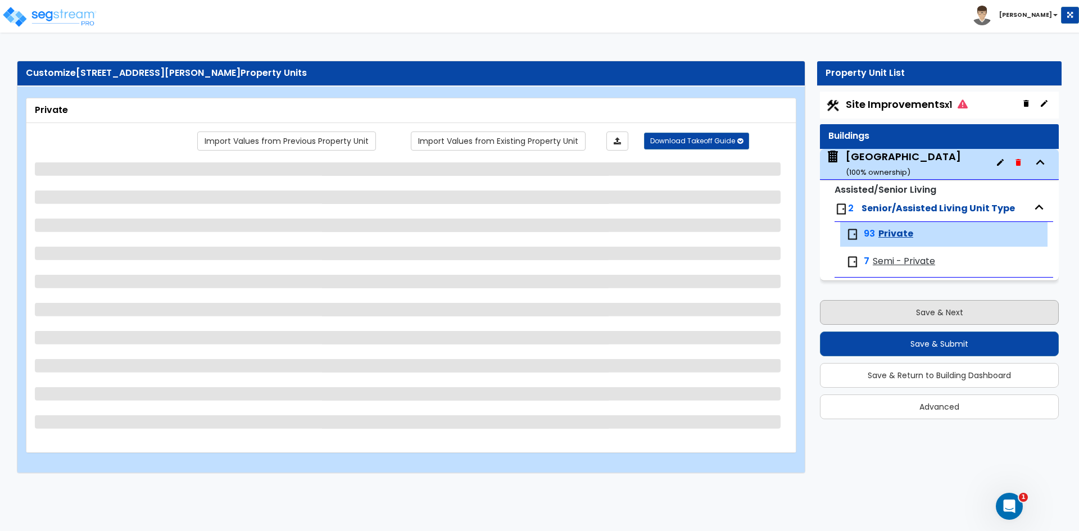
scroll to position [0, 0]
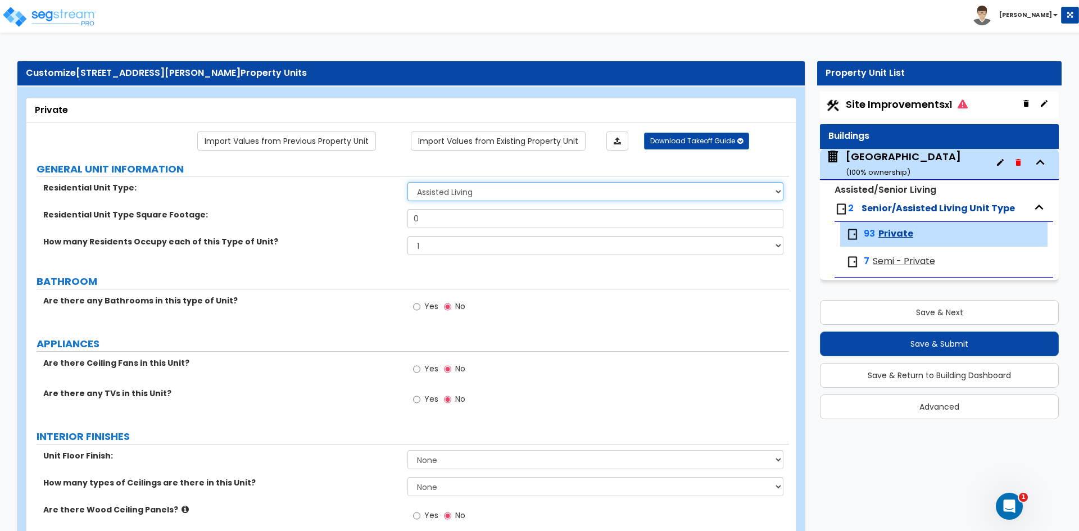
click at [438, 192] on select "Assisted Living Senior Living" at bounding box center [594, 191] width 375 height 19
drag, startPoint x: 424, startPoint y: 218, endPoint x: 337, endPoint y: 238, distance: 90.0
click at [337, 238] on div "Residential Unit Type: Assisted Living Senior Living Residential Unit Type Squa…" at bounding box center [408, 222] width 746 height 81
type input "350"
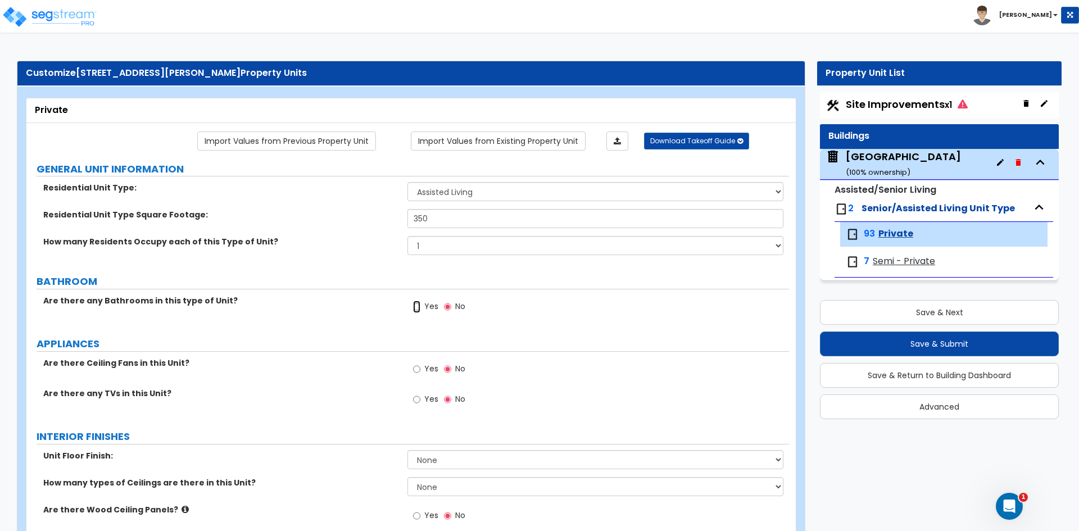
click at [419, 307] on input "Yes" at bounding box center [416, 307] width 7 height 12
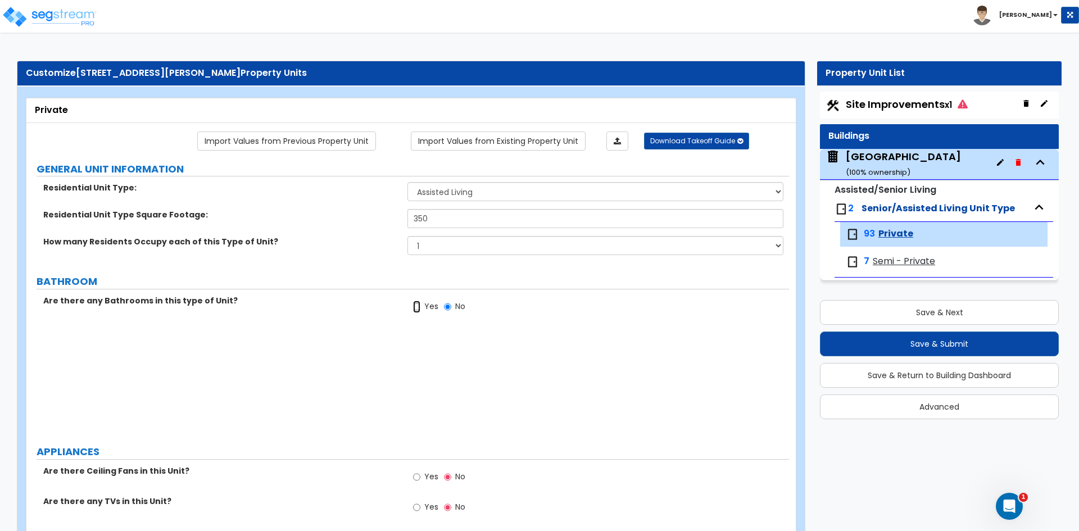
radio input "true"
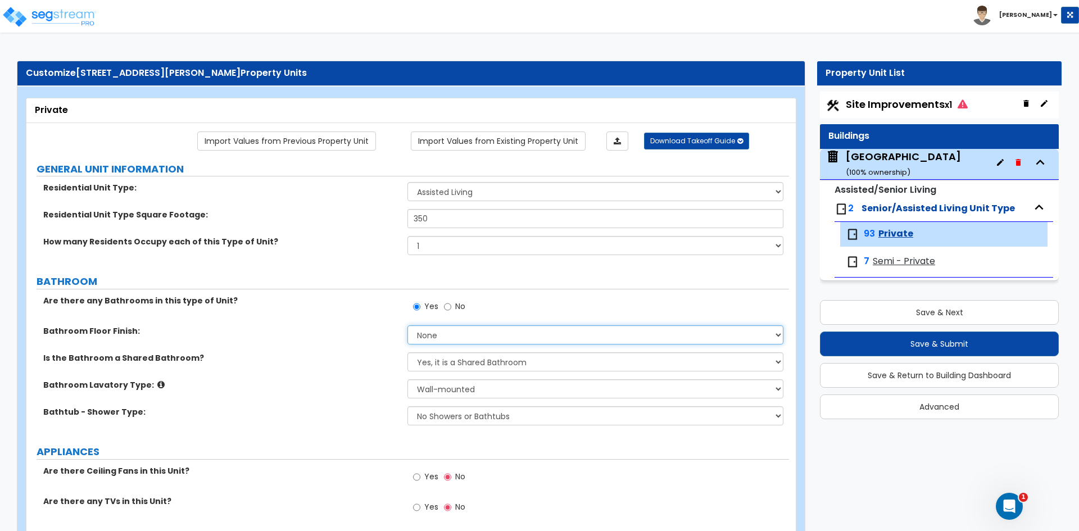
click at [424, 332] on select "None Tile Flooring Hardwood Flooring Resilient Laminate Flooring VCT Flooring S…" at bounding box center [594, 334] width 375 height 19
select select "1"
click at [407, 325] on select "None Tile Flooring Hardwood Flooring Resilient Laminate Flooring VCT Flooring S…" at bounding box center [594, 334] width 375 height 19
click at [441, 367] on select "Yes, it is a Shared Bathroom No, the Bathrooms are Private Bathrooms" at bounding box center [594, 361] width 375 height 19
select select "1"
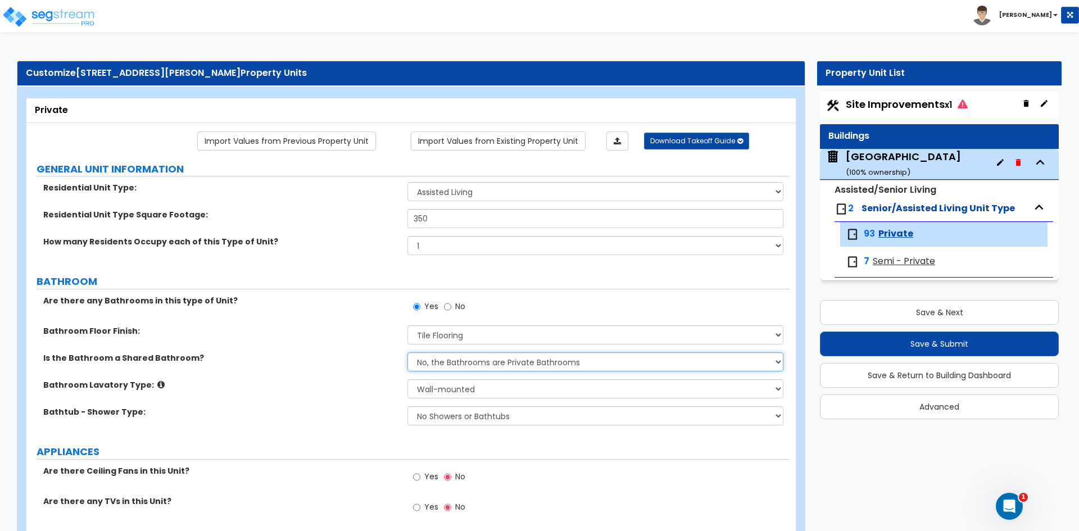
click at [407, 352] on select "Yes, it is a Shared Bathroom No, the Bathrooms are Private Bathrooms" at bounding box center [594, 361] width 375 height 19
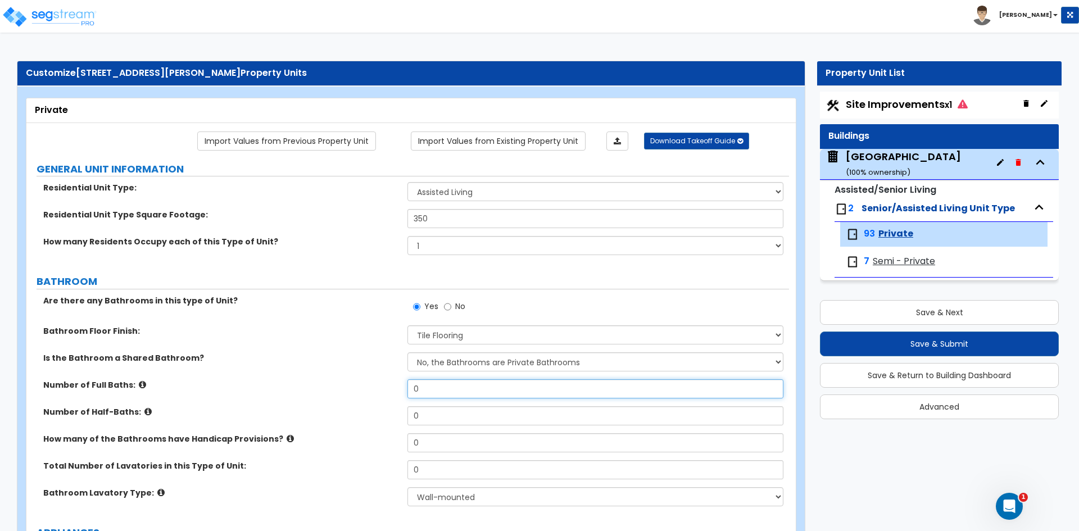
drag, startPoint x: 444, startPoint y: 388, endPoint x: 218, endPoint y: 396, distance: 226.1
click at [253, 396] on div "Number of Full Baths: 0" at bounding box center [407, 392] width 763 height 27
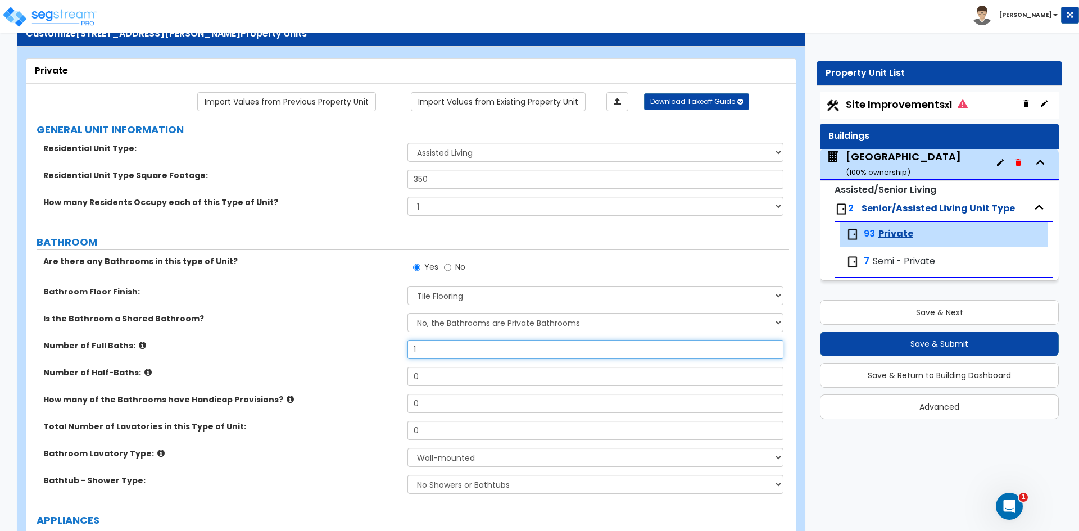
scroll to position [56, 0]
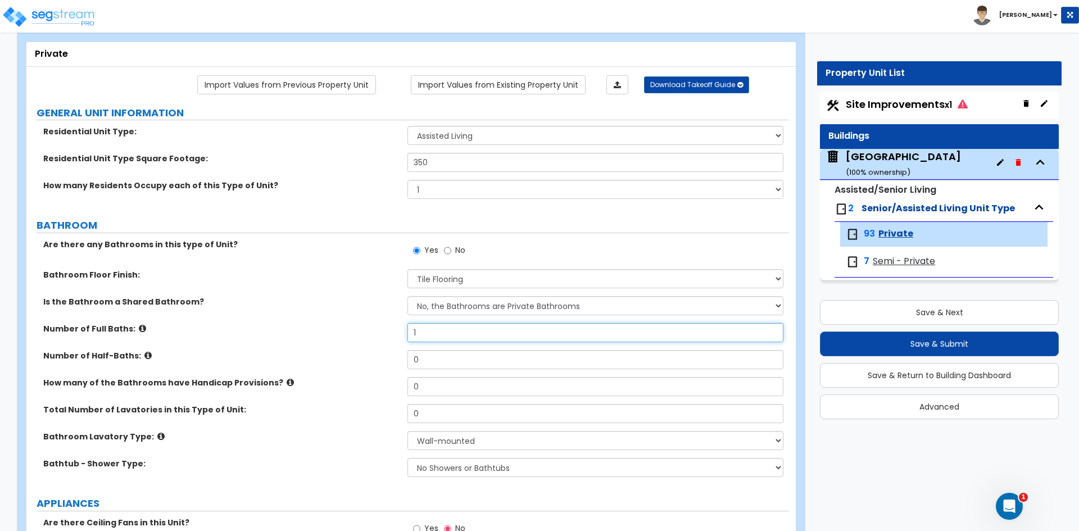
type input "1"
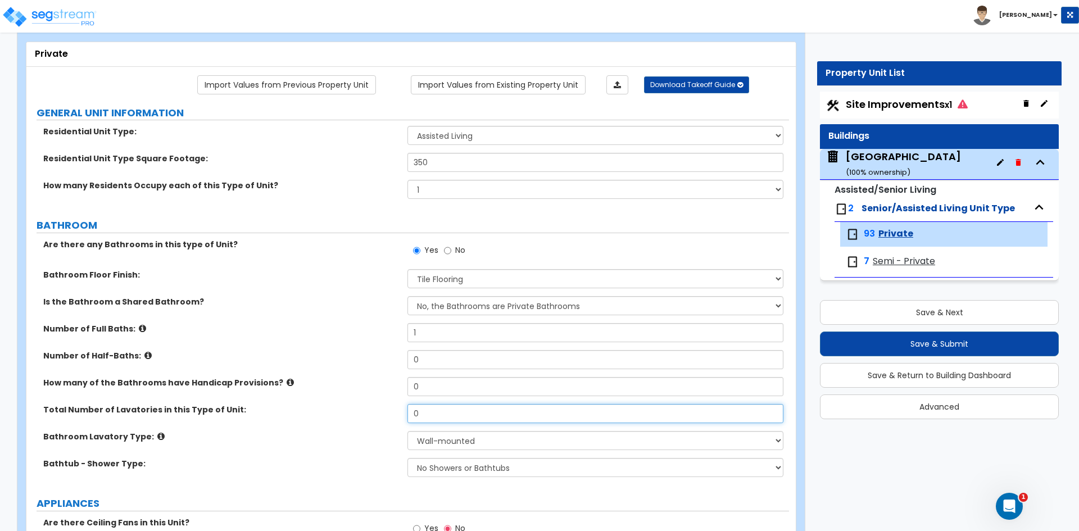
click at [433, 412] on input "0" at bounding box center [594, 413] width 375 height 19
type input "1"
click at [418, 440] on select "Wall-mounted Pedestal-mounted Vanity-mounted" at bounding box center [594, 440] width 375 height 19
click at [407, 431] on select "Wall-mounted Pedestal-mounted Vanity-mounted" at bounding box center [594, 440] width 375 height 19
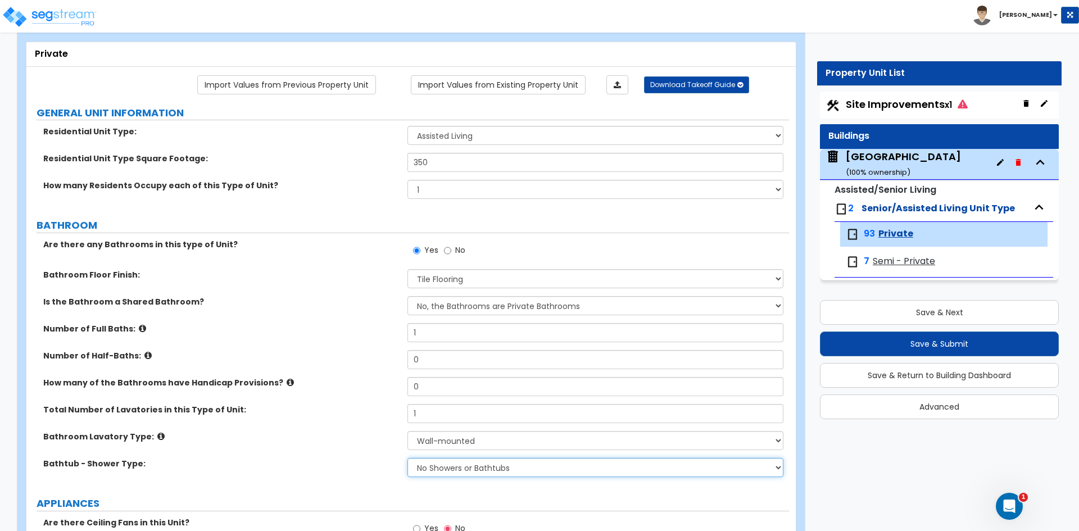
click at [422, 469] on select "No Showers or Bathtubs Shower Only Bathtub Only Shower-and-Bath Combo Dedicated…" at bounding box center [594, 467] width 375 height 19
click at [490, 469] on select "No Showers or Bathtubs Shower Only Bathtub Only Shower-and-Bath Combo Dedicated…" at bounding box center [594, 467] width 375 height 19
select select "1"
click at [407, 458] on select "No Showers or Bathtubs Shower Only Bathtub Only Shower-and-Bath Combo Dedicated…" at bounding box center [594, 467] width 375 height 19
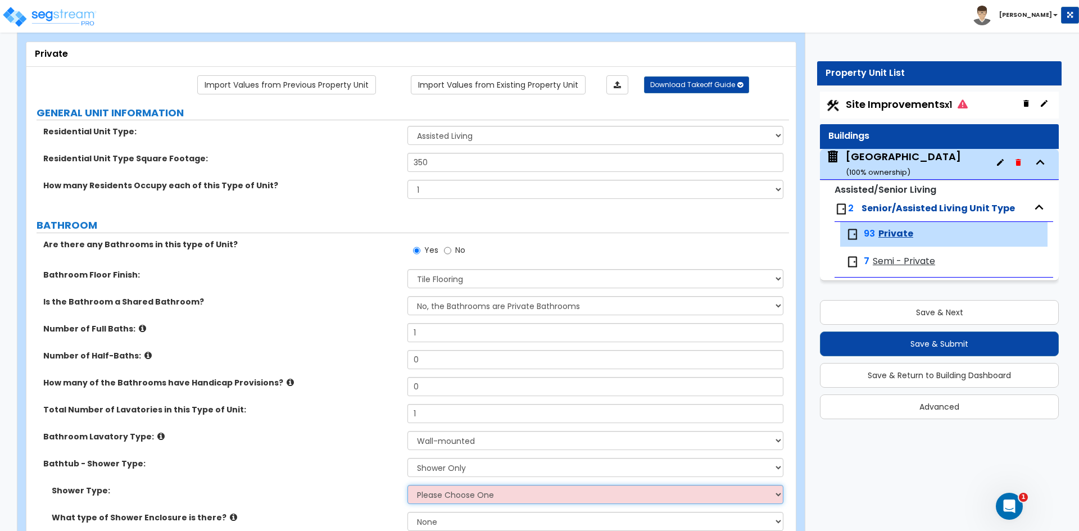
click at [434, 493] on select "Please Choose One Pre-Fabricated Shower Stalls Custom Finish Walk-in Showers" at bounding box center [594, 494] width 375 height 19
select select "1"
click at [407, 485] on select "Please Choose One Pre-Fabricated Shower Stalls Custom Finish Walk-in Showers" at bounding box center [594, 494] width 375 height 19
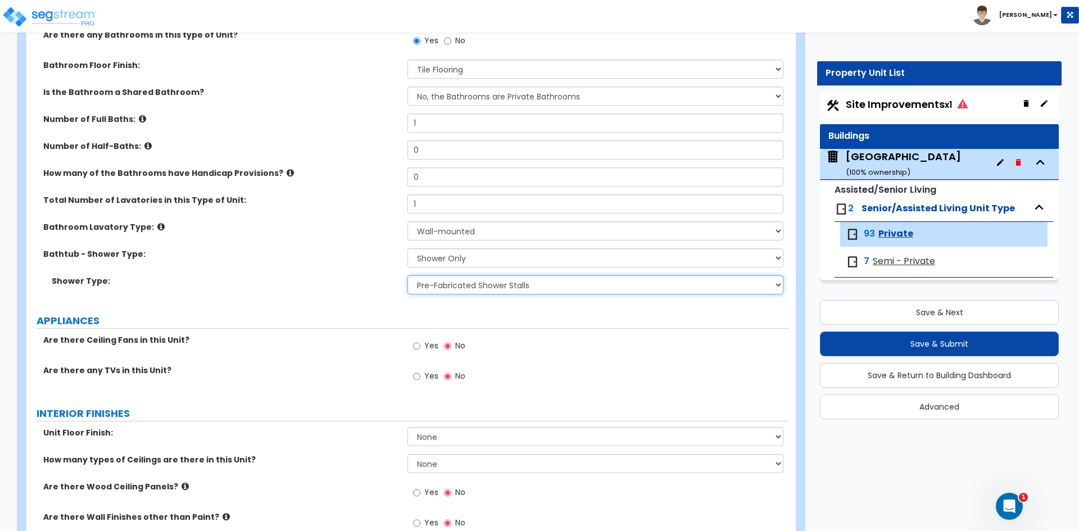
scroll to position [281, 0]
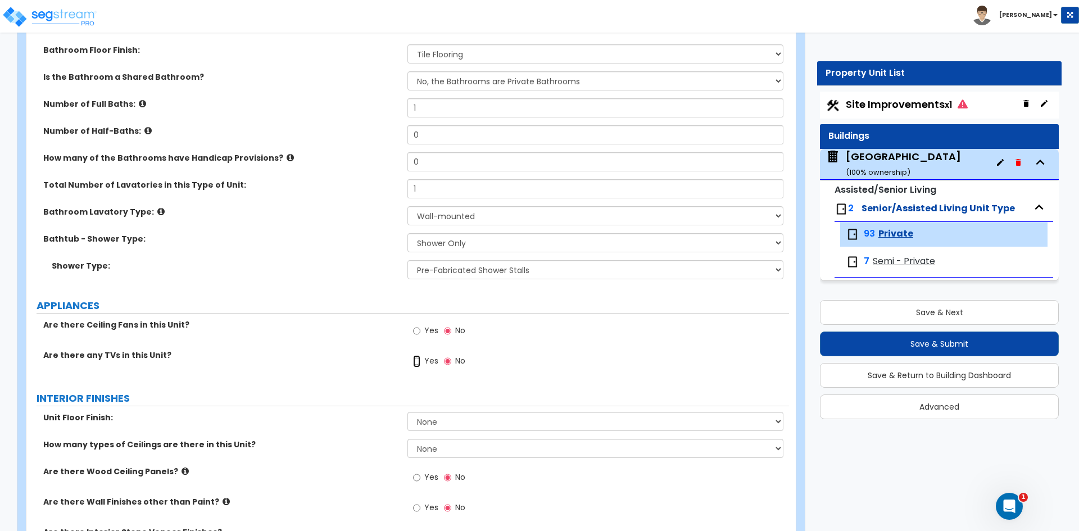
click at [415, 361] on input "Yes" at bounding box center [416, 361] width 7 height 12
radio input "true"
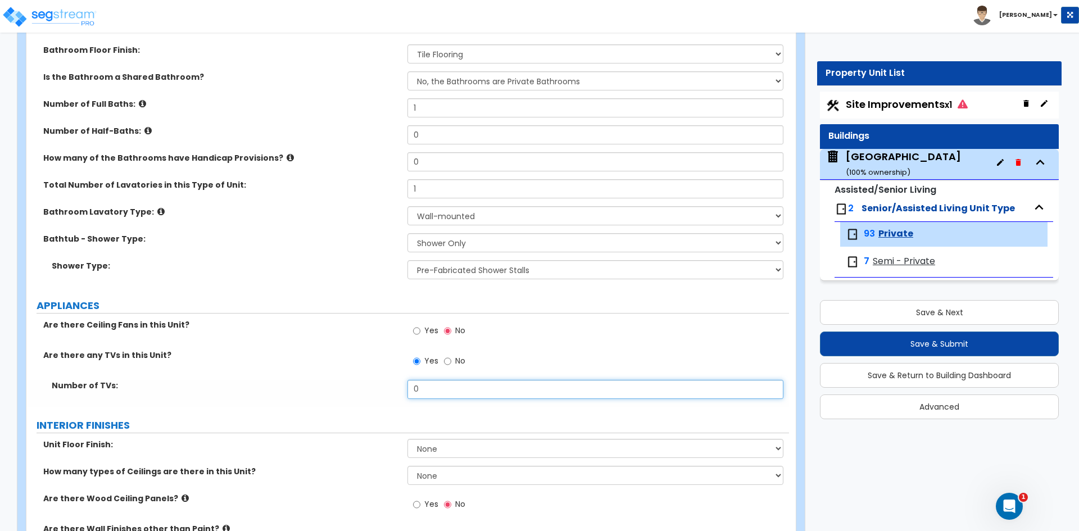
drag, startPoint x: 425, startPoint y: 387, endPoint x: 321, endPoint y: 394, distance: 103.7
click at [347, 394] on div "Number of TVs: 0" at bounding box center [407, 393] width 763 height 27
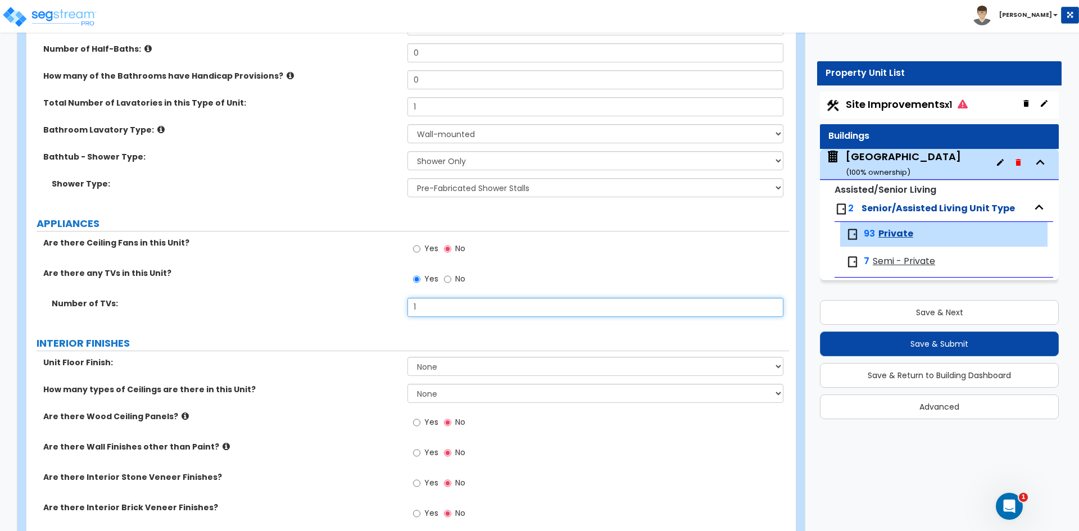
scroll to position [393, 0]
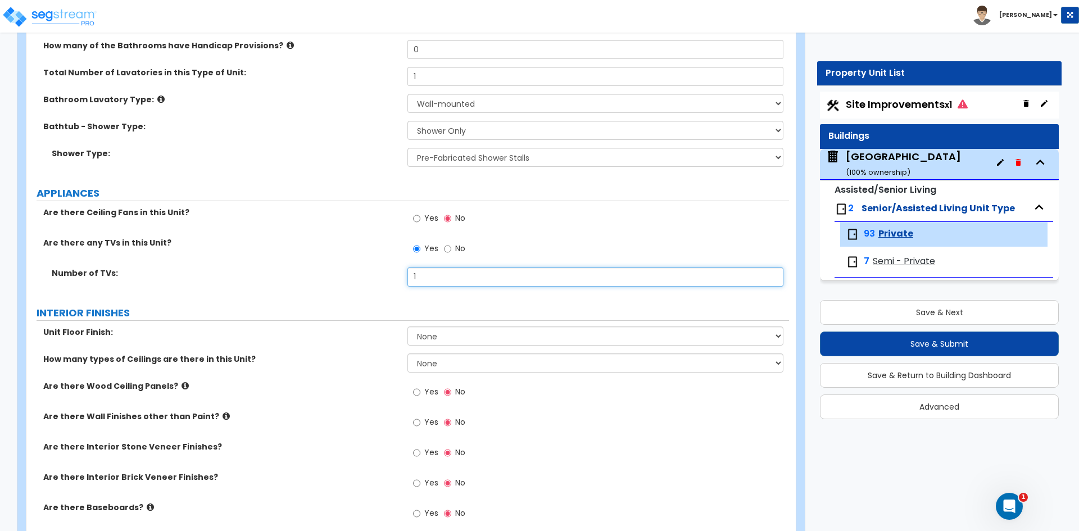
type input "1"
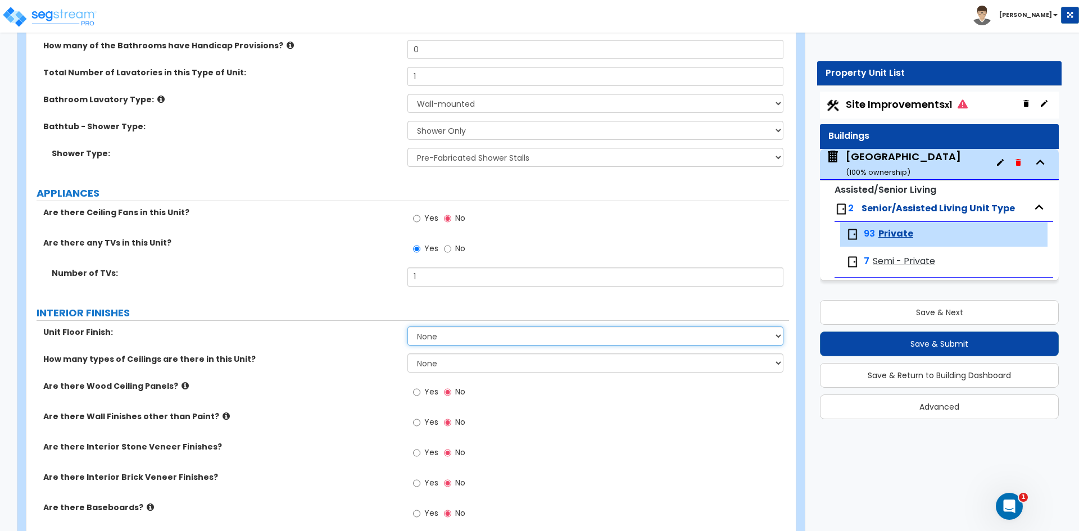
click at [446, 334] on select "None Tile Flooring Hardwood Flooring Resilient Laminate Flooring VCT Flooring S…" at bounding box center [594, 336] width 375 height 19
select select "3"
click at [407, 327] on select "None Tile Flooring Hardwood Flooring Resilient Laminate Flooring VCT Flooring S…" at bounding box center [594, 336] width 375 height 19
click at [445, 362] on select "None 1 2 3" at bounding box center [594, 363] width 375 height 19
select select "1"
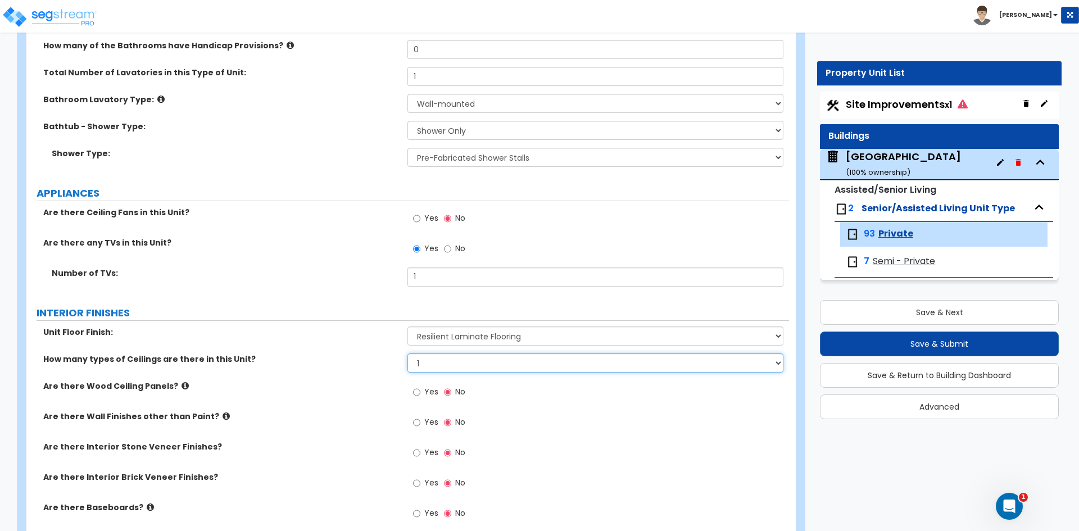
click at [407, 354] on select "None 1 2 3" at bounding box center [594, 363] width 375 height 19
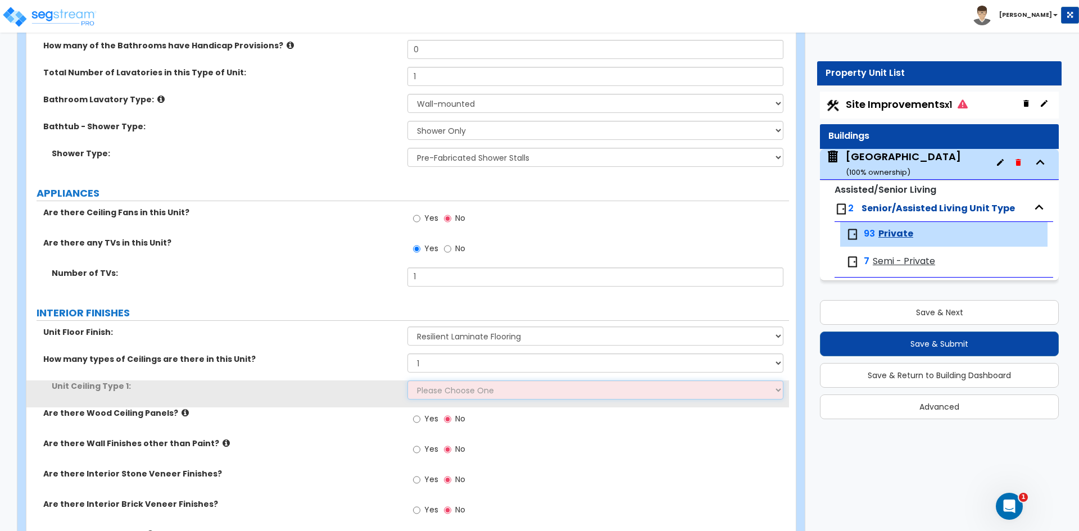
click at [440, 392] on select "Please Choose One Drop Ceiling Drywall Ceiling Open Ceiling" at bounding box center [594, 389] width 375 height 19
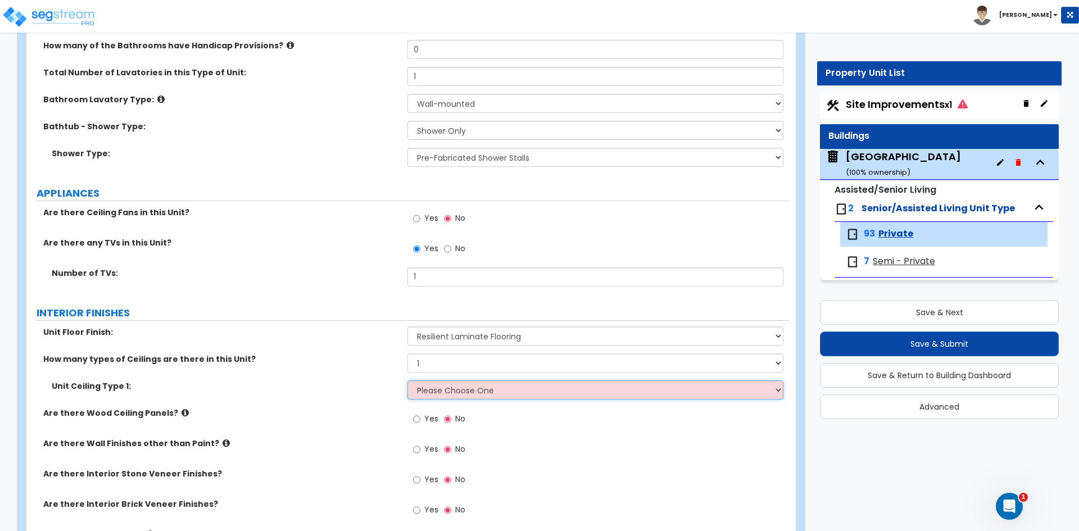
select select "2"
click at [407, 380] on select "Please Choose One Drop Ceiling Drywall Ceiling Open Ceiling" at bounding box center [594, 389] width 375 height 19
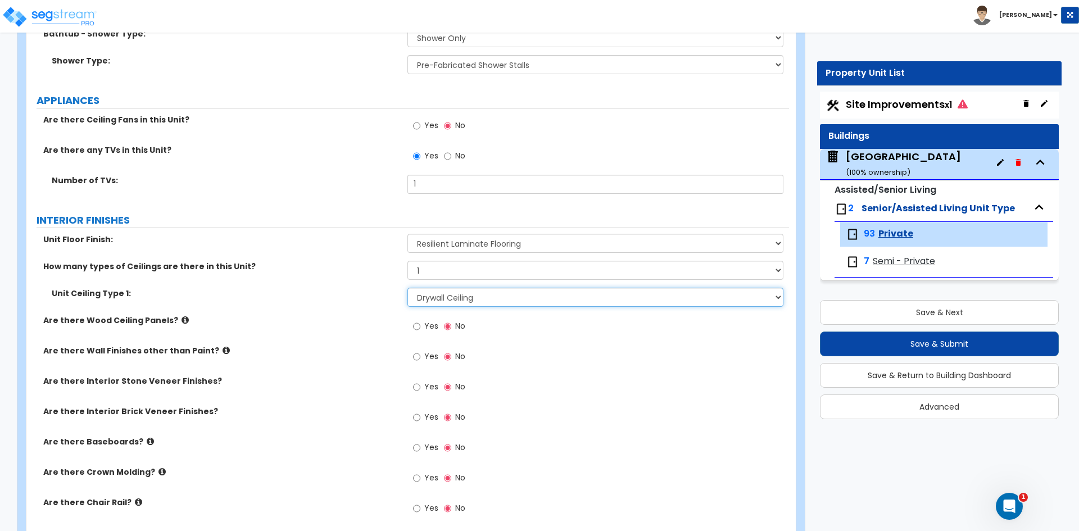
scroll to position [506, 0]
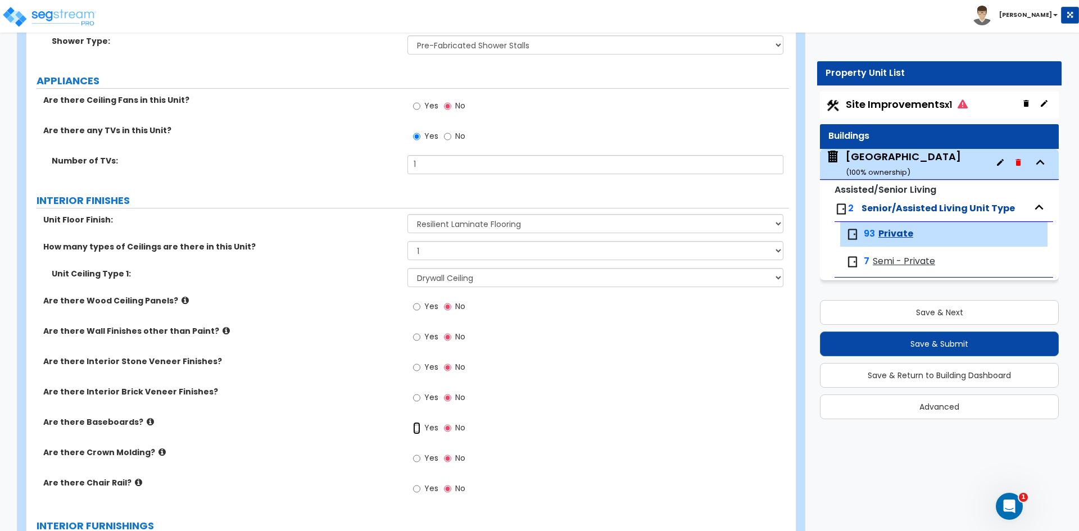
click at [415, 428] on input "Yes" at bounding box center [416, 428] width 7 height 12
radio input "true"
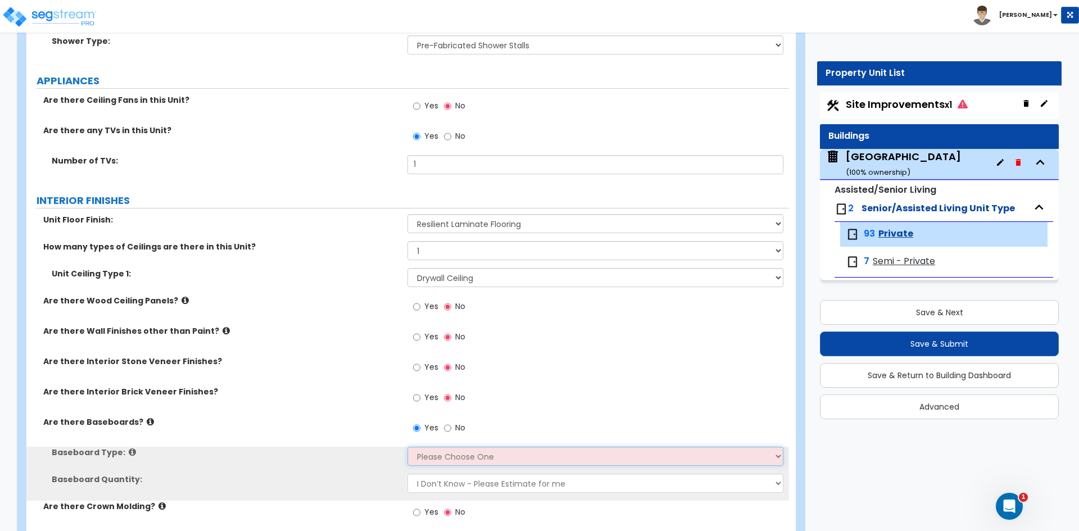
click at [423, 456] on select "Please Choose One Wood Vinyl Carpet Tile" at bounding box center [594, 456] width 375 height 19
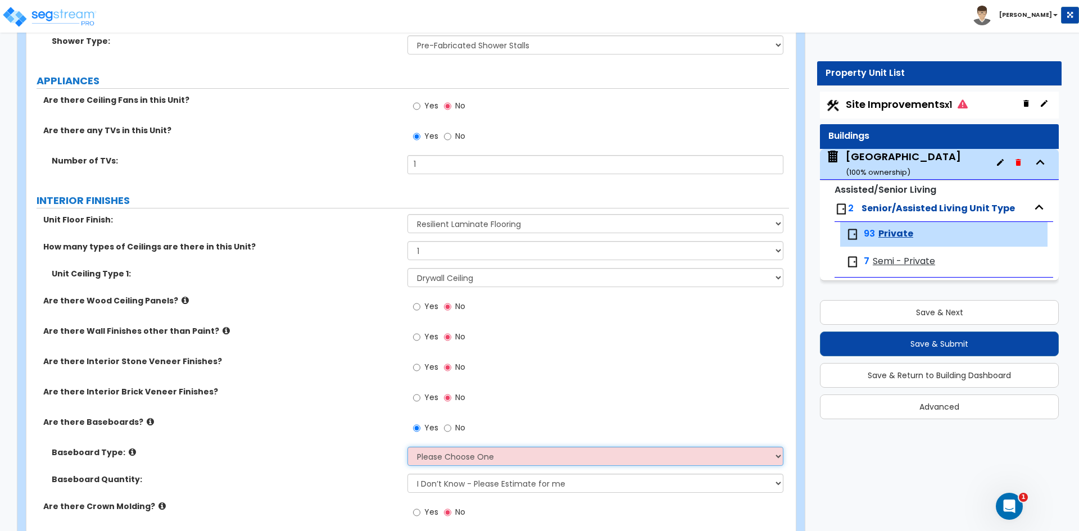
select select "2"
click at [407, 447] on select "Please Choose One Wood Vinyl Carpet Tile" at bounding box center [594, 456] width 375 height 19
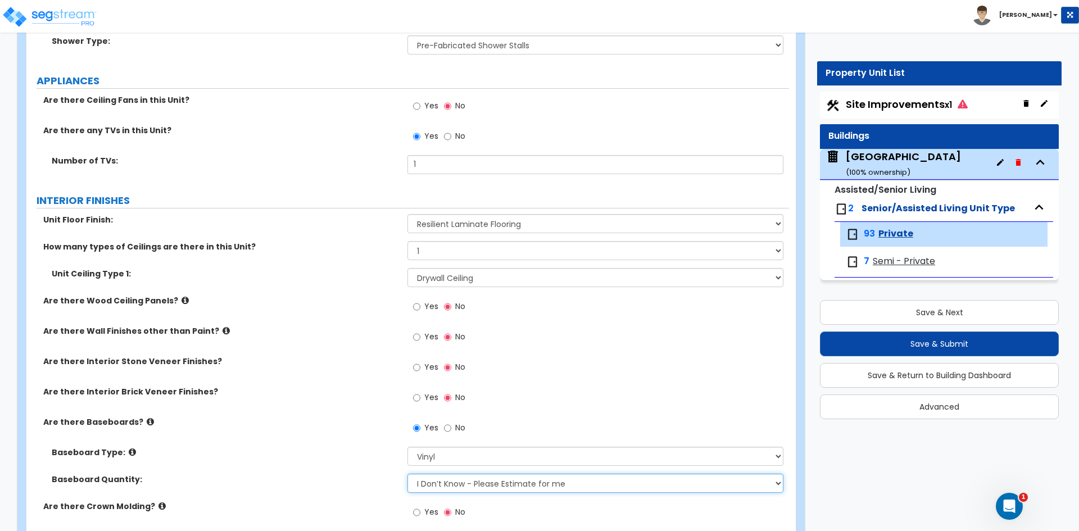
click at [430, 486] on select "I Don’t Know - Please Estimate for me I want to Enter the Linear Footage" at bounding box center [594, 483] width 375 height 19
click at [407, 474] on select "I Don’t Know - Please Estimate for me I want to Enter the Linear Footage" at bounding box center [594, 483] width 375 height 19
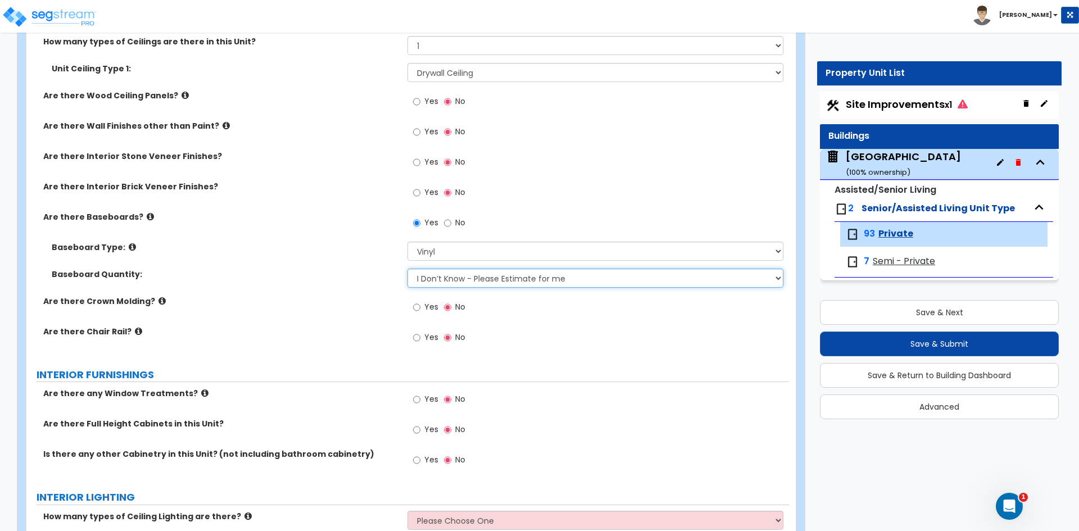
scroll to position [731, 0]
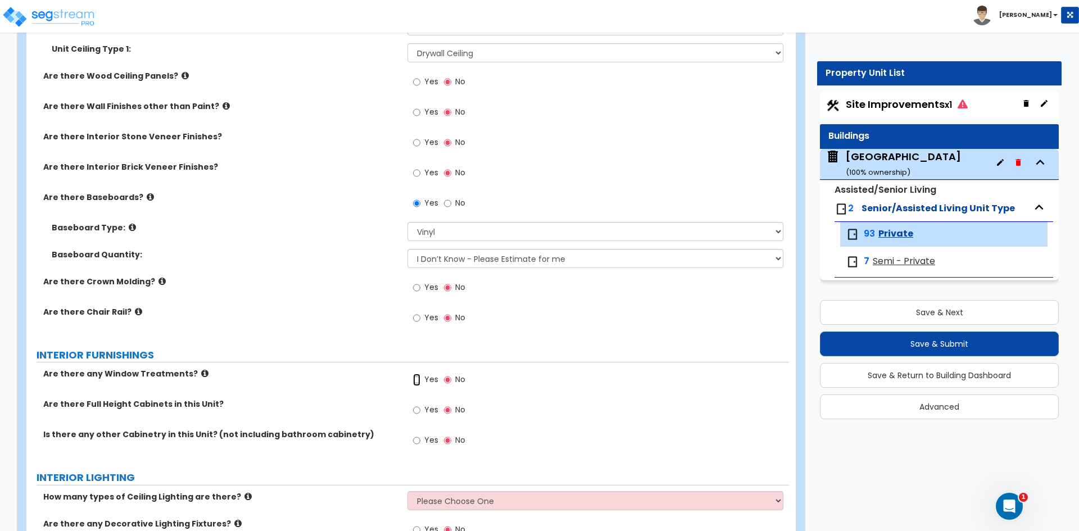
click at [416, 378] on input "Yes" at bounding box center [416, 380] width 7 height 12
radio input "true"
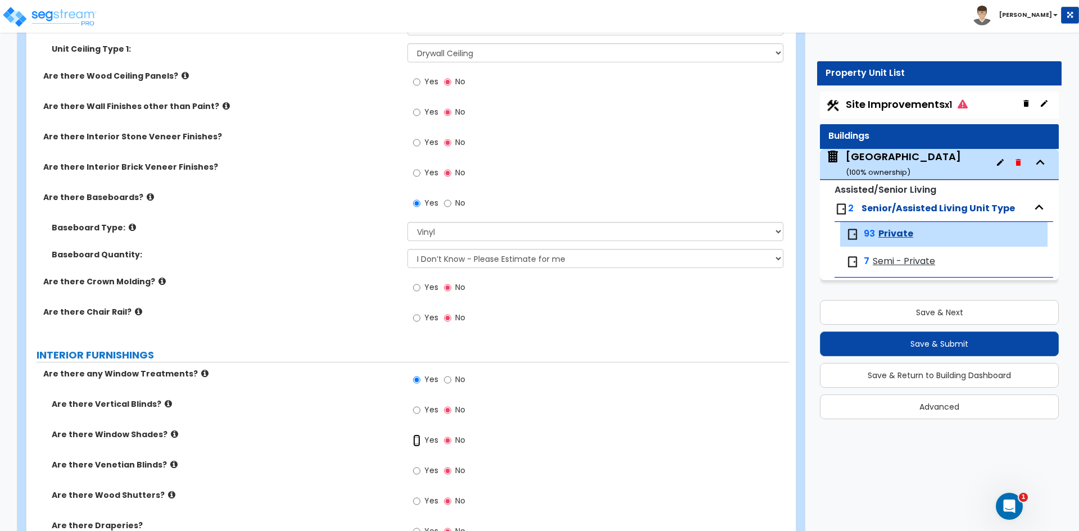
click at [417, 442] on input "Yes" at bounding box center [416, 440] width 7 height 12
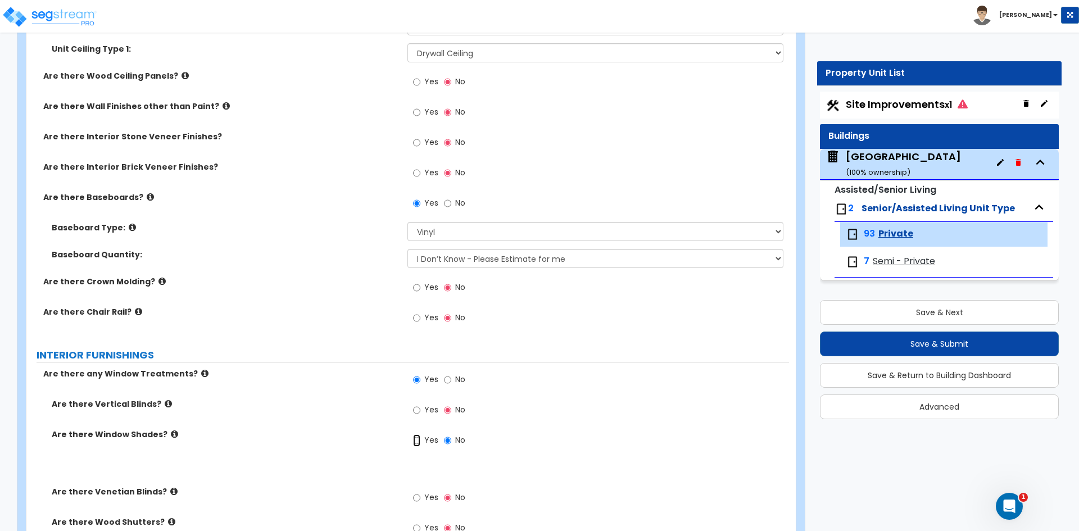
radio input "true"
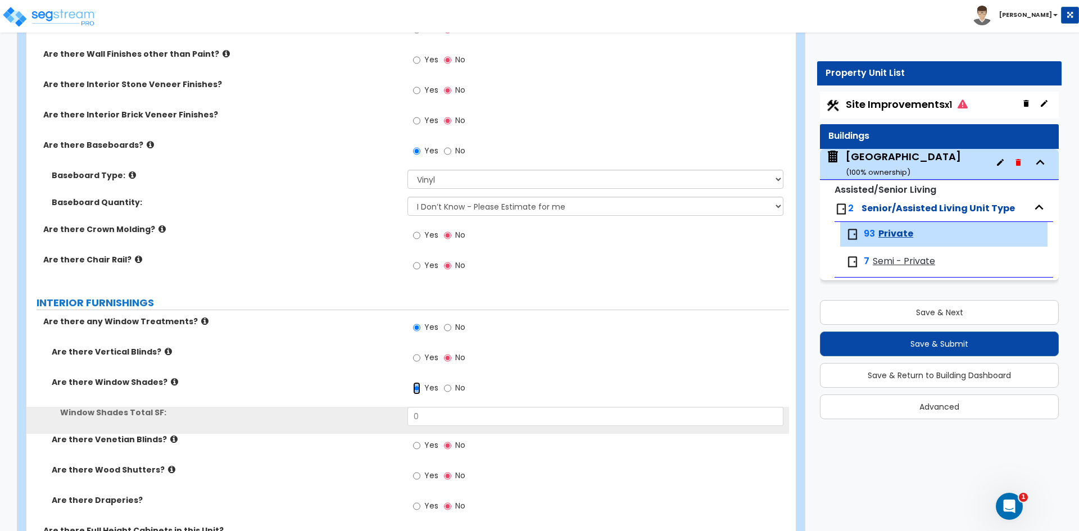
scroll to position [843, 0]
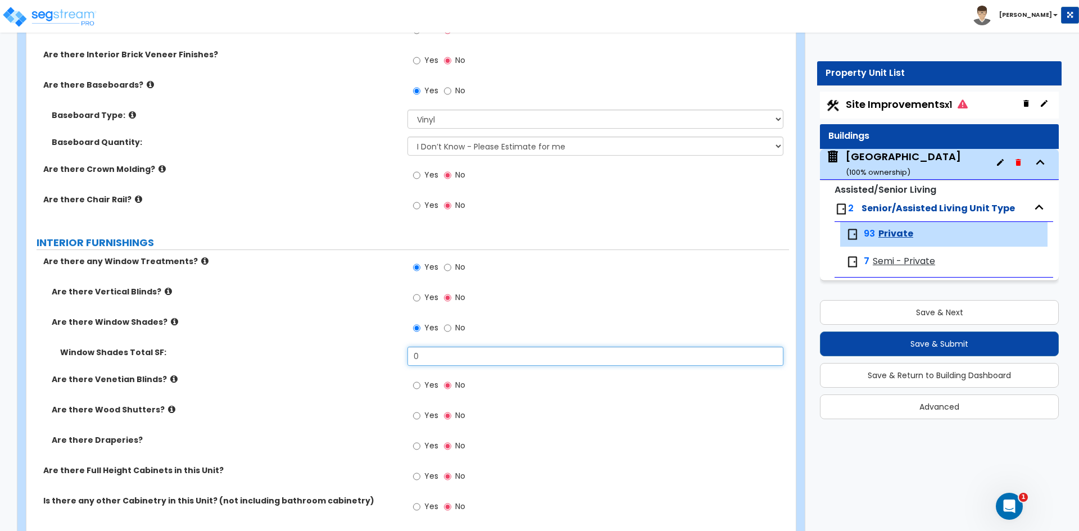
drag, startPoint x: 437, startPoint y: 360, endPoint x: 312, endPoint y: 372, distance: 125.3
click at [350, 372] on div "Window Shades Total SF: 0" at bounding box center [407, 360] width 763 height 27
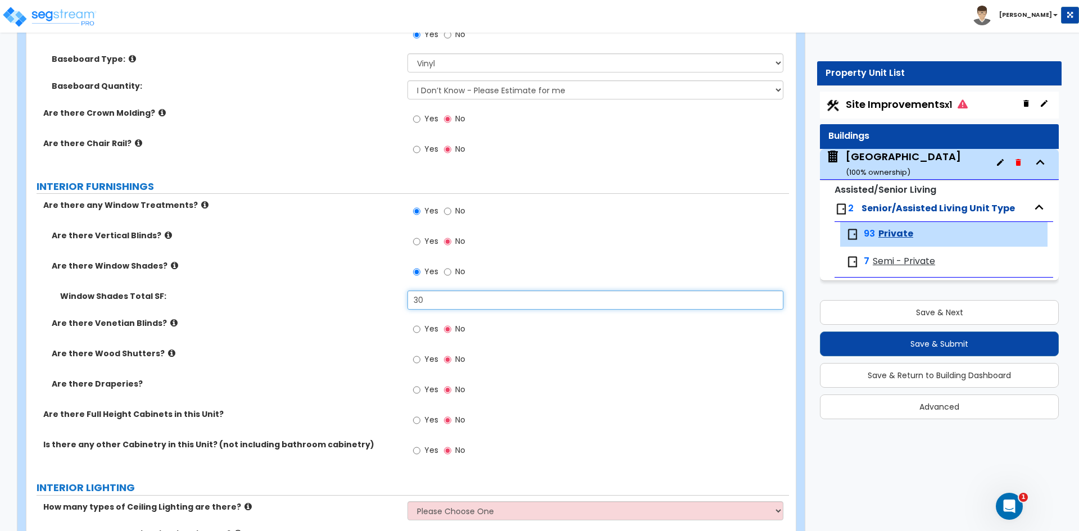
type input "30"
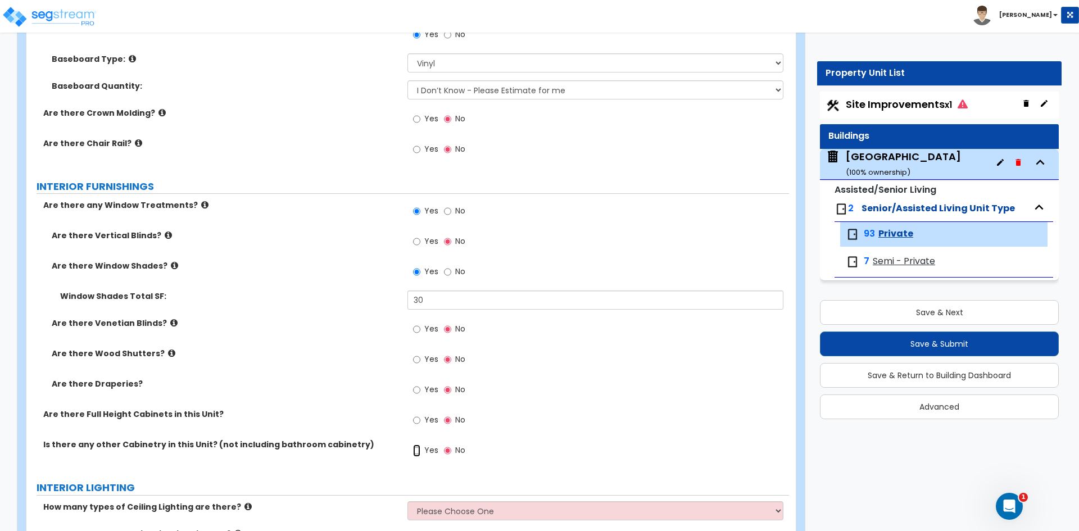
click at [419, 450] on input "Yes" at bounding box center [416, 451] width 7 height 12
radio input "true"
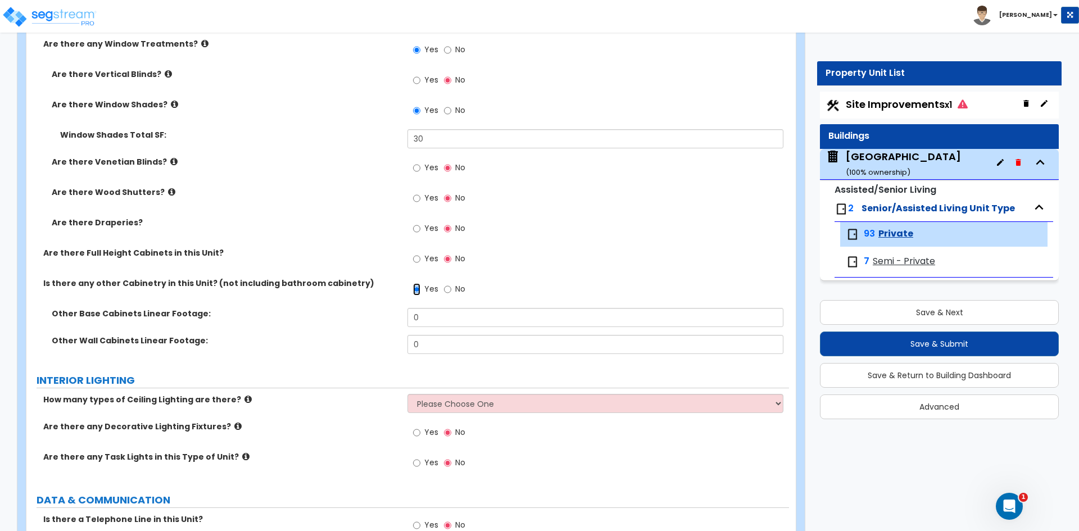
scroll to position [1124, 0]
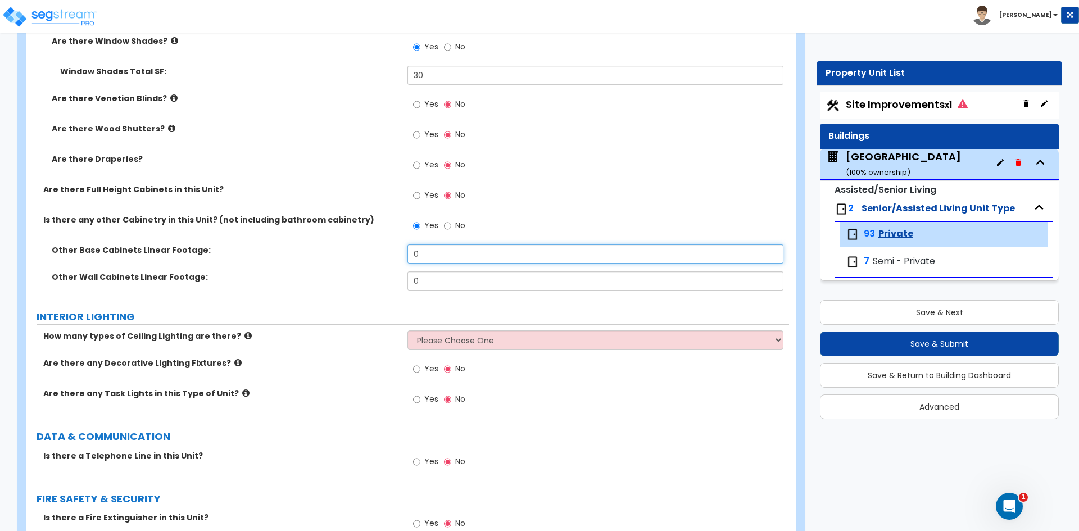
drag, startPoint x: 425, startPoint y: 258, endPoint x: 325, endPoint y: 259, distance: 100.6
click at [341, 259] on div "Other Base Cabinets Linear Footage: 0" at bounding box center [407, 257] width 763 height 27
type input "6"
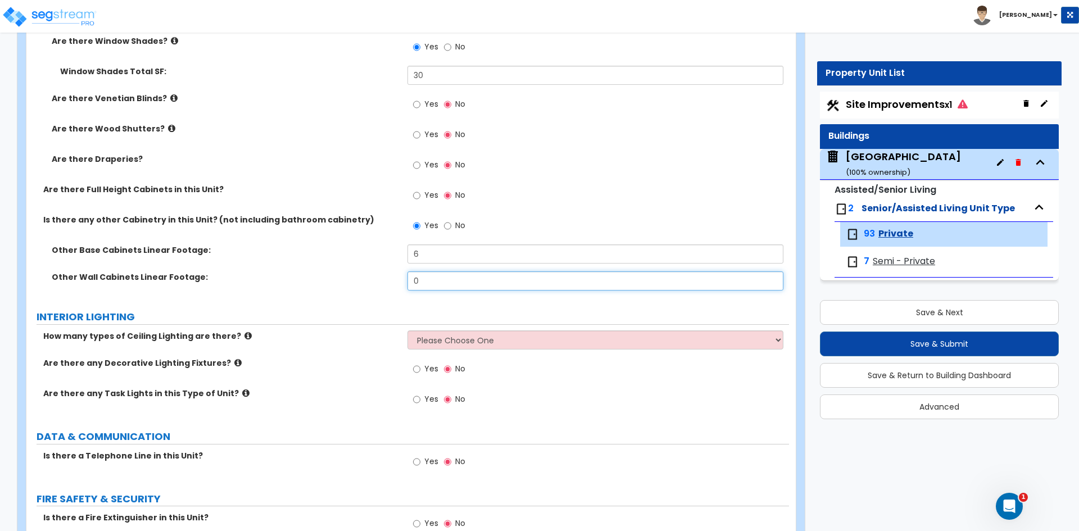
click at [454, 280] on input "0" at bounding box center [594, 280] width 375 height 19
click at [473, 342] on select "Please Choose One 1 2 3" at bounding box center [594, 339] width 375 height 19
select select "1"
click at [407, 330] on select "Please Choose One 1 2 3" at bounding box center [594, 339] width 375 height 19
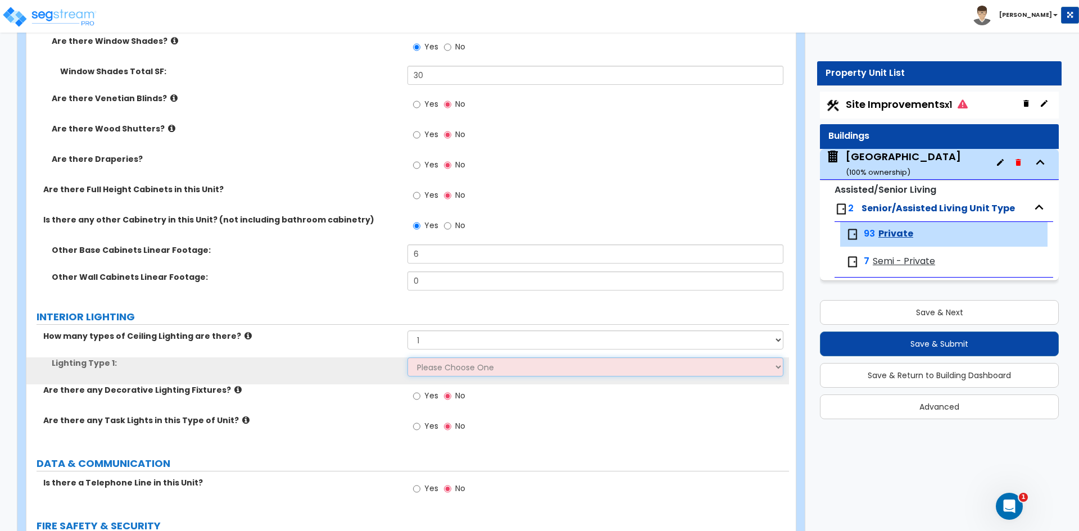
click at [425, 368] on select "Please Choose One LED Surface-Mounted LED Recessed Fluorescent Surface-Mounted …" at bounding box center [594, 366] width 375 height 19
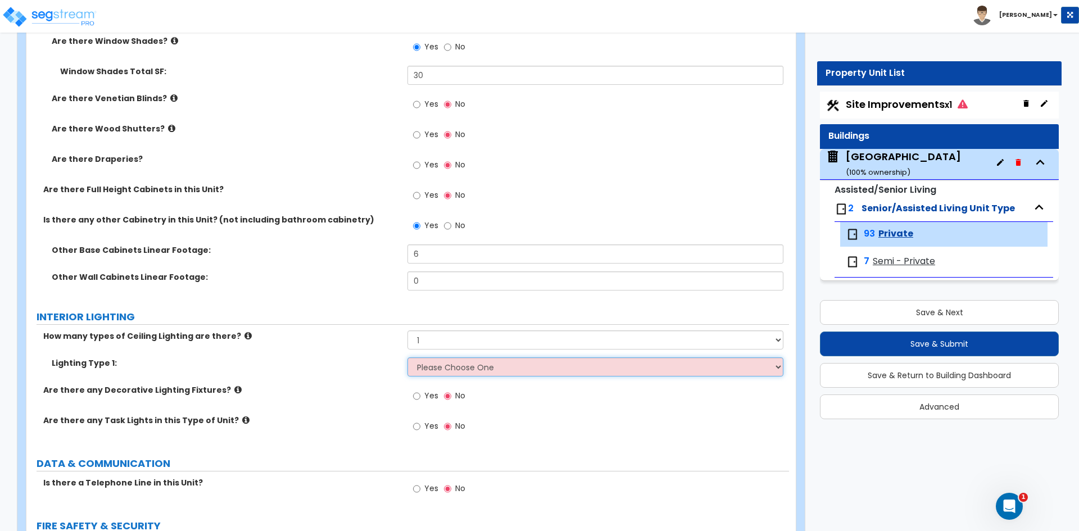
select select "1"
click at [407, 357] on select "Please Choose One LED Surface-Mounted LED Recessed Fluorescent Surface-Mounted …" at bounding box center [594, 366] width 375 height 19
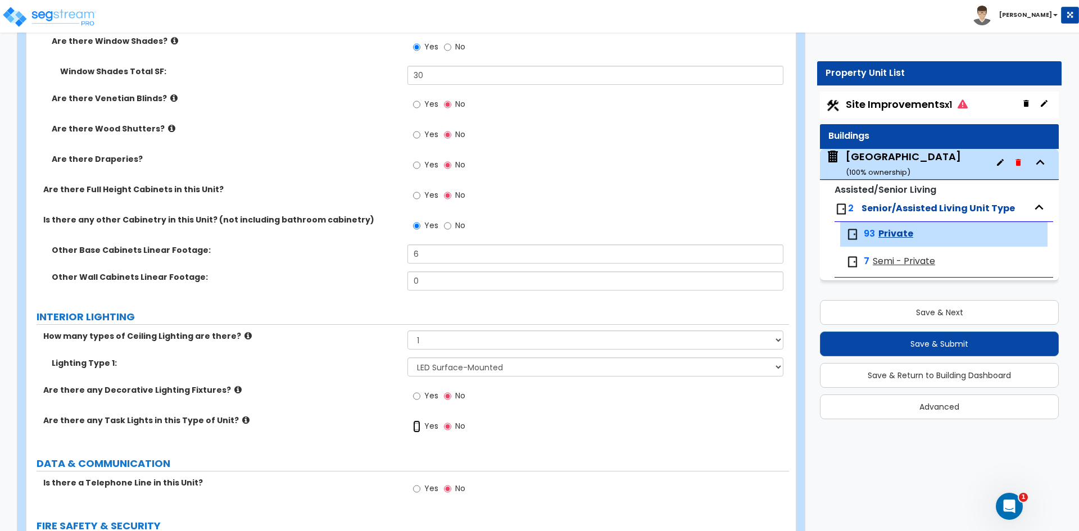
click at [420, 425] on input "Yes" at bounding box center [416, 426] width 7 height 12
radio input "true"
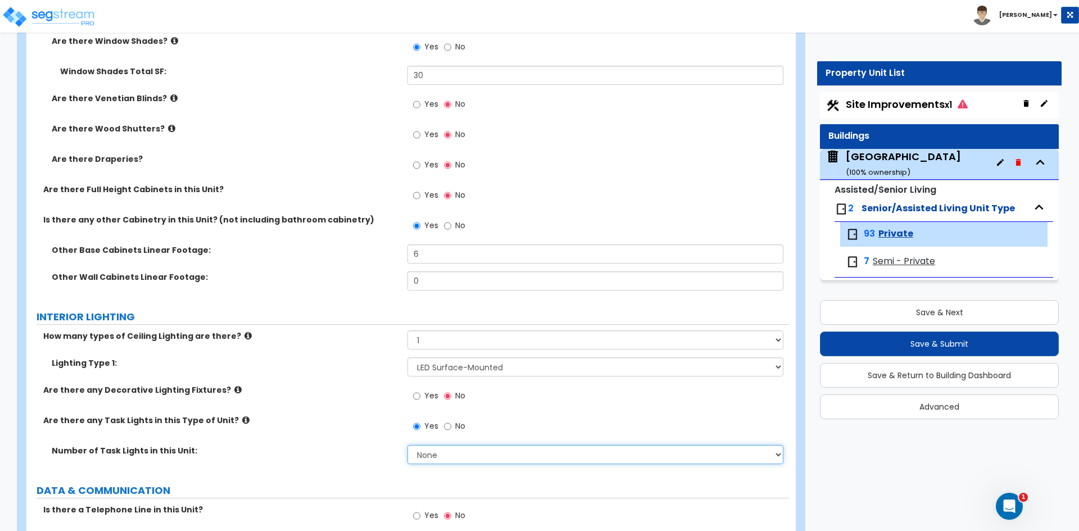
drag, startPoint x: 441, startPoint y: 450, endPoint x: 290, endPoint y: 457, distance: 150.8
click at [310, 457] on div "Number of Task Lights in this Unit: None 1 2 3 4 5" at bounding box center [407, 458] width 763 height 27
select select "1"
click at [407, 445] on select "None 1 2 3 4 5" at bounding box center [594, 454] width 375 height 19
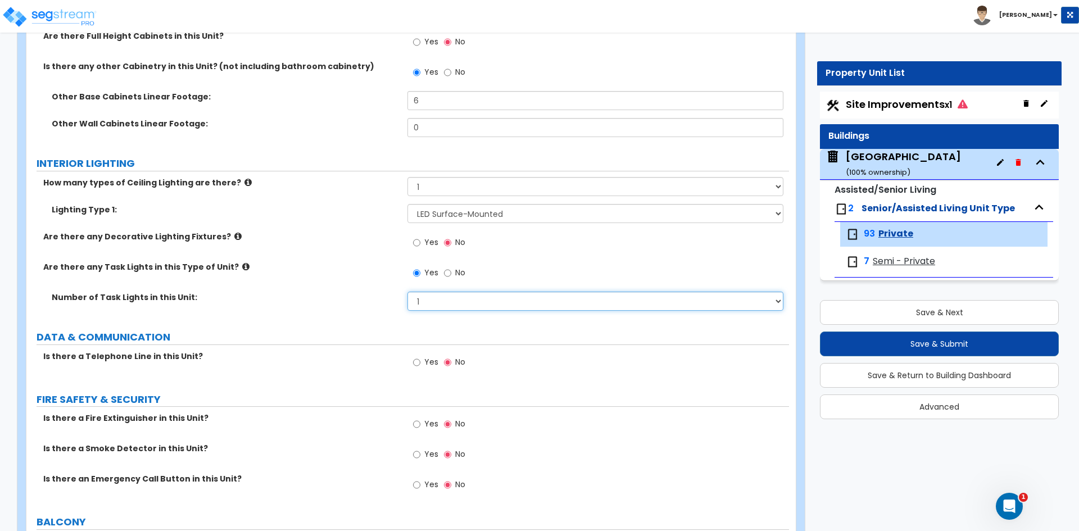
scroll to position [1293, 0]
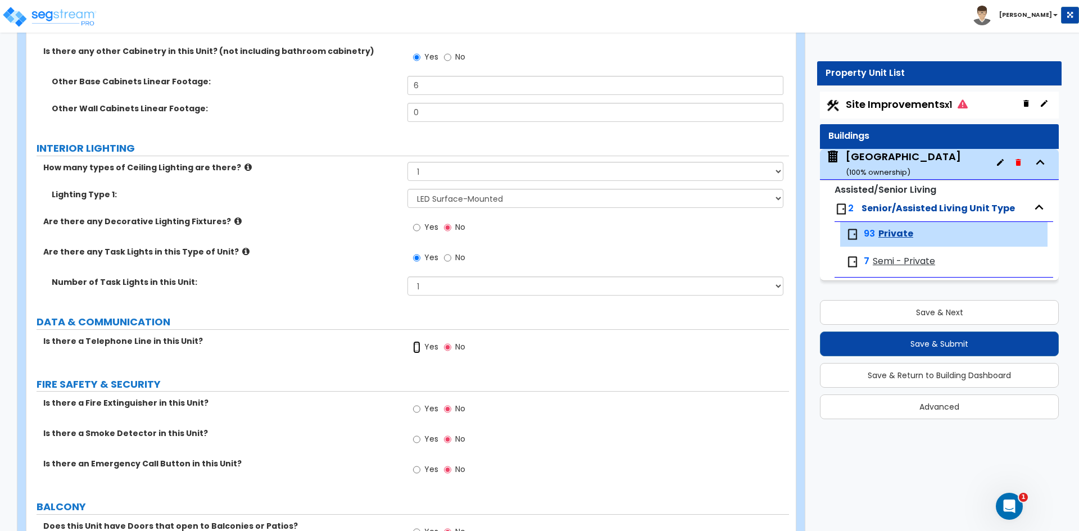
click at [419, 344] on input "Yes" at bounding box center [416, 347] width 7 height 12
radio input "true"
click at [421, 436] on label "Yes" at bounding box center [425, 440] width 25 height 19
click at [420, 436] on input "Yes" at bounding box center [416, 439] width 7 height 12
radio input "true"
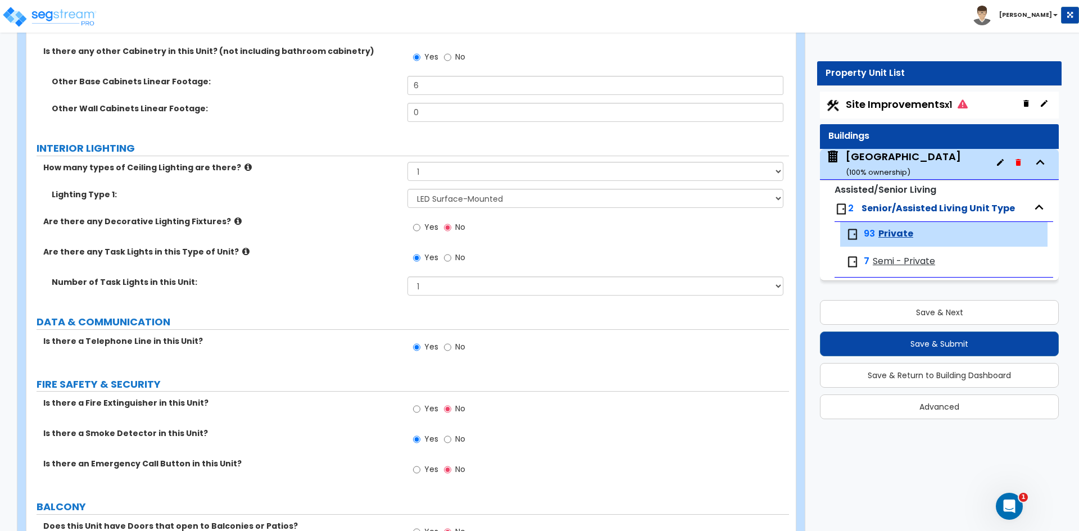
click at [414, 463] on label "Yes" at bounding box center [425, 470] width 25 height 19
click at [414, 464] on input "Yes" at bounding box center [416, 470] width 7 height 12
radio input "true"
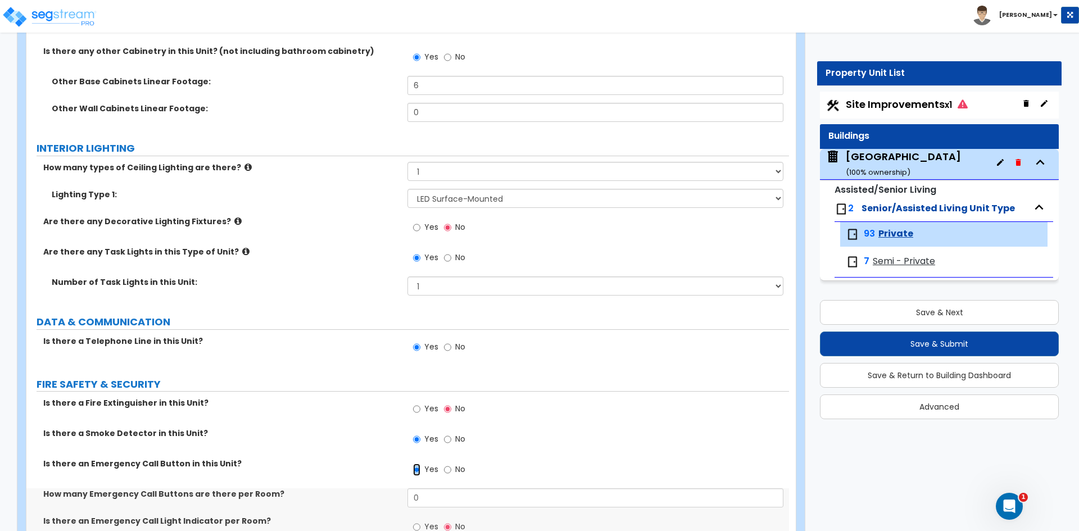
scroll to position [1405, 0]
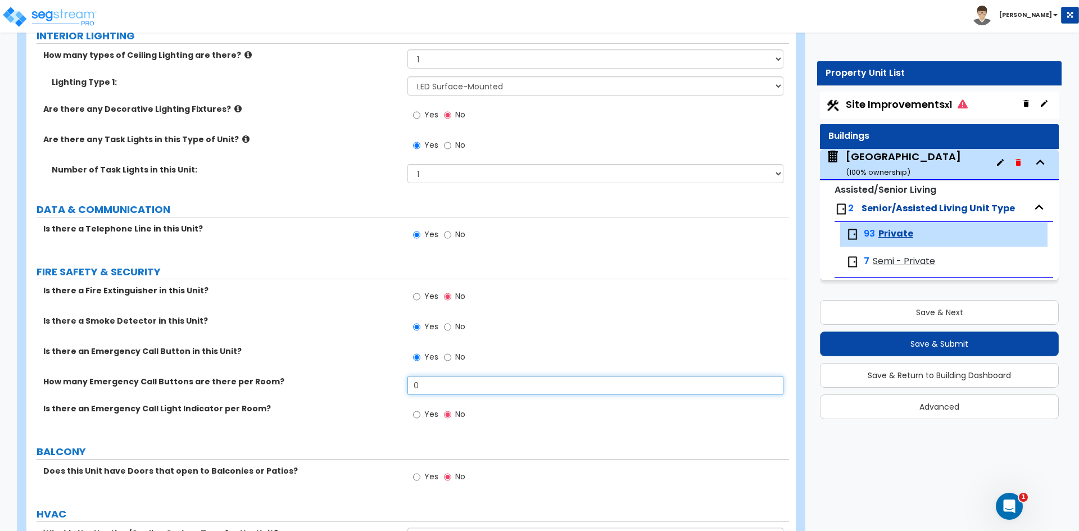
click at [434, 380] on input "0" at bounding box center [594, 385] width 375 height 19
type input "2"
click at [417, 418] on input "Yes" at bounding box center [416, 415] width 7 height 12
radio input "true"
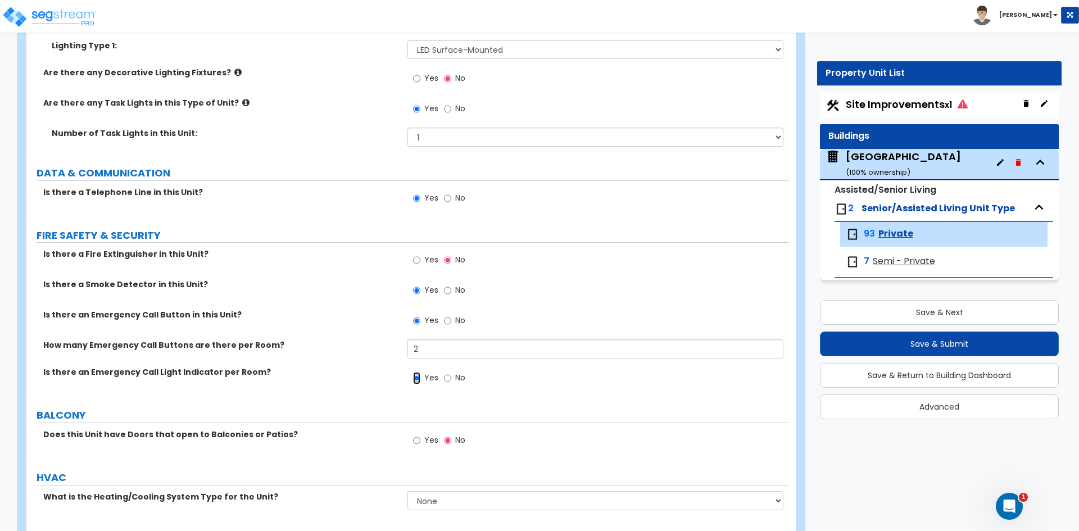
scroll to position [1480, 0]
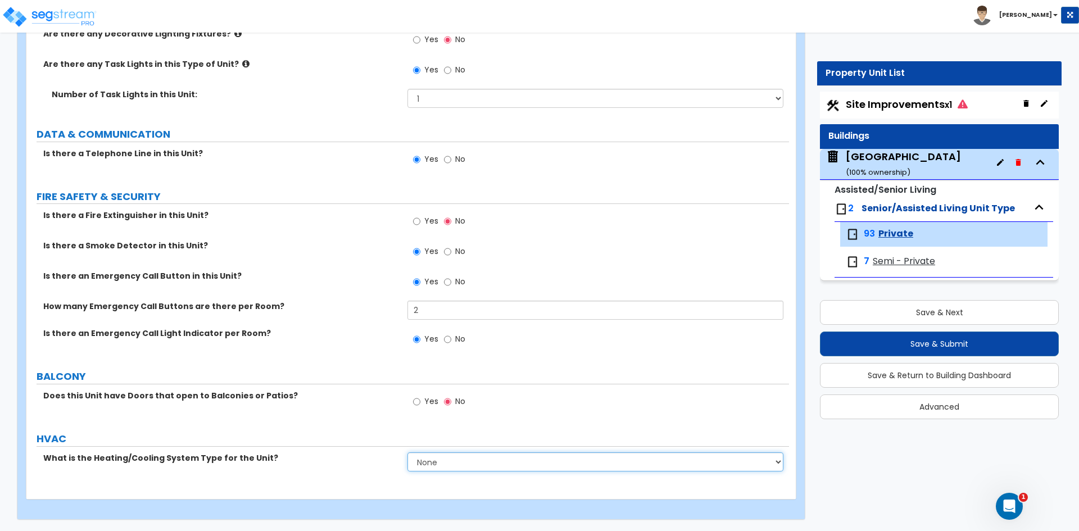
click at [442, 465] on select "None Heat Only Centralized Heating & Cooling Thru Wall Air Conditioners Mini Sp…" at bounding box center [594, 461] width 375 height 19
select select "3"
click at [407, 452] on select "None Heat Only Centralized Heating & Cooling Thru Wall Air Conditioners Mini Sp…" at bounding box center [594, 461] width 375 height 19
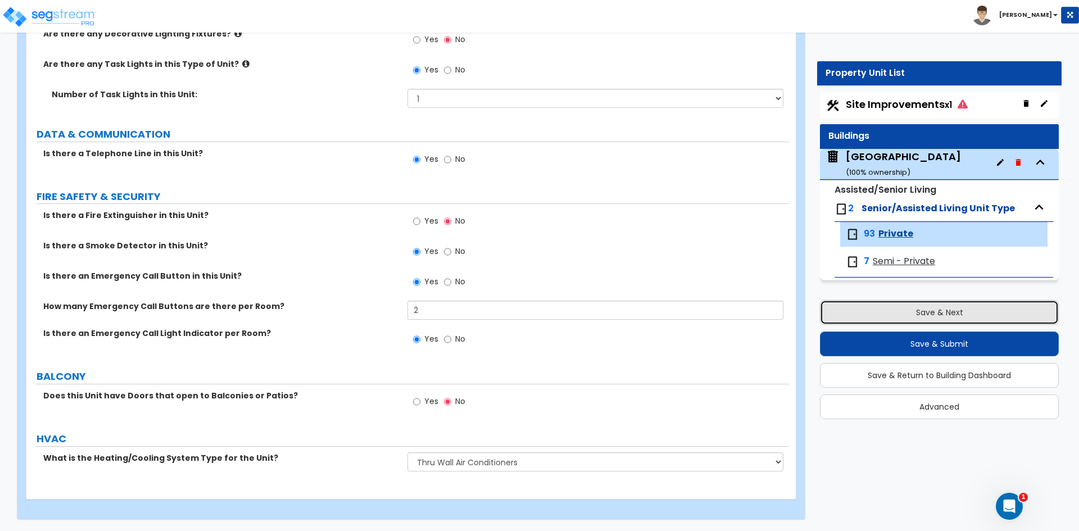
click at [919, 306] on button "Save & Next" at bounding box center [939, 312] width 239 height 25
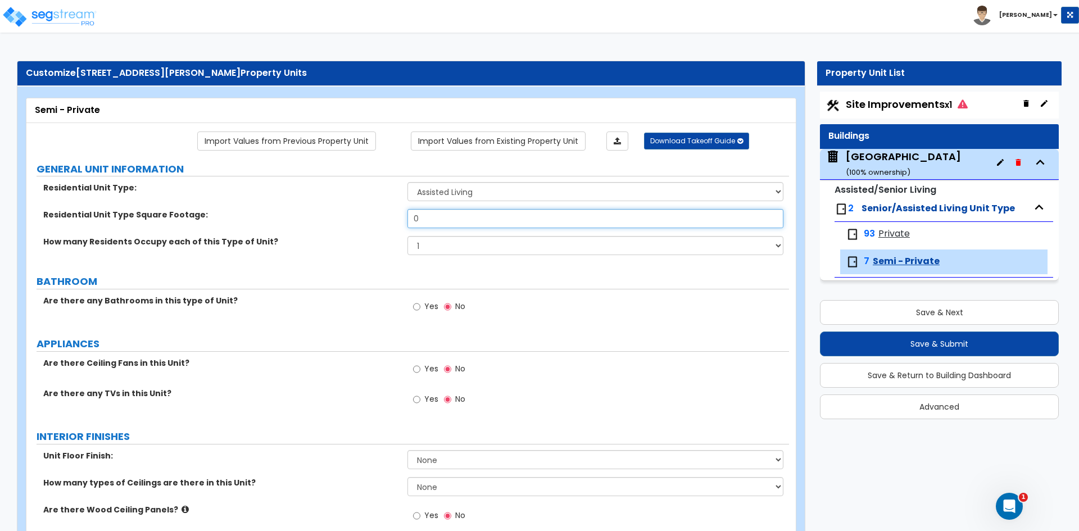
click at [420, 224] on input "0" at bounding box center [594, 218] width 375 height 19
click at [880, 234] on span "Private" at bounding box center [893, 234] width 31 height 13
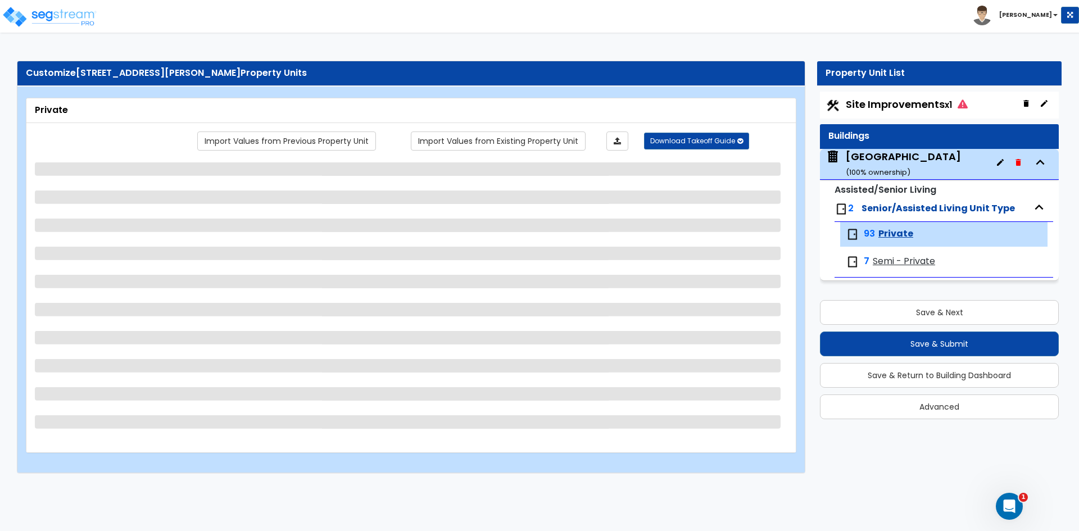
select select "3"
select select "1"
select select "3"
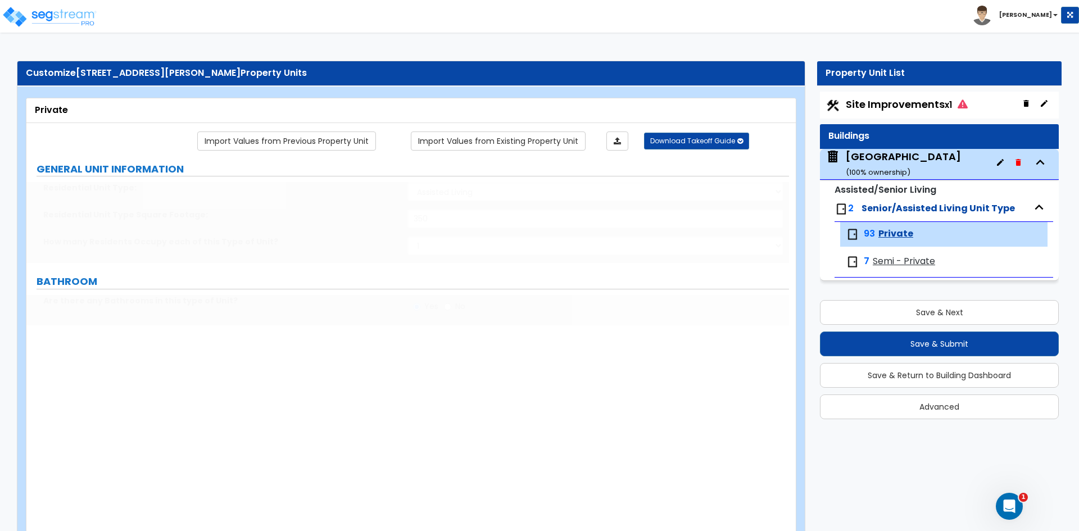
select select "1"
type input "1"
select select "1"
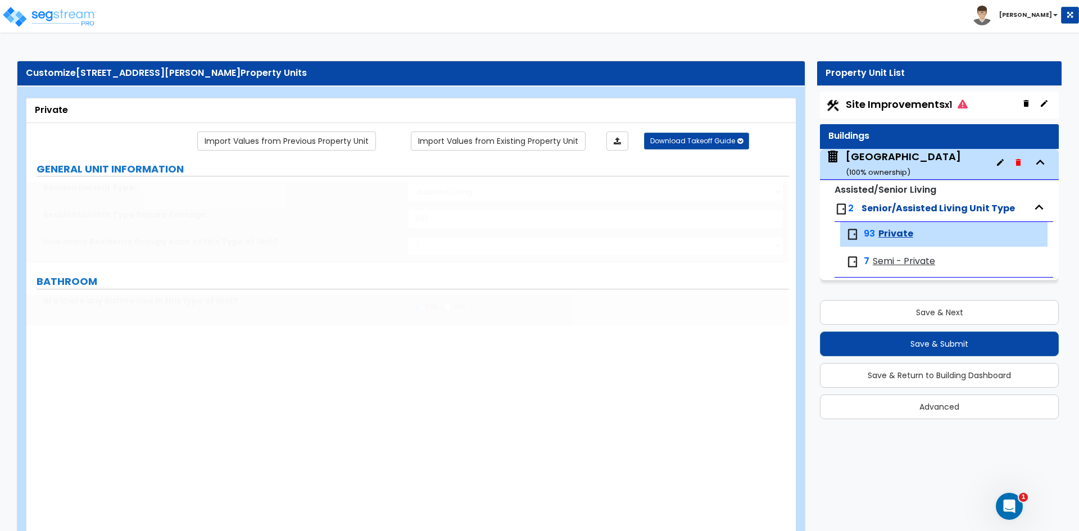
select select "1"
type input "1"
select select "2"
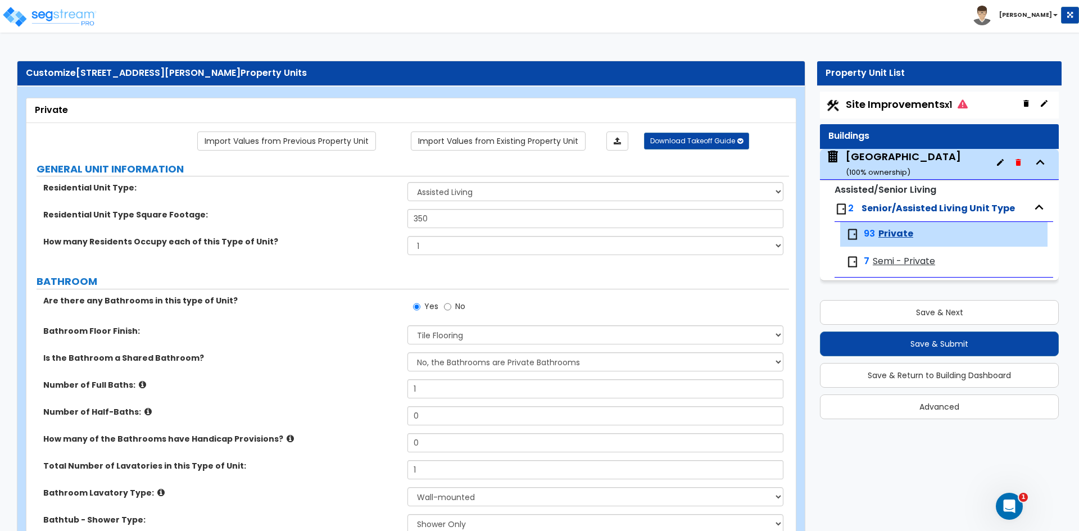
click at [889, 259] on span "Semi - Private" at bounding box center [904, 261] width 62 height 13
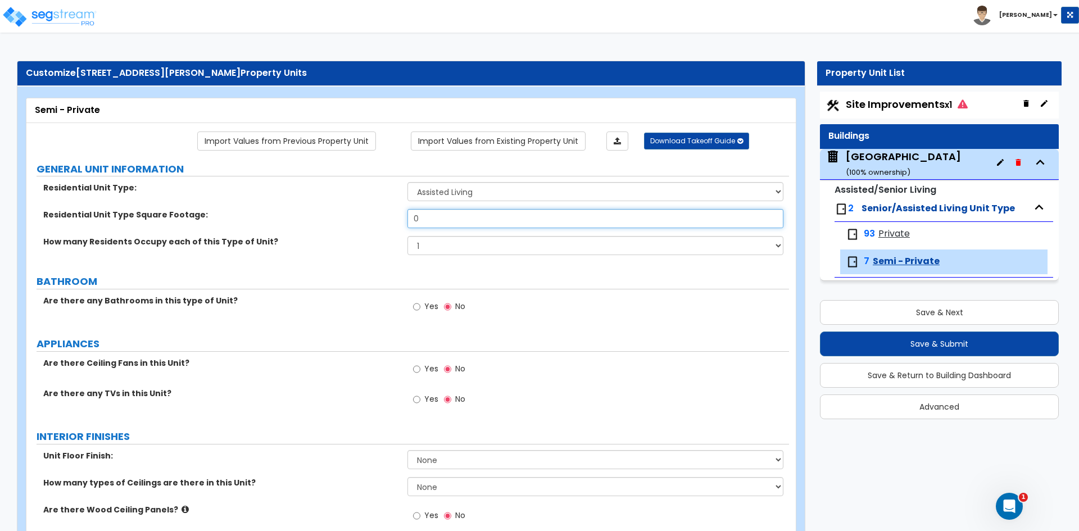
drag, startPoint x: 423, startPoint y: 218, endPoint x: 221, endPoint y: 218, distance: 201.2
click at [348, 218] on div "Residential Unit Type Square Footage: 0" at bounding box center [407, 222] width 763 height 27
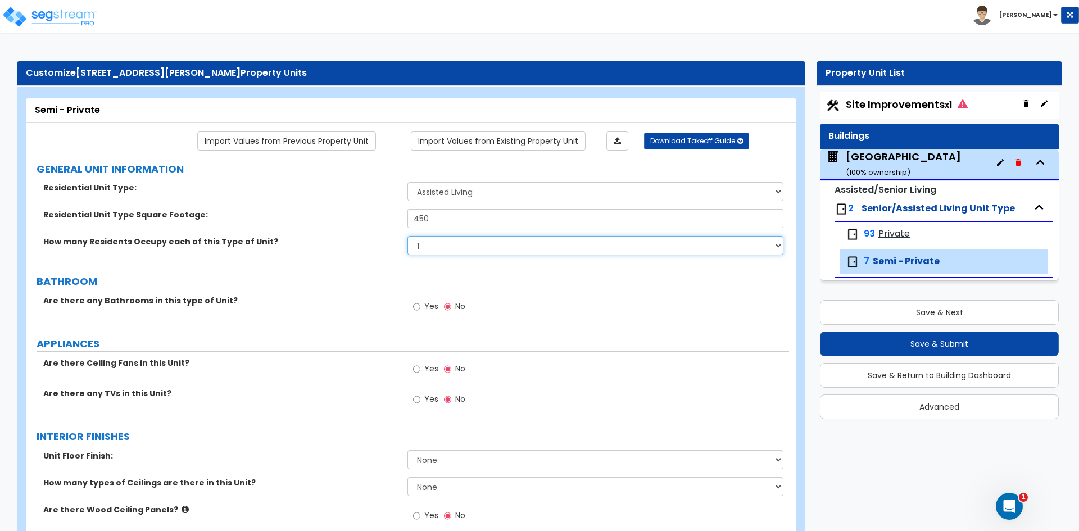
drag, startPoint x: 429, startPoint y: 245, endPoint x: 44, endPoint y: 257, distance: 385.2
click at [407, 236] on select "1 2 3 4 5" at bounding box center [594, 245] width 375 height 19
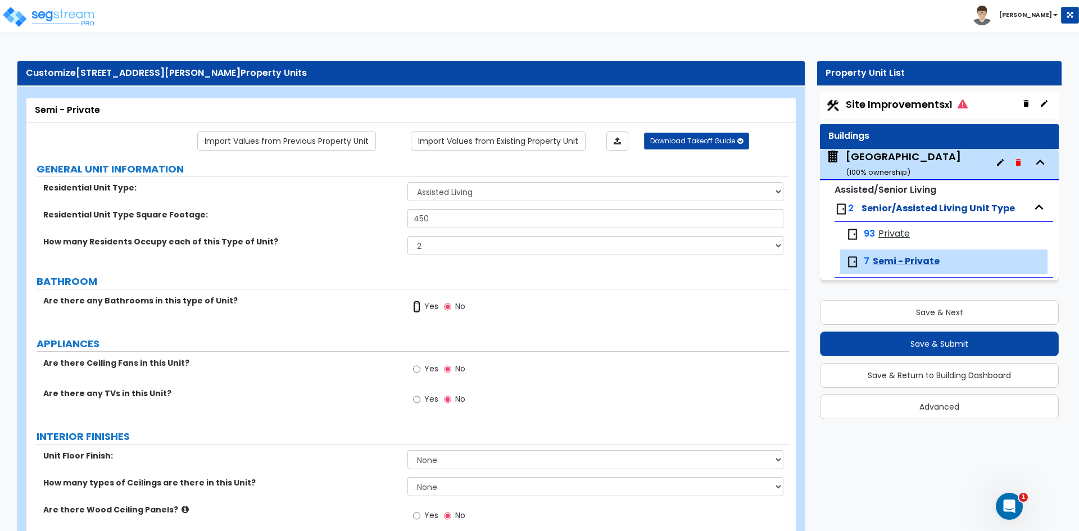
click at [419, 305] on input "Yes" at bounding box center [416, 307] width 7 height 12
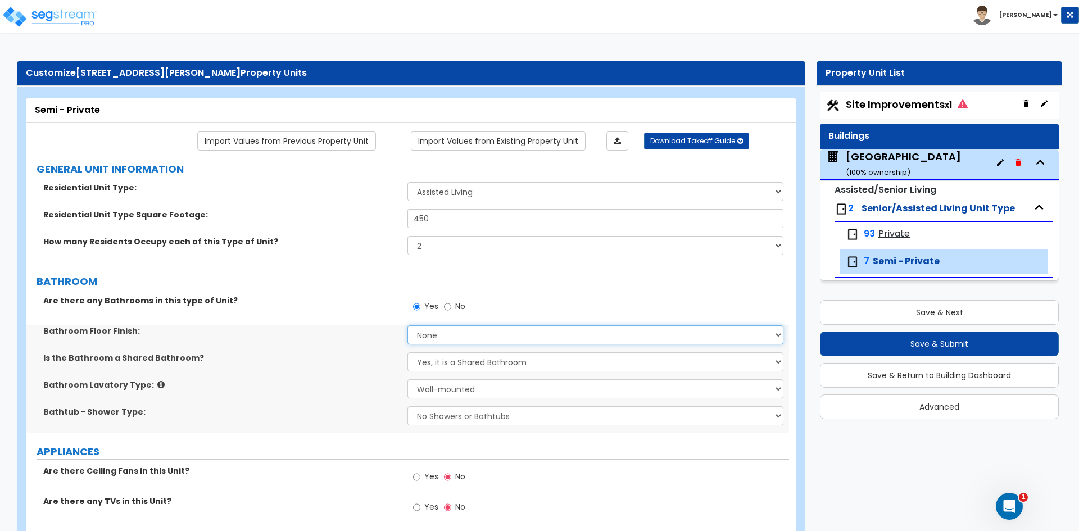
click at [434, 334] on select "None Tile Flooring Hardwood Flooring Resilient Laminate Flooring VCT Flooring S…" at bounding box center [594, 334] width 375 height 19
click at [407, 325] on select "None Tile Flooring Hardwood Flooring Resilient Laminate Flooring VCT Flooring S…" at bounding box center [594, 334] width 375 height 19
click at [437, 361] on select "Yes, it is a Shared Bathroom No, the Bathrooms are Private Bathrooms" at bounding box center [594, 361] width 375 height 19
click at [407, 352] on select "Yes, it is a Shared Bathroom No, the Bathrooms are Private Bathrooms" at bounding box center [594, 361] width 375 height 19
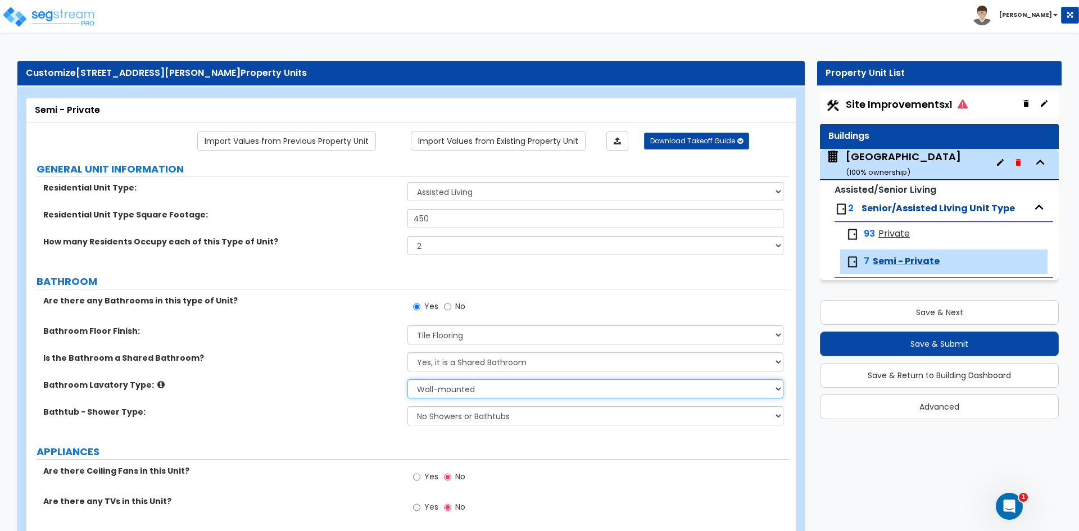
click at [424, 390] on select "Wall-mounted Pedestal-mounted Vanity-mounted" at bounding box center [594, 388] width 375 height 19
click at [407, 379] on select "Wall-mounted Pedestal-mounted Vanity-mounted" at bounding box center [594, 388] width 375 height 19
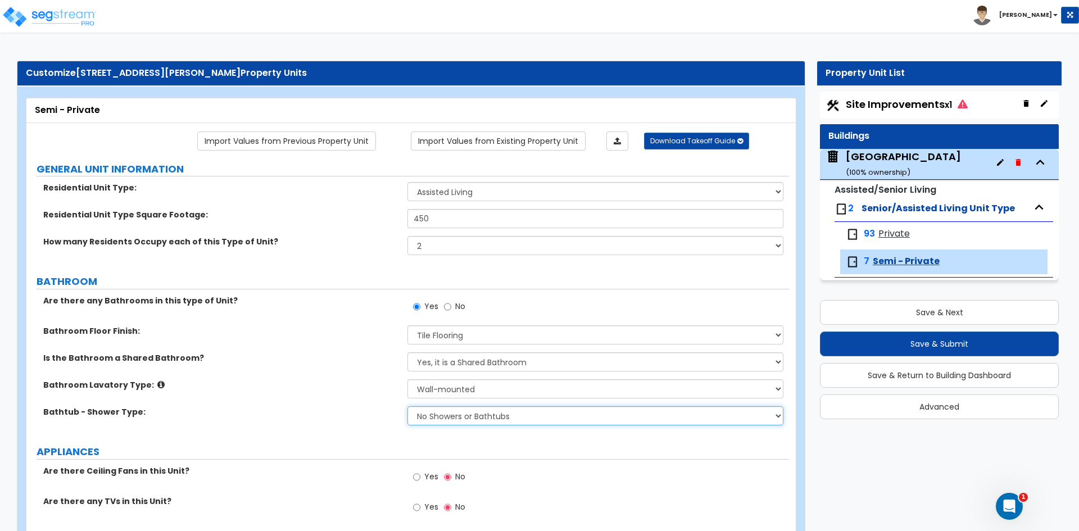
click at [436, 422] on select "No Showers or Bathtubs Shower Only Bathtub Only Shower-and-Bath Combo Dedicated…" at bounding box center [594, 415] width 375 height 19
click at [407, 406] on select "No Showers or Bathtubs Shower Only Bathtub Only Shower-and-Bath Combo Dedicated…" at bounding box center [594, 415] width 375 height 19
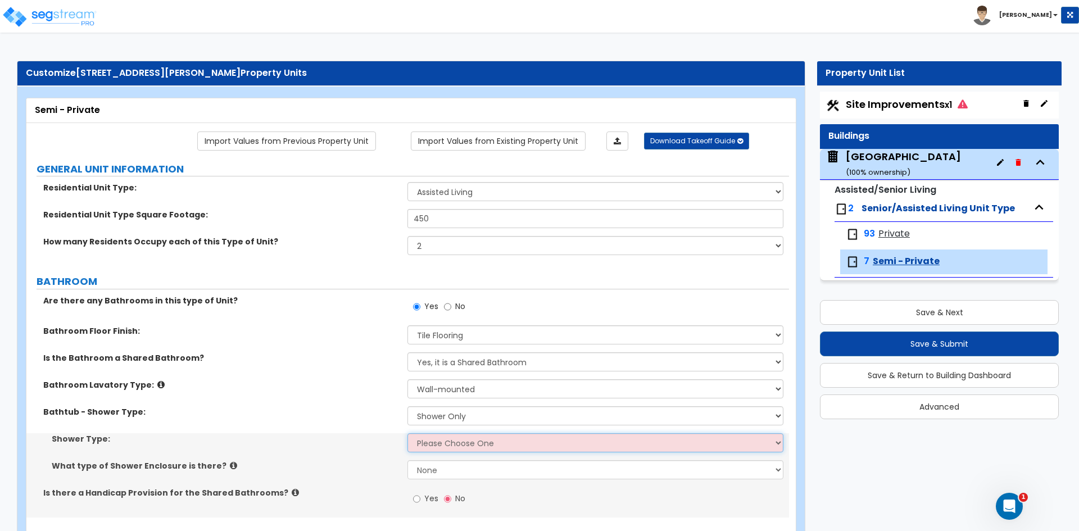
click at [446, 441] on select "Please Choose One Pre-Fabricated Shower Stalls Custom Finish Walk-in Showers" at bounding box center [594, 442] width 375 height 19
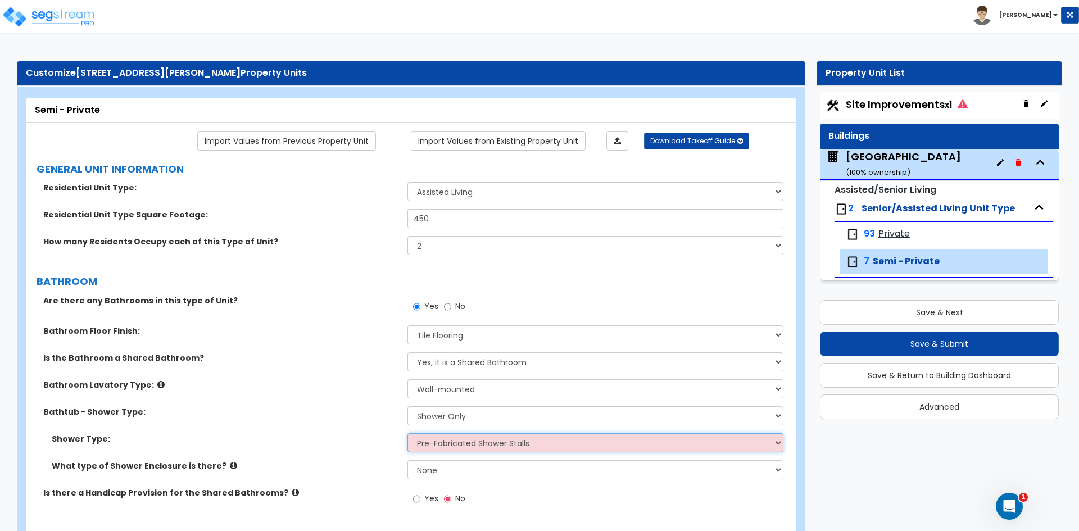
click at [407, 433] on select "Please Choose One Pre-Fabricated Shower Stalls Custom Finish Walk-in Showers" at bounding box center [594, 442] width 375 height 19
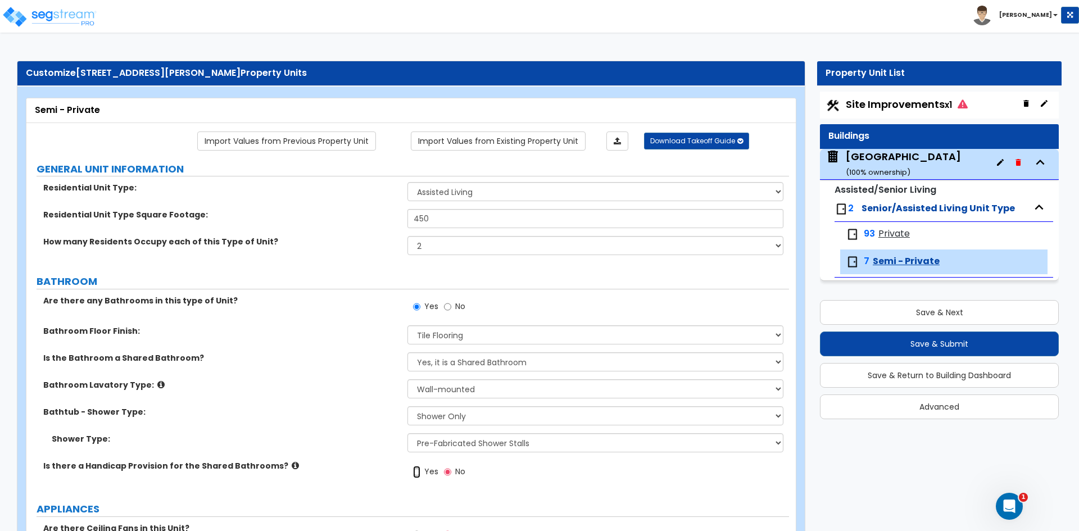
click at [417, 470] on input "Yes" at bounding box center [416, 472] width 7 height 12
click at [444, 474] on input "No" at bounding box center [447, 472] width 7 height 12
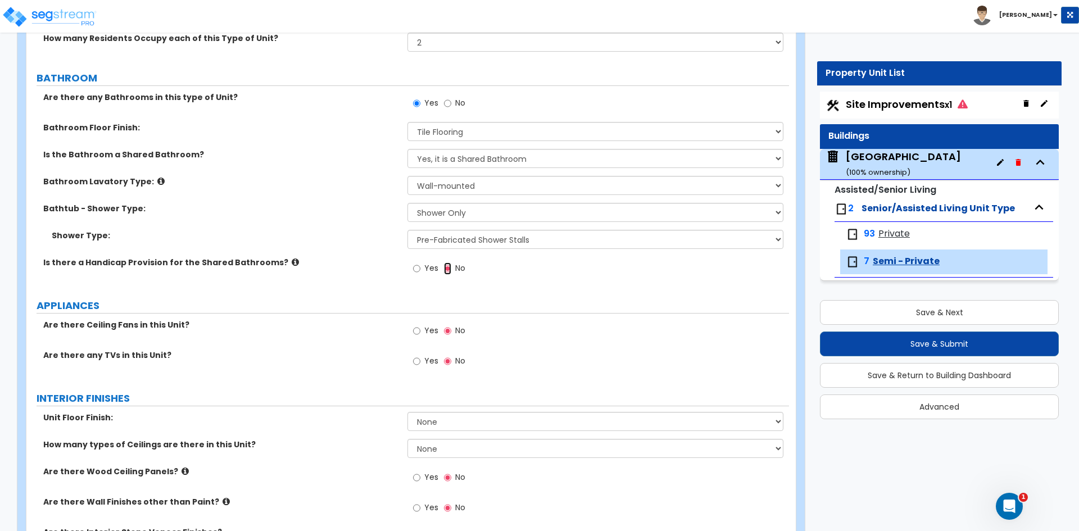
scroll to position [225, 0]
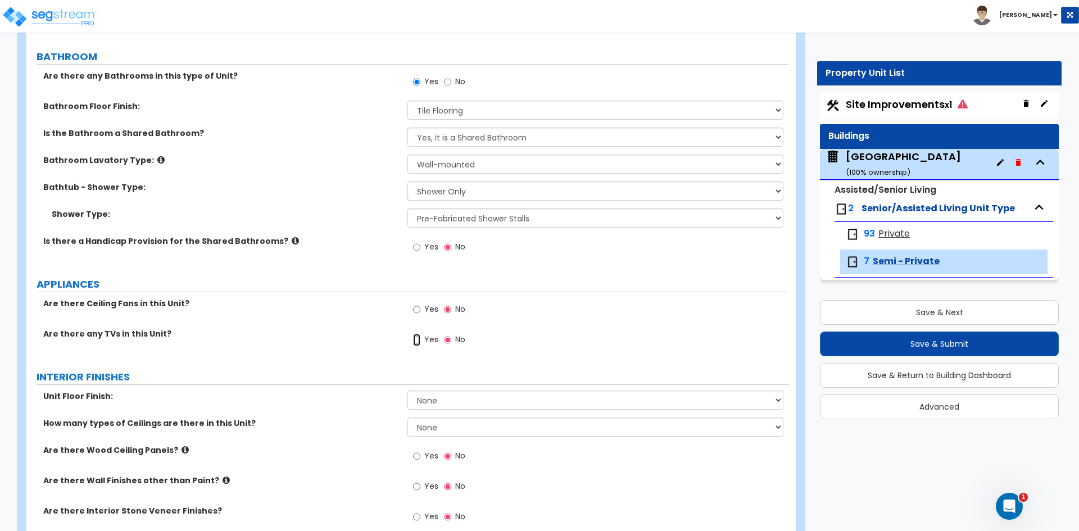
click at [416, 337] on input "Yes" at bounding box center [416, 340] width 7 height 12
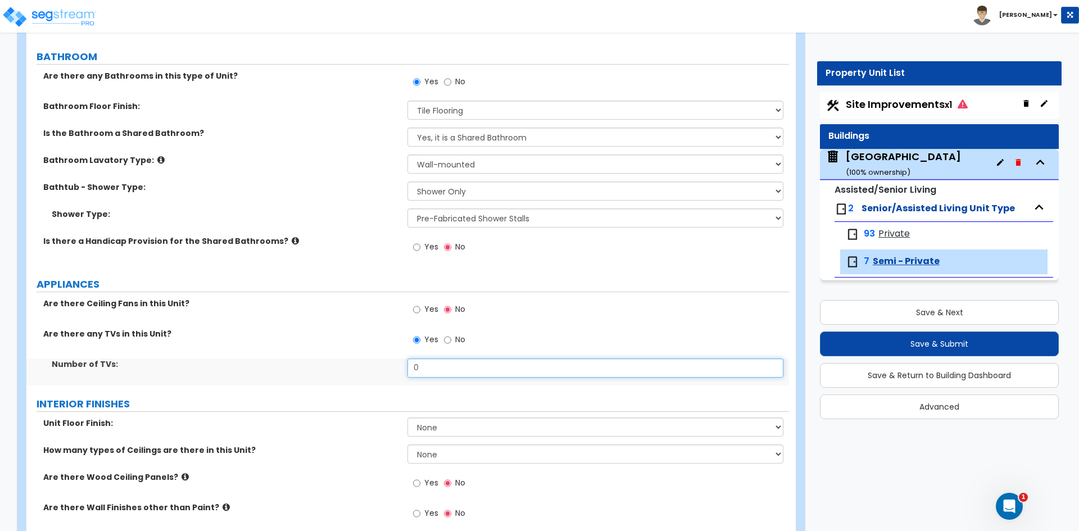
click at [420, 370] on input "0" at bounding box center [594, 368] width 375 height 19
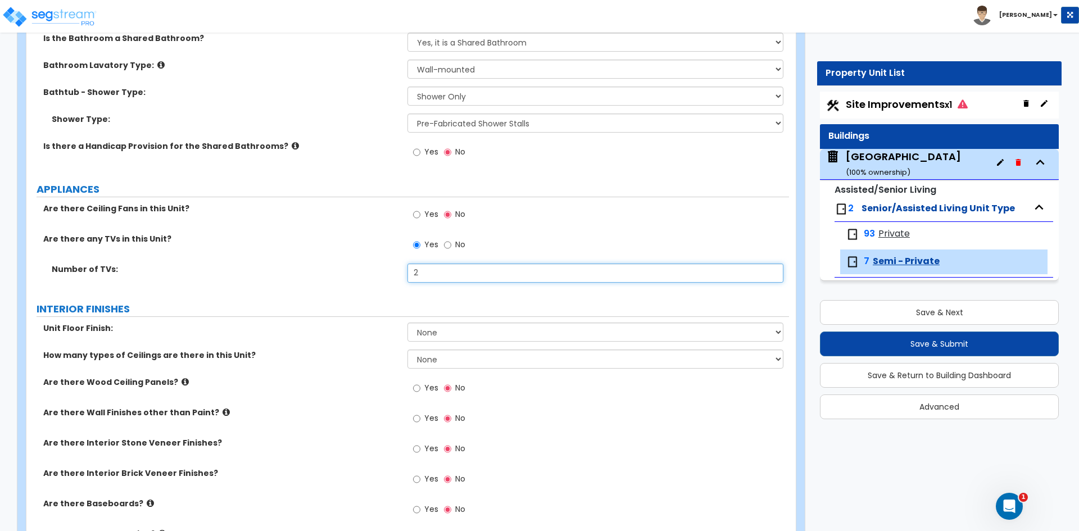
scroll to position [337, 0]
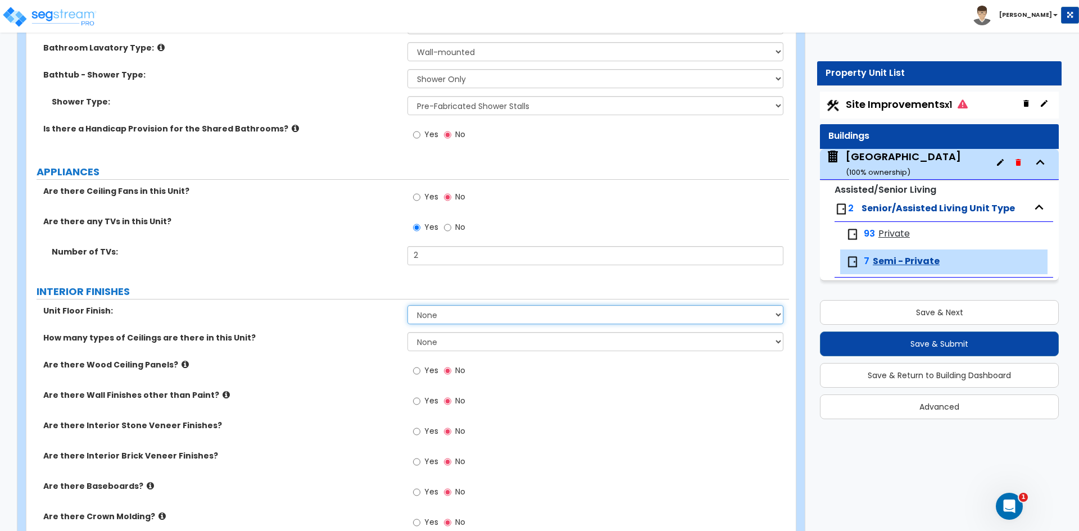
click at [442, 320] on select "None Tile Flooring Hardwood Flooring Resilient Laminate Flooring VCT Flooring S…" at bounding box center [594, 314] width 375 height 19
click at [407, 305] on select "None Tile Flooring Hardwood Flooring Resilient Laminate Flooring VCT Flooring S…" at bounding box center [594, 314] width 375 height 19
click at [431, 346] on select "None 1 2 3" at bounding box center [594, 341] width 375 height 19
click at [407, 332] on select "None 1 2 3" at bounding box center [594, 341] width 375 height 19
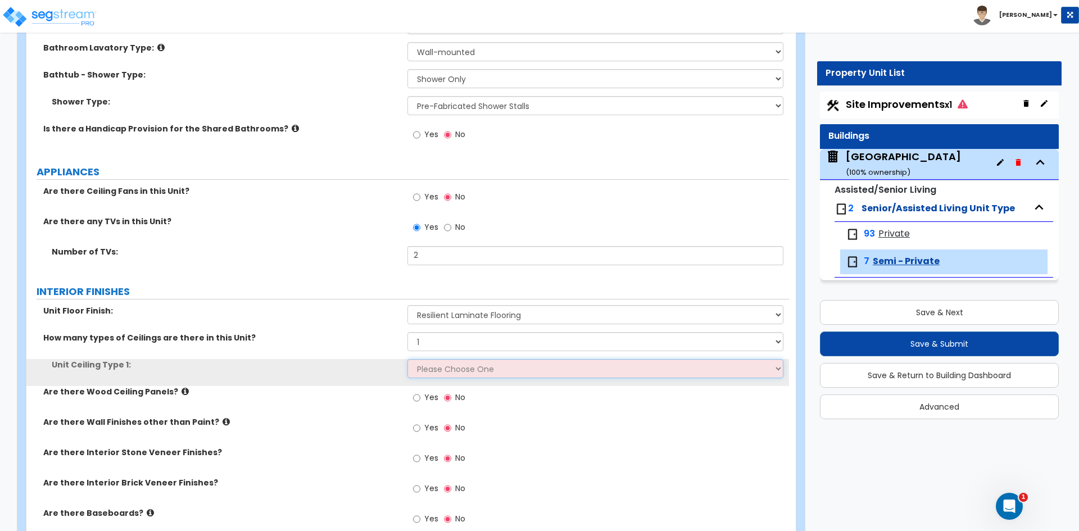
click at [431, 371] on select "Please Choose One Drop Ceiling Drywall Ceiling Open Ceiling" at bounding box center [594, 368] width 375 height 19
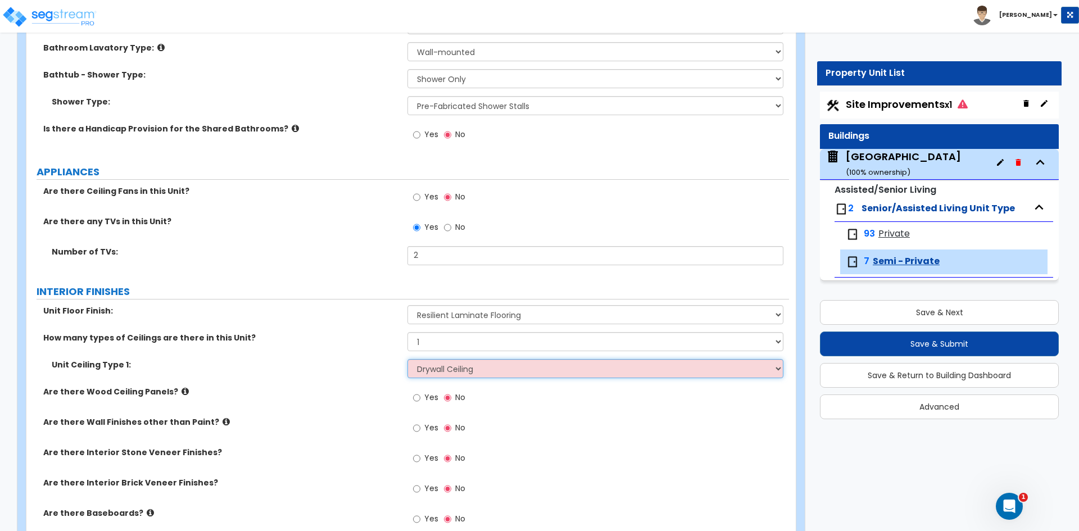
click at [407, 359] on select "Please Choose One Drop Ceiling Drywall Ceiling Open Ceiling" at bounding box center [594, 368] width 375 height 19
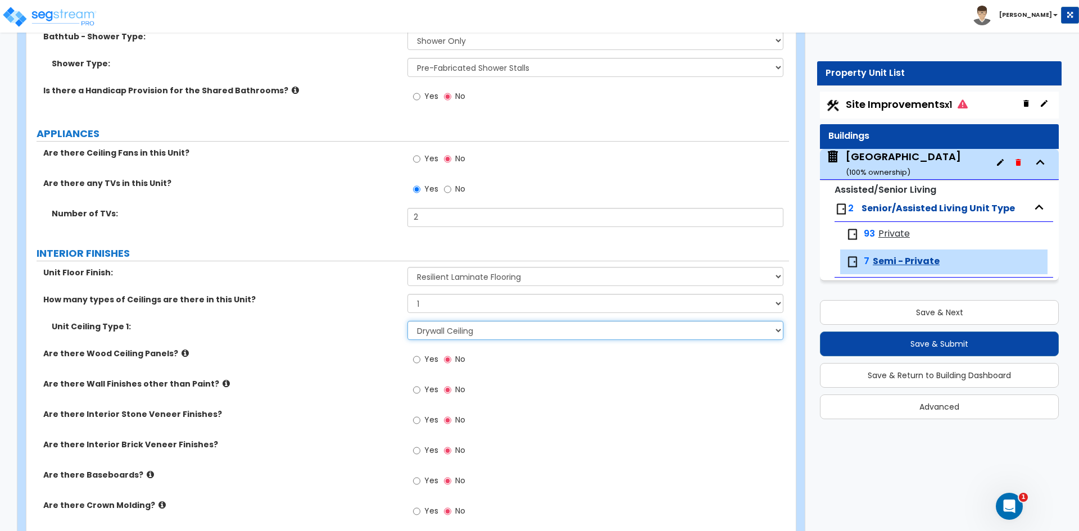
scroll to position [393, 0]
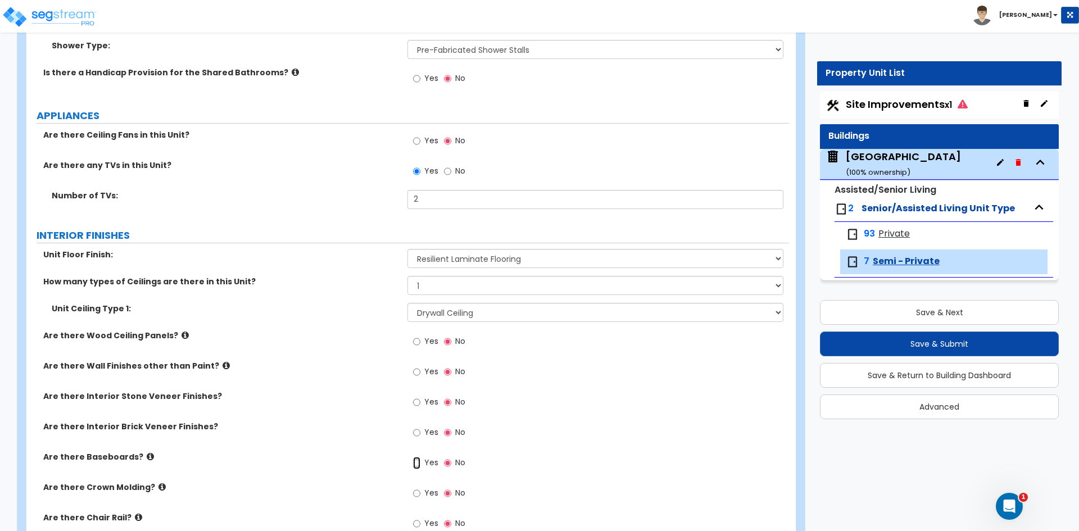
click at [416, 462] on input "Yes" at bounding box center [416, 463] width 7 height 12
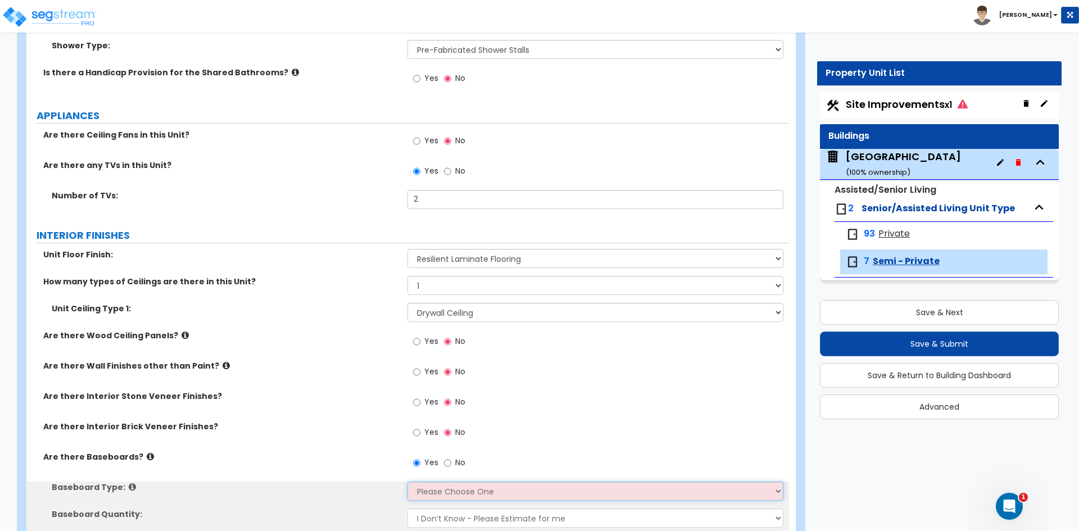
click at [430, 488] on select "Please Choose One Wood Vinyl Carpet Tile" at bounding box center [594, 491] width 375 height 19
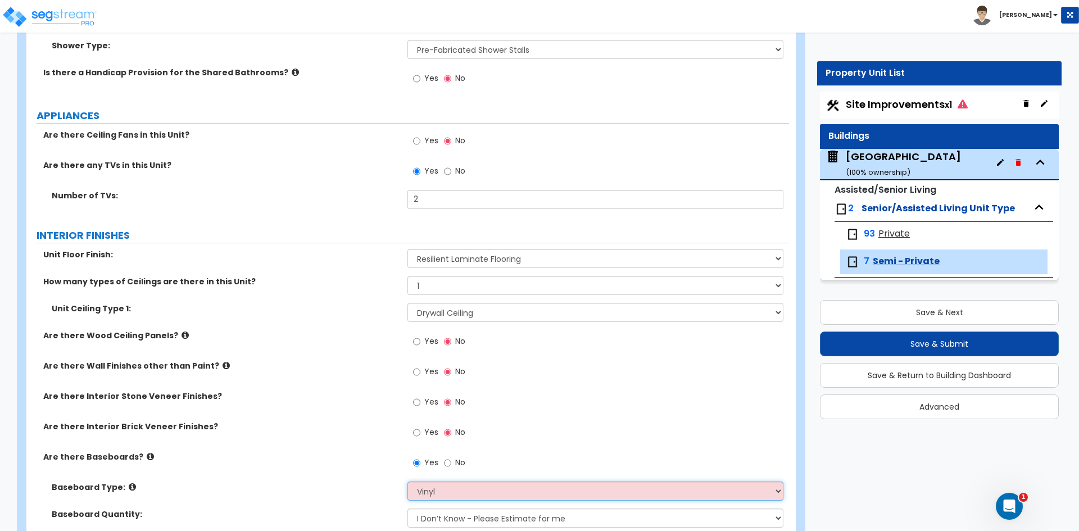
click at [407, 482] on select "Please Choose One Wood Vinyl Carpet Tile" at bounding box center [594, 491] width 375 height 19
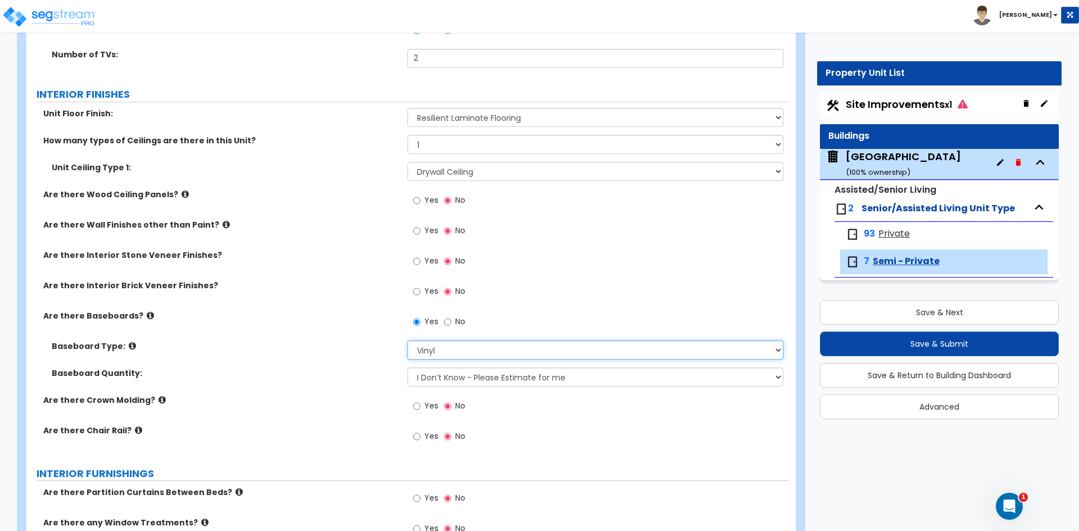
scroll to position [562, 0]
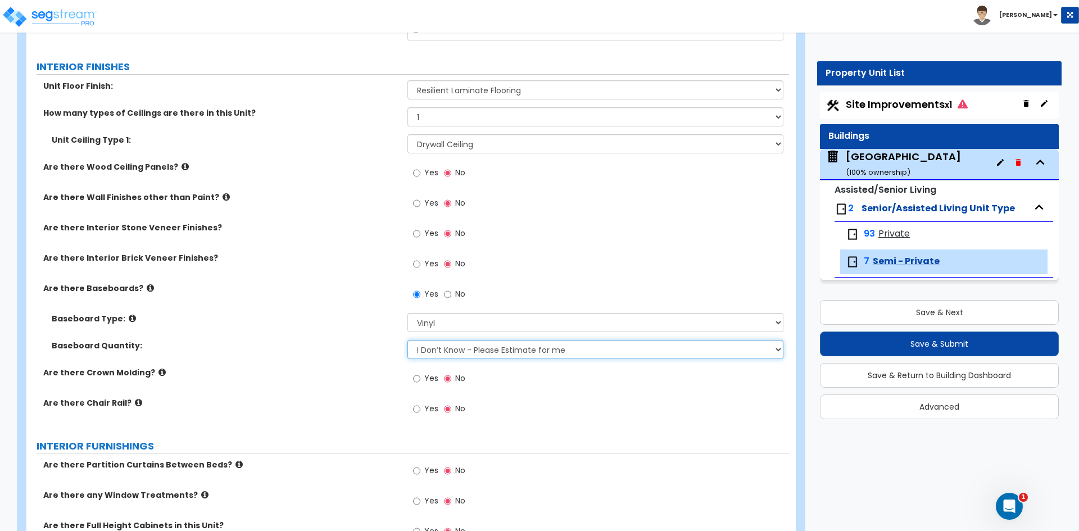
click at [449, 347] on select "I Don’t Know - Please Estimate for me I want to Enter the Linear Footage" at bounding box center [594, 349] width 375 height 19
click at [407, 340] on select "I Don’t Know - Please Estimate for me I want to Enter the Linear Footage" at bounding box center [594, 349] width 375 height 19
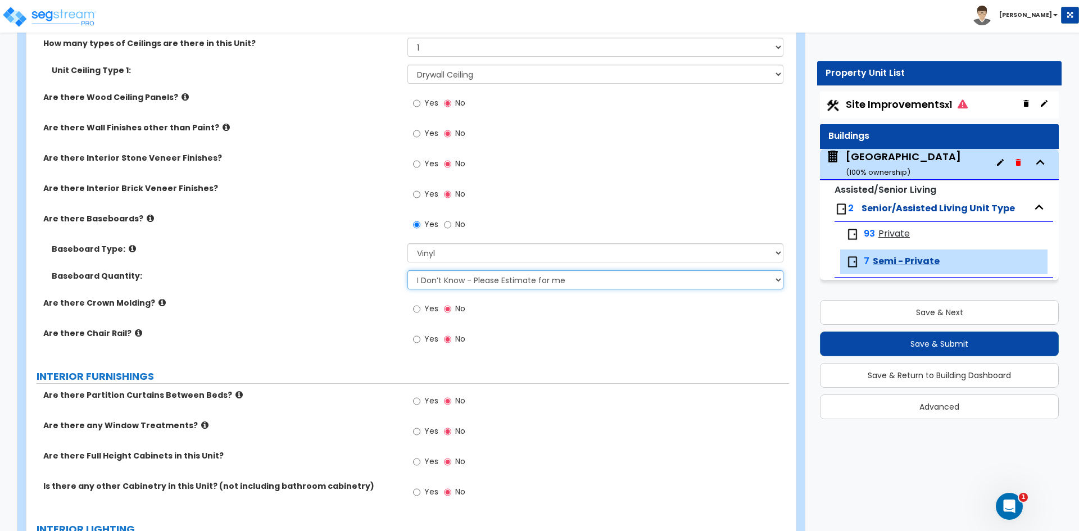
scroll to position [674, 0]
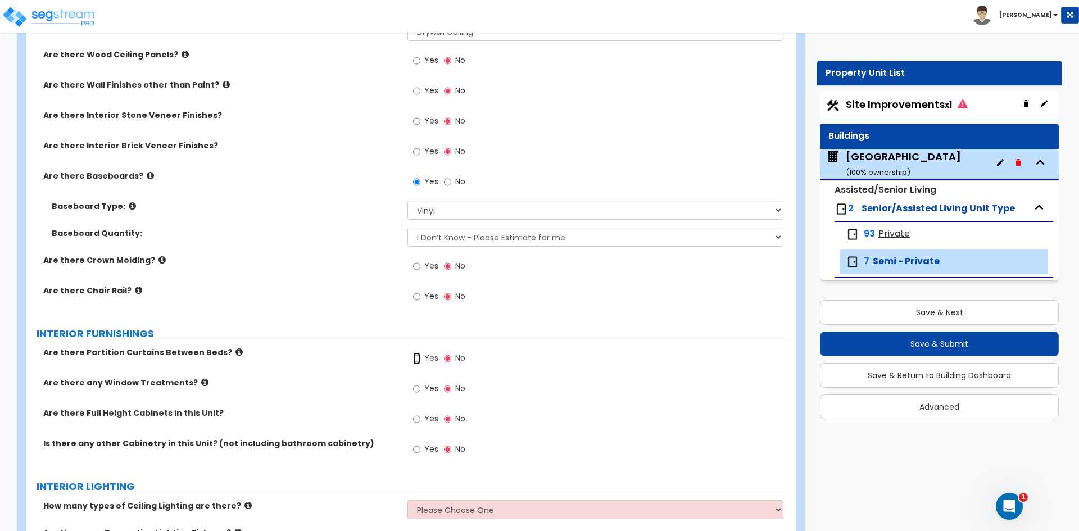
click at [416, 358] on input "Yes" at bounding box center [416, 358] width 7 height 12
click at [417, 386] on input "Yes" at bounding box center [416, 389] width 7 height 12
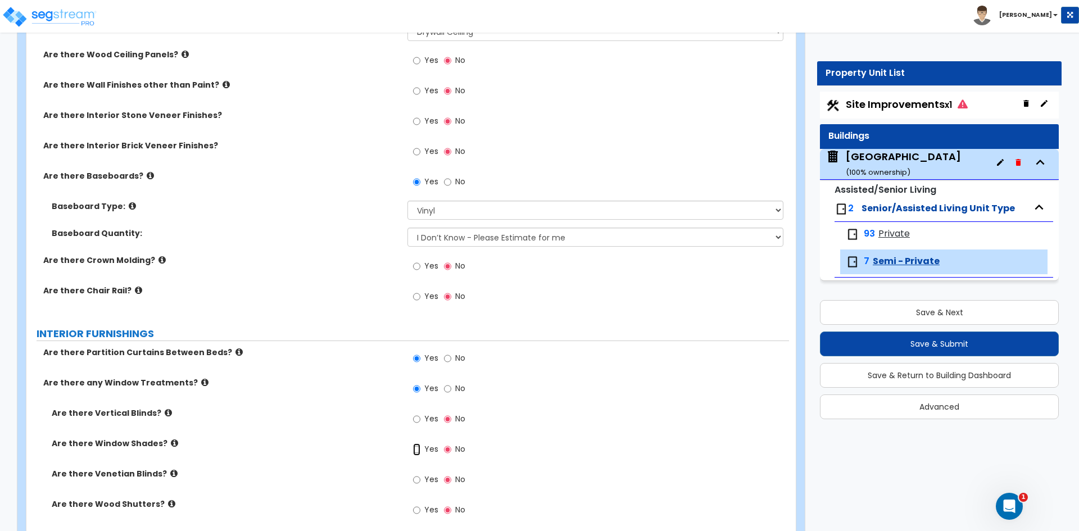
click at [416, 447] on input "Yes" at bounding box center [416, 449] width 7 height 12
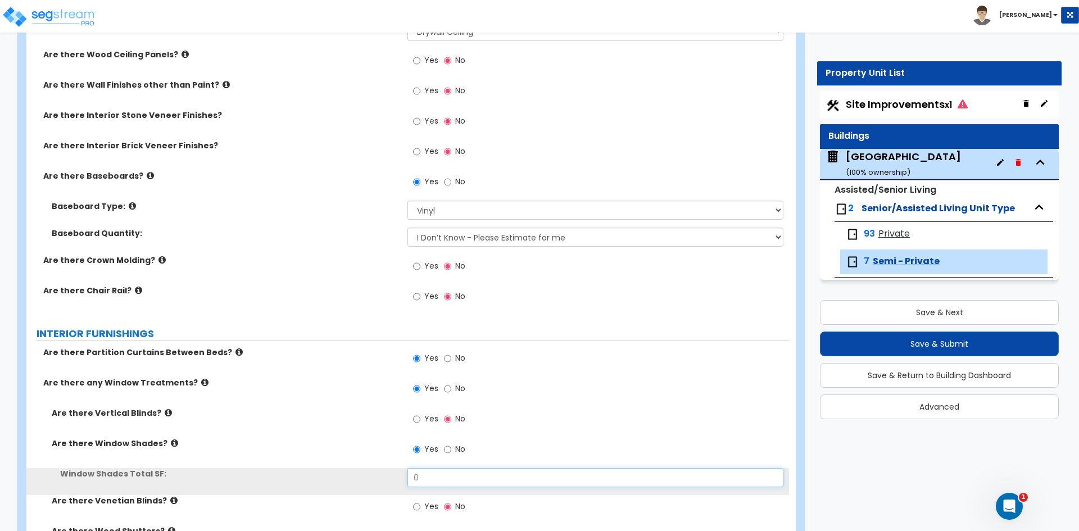
click at [416, 475] on input "0" at bounding box center [594, 477] width 375 height 19
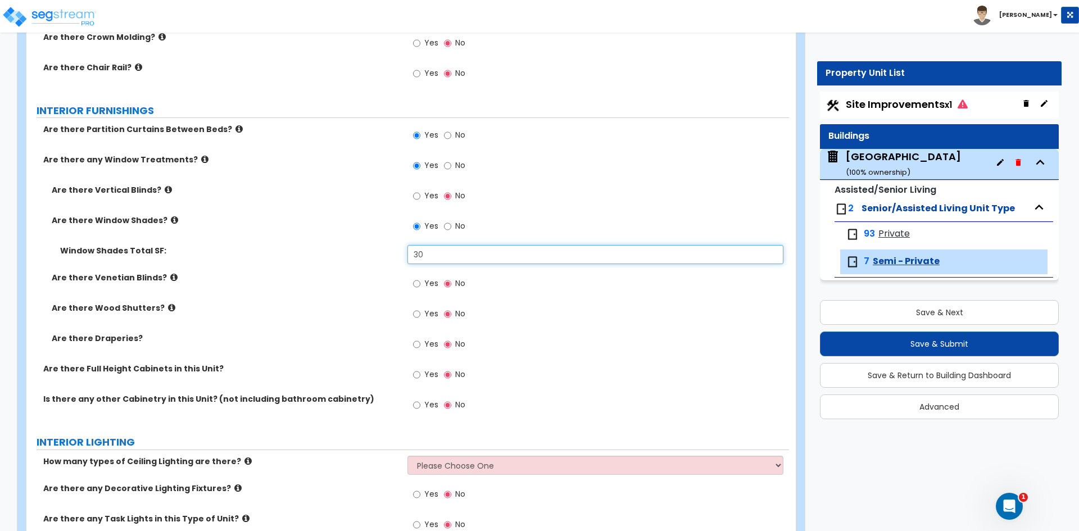
scroll to position [899, 0]
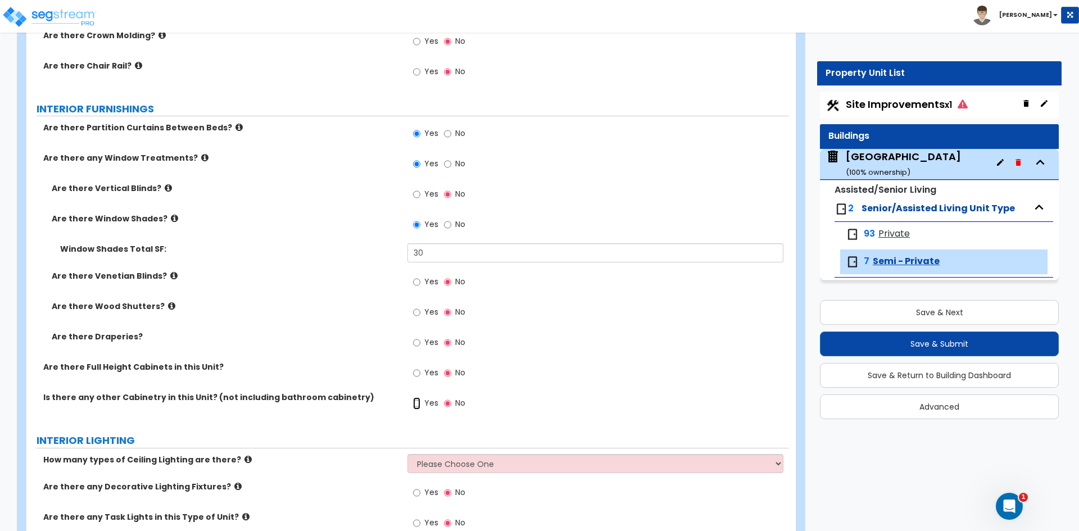
click at [418, 404] on input "Yes" at bounding box center [416, 403] width 7 height 12
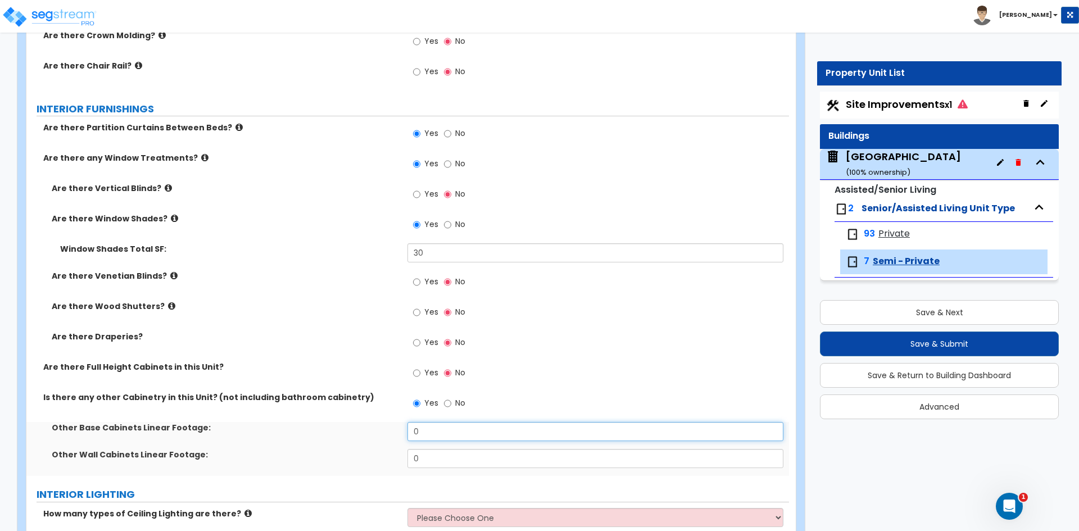
drag, startPoint x: 420, startPoint y: 437, endPoint x: 337, endPoint y: 451, distance: 84.4
click at [414, 437] on input "0" at bounding box center [594, 431] width 375 height 19
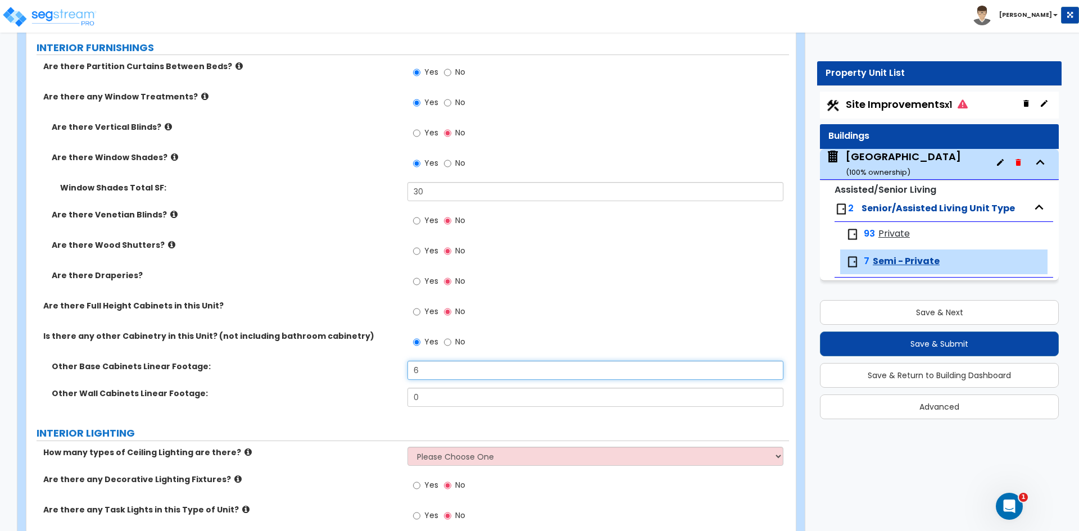
scroll to position [1180, 0]
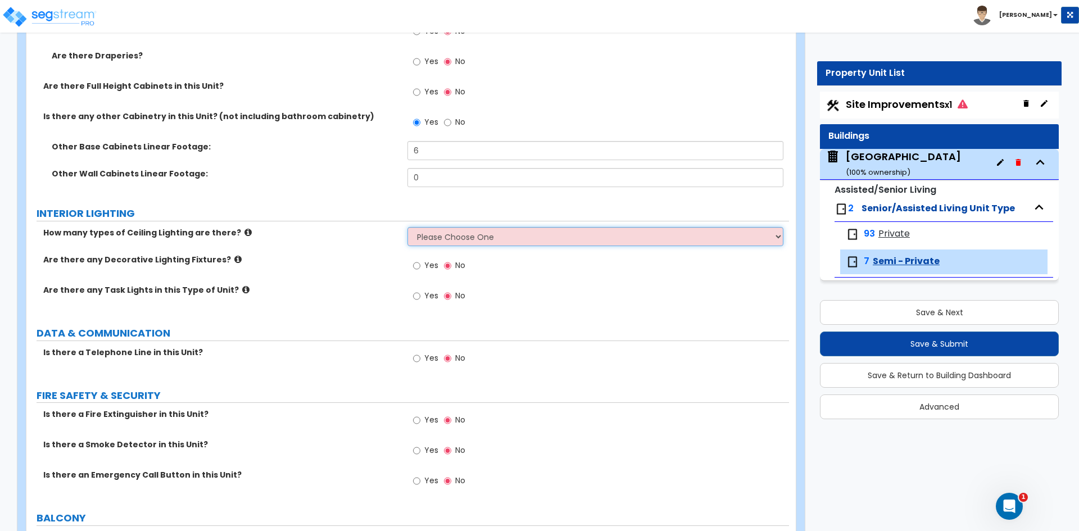
click at [449, 244] on select "Please Choose One 1 2 3" at bounding box center [594, 236] width 375 height 19
click at [407, 227] on select "Please Choose One 1 2 3" at bounding box center [594, 236] width 375 height 19
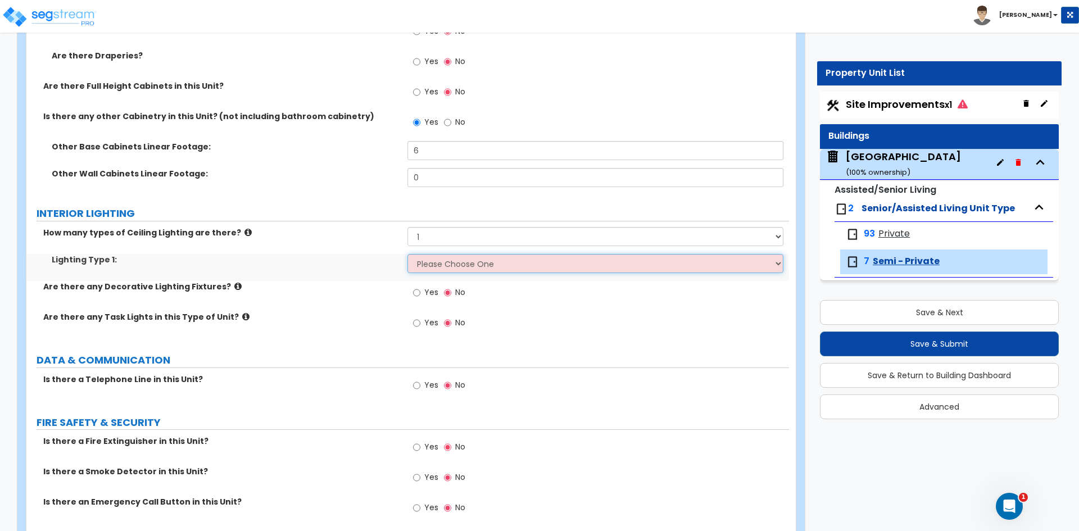
click at [427, 264] on select "Please Choose One LED Surface-Mounted LED Recessed Fluorescent Surface-Mounted …" at bounding box center [594, 263] width 375 height 19
click at [407, 254] on select "Please Choose One LED Surface-Mounted LED Recessed Fluorescent Surface-Mounted …" at bounding box center [594, 263] width 375 height 19
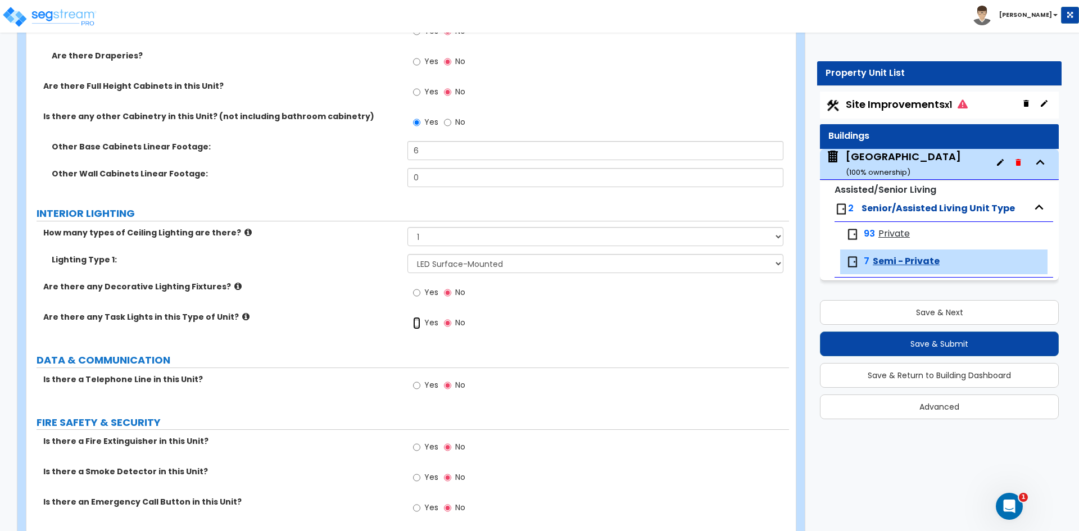
click at [420, 321] on input "Yes" at bounding box center [416, 323] width 7 height 12
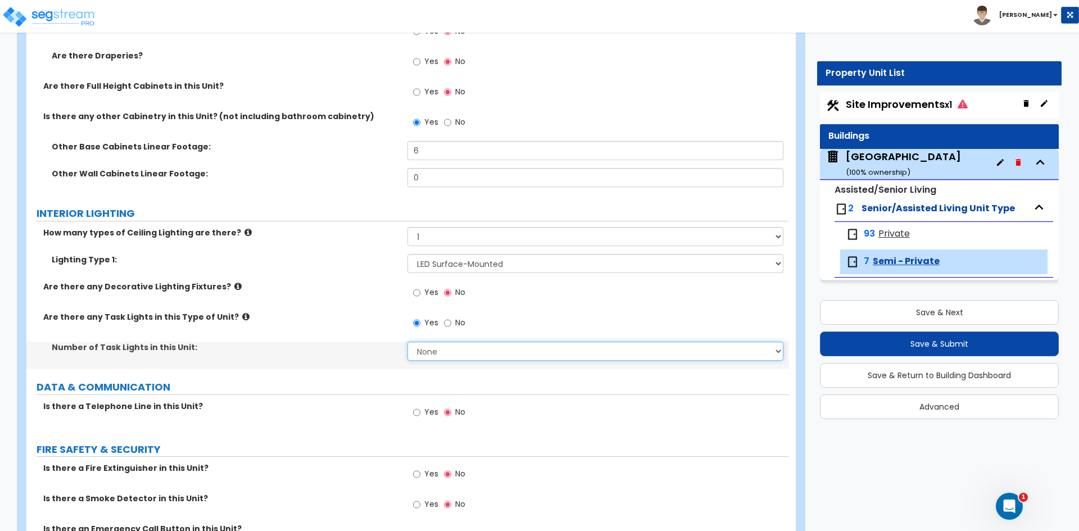
click at [422, 347] on select "None 1 2 3 4 5" at bounding box center [594, 351] width 375 height 19
click at [407, 342] on select "None 1 2 3 4 5" at bounding box center [594, 351] width 375 height 19
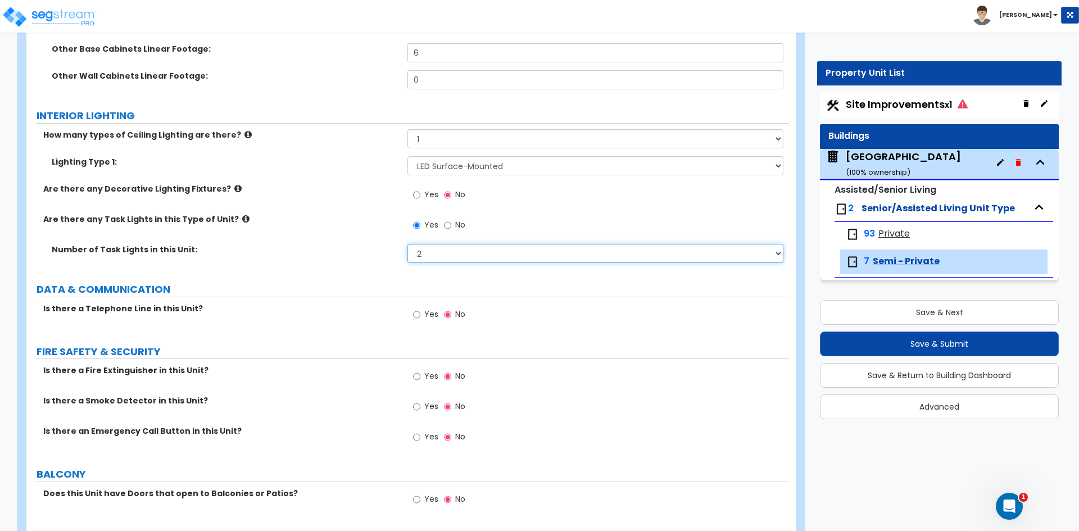
scroll to position [1293, 0]
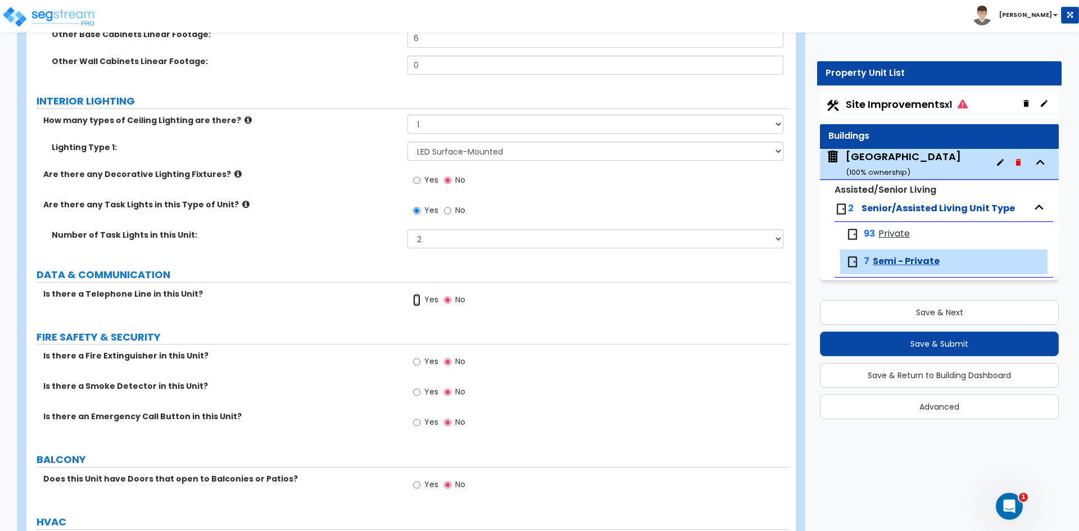
click at [418, 302] on input "Yes" at bounding box center [416, 300] width 7 height 12
click at [416, 393] on input "Yes" at bounding box center [416, 392] width 7 height 12
click at [419, 422] on input "Yes" at bounding box center [416, 422] width 7 height 12
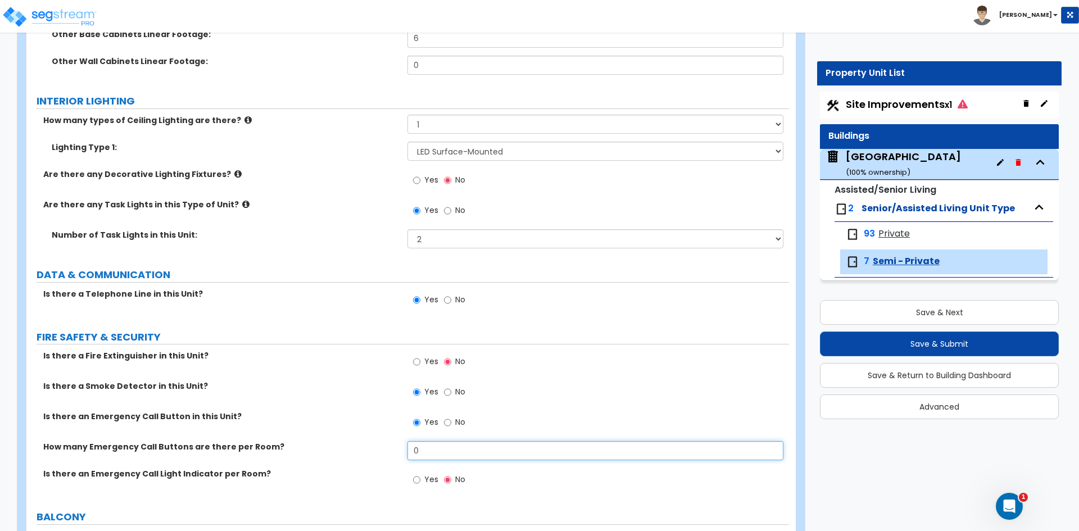
drag, startPoint x: 428, startPoint y: 447, endPoint x: 262, endPoint y: 434, distance: 165.7
click at [328, 445] on div "How many Emergency Call Buttons are there per Room? 0" at bounding box center [407, 454] width 763 height 27
click at [417, 478] on input "Yes" at bounding box center [416, 480] width 7 height 12
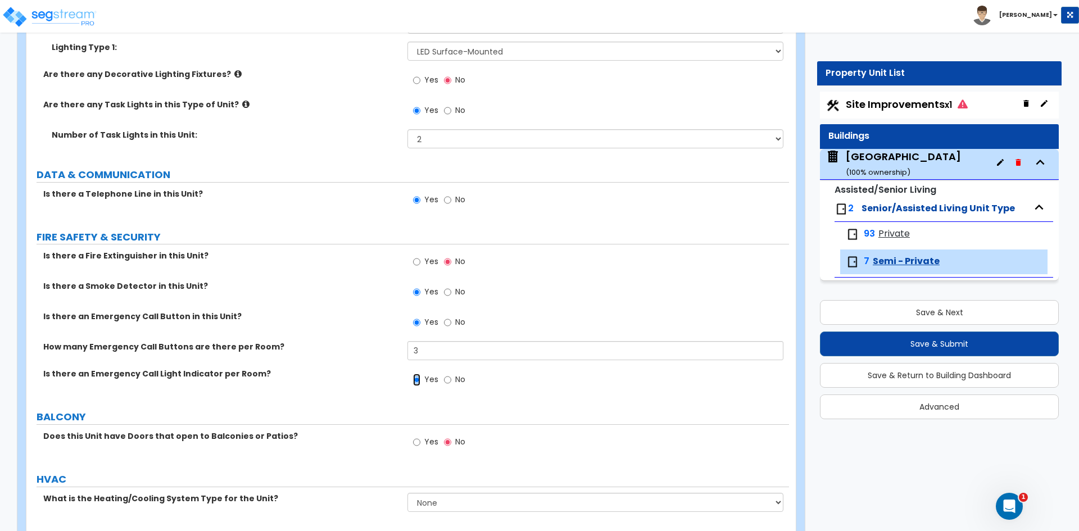
scroll to position [1433, 0]
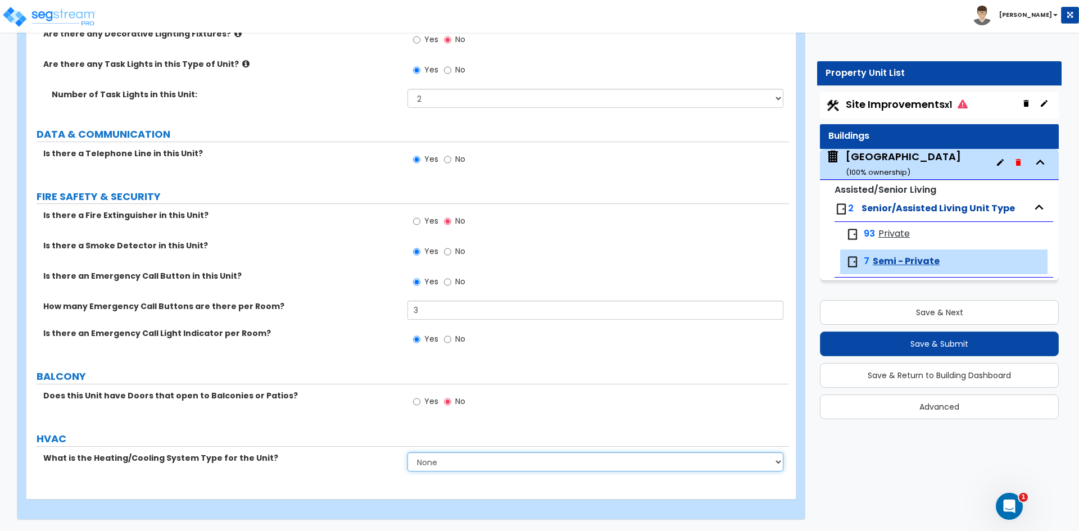
click at [477, 465] on select "None Heat Only Centralized Heating & Cooling Thru Wall Air Conditioners Mini Sp…" at bounding box center [594, 461] width 375 height 19
click at [407, 452] on select "None Heat Only Centralized Heating & Cooling Thru Wall Air Conditioners Mini Sp…" at bounding box center [594, 461] width 375 height 19
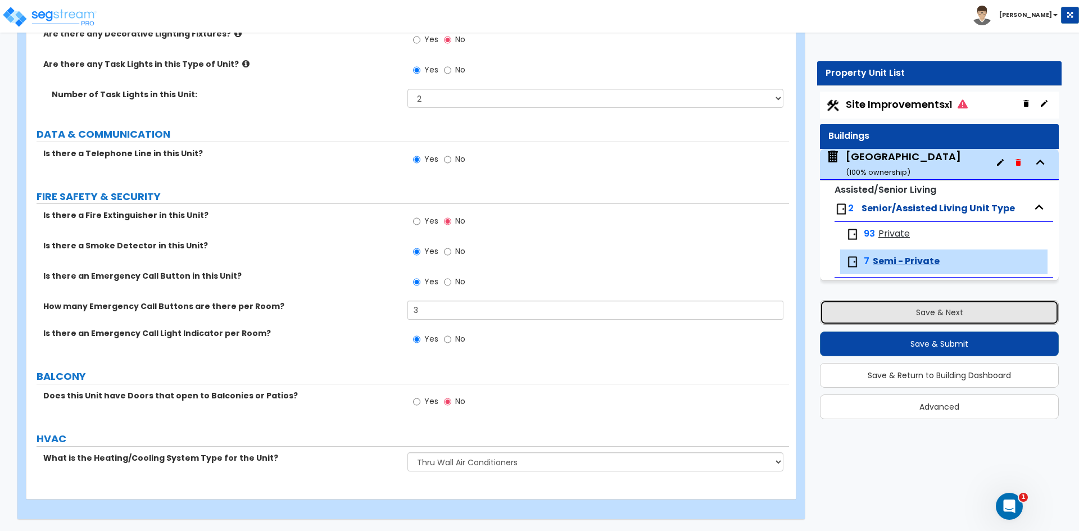
click at [924, 315] on button "Save & Next" at bounding box center [939, 312] width 239 height 25
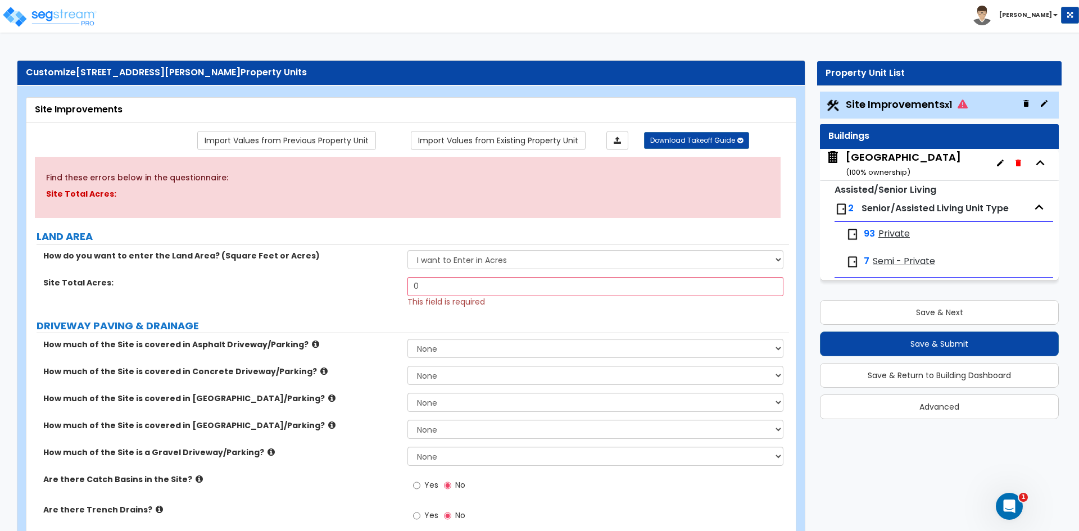
scroll to position [0, 0]
click at [440, 289] on input "0" at bounding box center [594, 287] width 375 height 19
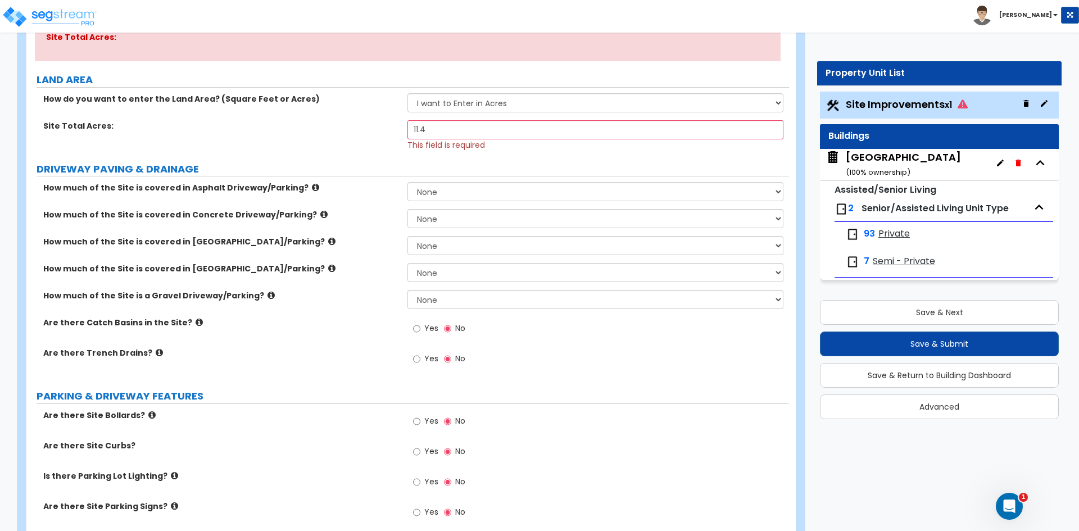
scroll to position [281, 0]
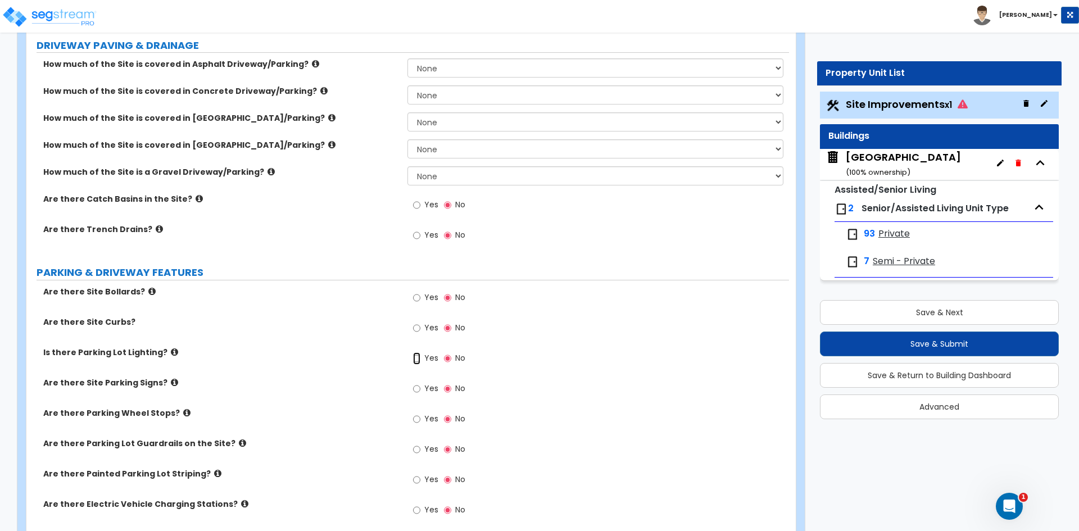
click at [418, 358] on input "Yes" at bounding box center [416, 358] width 7 height 12
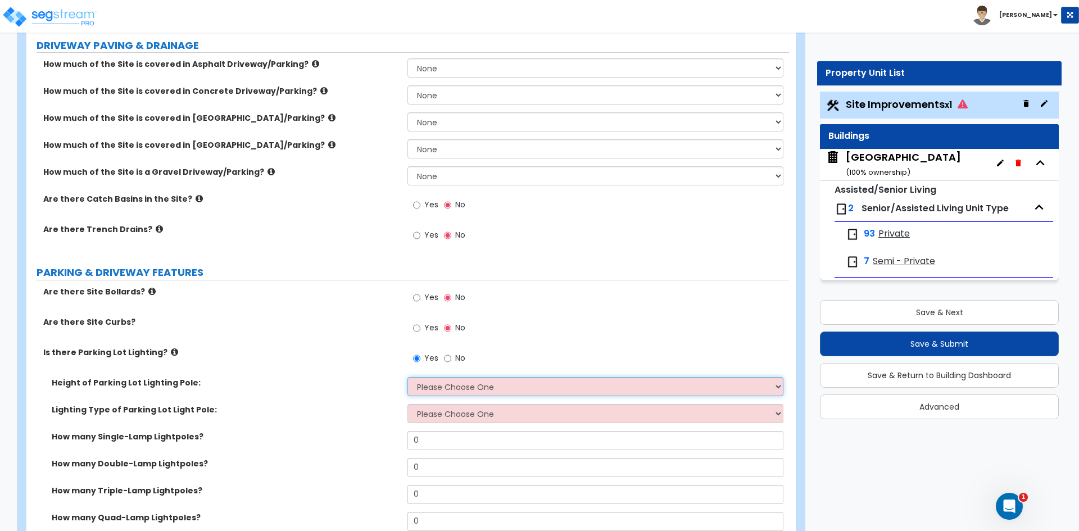
click at [434, 387] on select "Please Choose One 20' high 30' high 40' high" at bounding box center [594, 386] width 375 height 19
click at [407, 377] on select "Please Choose One 20' high 30' high 40' high" at bounding box center [594, 386] width 375 height 19
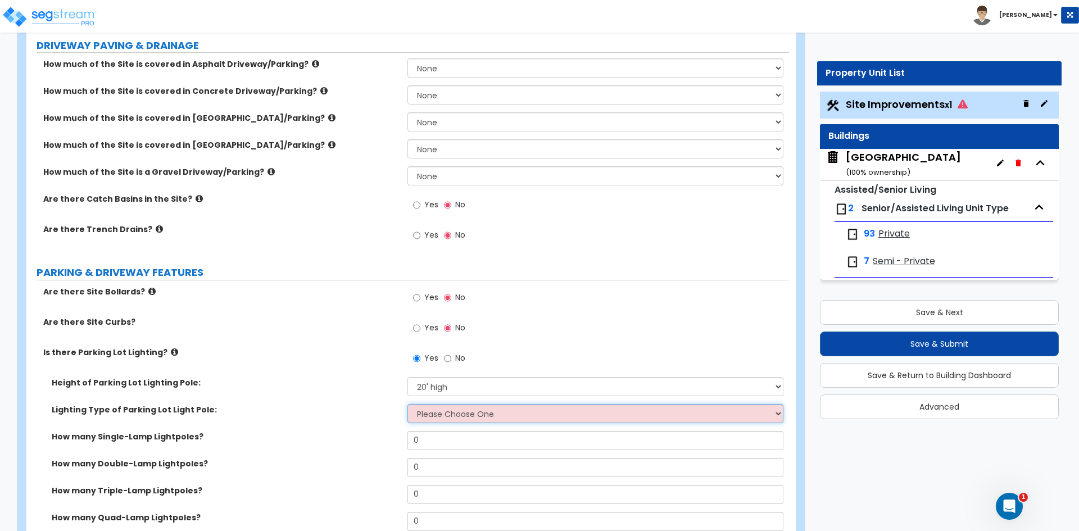
click at [425, 416] on select "Please Choose One LED Metal Halide High Pressure Sodium Please Choose for me" at bounding box center [594, 413] width 375 height 19
click at [407, 404] on select "Please Choose One LED Metal Halide High Pressure Sodium Please Choose for me" at bounding box center [594, 413] width 375 height 19
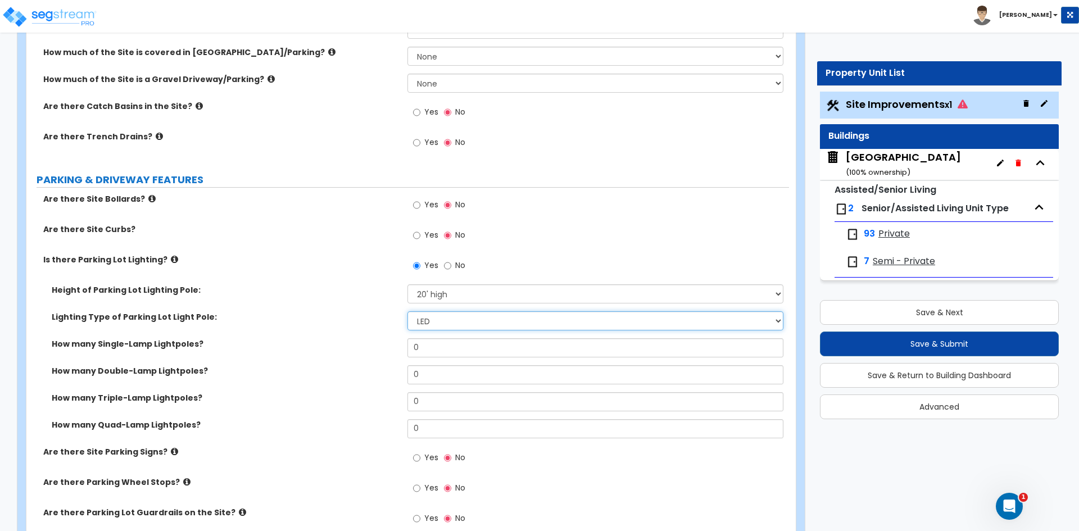
scroll to position [393, 0]
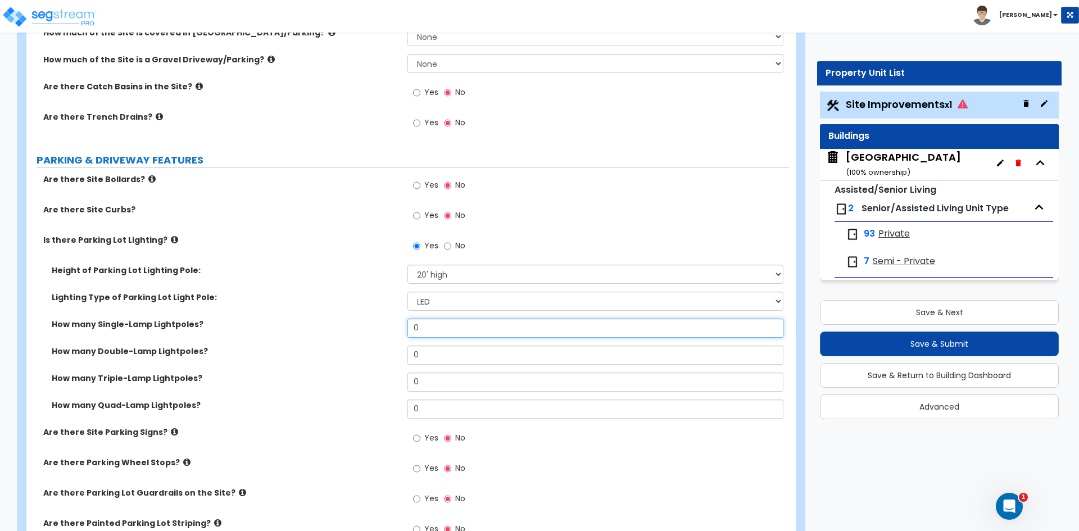
drag, startPoint x: 431, startPoint y: 327, endPoint x: 484, endPoint y: 330, distance: 53.5
click at [431, 327] on input "0" at bounding box center [594, 328] width 375 height 19
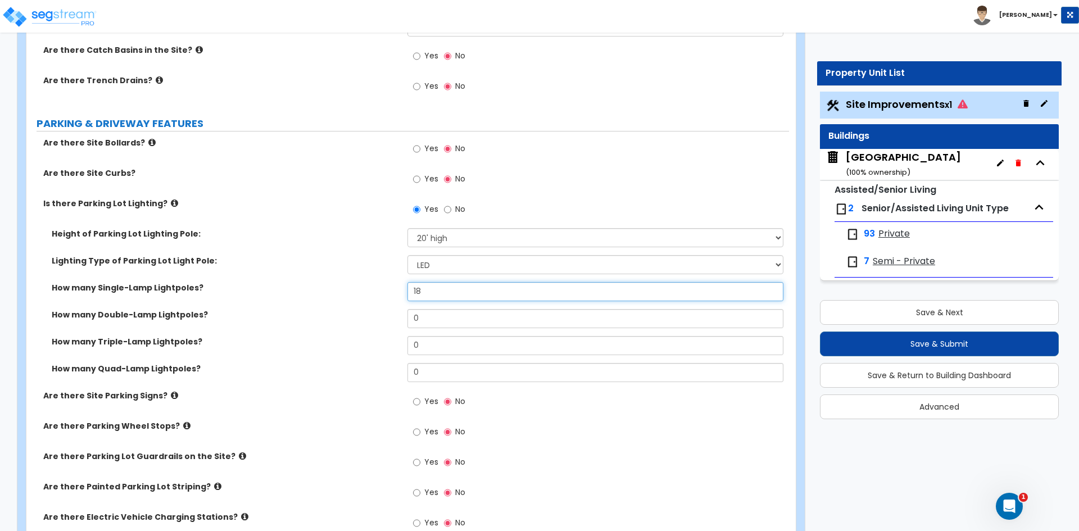
scroll to position [450, 0]
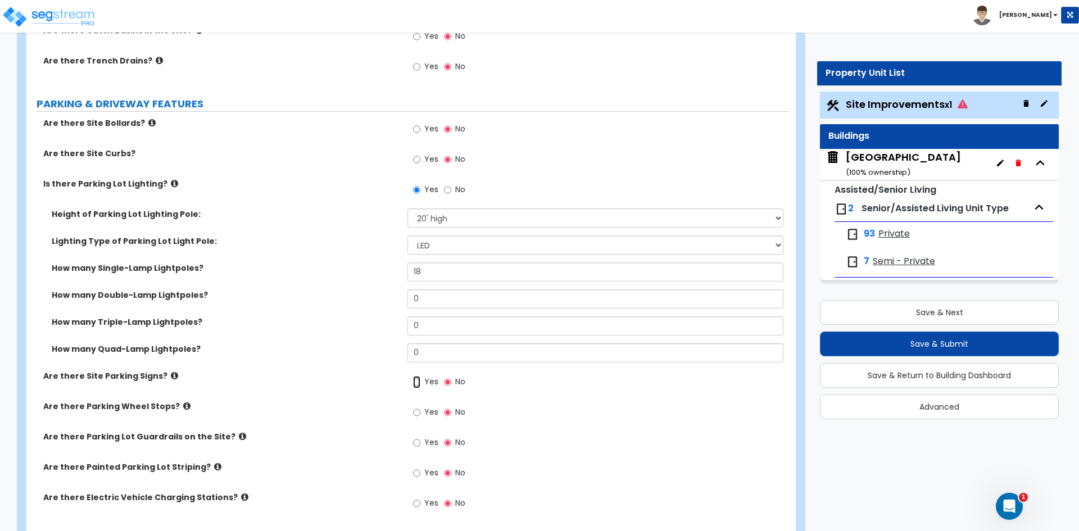
click at [415, 383] on input "Yes" at bounding box center [416, 382] width 7 height 12
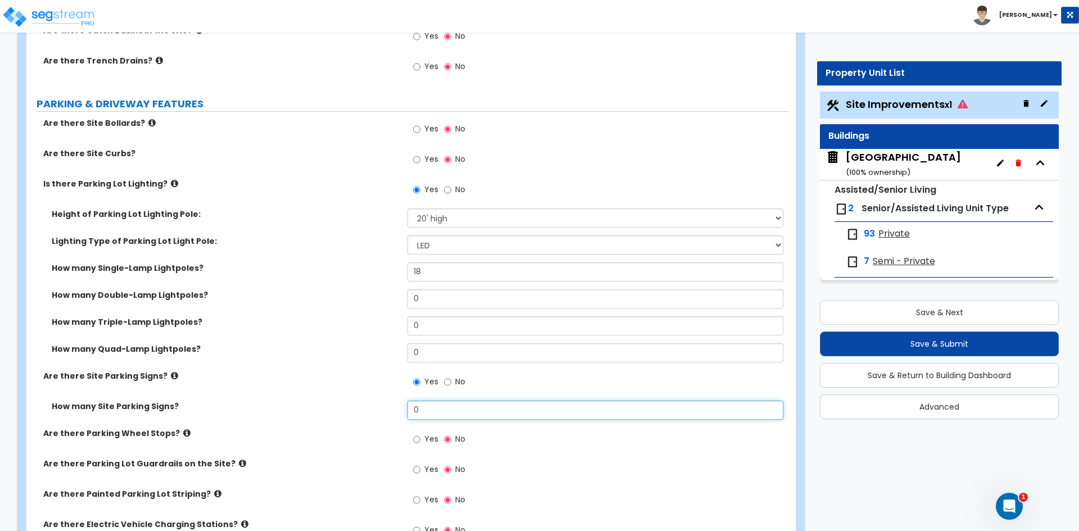
drag, startPoint x: 423, startPoint y: 410, endPoint x: 204, endPoint y: 390, distance: 220.1
click at [313, 405] on div "How many Site Parking Signs? 0" at bounding box center [407, 414] width 763 height 27
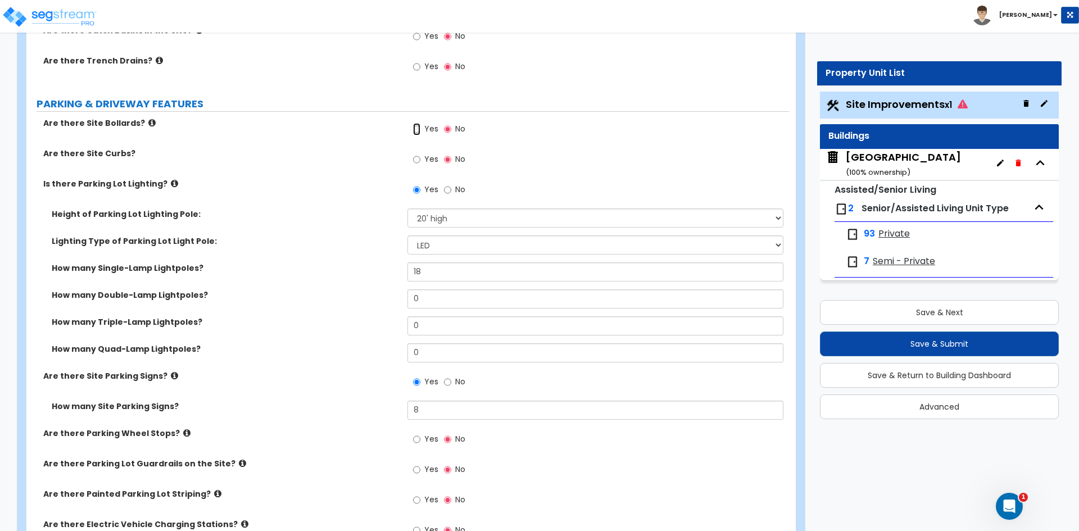
click at [419, 130] on input "Yes" at bounding box center [416, 129] width 7 height 12
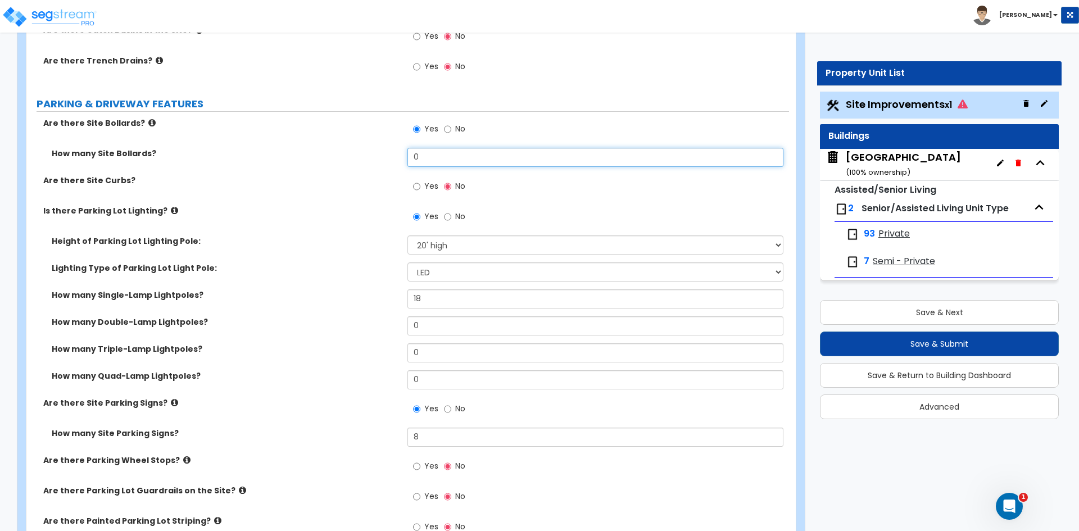
click at [299, 162] on div "How many Site Bollards? 0" at bounding box center [407, 161] width 763 height 27
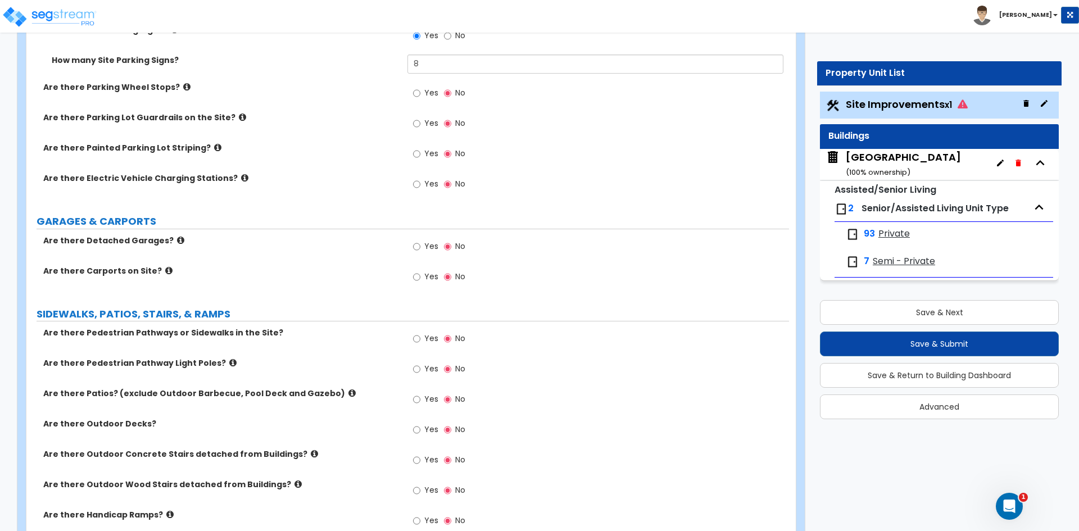
scroll to position [843, 0]
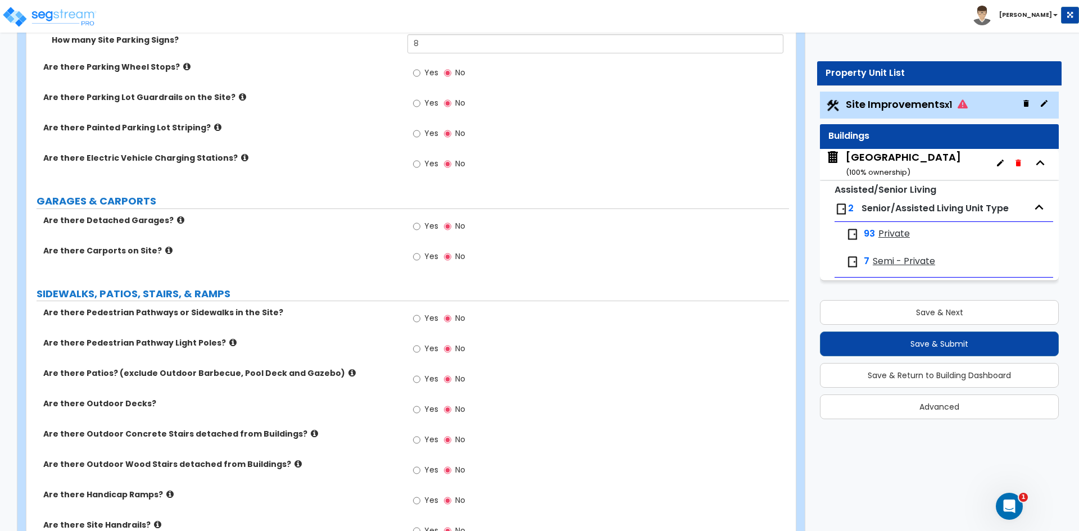
click at [229, 342] on icon at bounding box center [232, 342] width 7 height 8
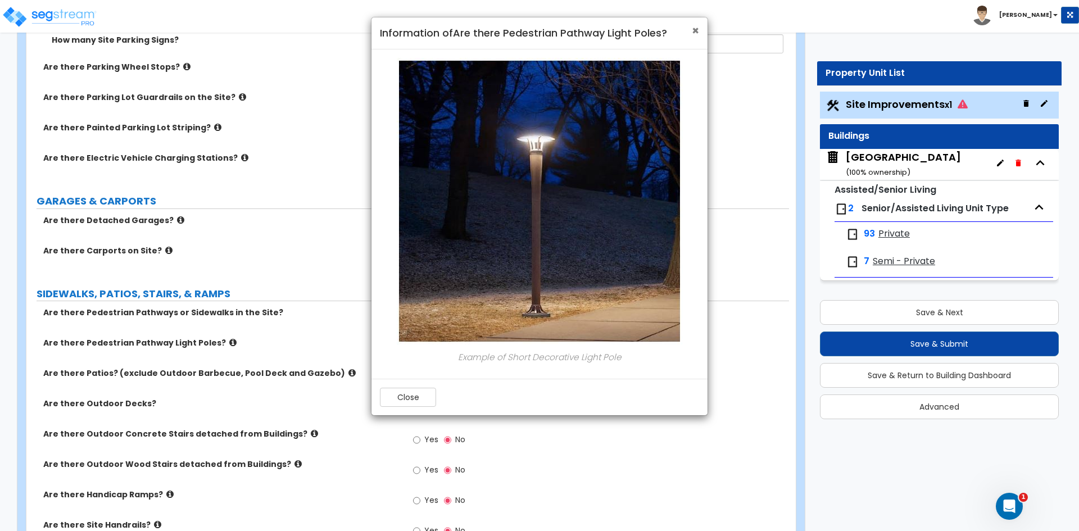
click at [694, 29] on span "×" at bounding box center [695, 30] width 7 height 16
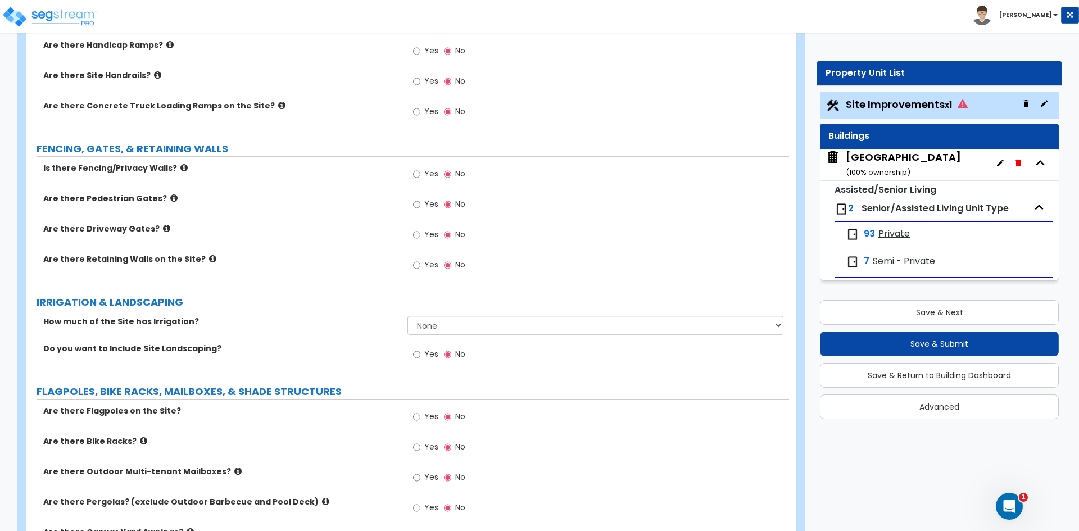
scroll to position [1349, 0]
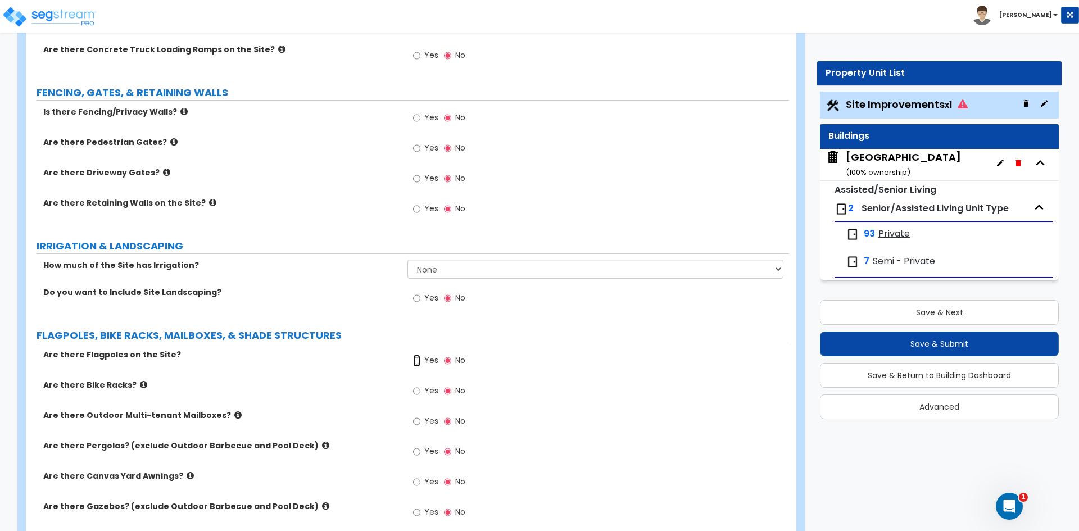
click at [419, 360] on input "Yes" at bounding box center [416, 361] width 7 height 12
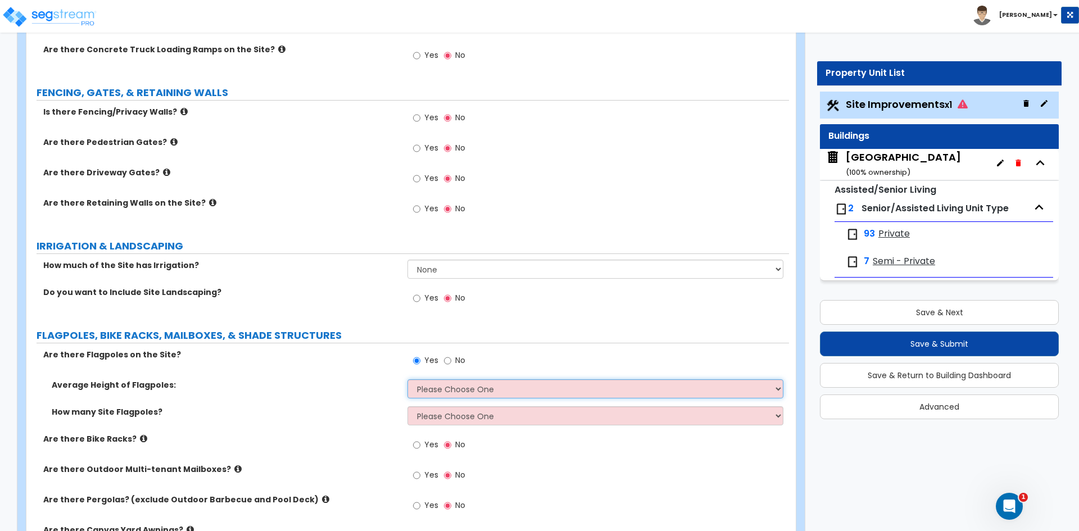
click at [446, 391] on select "Please Choose One 20 ft 59 ft 70 ft 100 ft" at bounding box center [594, 388] width 375 height 19
click at [407, 379] on select "Please Choose One 20 ft 59 ft 70 ft 100 ft" at bounding box center [594, 388] width 375 height 19
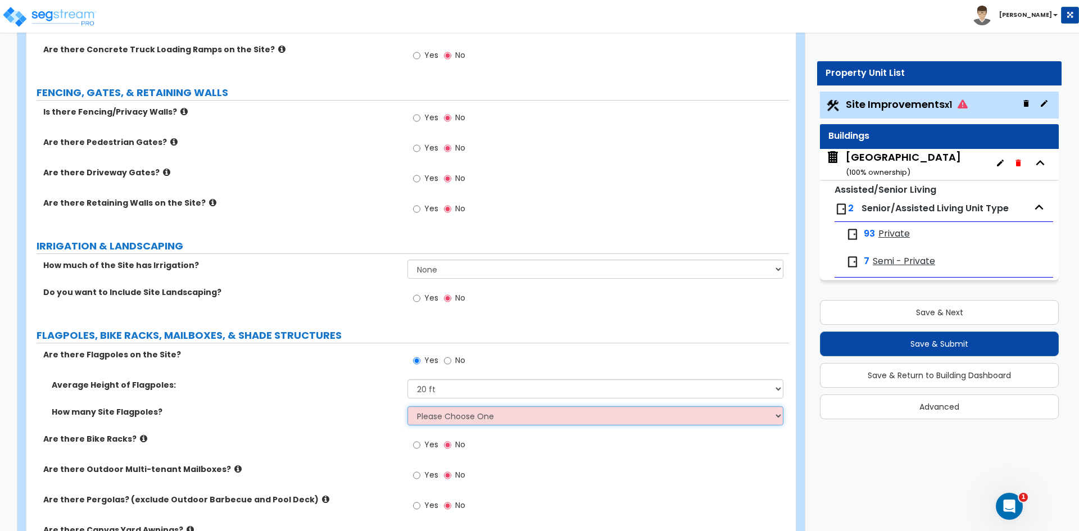
click at [431, 413] on select "Please Choose One 1 2 3 4 5" at bounding box center [594, 415] width 375 height 19
click at [407, 406] on select "Please Choose One 1 2 3 4 5" at bounding box center [594, 415] width 375 height 19
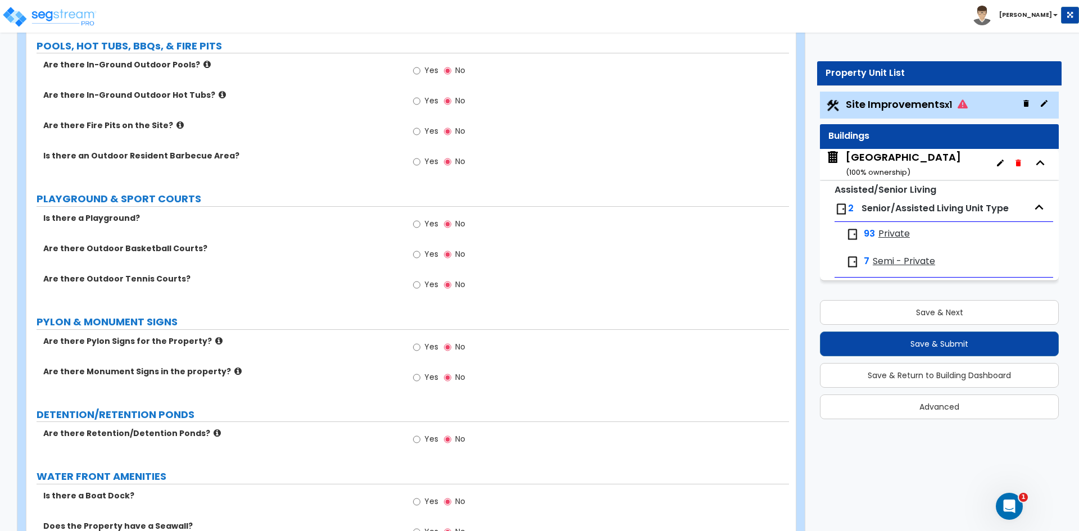
scroll to position [2023, 0]
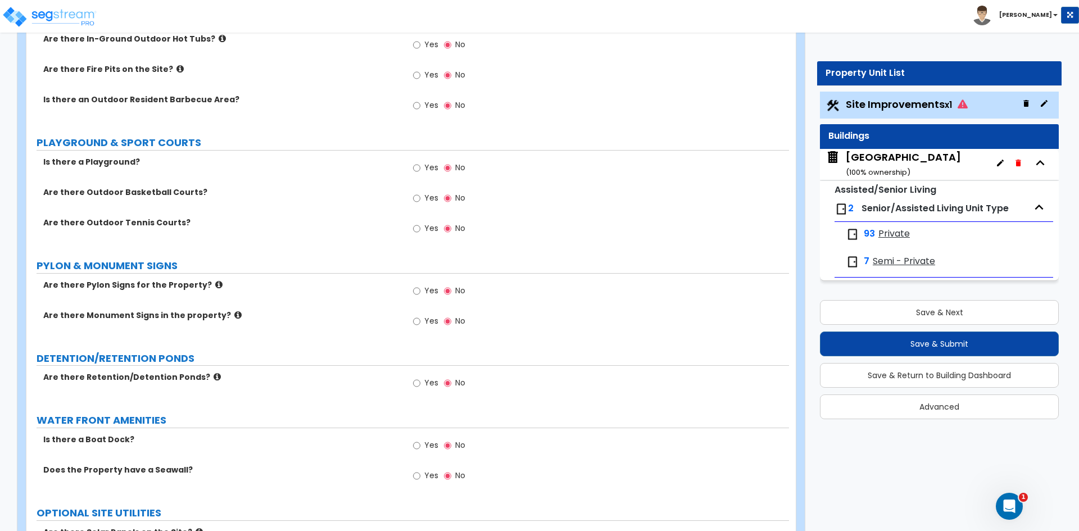
click at [421, 321] on label "Yes" at bounding box center [425, 322] width 25 height 19
click at [420, 321] on input "Yes" at bounding box center [416, 321] width 7 height 12
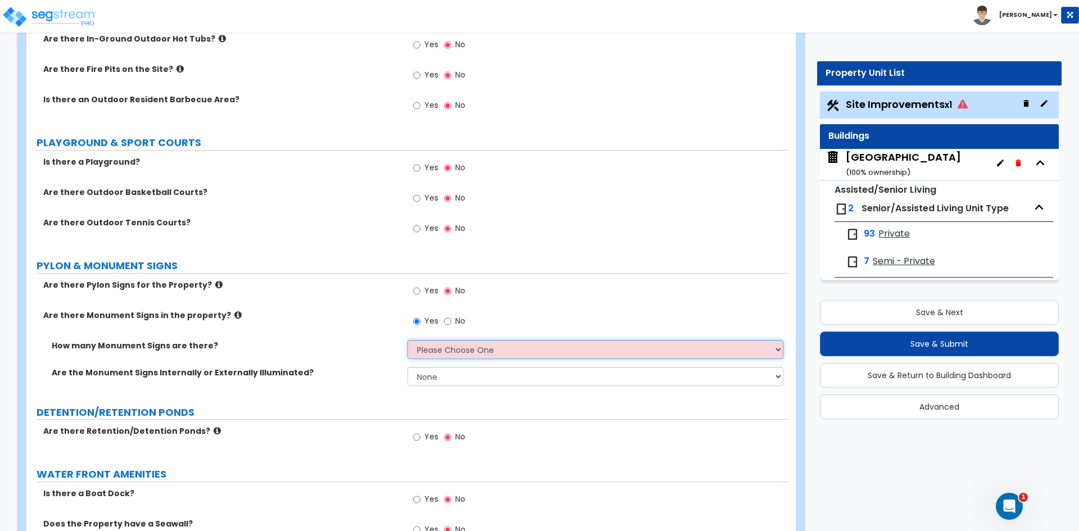
click at [420, 348] on select "Please Choose One 1 2 3" at bounding box center [594, 349] width 375 height 19
click at [407, 340] on select "Please Choose One 1 2 3" at bounding box center [594, 349] width 375 height 19
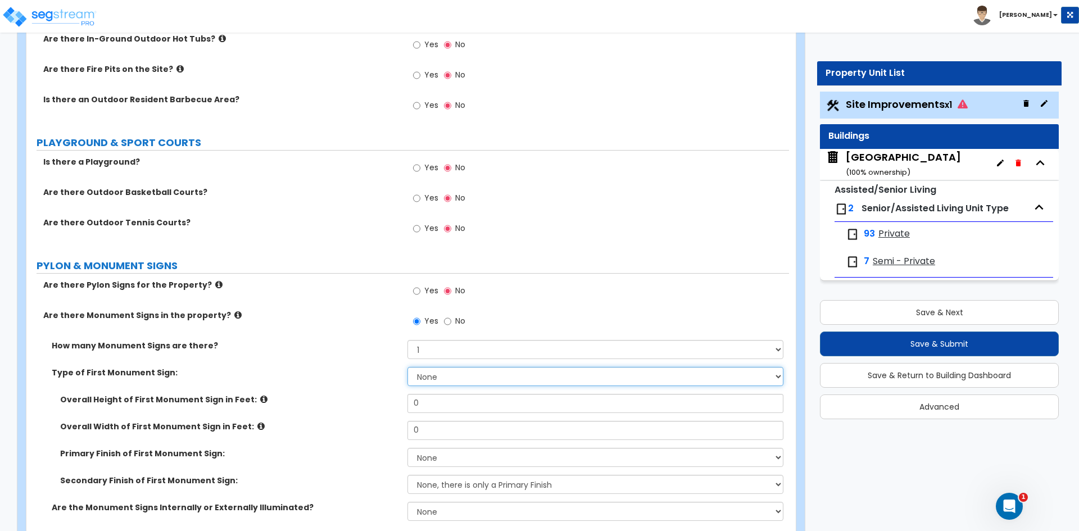
click at [422, 377] on select "None Flat Signboard on top of a Base Flat Signboard attached to a Back Board/Wa…" at bounding box center [594, 376] width 375 height 19
click at [260, 398] on icon at bounding box center [263, 399] width 7 height 8
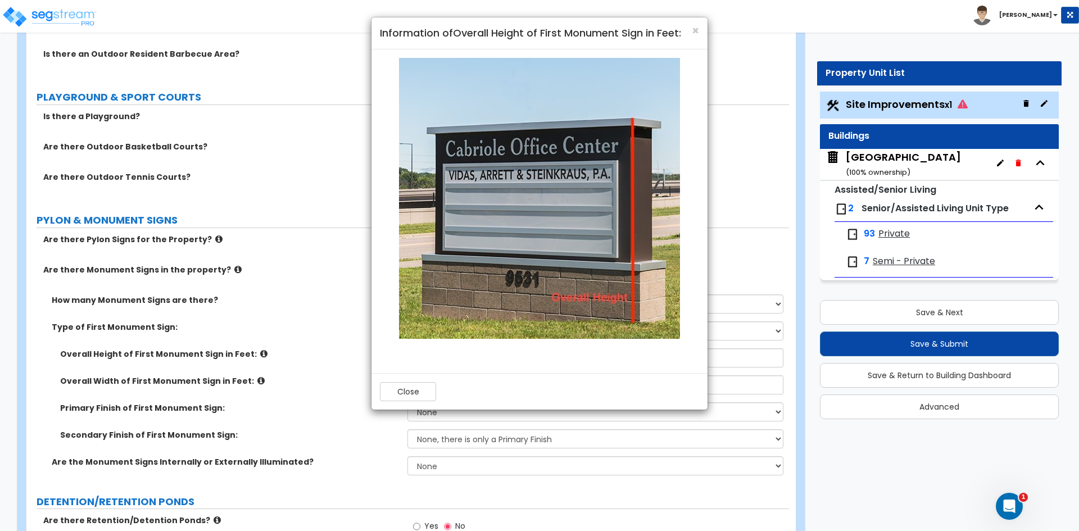
scroll to position [2044, 0]
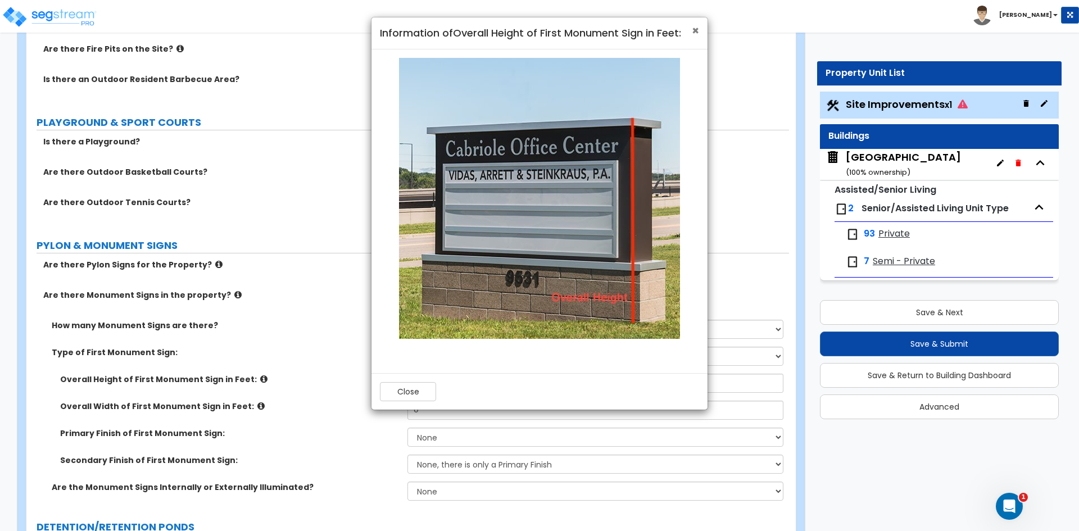
click at [696, 29] on span "×" at bounding box center [695, 30] width 7 height 16
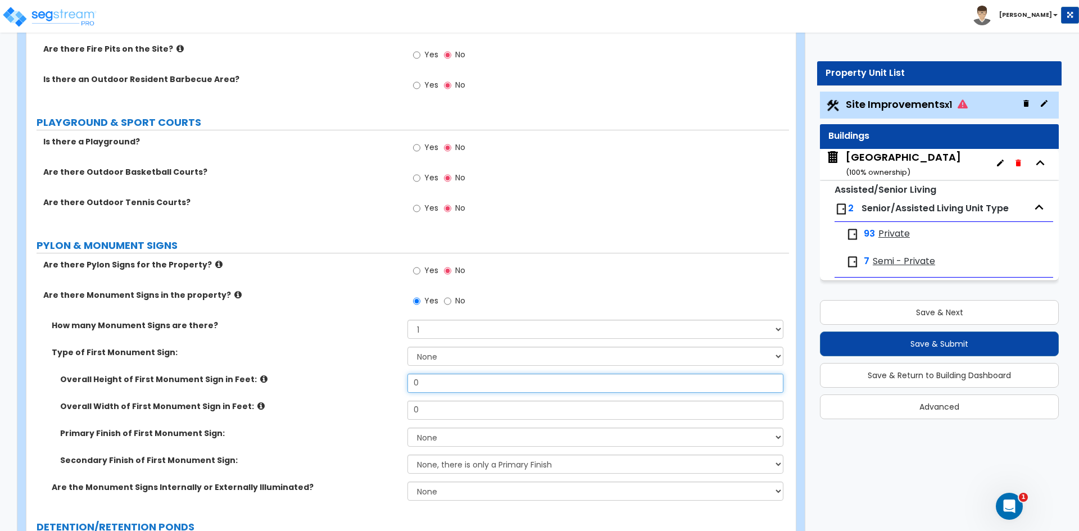
drag, startPoint x: 427, startPoint y: 379, endPoint x: 327, endPoint y: 383, distance: 100.1
click at [372, 385] on div "Overall Height of First Monument Sign in Feet: 0" at bounding box center [407, 387] width 763 height 27
drag, startPoint x: 418, startPoint y: 405, endPoint x: 393, endPoint y: 422, distance: 29.5
click at [401, 416] on div "Overall Width of First Monument Sign in Feet: 0" at bounding box center [407, 414] width 763 height 27
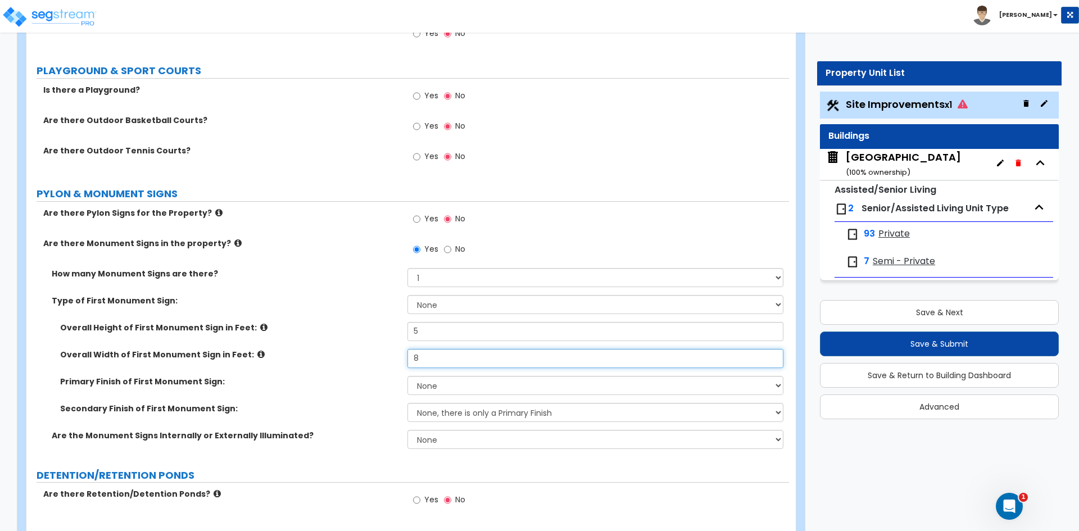
scroll to position [2100, 0]
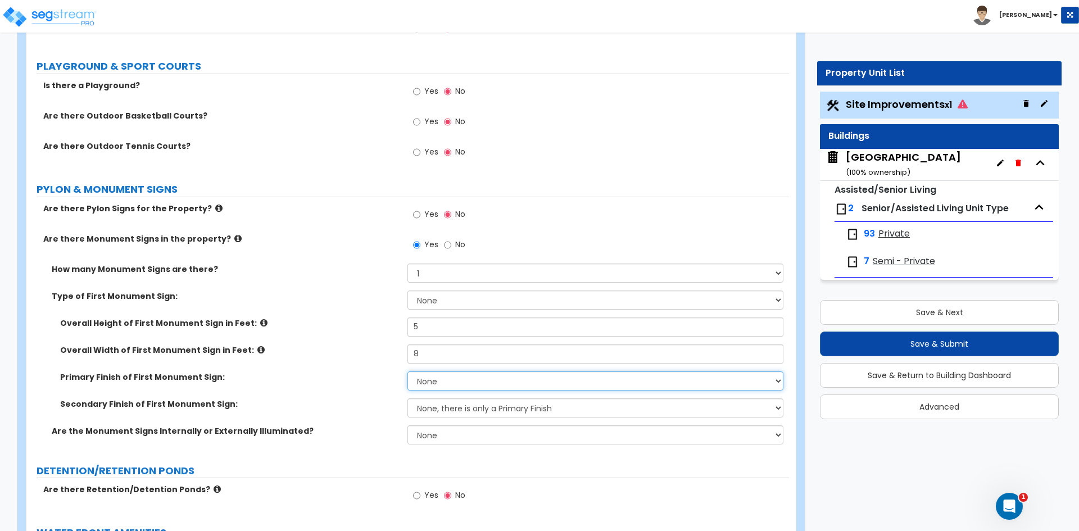
click at [426, 377] on select "None Paint/Stucco Finish Brick Finish Stone Finish Metal Composite Finish Vinyl…" at bounding box center [594, 381] width 375 height 19
click at [407, 372] on select "None Paint/Stucco Finish Brick Finish Stone Finish Metal Composite Finish Vinyl…" at bounding box center [594, 381] width 375 height 19
click at [429, 407] on select "None, there is only a Primary Finish Paint/Stucco Finish Brick Finish Stone Fin…" at bounding box center [594, 407] width 375 height 19
click at [407, 398] on select "None, there is only a Primary Finish Paint/Stucco Finish Brick Finish Stone Fin…" at bounding box center [594, 407] width 375 height 19
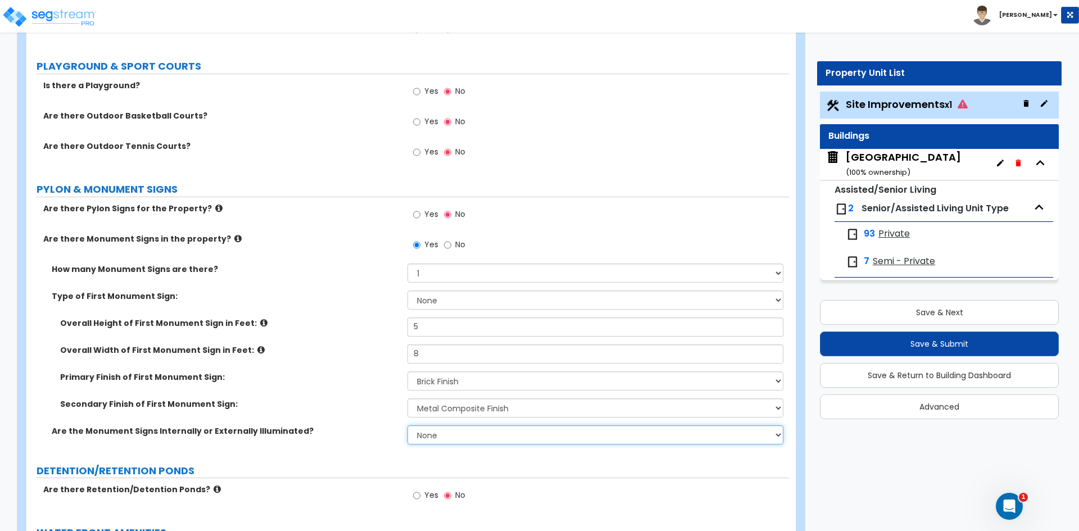
click at [427, 434] on select "None Internally Illuminated Externally Illuminated" at bounding box center [594, 434] width 375 height 19
click at [407, 425] on select "None Internally Illuminated Externally Illuminated" at bounding box center [594, 434] width 375 height 19
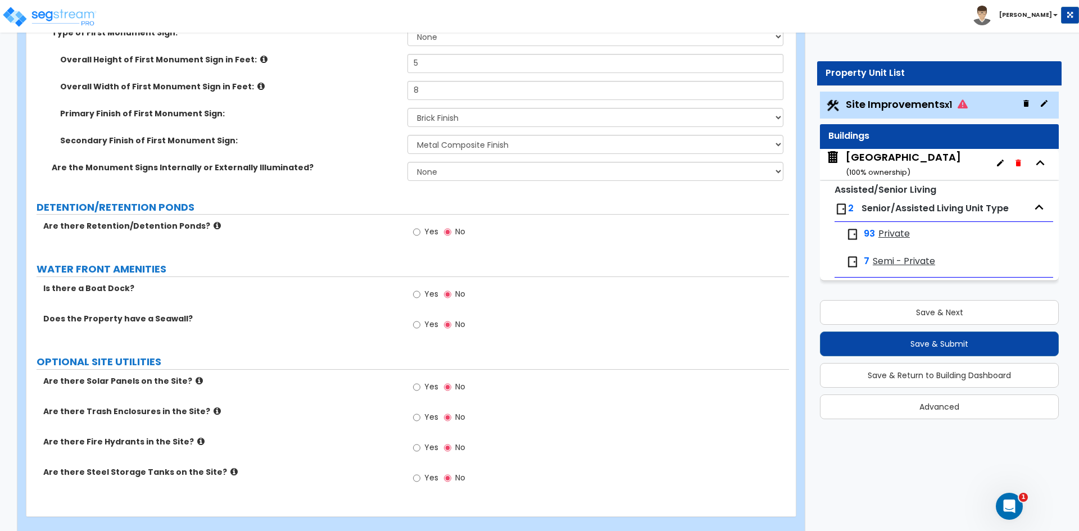
scroll to position [2381, 0]
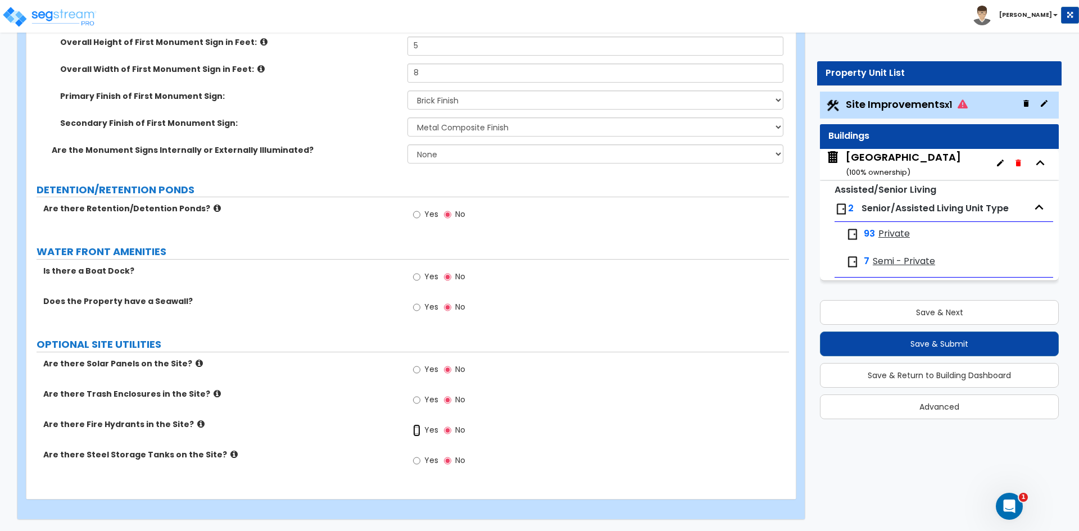
click at [416, 431] on input "Yes" at bounding box center [416, 430] width 7 height 12
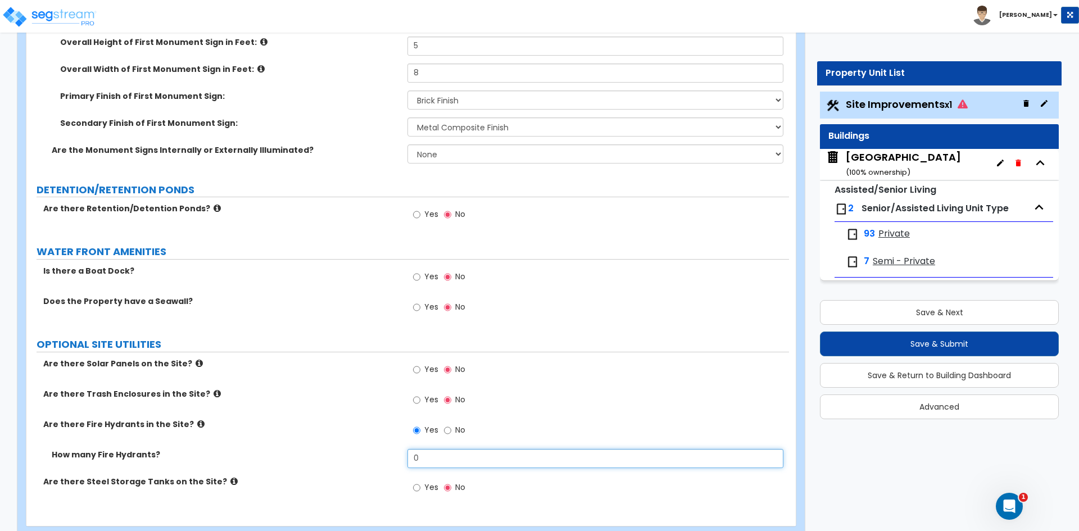
drag, startPoint x: 429, startPoint y: 457, endPoint x: 391, endPoint y: 461, distance: 38.4
click at [391, 461] on div "How many Fire Hydrants? 0" at bounding box center [407, 462] width 763 height 27
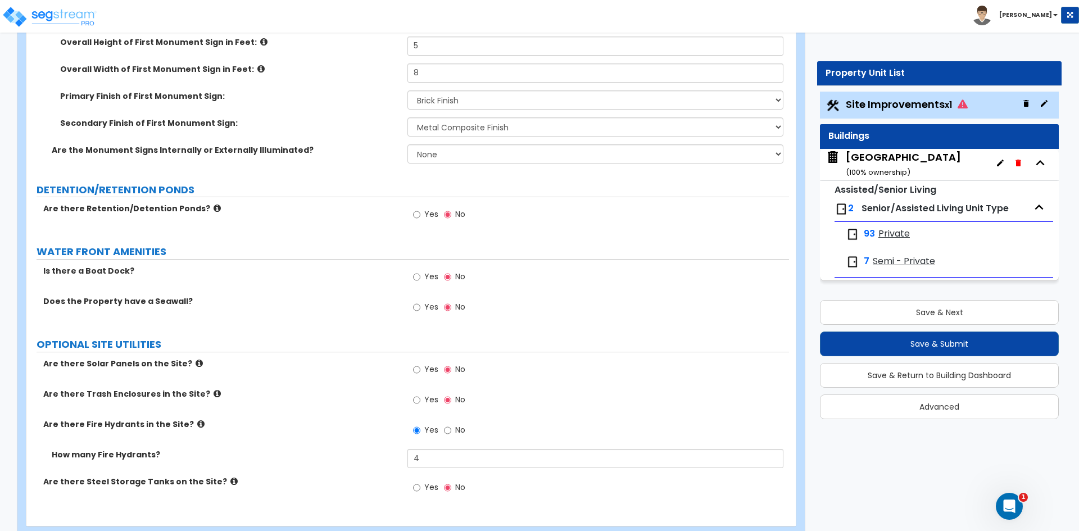
scroll to position [2408, 0]
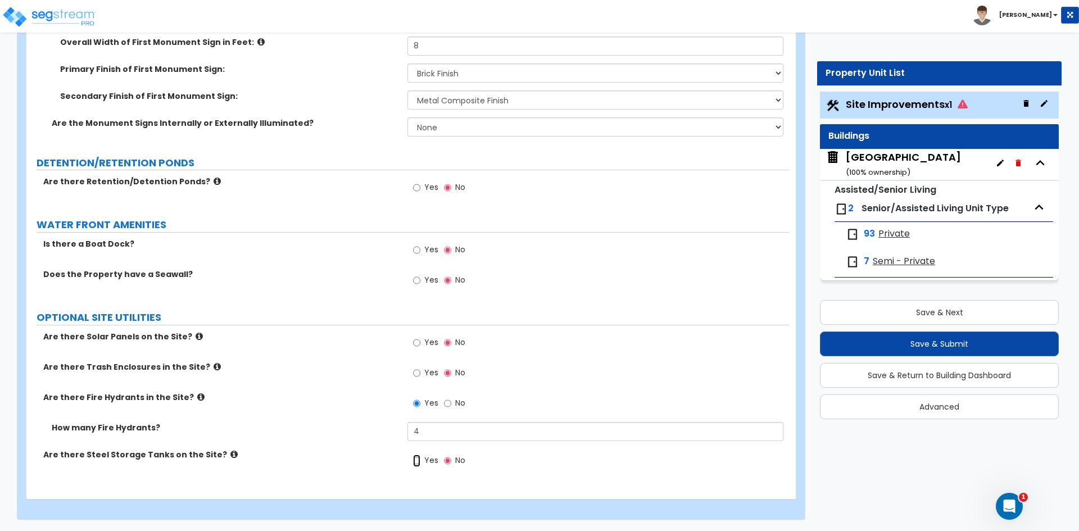
drag, startPoint x: 418, startPoint y: 461, endPoint x: 321, endPoint y: 370, distance: 132.8
click at [418, 461] on input "Yes" at bounding box center [416, 461] width 7 height 12
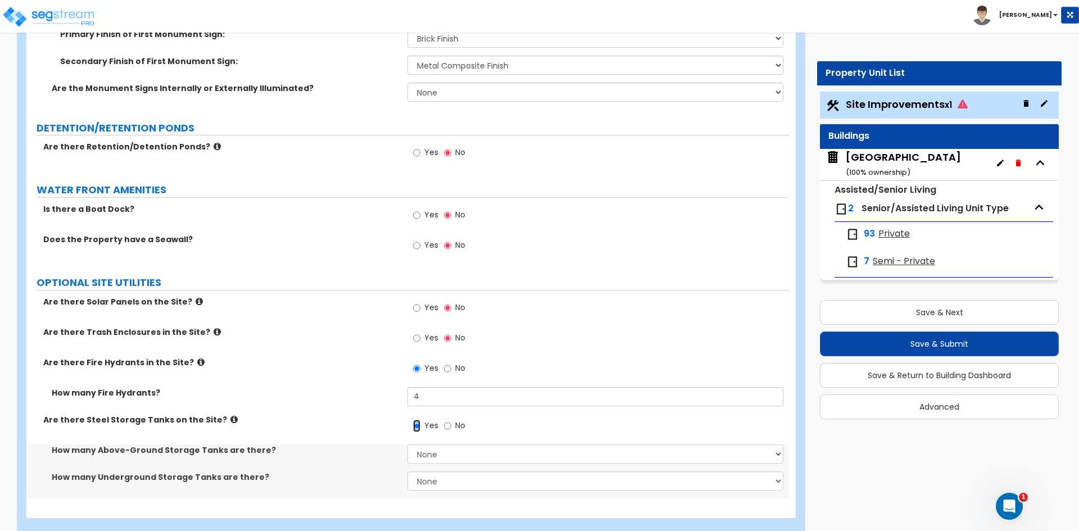
scroll to position [2462, 0]
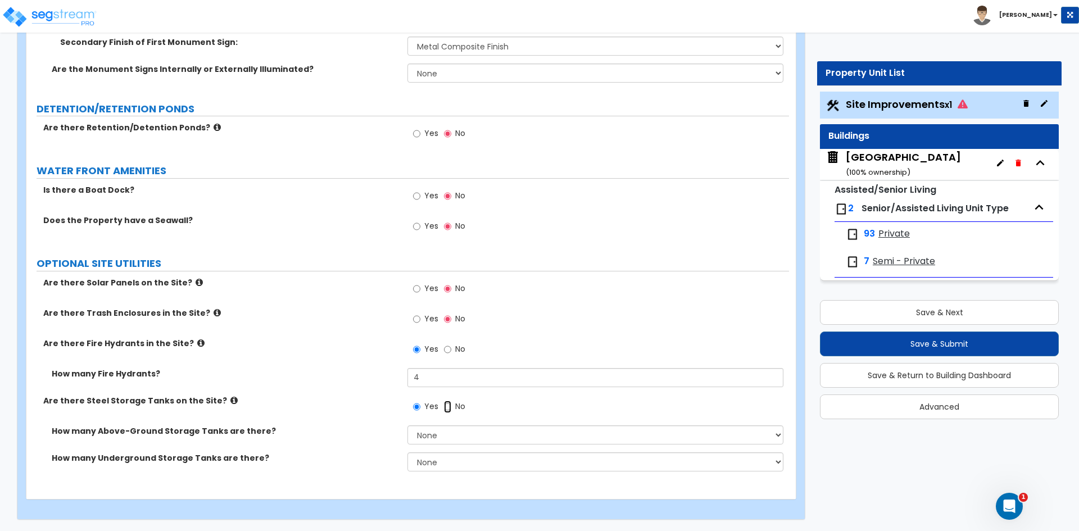
click at [448, 408] on input "No" at bounding box center [447, 407] width 7 height 12
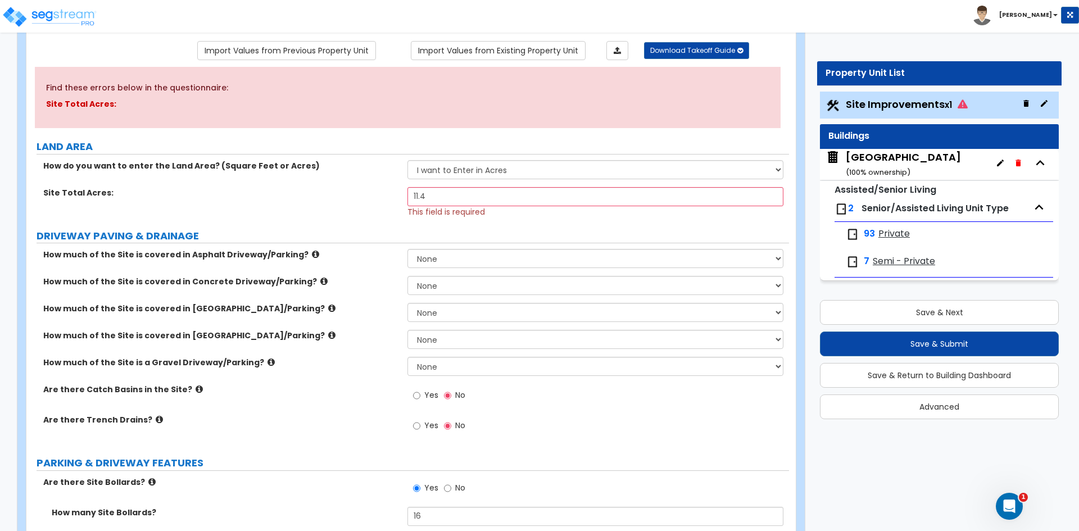
scroll to position [0, 0]
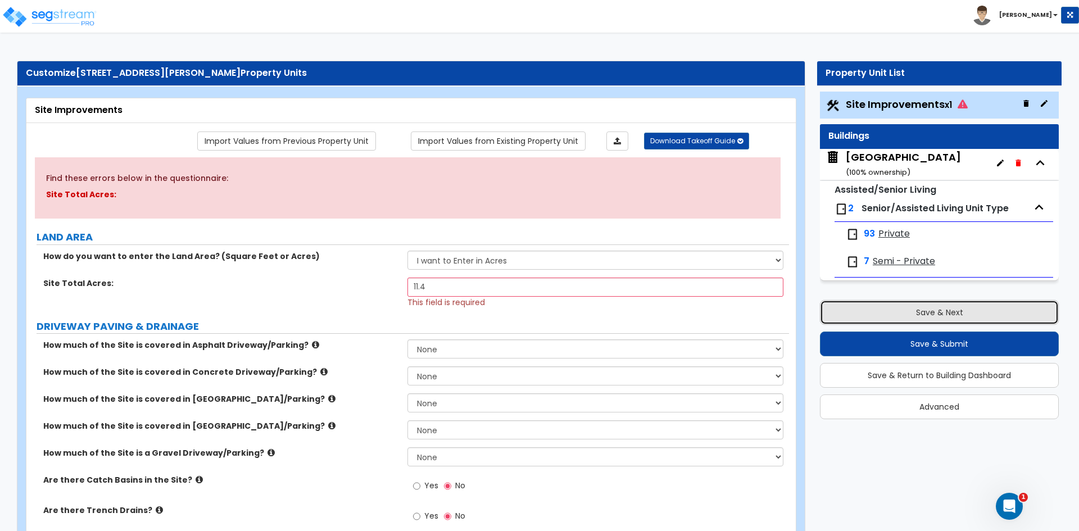
click at [893, 311] on button "Save & Next" at bounding box center [939, 312] width 239 height 25
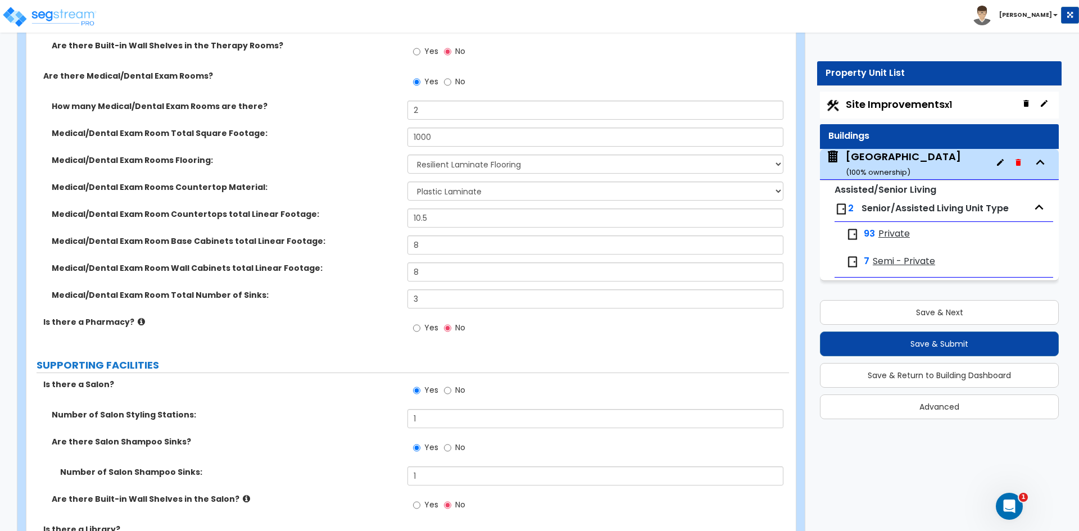
scroll to position [1911, 0]
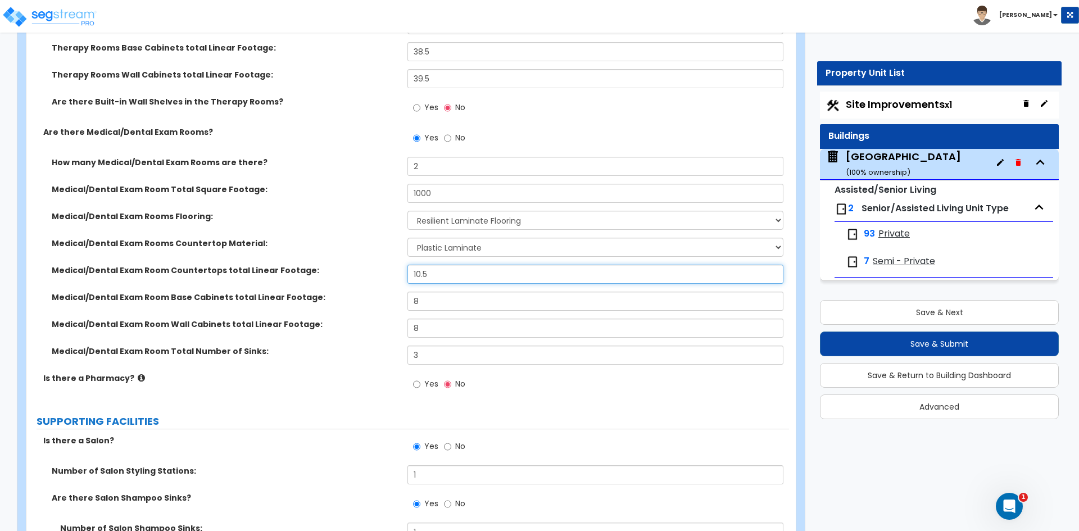
drag, startPoint x: 438, startPoint y: 275, endPoint x: 304, endPoint y: 282, distance: 133.9
click at [329, 281] on div "Medical/Dental Exam Room Countertops total Linear Footage: 10.5" at bounding box center [407, 278] width 763 height 27
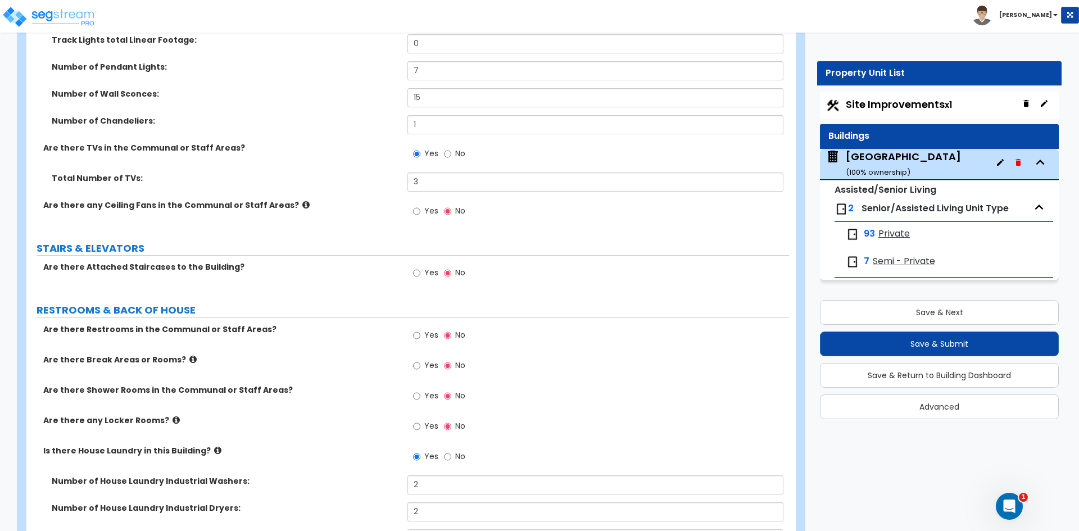
scroll to position [5227, 0]
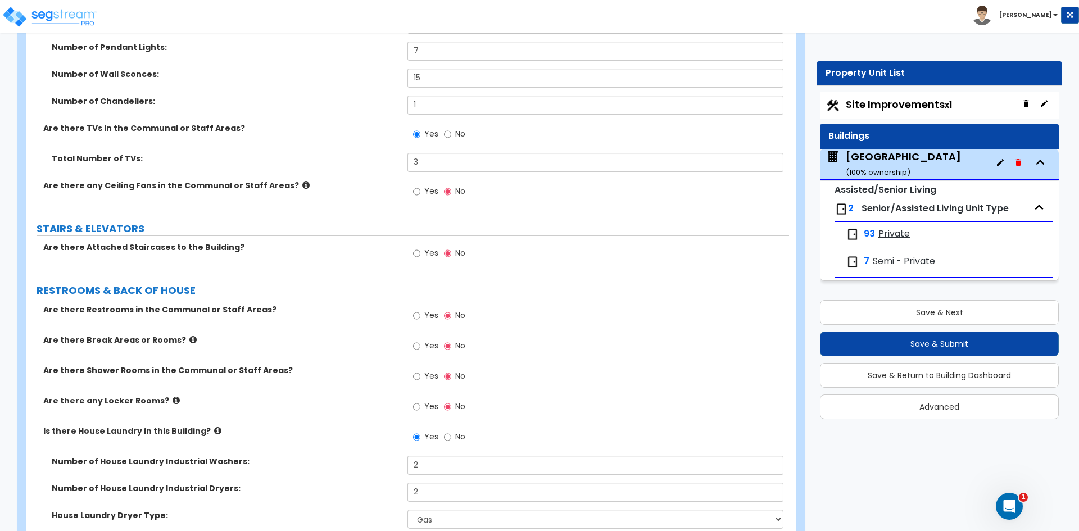
click at [410, 345] on div "Yes No" at bounding box center [439, 347] width 64 height 26
click at [415, 345] on input "Yes" at bounding box center [416, 346] width 7 height 12
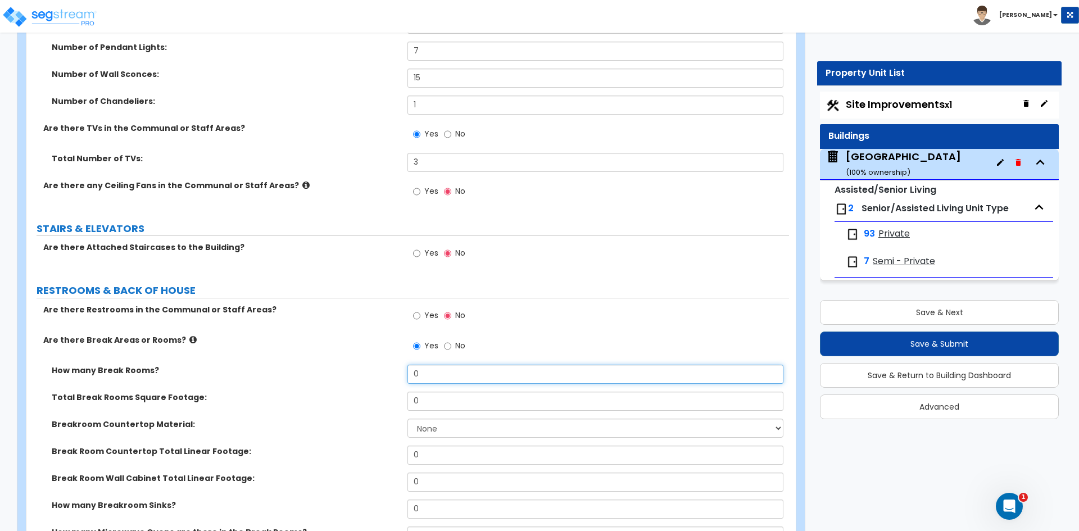
drag, startPoint x: 420, startPoint y: 372, endPoint x: 222, endPoint y: 393, distance: 199.5
click at [395, 381] on div "How many Break Rooms? 0" at bounding box center [407, 378] width 763 height 27
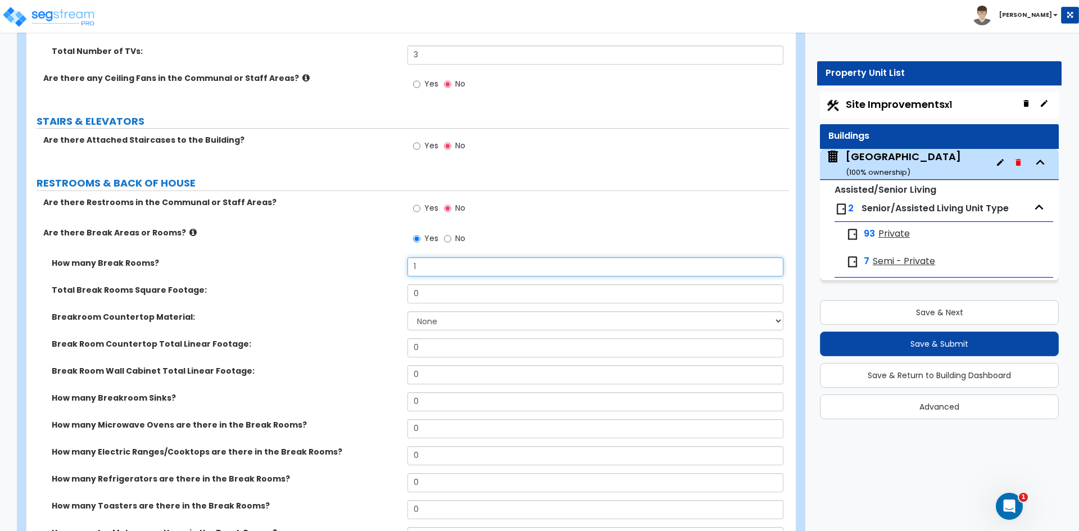
scroll to position [5339, 0]
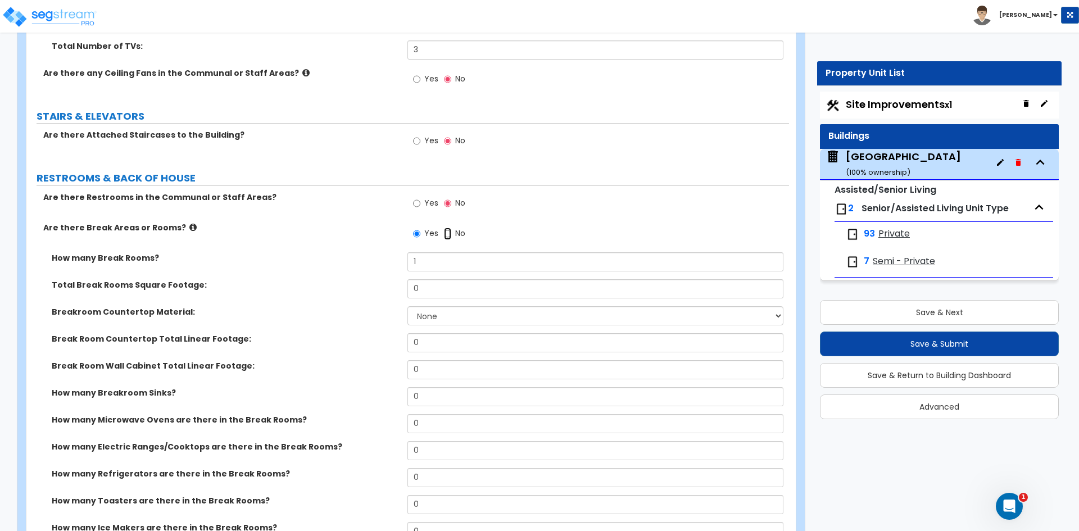
click at [447, 230] on input "No" at bounding box center [447, 234] width 7 height 12
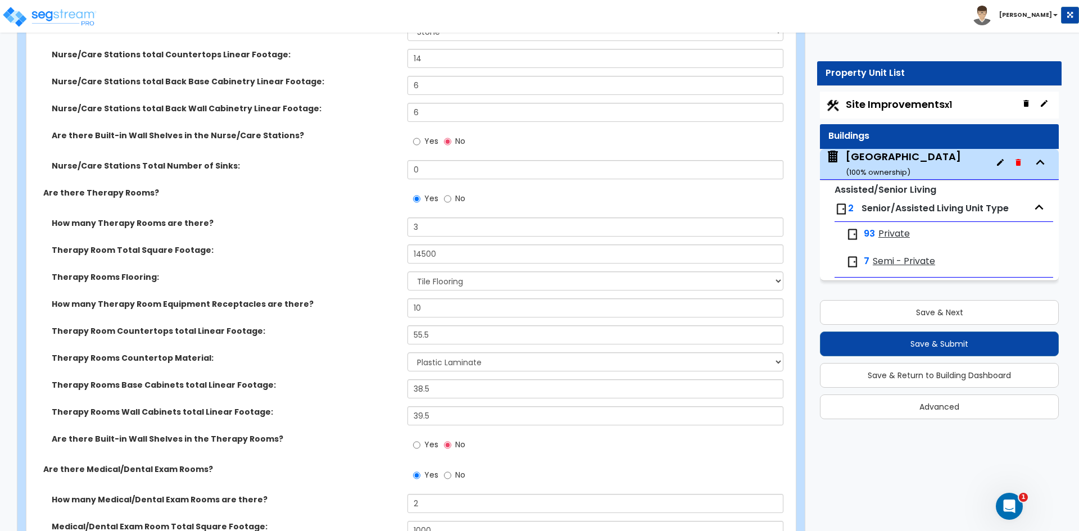
scroll to position [1855, 0]
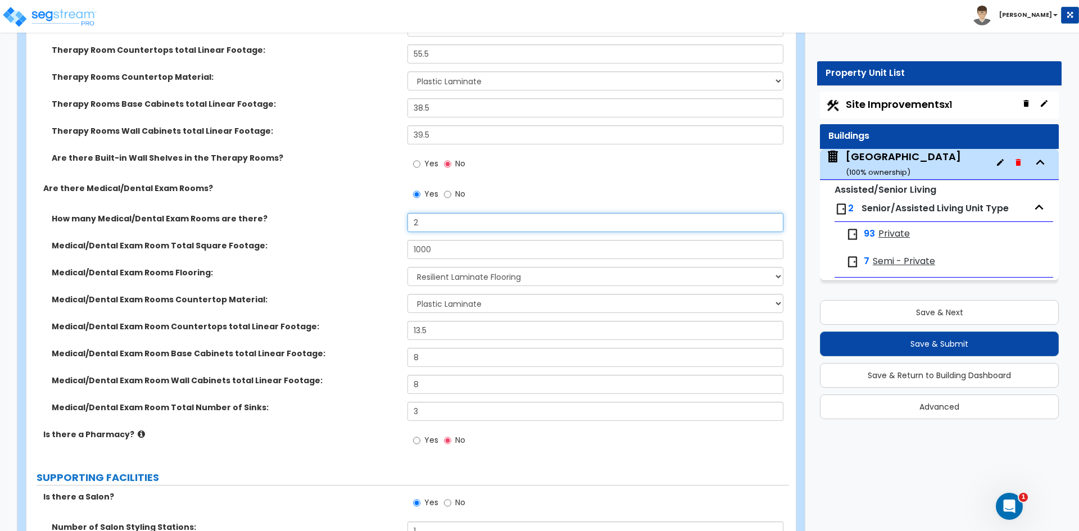
drag, startPoint x: 419, startPoint y: 224, endPoint x: 354, endPoint y: 232, distance: 65.7
click at [355, 232] on div "How many Medical/Dental Exam Rooms are there? 2" at bounding box center [407, 226] width 763 height 27
drag, startPoint x: 426, startPoint y: 248, endPoint x: 296, endPoint y: 251, distance: 129.9
click at [303, 251] on div "Medical/Dental Exam Room Total Square Footage: 1000" at bounding box center [407, 253] width 763 height 27
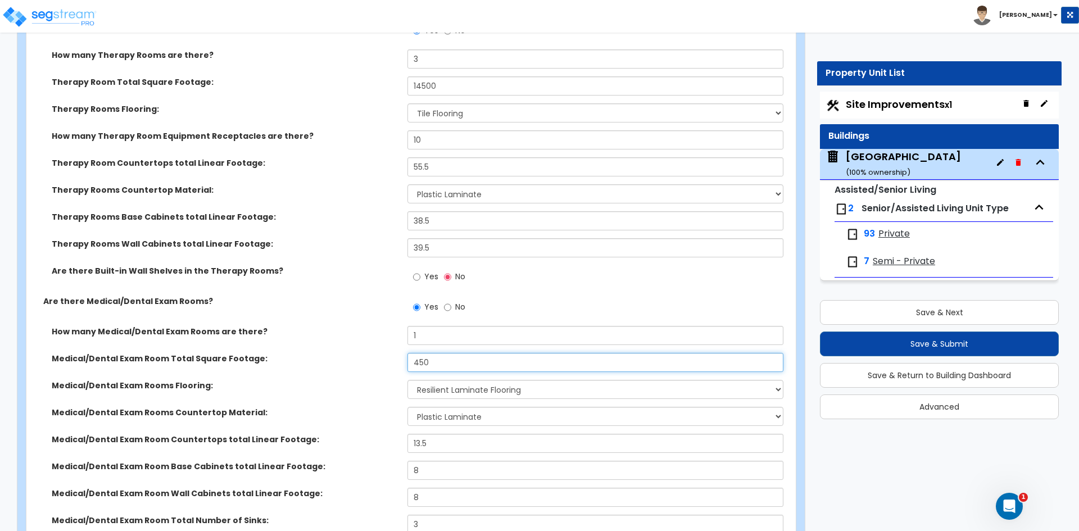
scroll to position [1742, 0]
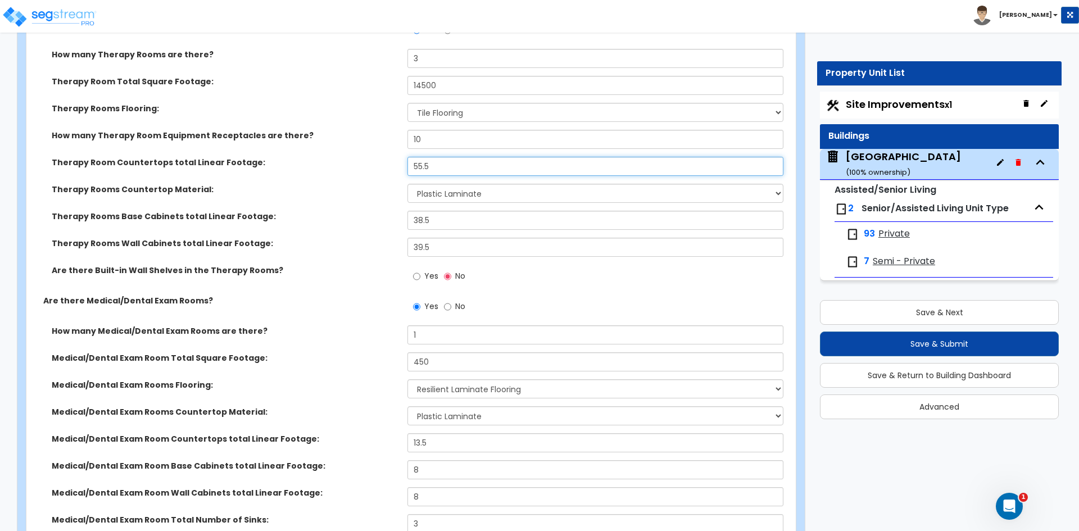
drag, startPoint x: 438, startPoint y: 167, endPoint x: 250, endPoint y: 175, distance: 188.4
click at [258, 174] on div "Therapy Room Countertops total Linear Footage: 55.5" at bounding box center [407, 170] width 763 height 27
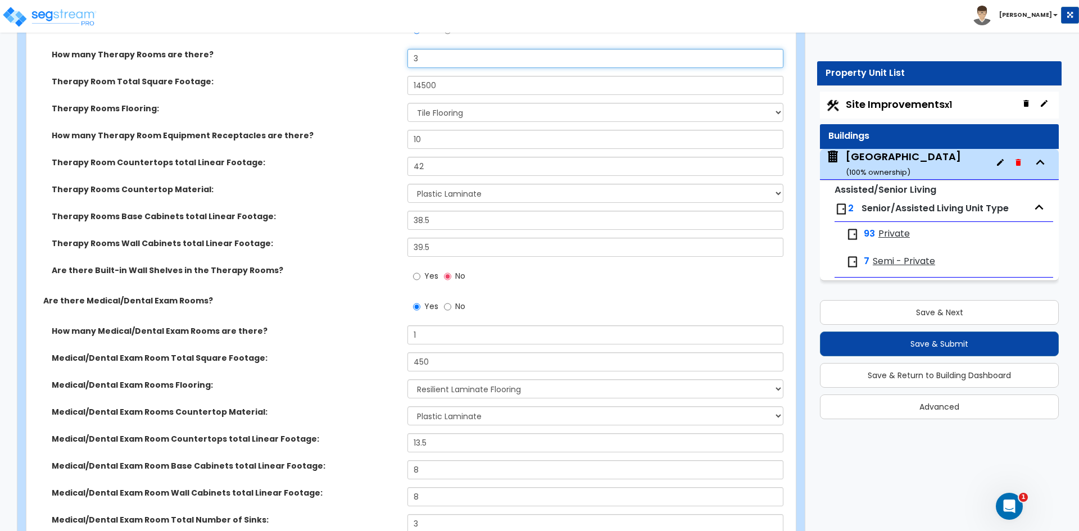
drag, startPoint x: 428, startPoint y: 61, endPoint x: 198, endPoint y: 79, distance: 231.1
click at [377, 67] on div "How many Therapy Rooms are there? 3" at bounding box center [407, 62] width 763 height 27
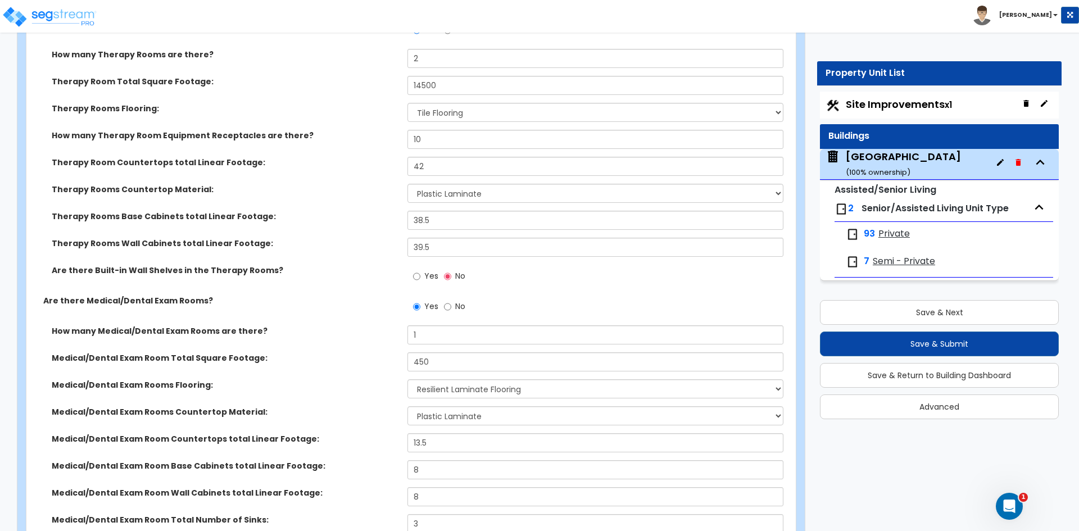
click at [351, 259] on div "Therapy Rooms Wall Cabinets total Linear Footage: 39.5" at bounding box center [407, 251] width 763 height 27
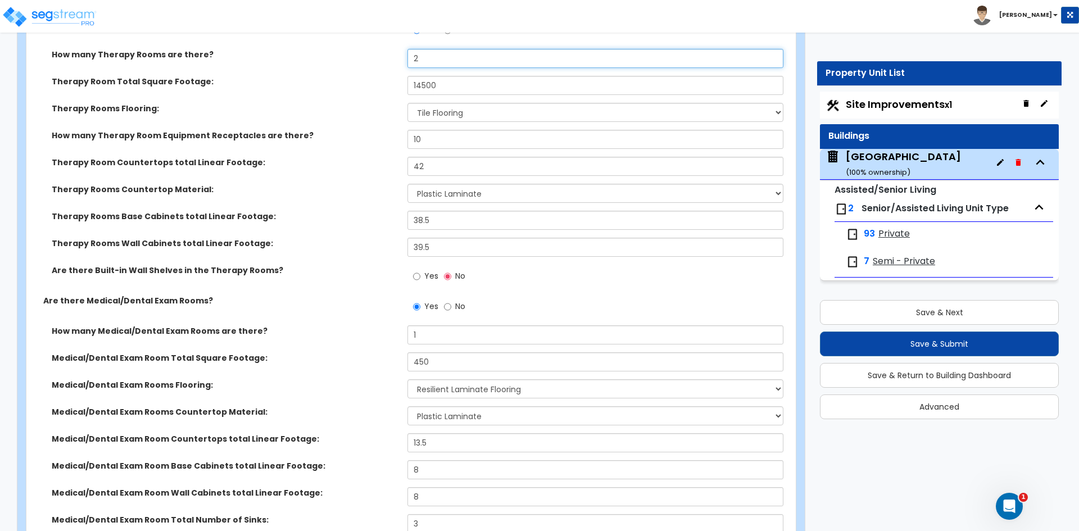
drag, startPoint x: 424, startPoint y: 53, endPoint x: 297, endPoint y: 54, distance: 127.0
click at [324, 53] on div "How many Therapy Rooms are there? 2" at bounding box center [407, 62] width 763 height 27
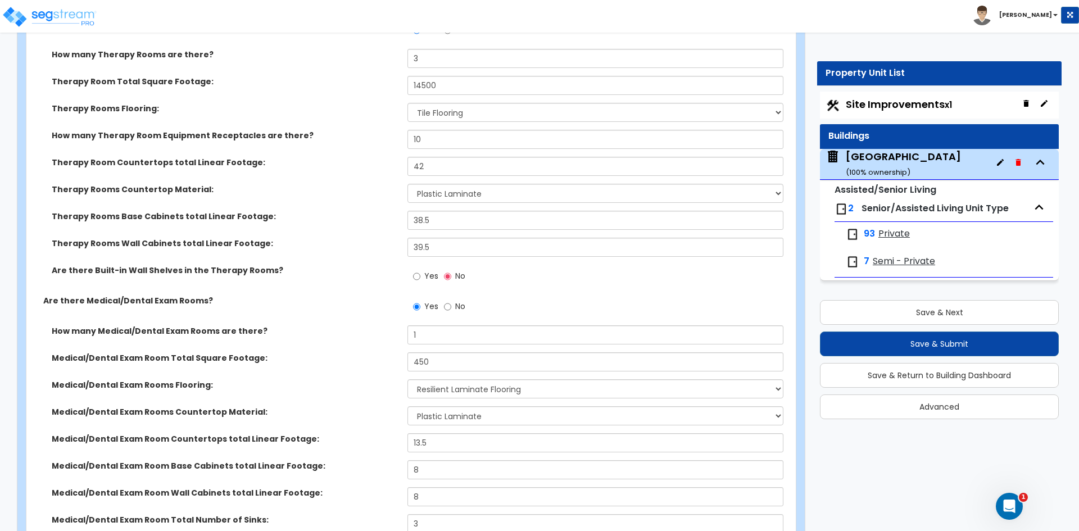
click at [365, 239] on label "Therapy Rooms Wall Cabinets total Linear Footage:" at bounding box center [225, 243] width 347 height 11
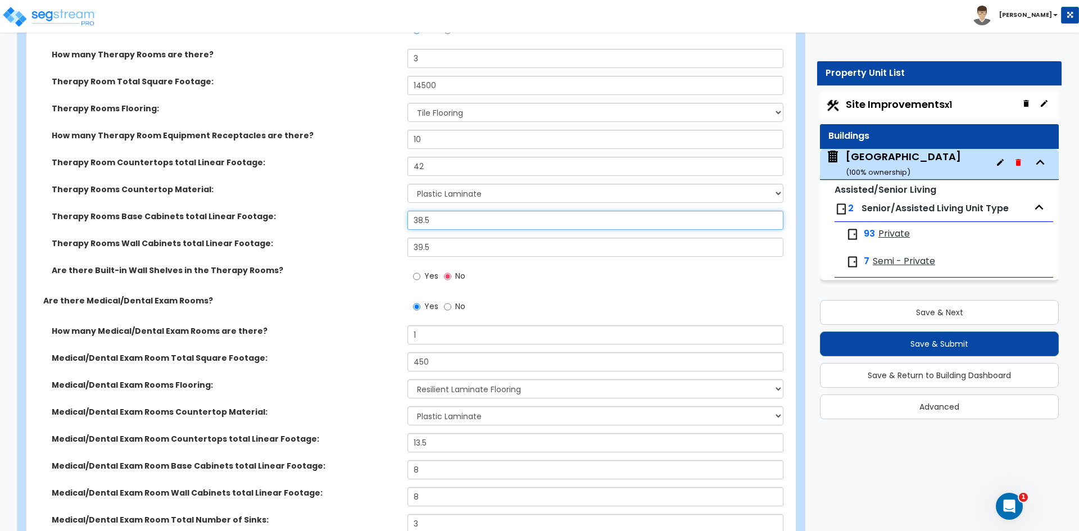
drag, startPoint x: 441, startPoint y: 222, endPoint x: 348, endPoint y: 226, distance: 92.8
click at [350, 226] on div "Therapy Rooms Base Cabinets total Linear Footage: 38.5" at bounding box center [407, 224] width 763 height 27
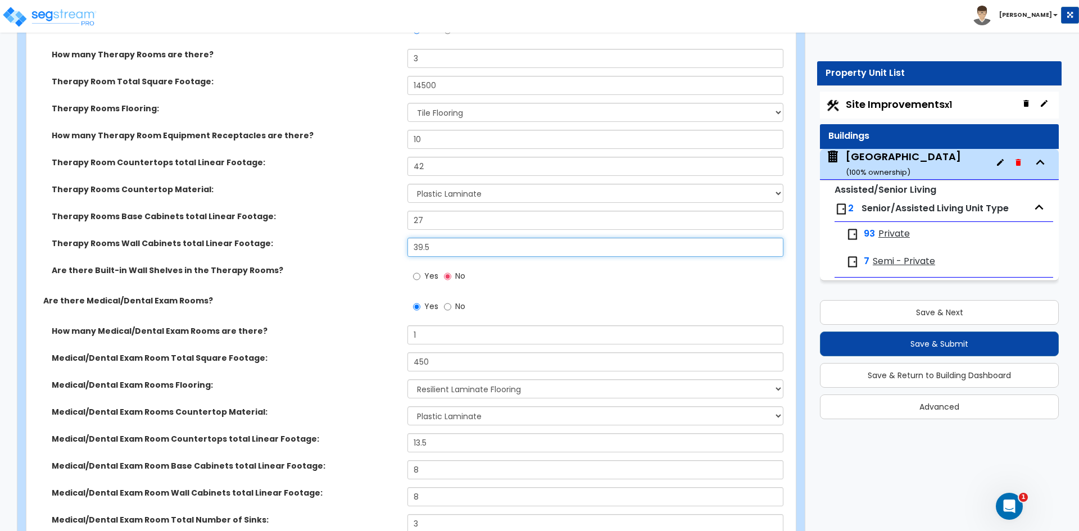
drag, startPoint x: 433, startPoint y: 247, endPoint x: 324, endPoint y: 256, distance: 109.5
click at [343, 253] on div "Therapy Rooms Wall Cabinets total Linear Footage: 39.5" at bounding box center [407, 251] width 763 height 27
click at [501, 280] on div "Yes No" at bounding box center [597, 280] width 381 height 30
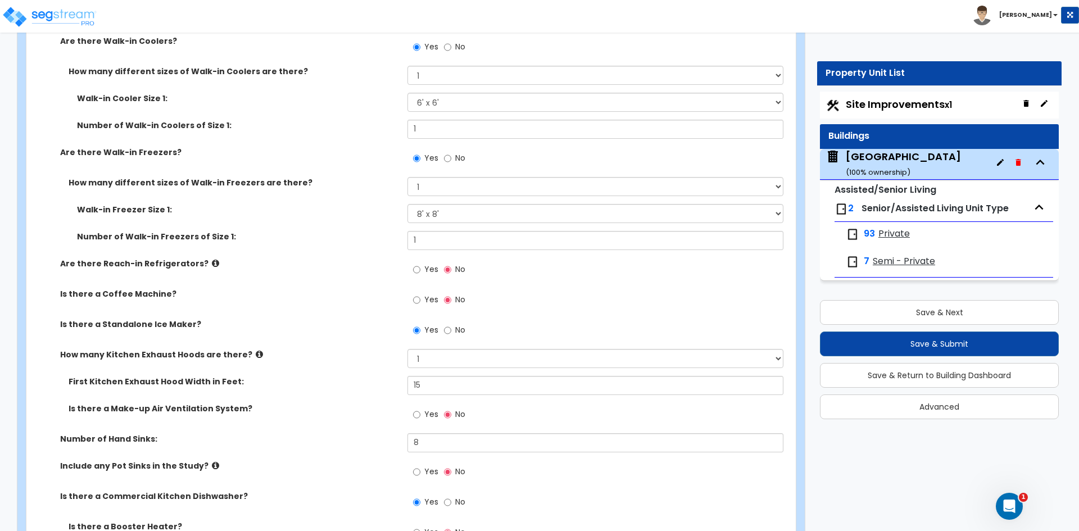
scroll to position [5301, 0]
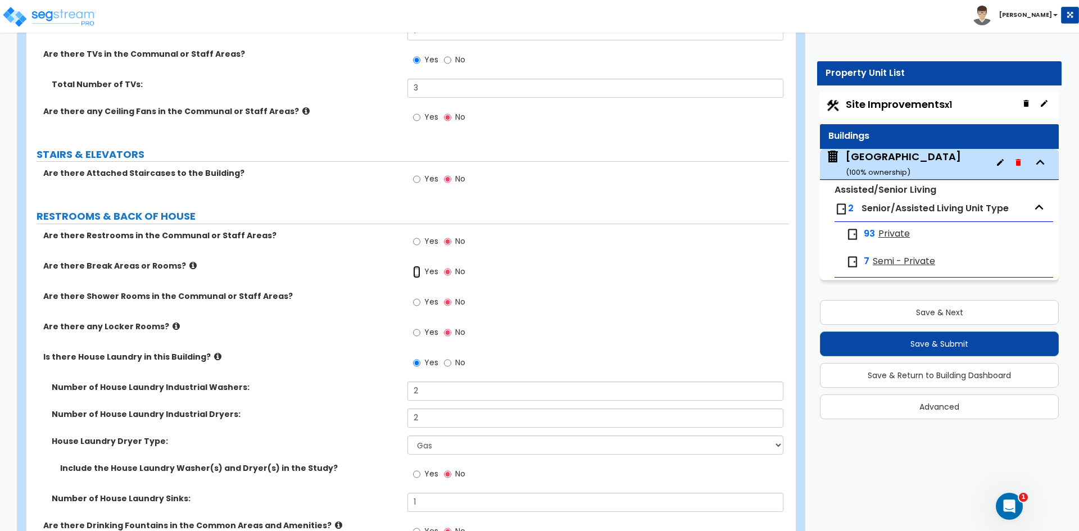
click at [415, 271] on input "Yes" at bounding box center [416, 272] width 7 height 12
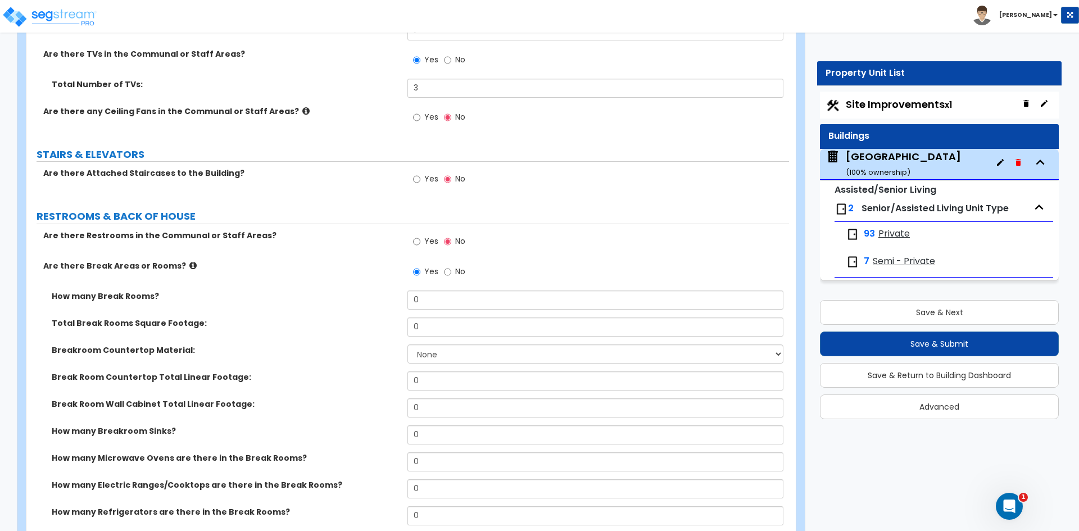
click at [235, 279] on div "Are there Break Areas or Rooms? Yes No" at bounding box center [407, 275] width 763 height 30
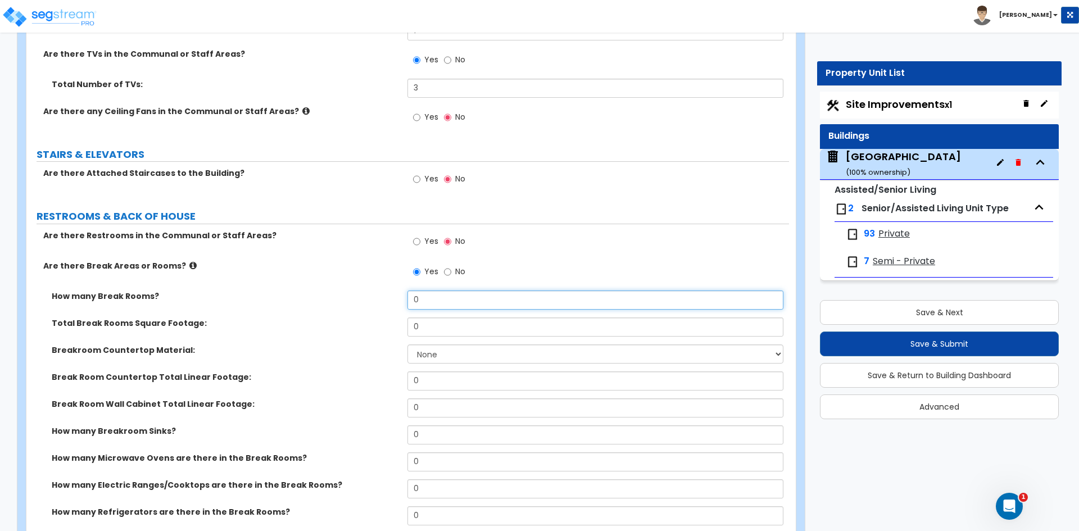
drag, startPoint x: 436, startPoint y: 297, endPoint x: 372, endPoint y: 315, distance: 67.1
click at [383, 312] on div "How many Break Rooms? 0" at bounding box center [407, 304] width 763 height 27
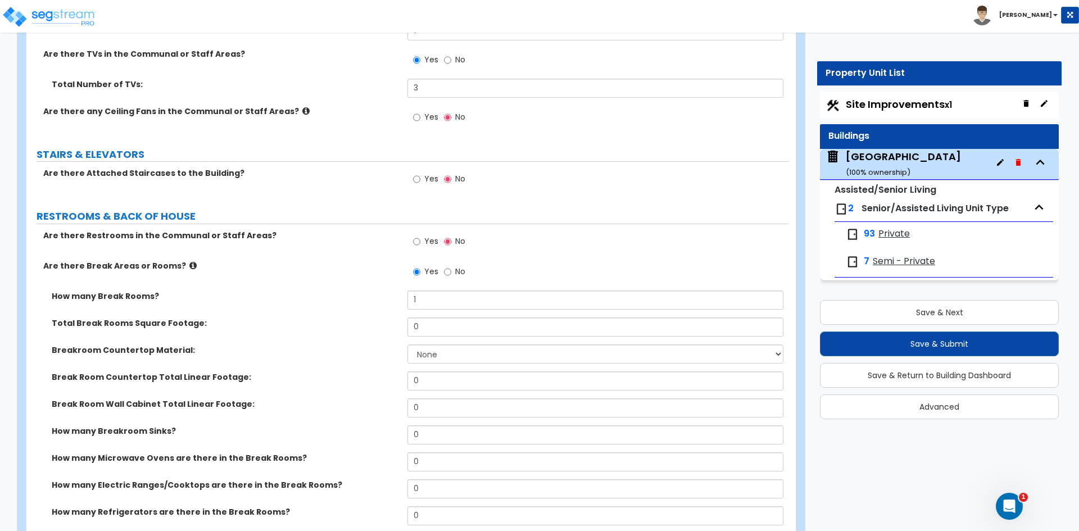
click at [324, 324] on label "Total Break Rooms Square Footage:" at bounding box center [225, 323] width 347 height 11
drag, startPoint x: 423, startPoint y: 325, endPoint x: 283, endPoint y: 350, distance: 142.7
click at [348, 339] on div "Total Break Rooms Square Footage: 0" at bounding box center [407, 331] width 763 height 27
click at [467, 355] on select "None Plastic Laminate Solid Surface Stone Quartz Marble Tile Wood Stainless Ste…" at bounding box center [594, 354] width 375 height 19
click at [407, 345] on select "None Plastic Laminate Solid Surface Stone Quartz Marble Tile Wood Stainless Ste…" at bounding box center [594, 354] width 375 height 19
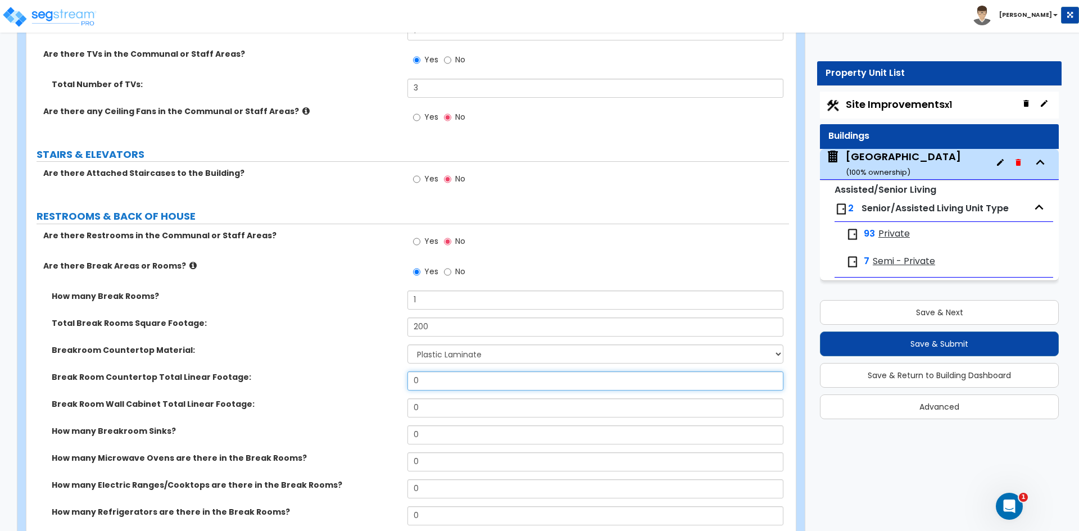
click at [434, 387] on input "0" at bounding box center [594, 381] width 375 height 19
click at [415, 407] on input "0" at bounding box center [594, 407] width 375 height 19
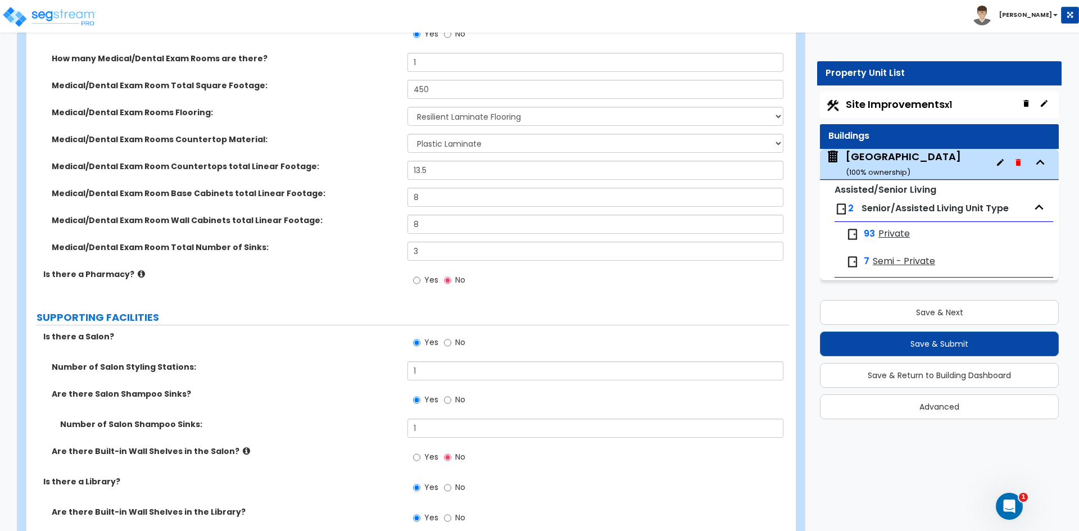
scroll to position [1985, 0]
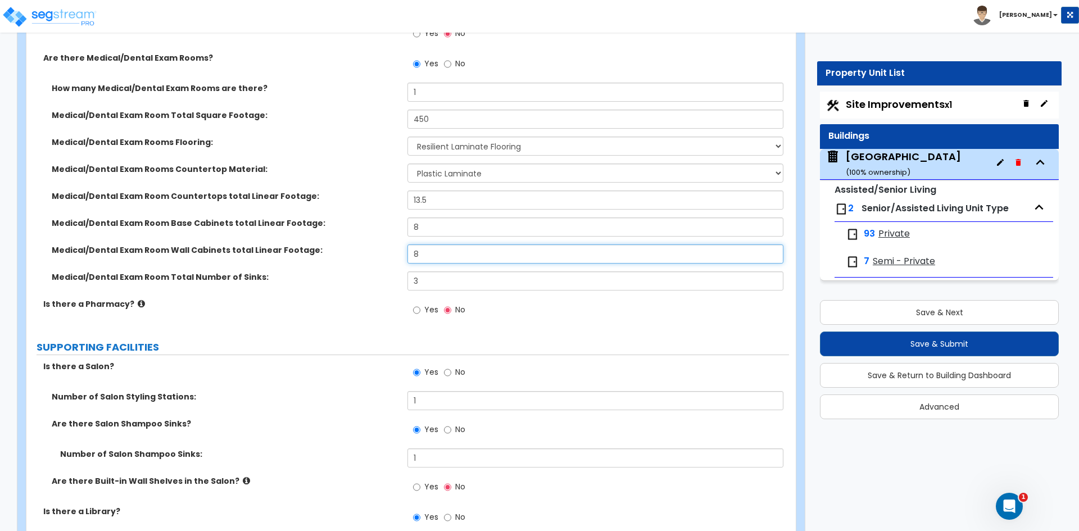
click at [424, 255] on input "8" at bounding box center [594, 253] width 375 height 19
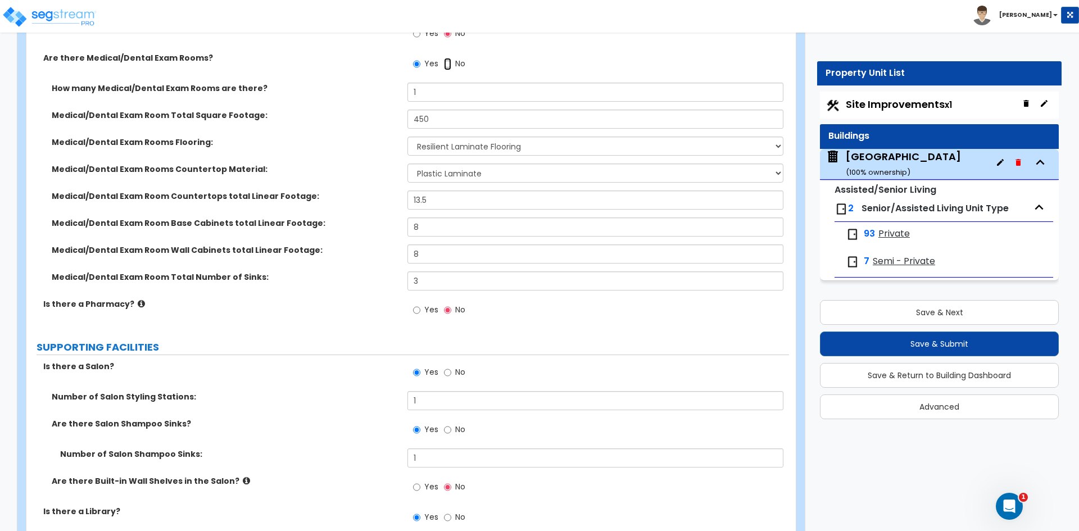
click at [448, 67] on input "No" at bounding box center [447, 64] width 7 height 12
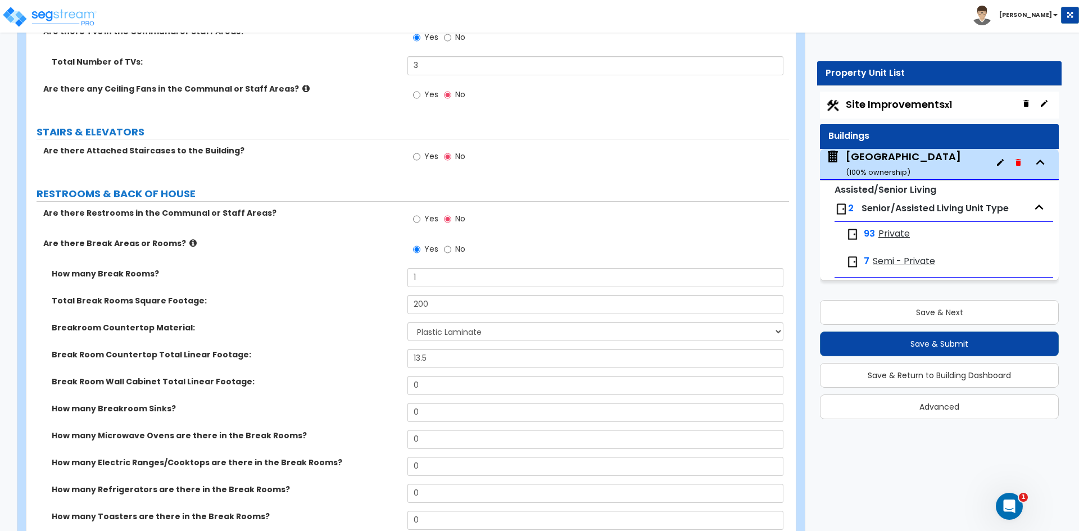
scroll to position [5132, 0]
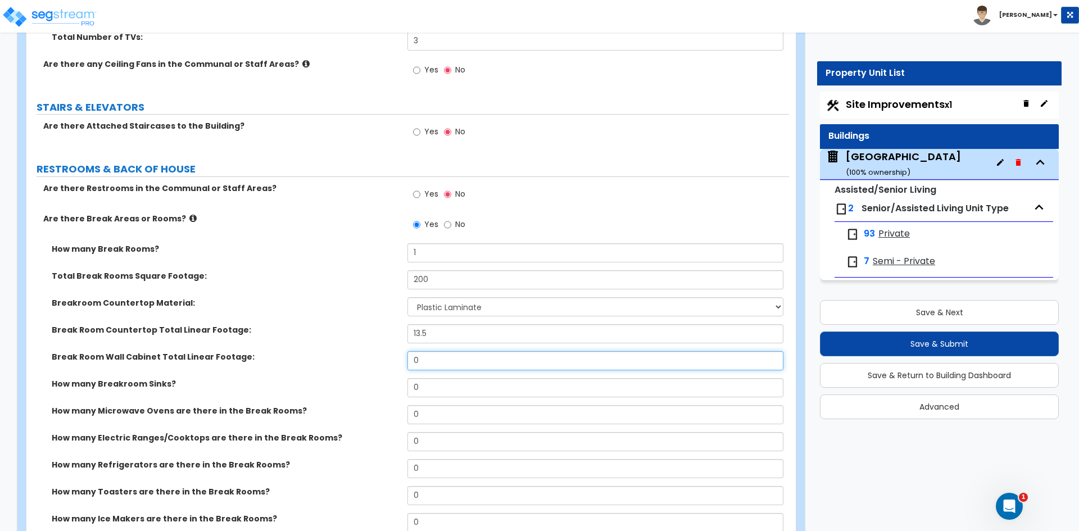
click at [433, 361] on input "0" at bounding box center [594, 360] width 375 height 19
click at [424, 391] on input "0" at bounding box center [594, 387] width 375 height 19
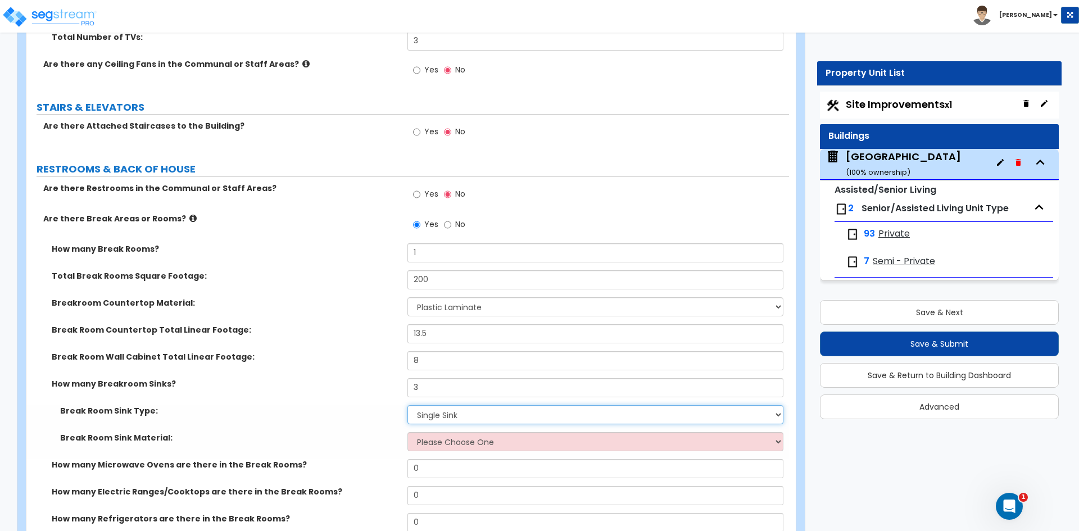
click at [428, 417] on select "Please Choose One Single Sink Double Sink" at bounding box center [594, 414] width 375 height 19
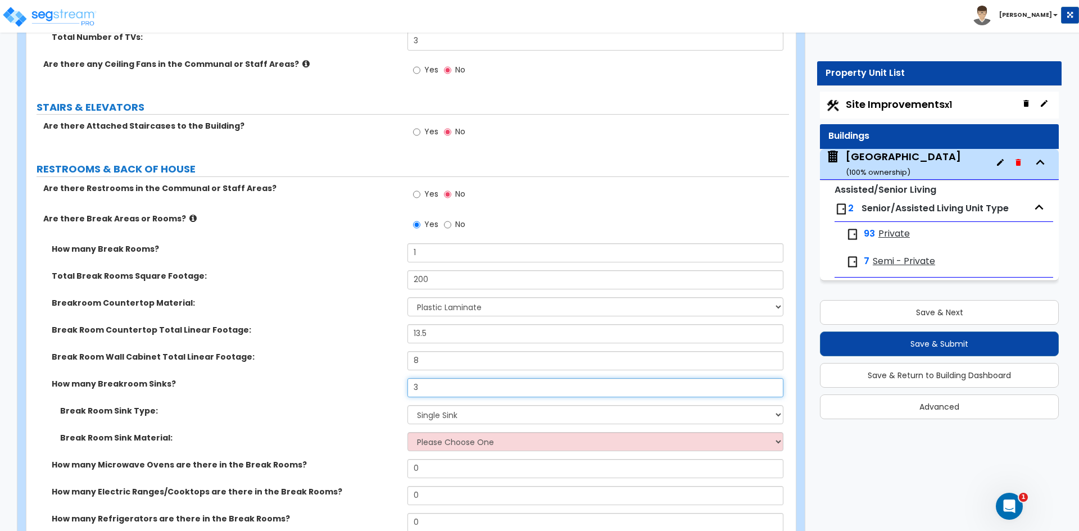
click at [423, 386] on input "3" at bounding box center [594, 387] width 375 height 19
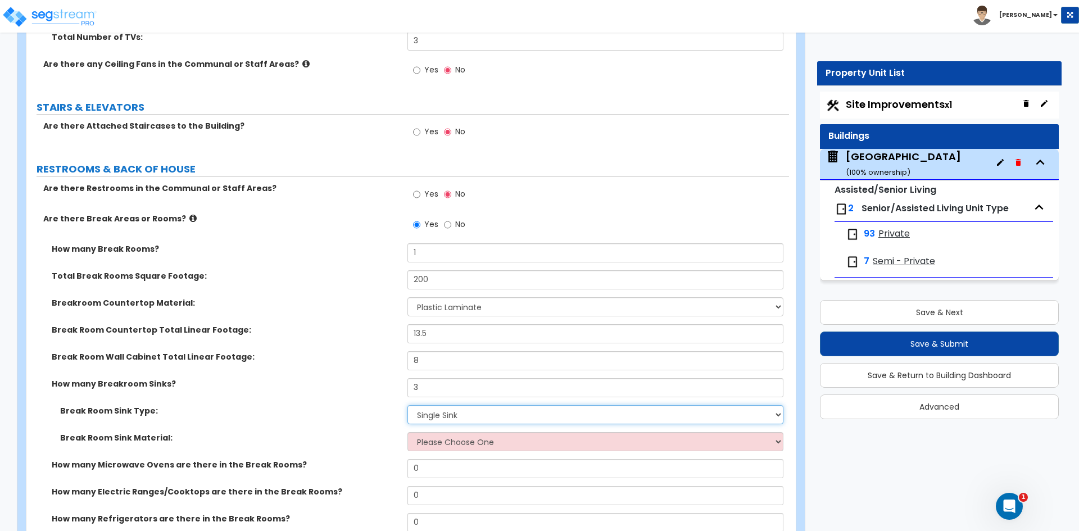
click at [429, 419] on select "Please Choose One Single Sink Double Sink" at bounding box center [594, 414] width 375 height 19
click at [407, 405] on select "Please Choose One Single Sink Double Sink" at bounding box center [594, 414] width 375 height 19
click at [433, 444] on select "Please Choose One Stainless Steel Porcelain Enamel Cast Iron" at bounding box center [594, 441] width 375 height 19
click at [407, 432] on select "Please Choose One Stainless Steel Porcelain Enamel Cast Iron" at bounding box center [594, 441] width 375 height 19
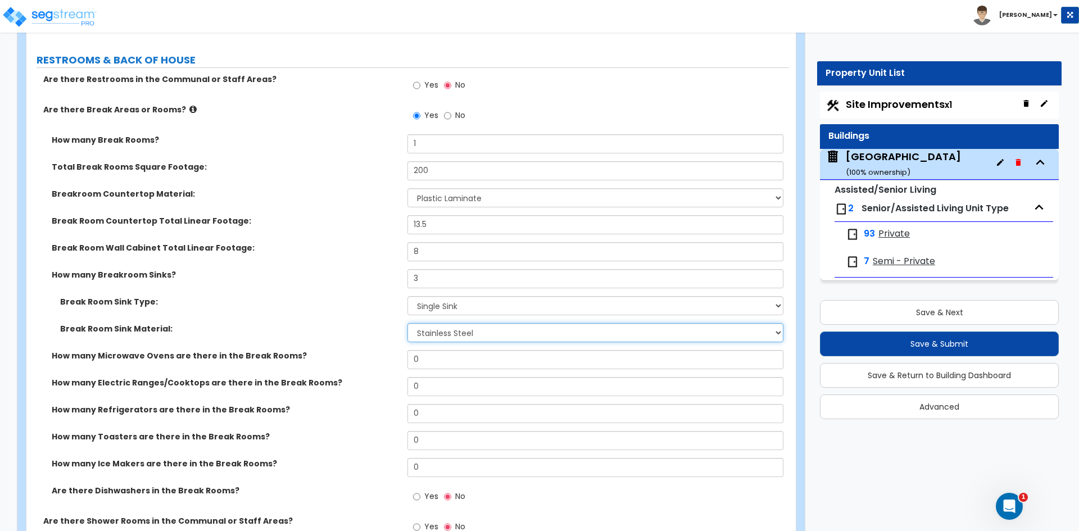
scroll to position [5245, 0]
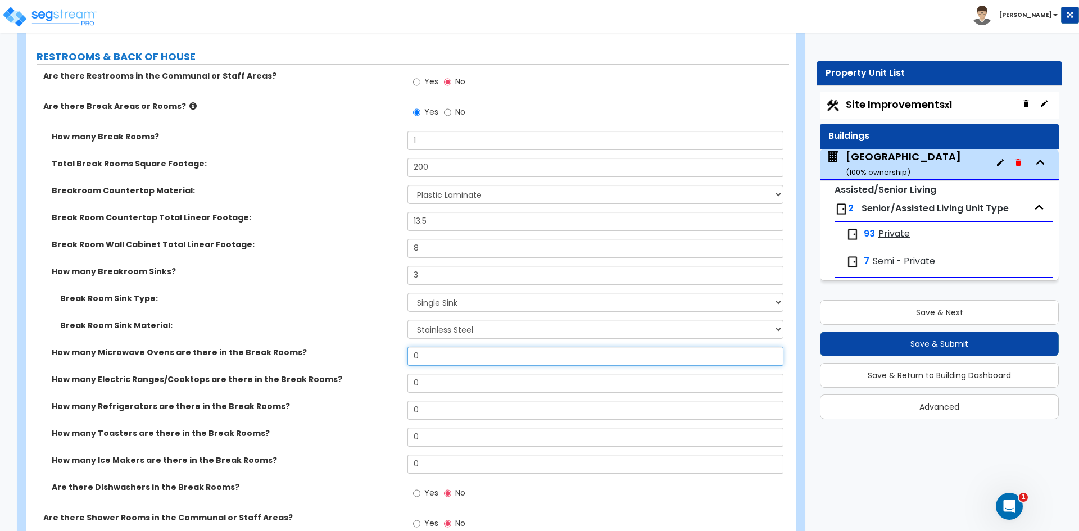
click at [475, 361] on input "0" at bounding box center [594, 356] width 375 height 19
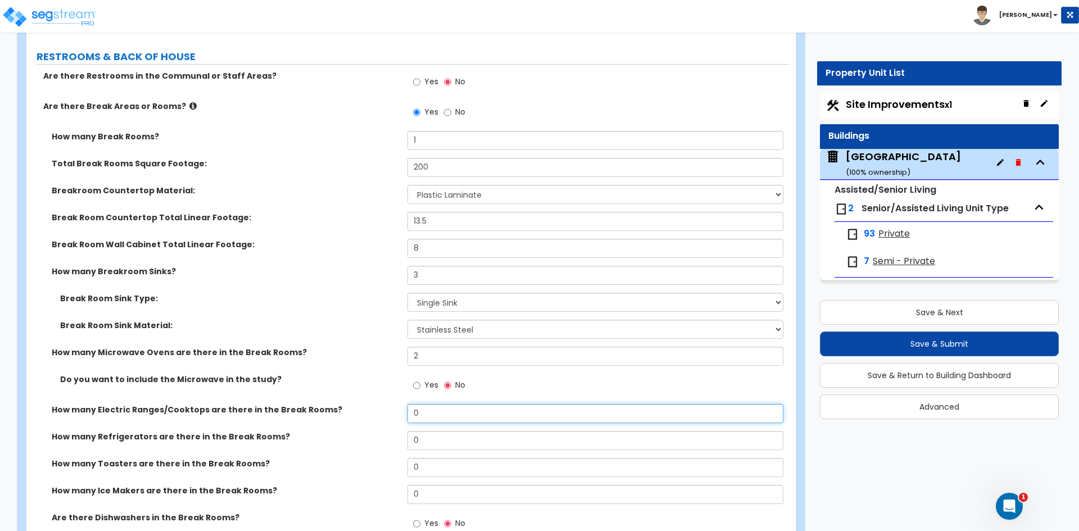
drag, startPoint x: 424, startPoint y: 413, endPoint x: 257, endPoint y: 415, distance: 166.4
click at [407, 417] on div "How many Electric Ranges/Cooktops are there in the Break Rooms? 0" at bounding box center [407, 417] width 763 height 27
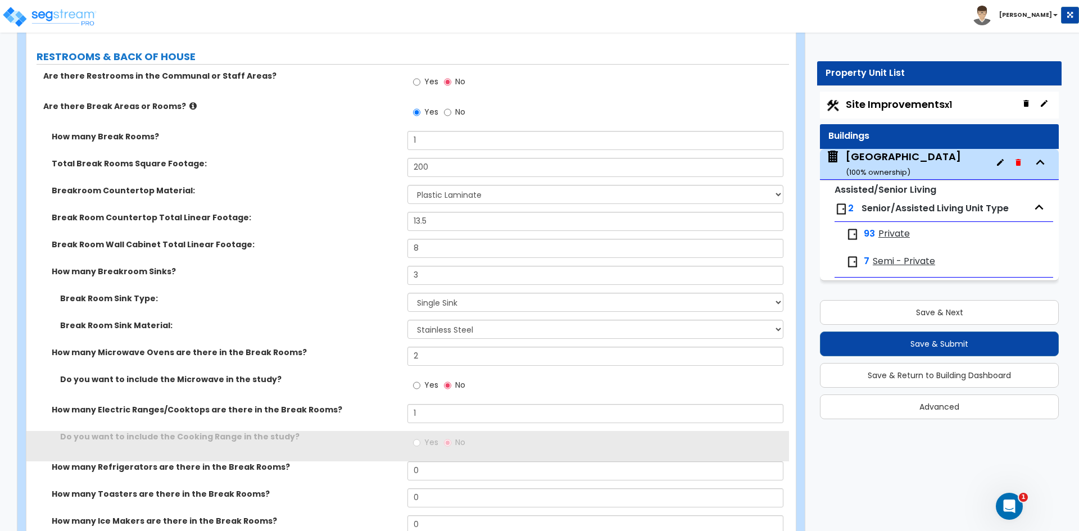
click at [322, 446] on div "Do you want to include the Cooking Range in the study? Yes No" at bounding box center [407, 446] width 763 height 30
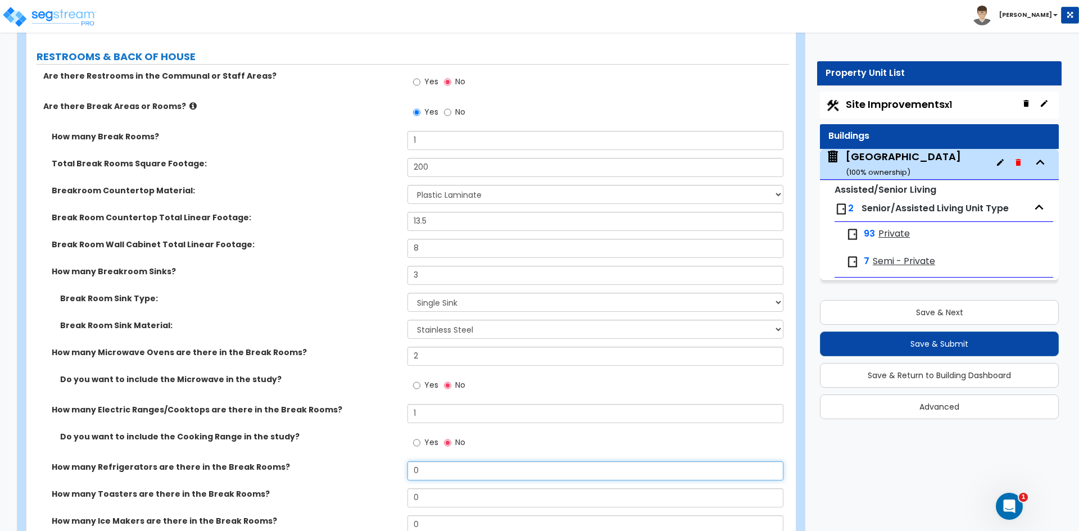
click at [427, 472] on input "0" at bounding box center [594, 470] width 375 height 19
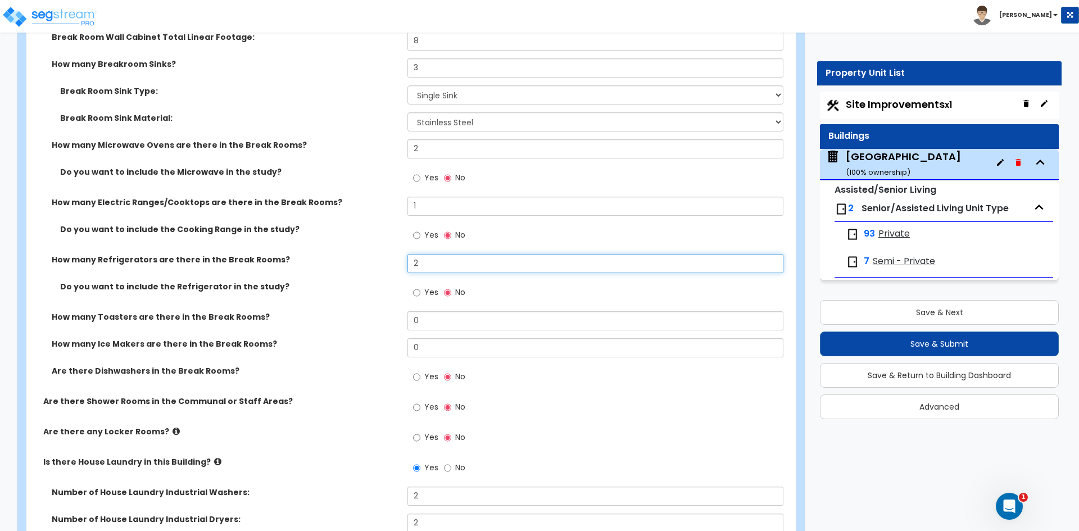
scroll to position [5470, 0]
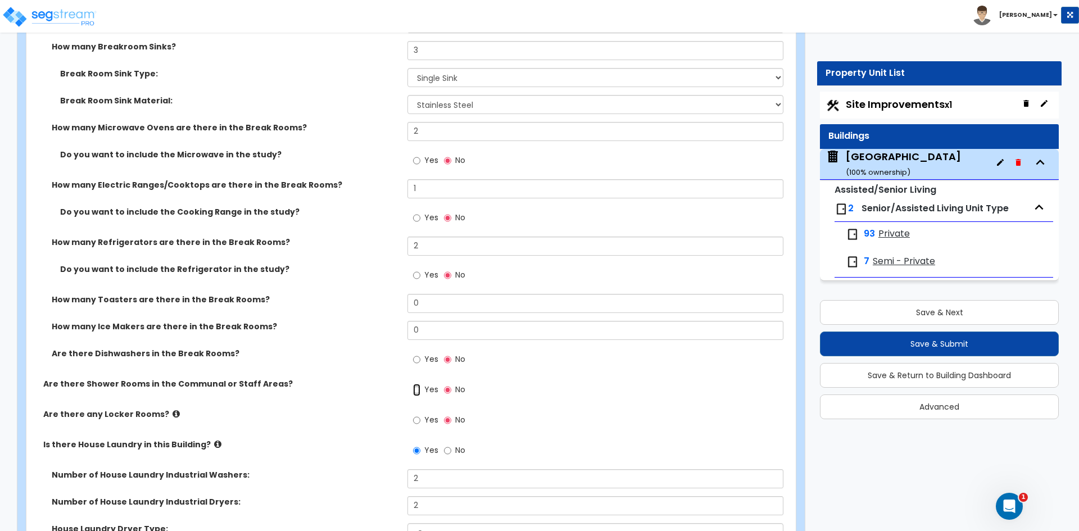
click at [418, 390] on input "Yes" at bounding box center [416, 390] width 7 height 12
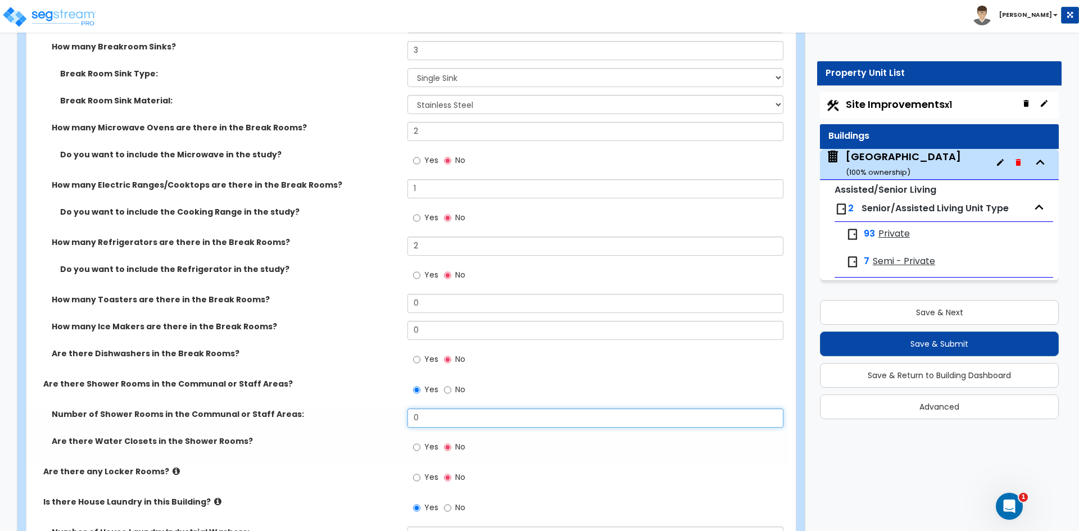
drag, startPoint x: 429, startPoint y: 414, endPoint x: 386, endPoint y: 424, distance: 45.0
click at [386, 424] on div "Number of Shower Rooms in the Communal or Staff Areas: 0" at bounding box center [407, 422] width 763 height 27
click at [318, 460] on div "Are there Water Closets in the Shower Rooms? Yes No" at bounding box center [407, 451] width 763 height 30
click at [422, 445] on label "Yes" at bounding box center [425, 448] width 25 height 19
click at [420, 445] on input "Yes" at bounding box center [416, 447] width 7 height 12
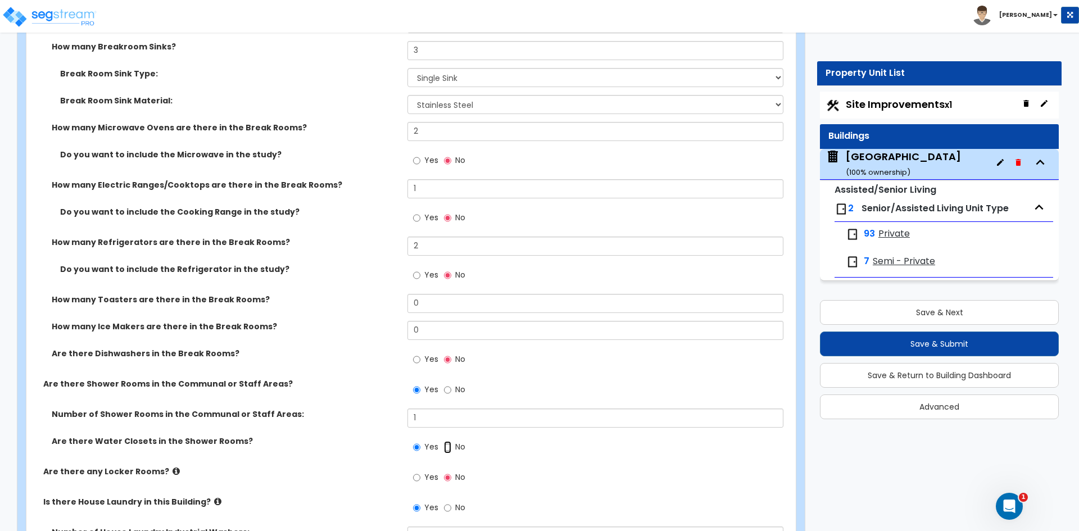
click at [450, 444] on input "No" at bounding box center [447, 447] width 7 height 12
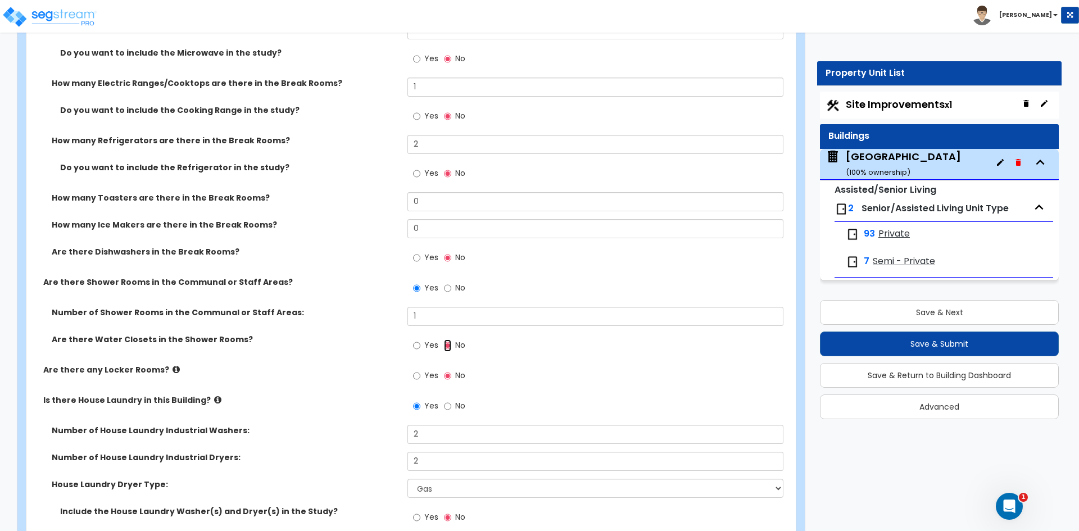
scroll to position [5582, 0]
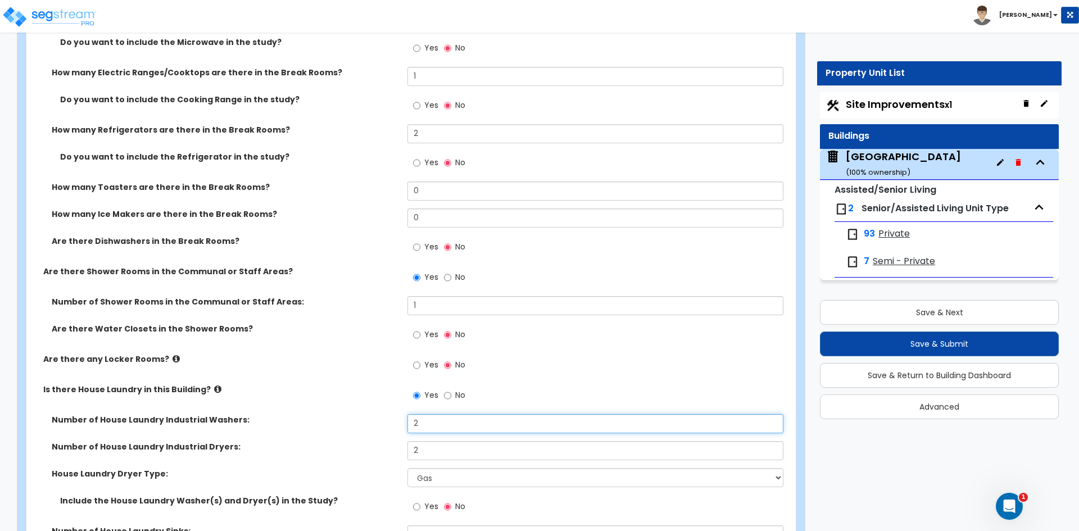
drag, startPoint x: 424, startPoint y: 421, endPoint x: 234, endPoint y: 443, distance: 191.8
click at [253, 441] on div "Number of House Laundry Industrial Washers: 2 Number of House Laundry Industria…" at bounding box center [408, 483] width 746 height 138
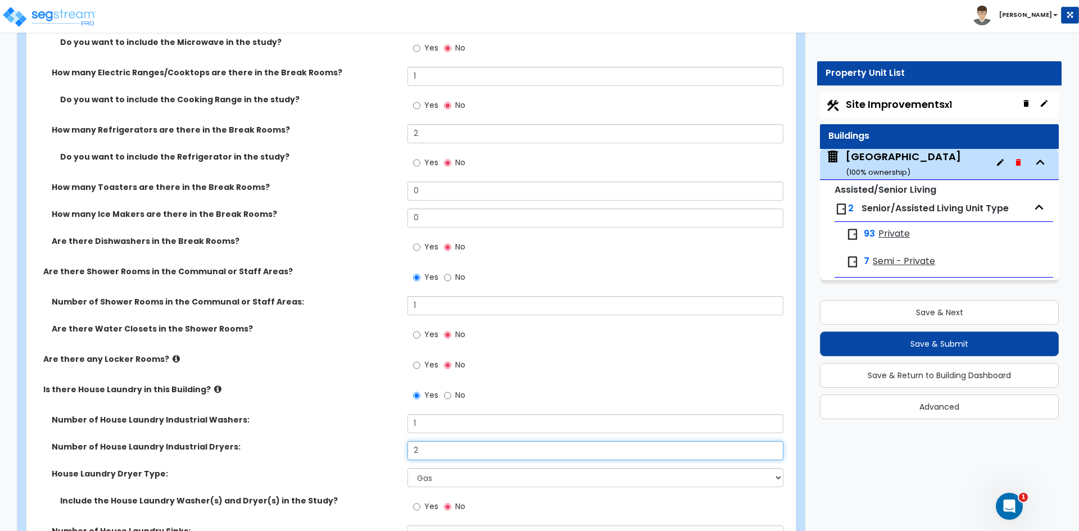
drag, startPoint x: 396, startPoint y: 450, endPoint x: 324, endPoint y: 451, distance: 72.5
click at [348, 451] on div "Number of House Laundry Industrial Dryers: 2" at bounding box center [407, 454] width 763 height 27
click at [504, 397] on div "Yes No" at bounding box center [597, 399] width 381 height 30
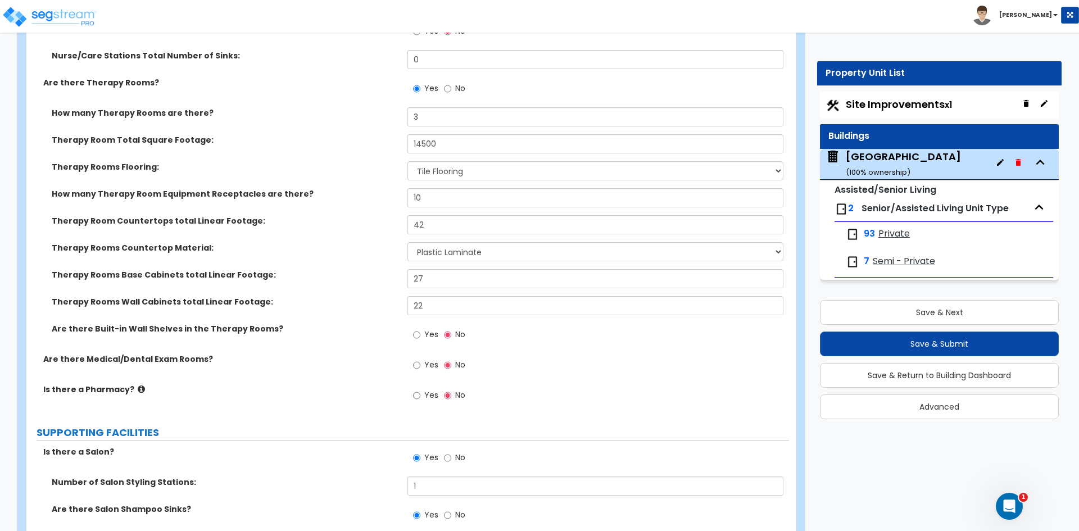
scroll to position [1704, 0]
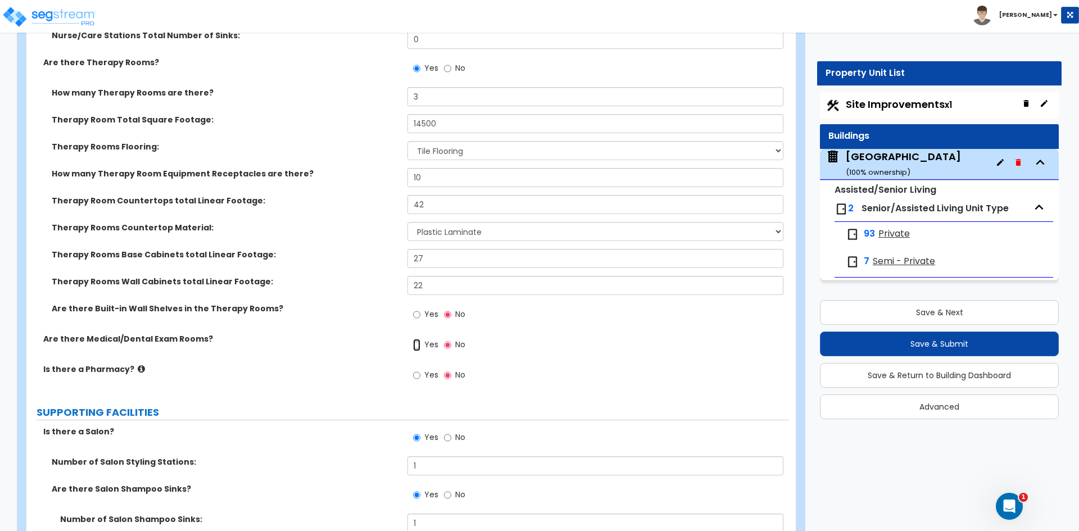
click at [417, 345] on input "Yes" at bounding box center [416, 345] width 7 height 12
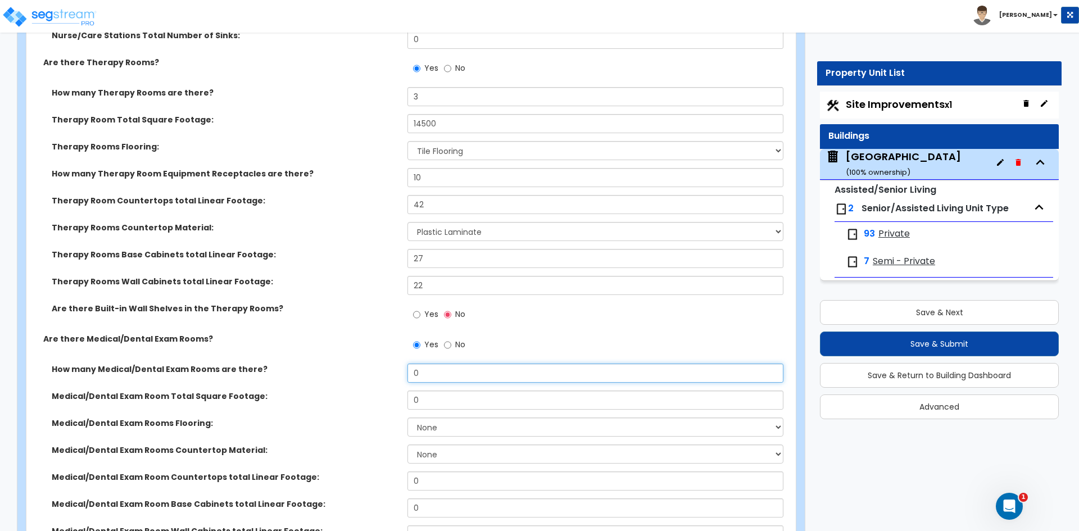
drag, startPoint x: 425, startPoint y: 372, endPoint x: 324, endPoint y: 372, distance: 100.6
click at [327, 372] on div "How many Medical/Dental Exam Rooms are there? 0" at bounding box center [407, 377] width 763 height 27
drag, startPoint x: 455, startPoint y: 402, endPoint x: 327, endPoint y: 407, distance: 128.2
click at [338, 407] on div "Medical/Dental Exam Room Total Square Footage: 0" at bounding box center [407, 404] width 763 height 27
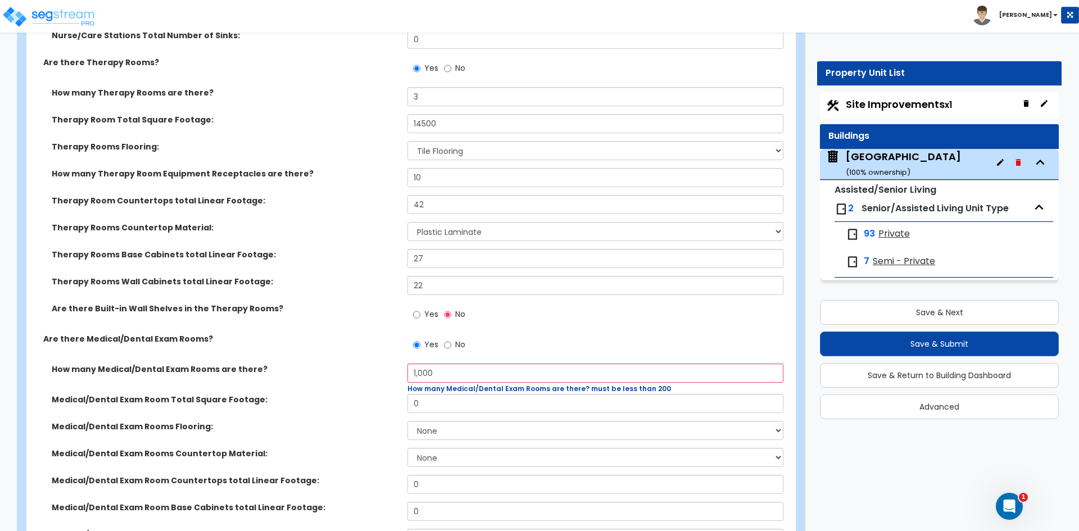
click at [317, 403] on label "Medical/Dental Exam Room Total Square Footage:" at bounding box center [225, 399] width 347 height 11
click at [613, 380] on input "1,000" at bounding box center [594, 373] width 375 height 19
click at [484, 392] on span "How many Medical/Dental Exam Rooms are there? must be less than 200" at bounding box center [539, 389] width 264 height 10
click at [614, 384] on span "How many Medical/Dental Exam Rooms are there? must be less than 200" at bounding box center [539, 389] width 264 height 10
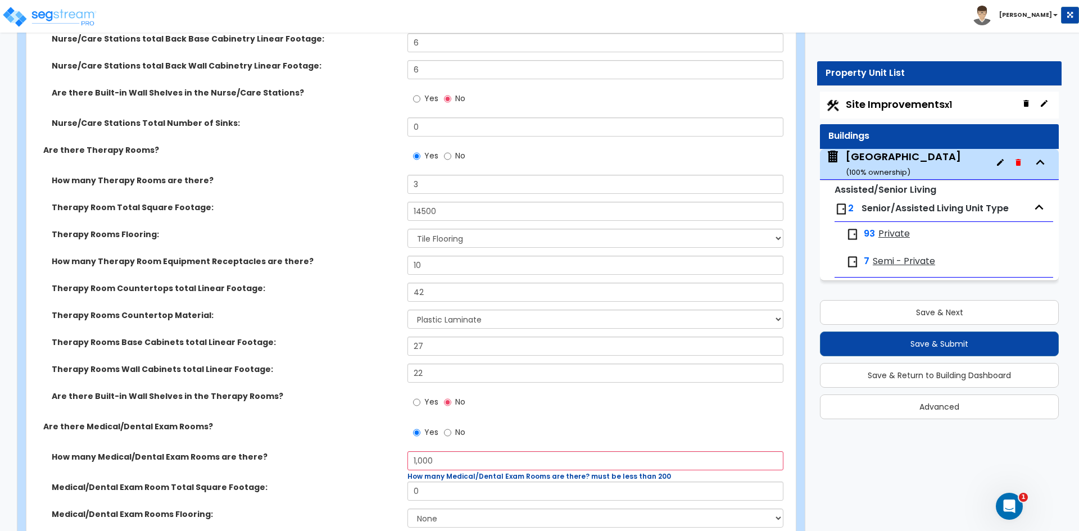
scroll to position [1535, 0]
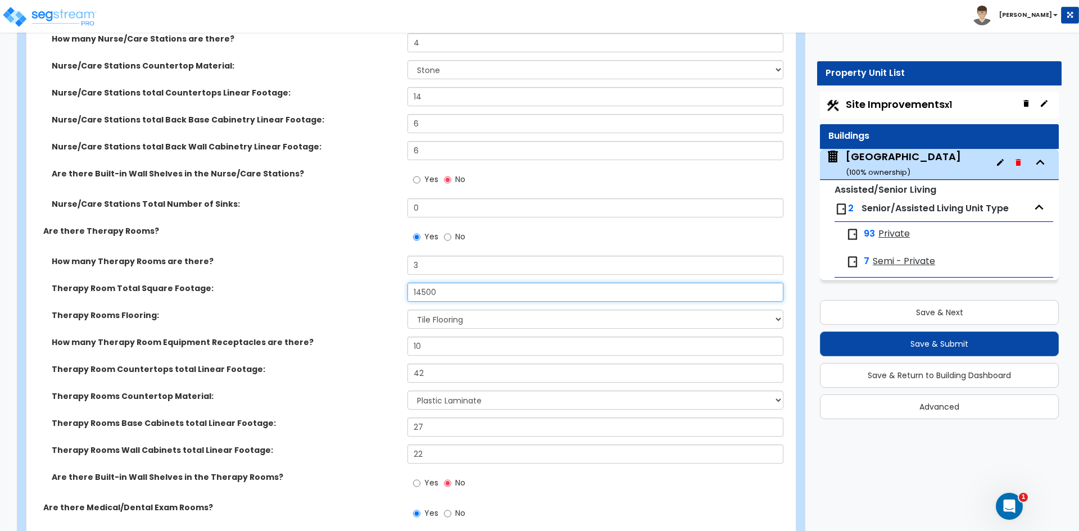
click at [422, 291] on input "14500" at bounding box center [594, 292] width 375 height 19
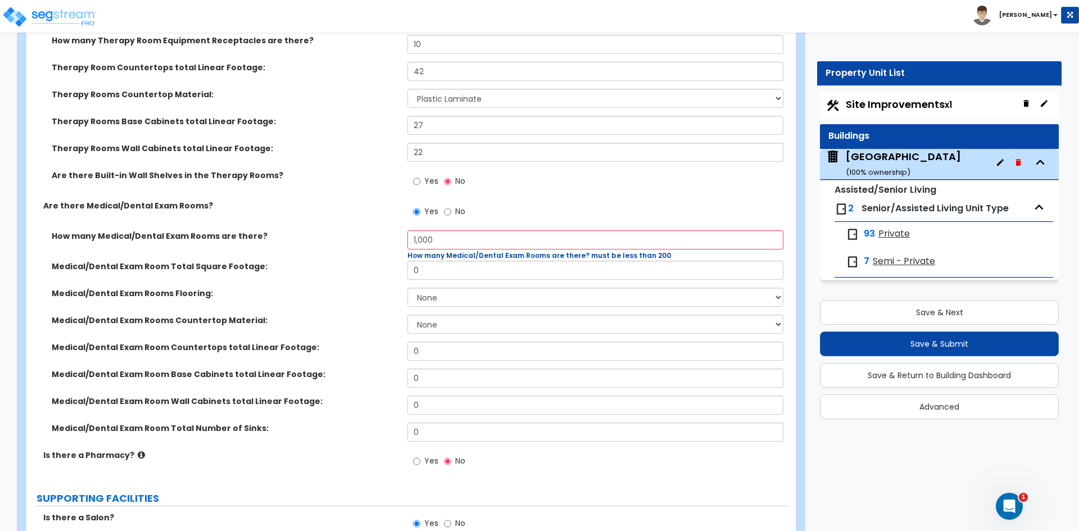
scroll to position [1873, 0]
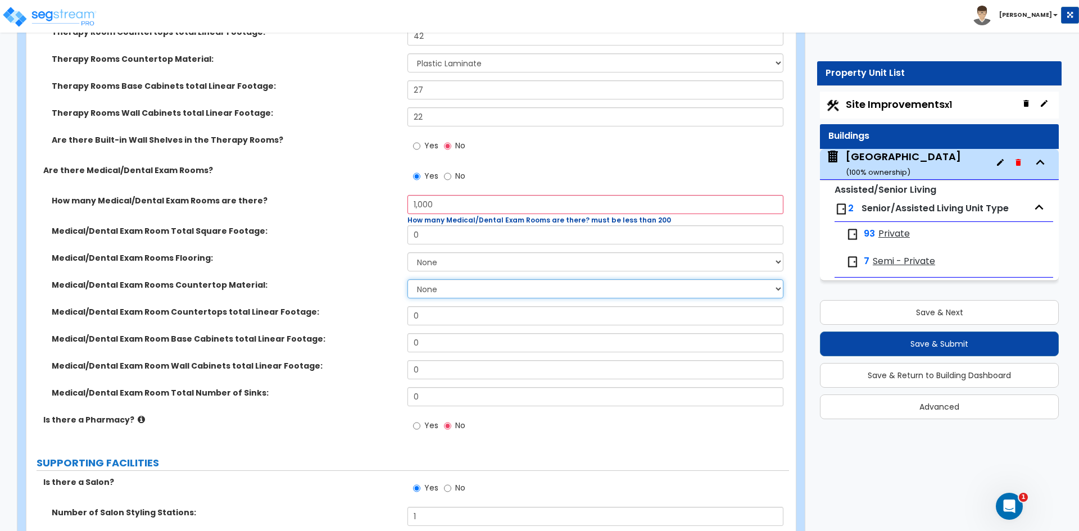
click at [509, 297] on select "None Plastic Laminate Solid Surface Stone Quartz Marble Tile Wood Stainless Ste…" at bounding box center [594, 288] width 375 height 19
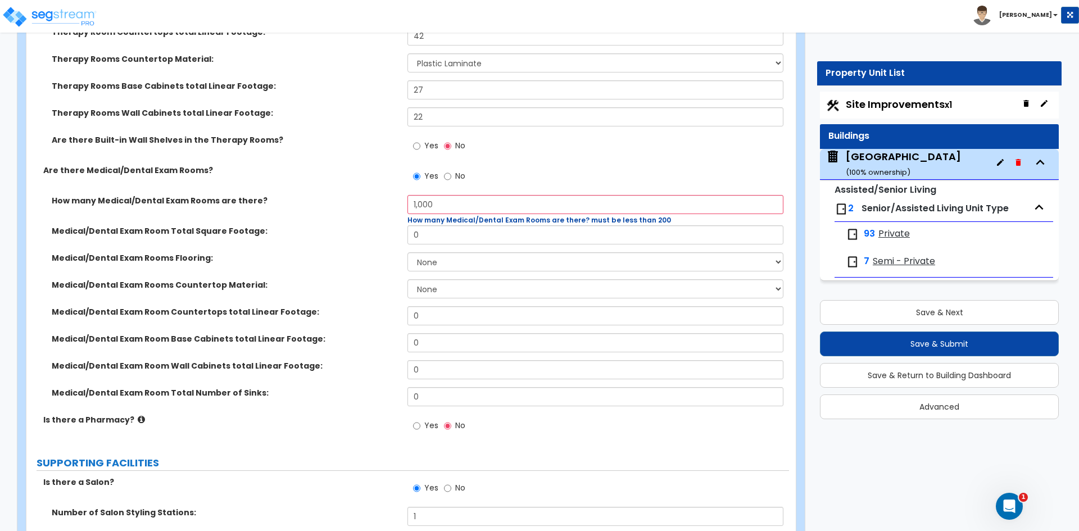
click at [355, 251] on div "Medical/Dental Exam Room Total Square Footage: 0" at bounding box center [407, 238] width 763 height 27
drag, startPoint x: 413, startPoint y: 206, endPoint x: 350, endPoint y: 207, distance: 62.4
click at [352, 207] on div "How many Medical/Dental Exam Rooms are there? 1,000 How many Medical/Dental Exa…" at bounding box center [407, 210] width 763 height 30
click at [350, 207] on div "How many Medical/Dental Exam Rooms are there? 1 How many Medical/Dental Exam Ro…" at bounding box center [407, 210] width 763 height 30
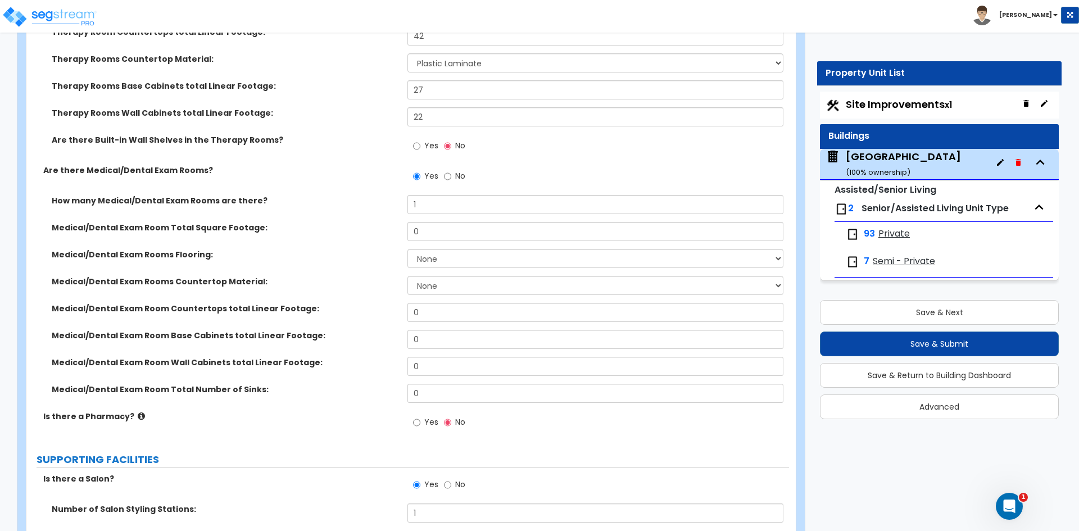
drag, startPoint x: 406, startPoint y: 233, endPoint x: 326, endPoint y: 243, distance: 81.1
click at [406, 233] on div "Medical/Dental Exam Room Total Square Footage:" at bounding box center [216, 227] width 381 height 11
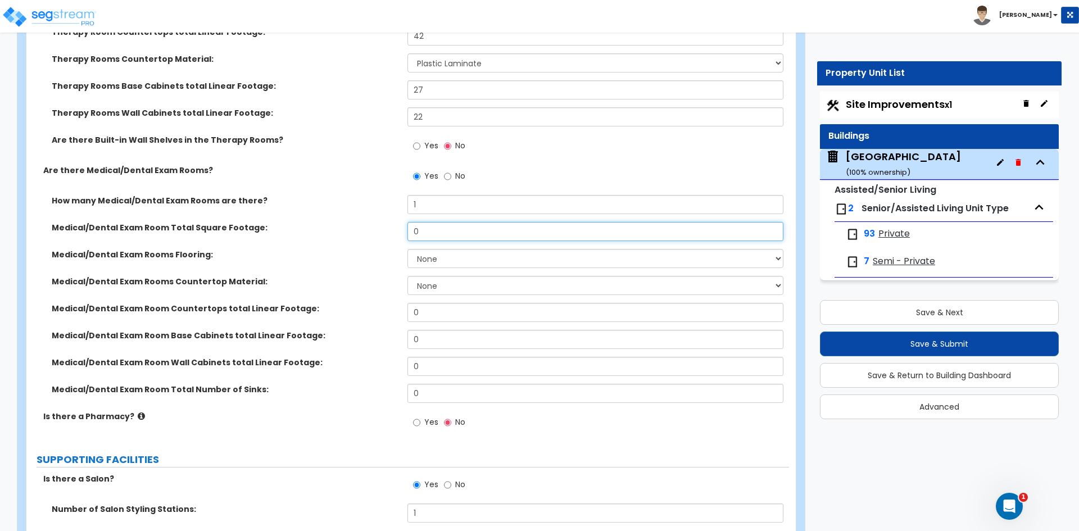
drag, startPoint x: 404, startPoint y: 235, endPoint x: 202, endPoint y: 220, distance: 201.7
click at [246, 225] on div "Medical/Dental Exam Room Total Square Footage: 0" at bounding box center [407, 235] width 763 height 27
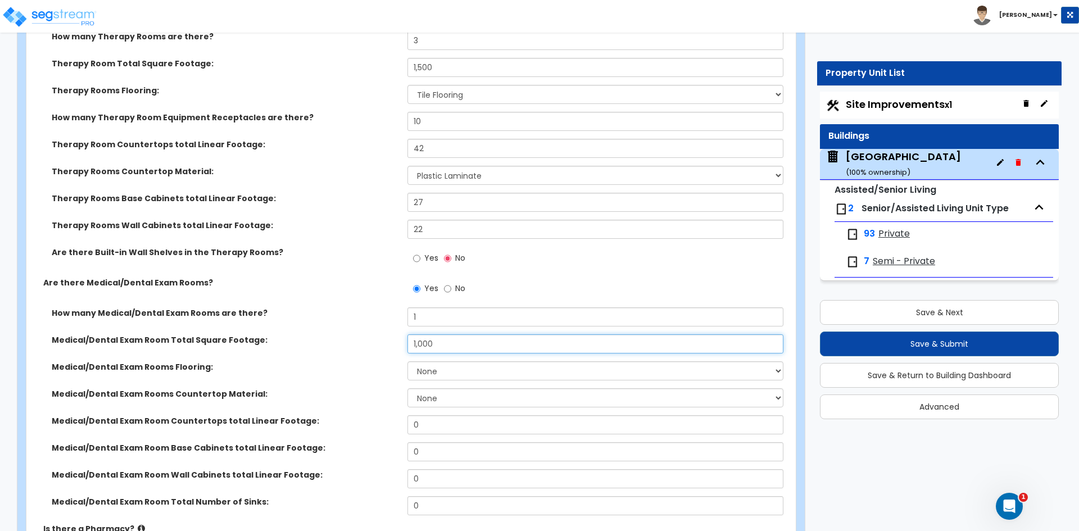
scroll to position [1648, 0]
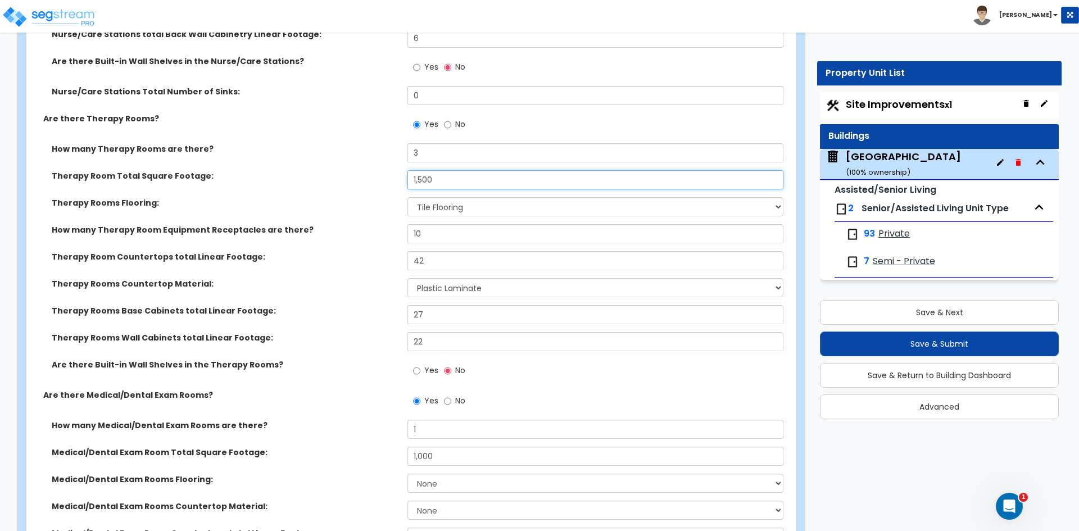
click at [416, 177] on input "1,500" at bounding box center [594, 179] width 375 height 19
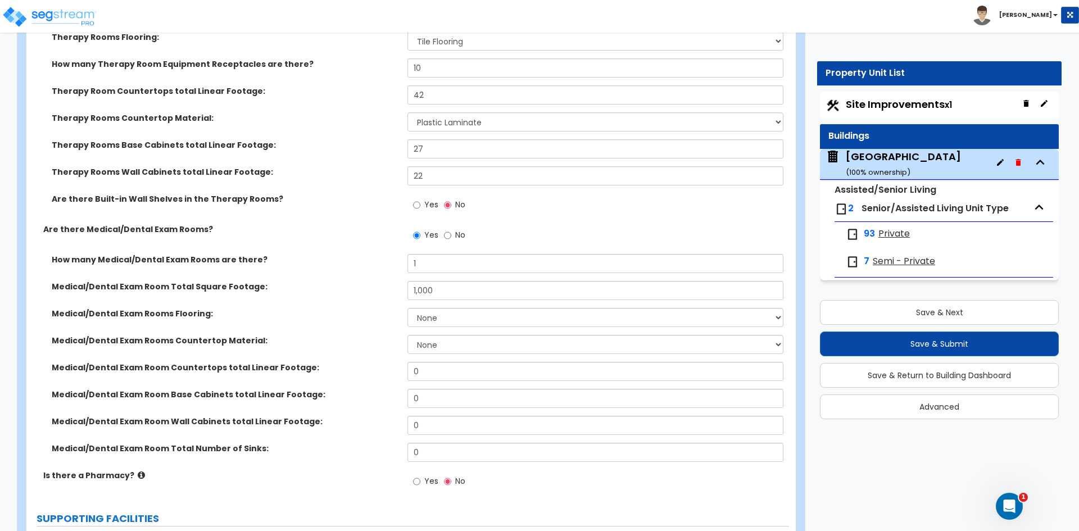
scroll to position [1873, 0]
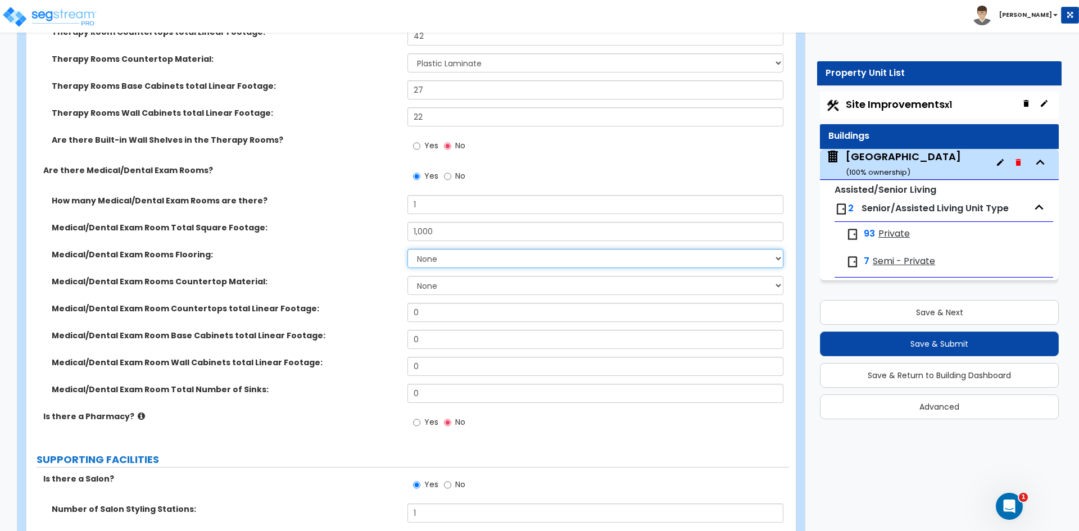
click at [461, 260] on select "None Tile Flooring Hardwood Flooring Resilient Laminate Flooring VCT Flooring S…" at bounding box center [594, 258] width 375 height 19
click at [407, 249] on select "None Tile Flooring Hardwood Flooring Resilient Laminate Flooring VCT Flooring S…" at bounding box center [594, 258] width 375 height 19
click at [431, 291] on select "None Plastic Laminate Solid Surface Stone Quartz Marble Tile Wood Stainless Ste…" at bounding box center [594, 285] width 375 height 19
click at [407, 276] on select "None Plastic Laminate Solid Surface Stone Quartz Marble Tile Wood Stainless Ste…" at bounding box center [594, 285] width 375 height 19
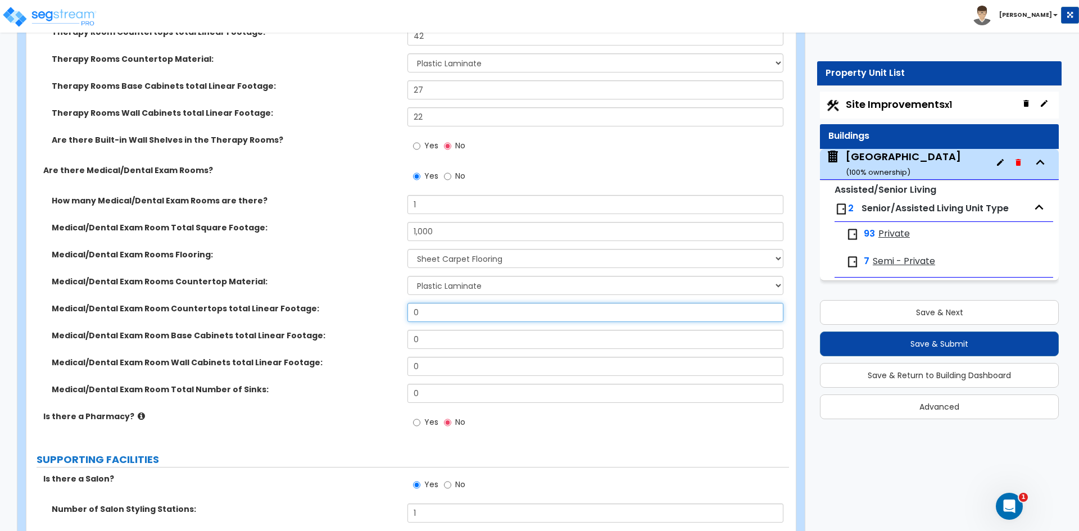
click at [426, 312] on input "0" at bounding box center [594, 312] width 375 height 19
click at [428, 339] on input "0" at bounding box center [594, 339] width 375 height 19
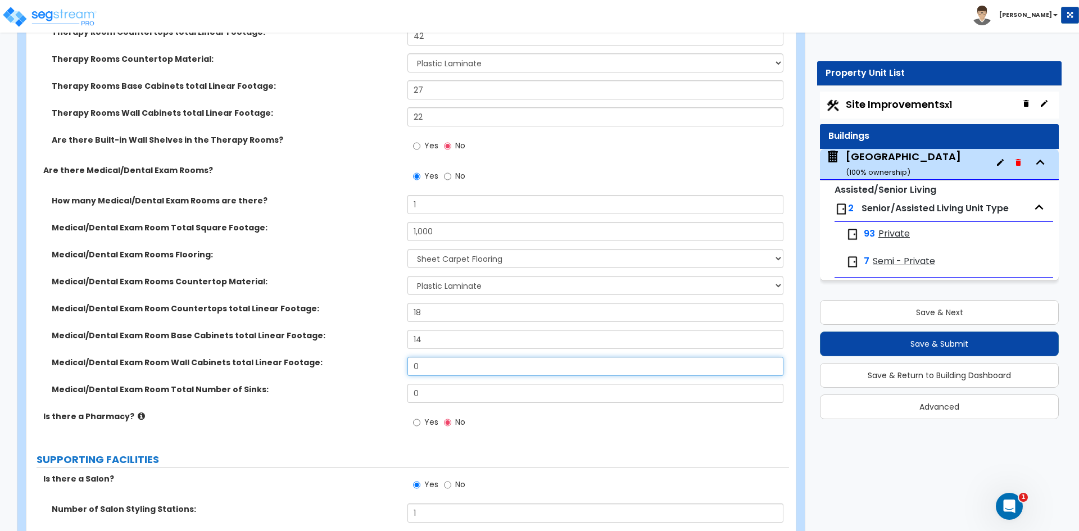
click at [427, 362] on input "0" at bounding box center [594, 366] width 375 height 19
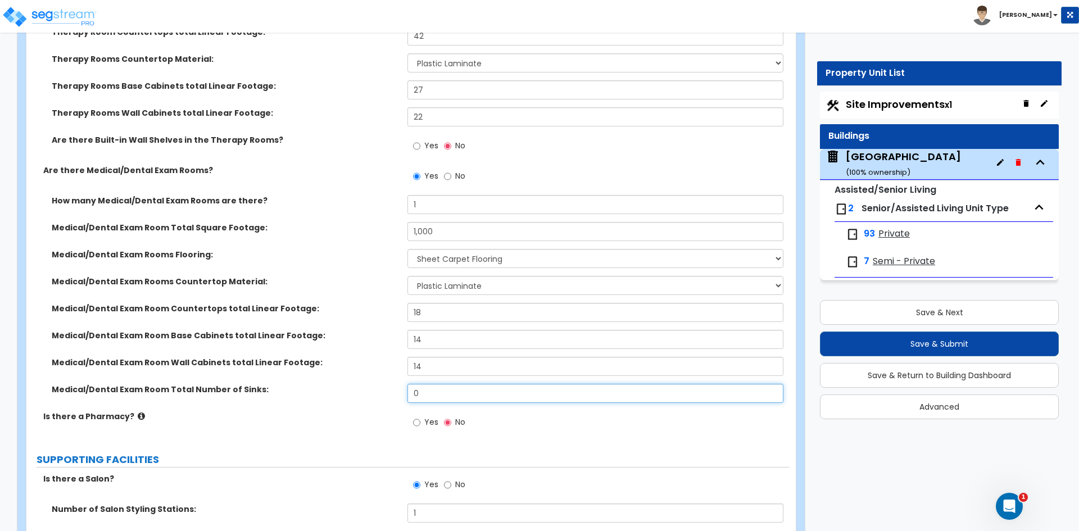
click at [482, 388] on input "0" at bounding box center [594, 393] width 375 height 19
click at [348, 436] on div "Is there a Pharmacy? Yes No" at bounding box center [407, 426] width 763 height 30
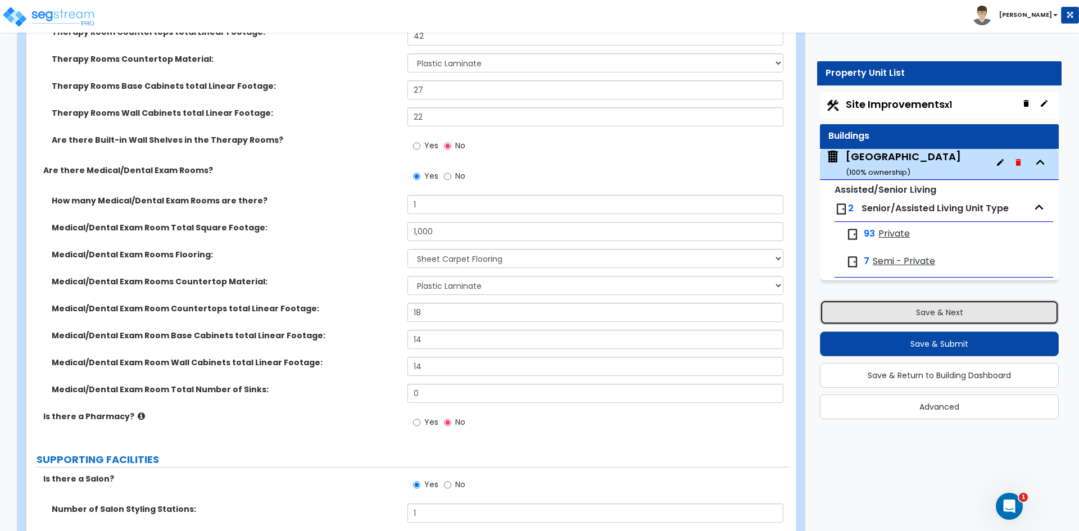
click at [930, 310] on button "Save & Next" at bounding box center [939, 312] width 239 height 25
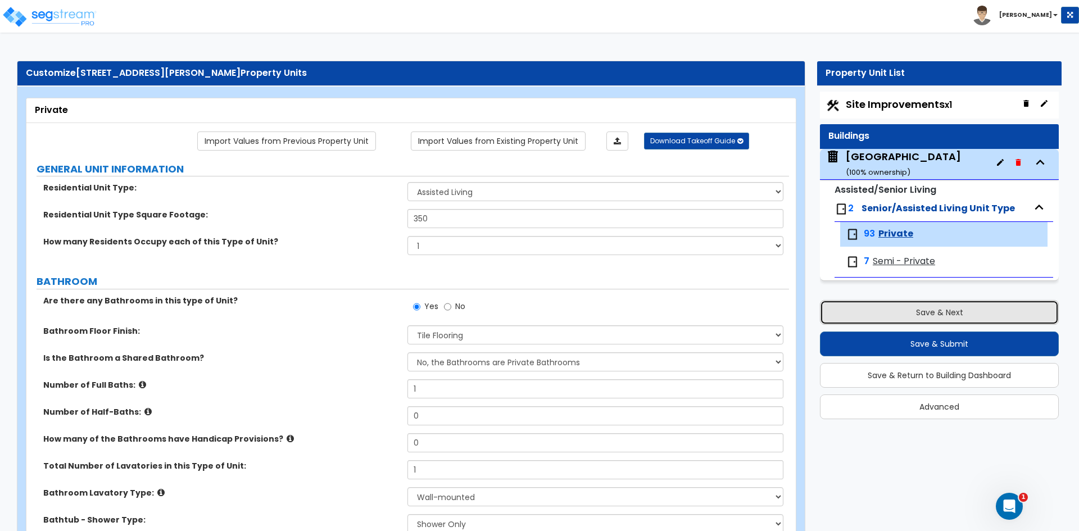
click at [945, 307] on button "Save & Next" at bounding box center [939, 312] width 239 height 25
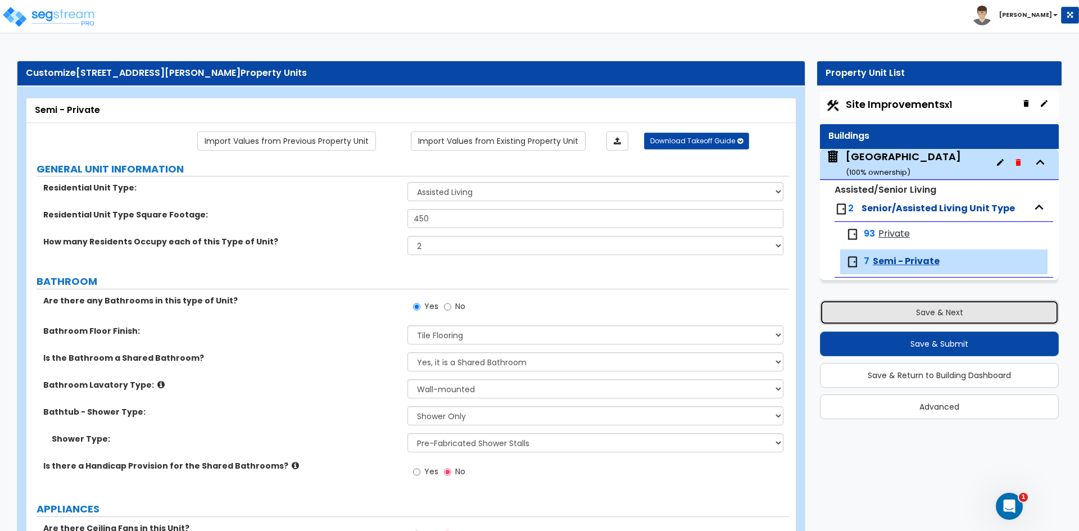
click at [945, 307] on button "Save & Next" at bounding box center [939, 312] width 239 height 25
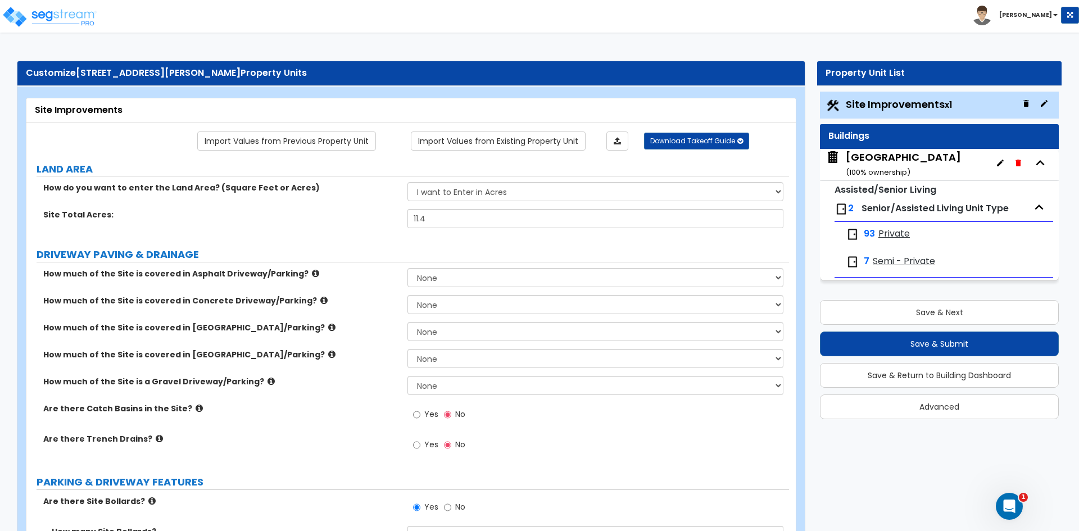
click at [588, 413] on div "Yes No" at bounding box center [597, 418] width 381 height 30
click at [858, 309] on button "Save & Next" at bounding box center [939, 312] width 239 height 25
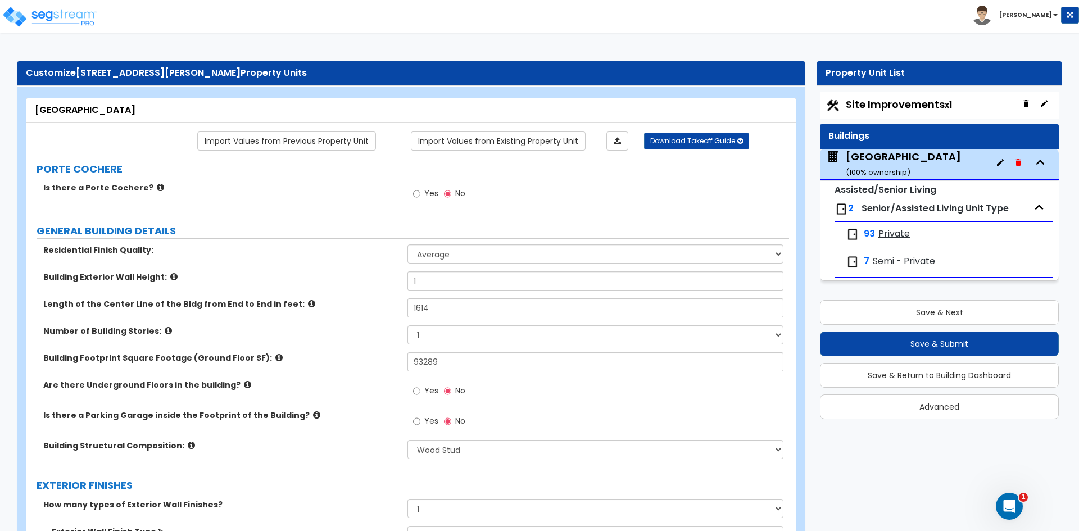
click at [521, 204] on div "Yes No" at bounding box center [597, 197] width 381 height 30
click at [898, 316] on button "Save & Next" at bounding box center [939, 312] width 239 height 25
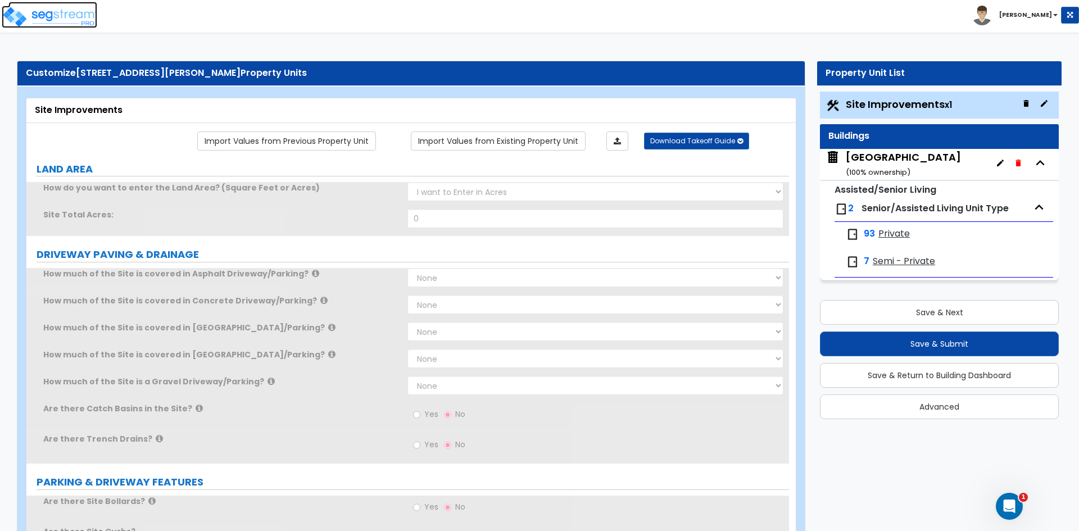
click at [68, 15] on img at bounding box center [50, 17] width 96 height 22
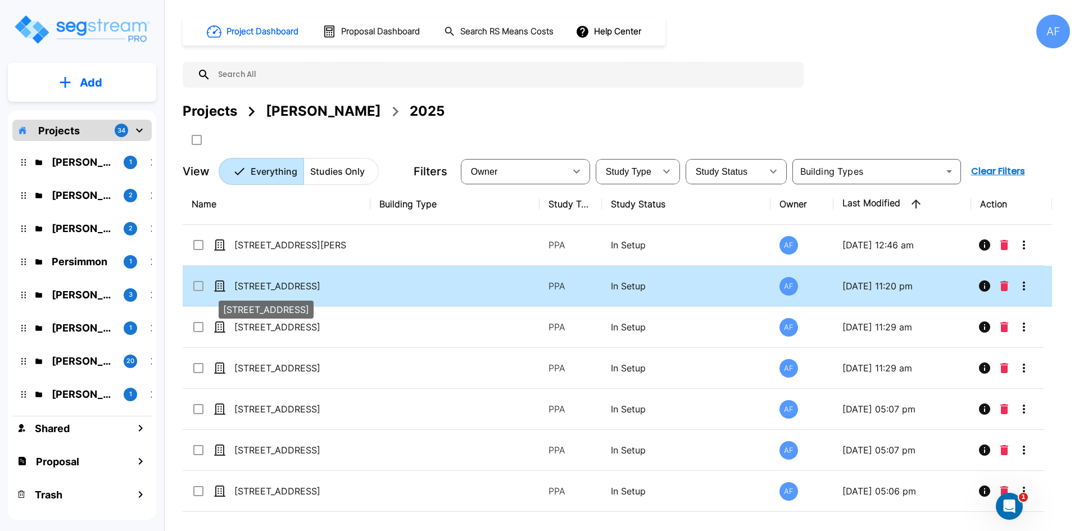
click at [300, 283] on p "[STREET_ADDRESS]" at bounding box center [290, 285] width 112 height 13
checkbox input "true"
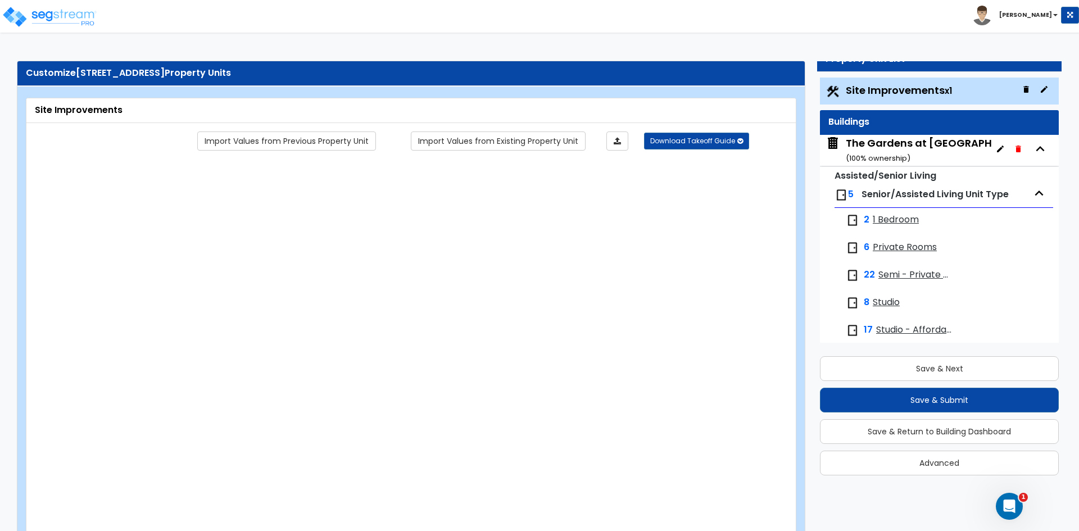
type input "6.7"
radio input "true"
type input "4"
radio input "true"
type input "9"
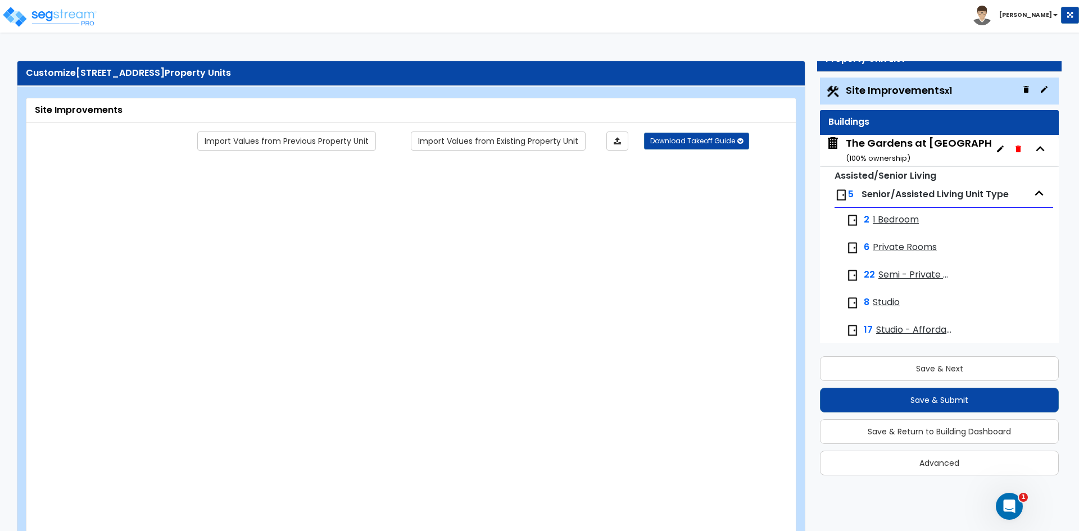
radio input "true"
select select "1"
radio input "true"
type input "1"
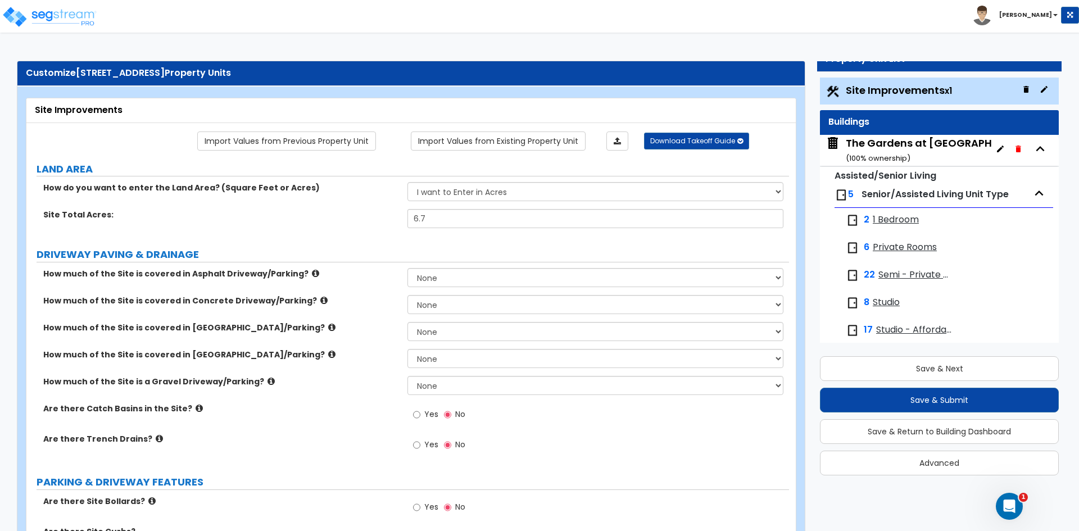
click at [881, 191] on span "Senior/Assisted Living Unit Type" at bounding box center [935, 194] width 147 height 13
click at [881, 148] on div "The Gardens at [GEOGRAPHIC_DATA] ( 100 % ownership)" at bounding box center [945, 150] width 198 height 29
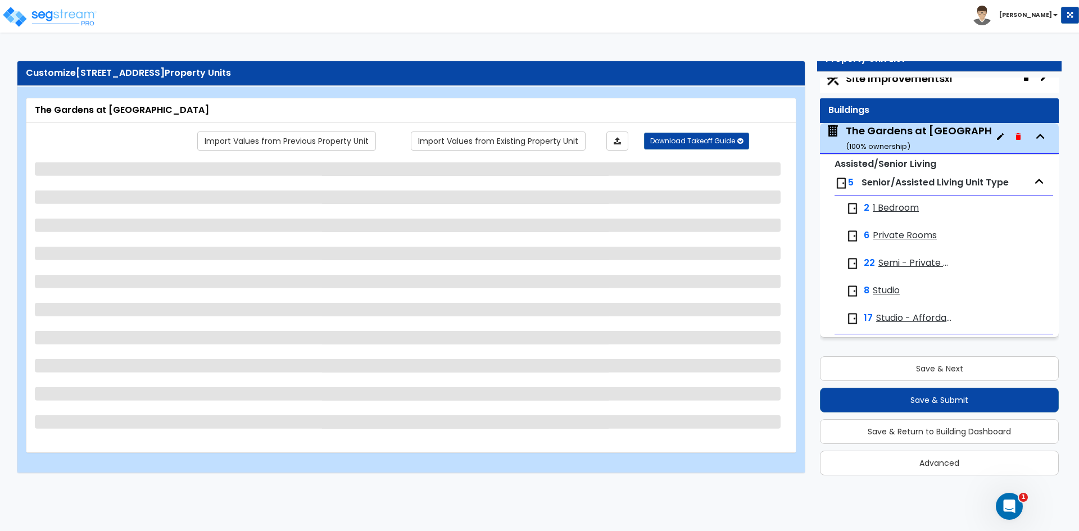
select select "2"
select select "1"
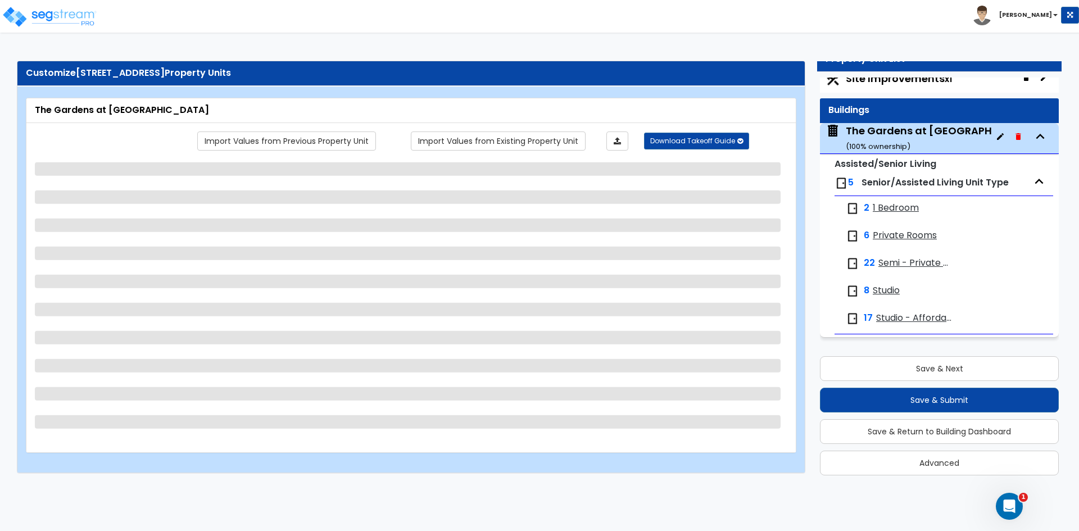
select select "1"
select select "7"
select select "1"
select select "5"
select select "1"
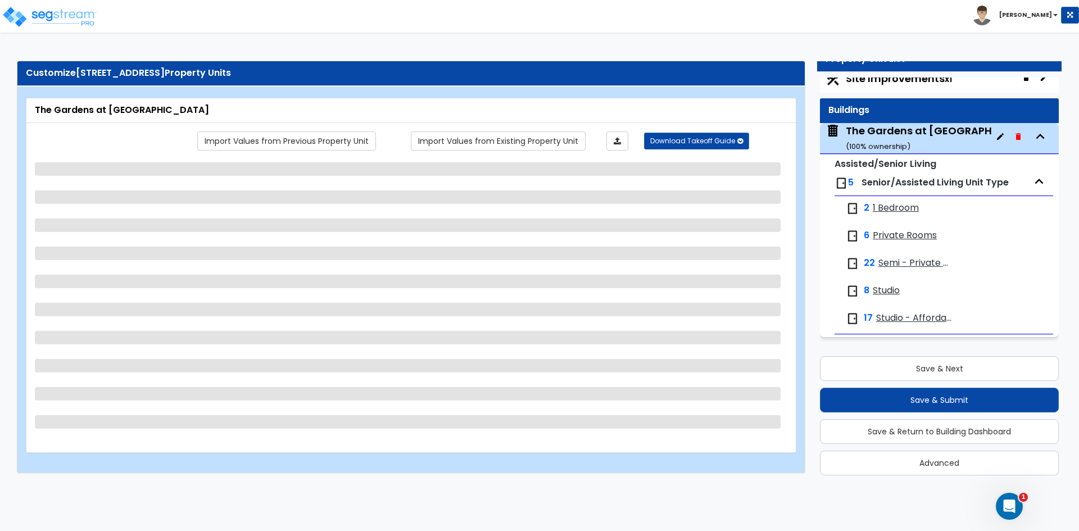
select select "2"
select select "1"
select select "3"
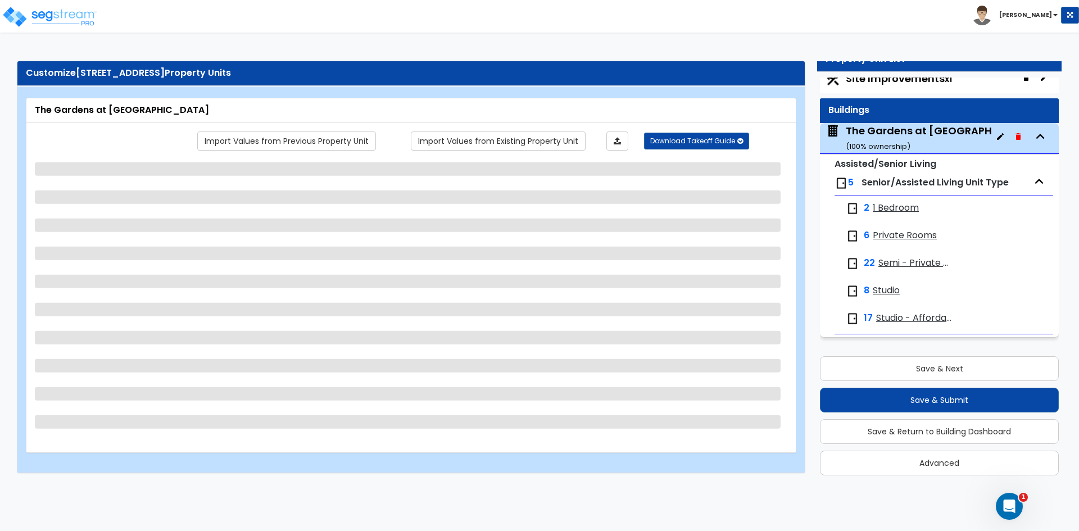
select select "2"
select select "5"
select select "2"
select select "3"
select select "2"
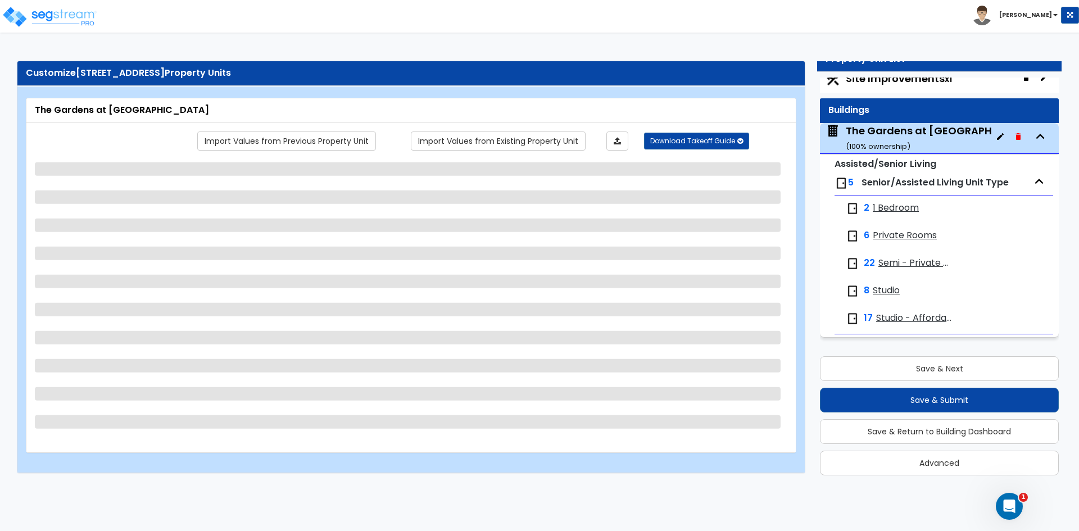
select select "5"
select select "1"
select select "6"
select select "1"
select select "6"
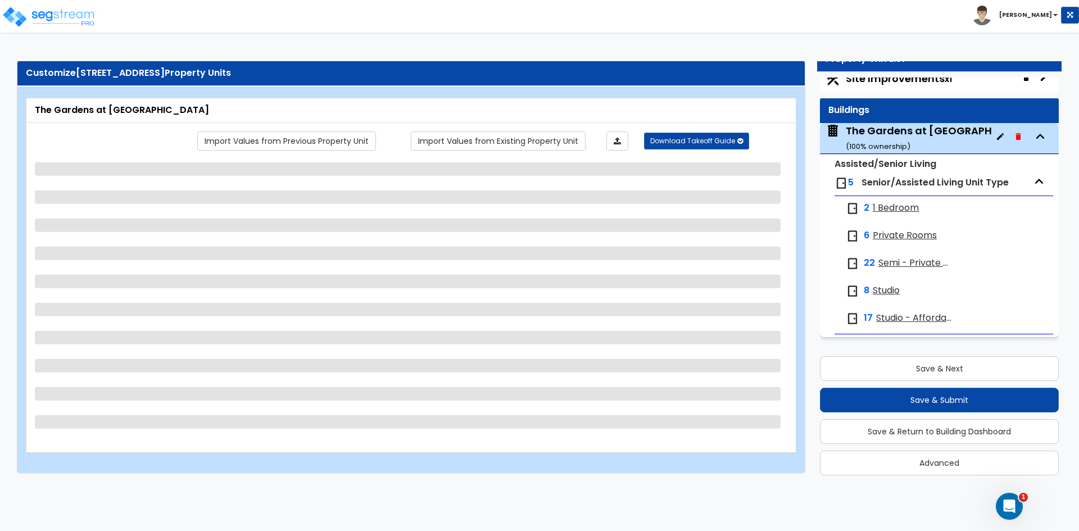
select select "1"
select select "3"
select select "4"
select select "1"
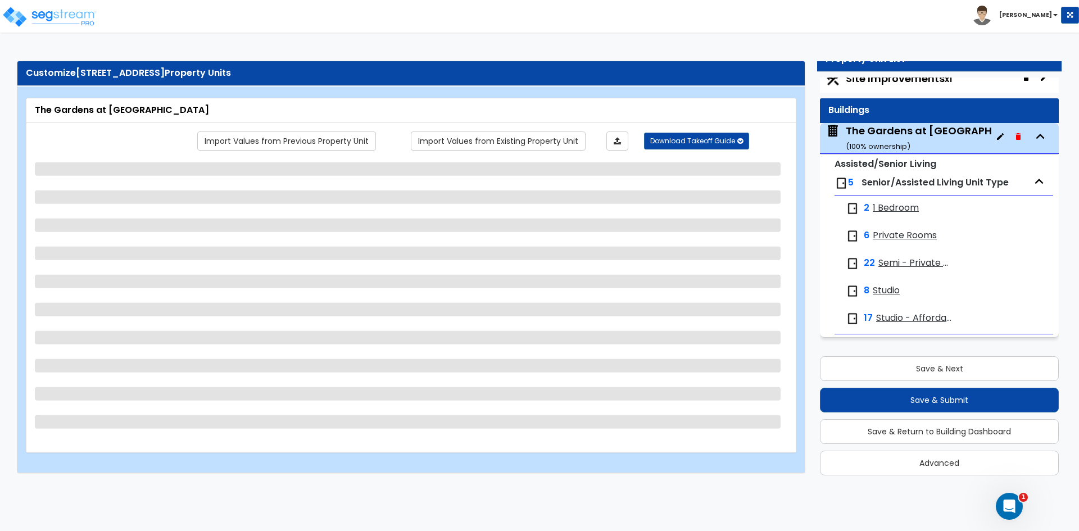
select select "1"
select select "2"
select select "1"
select select "2"
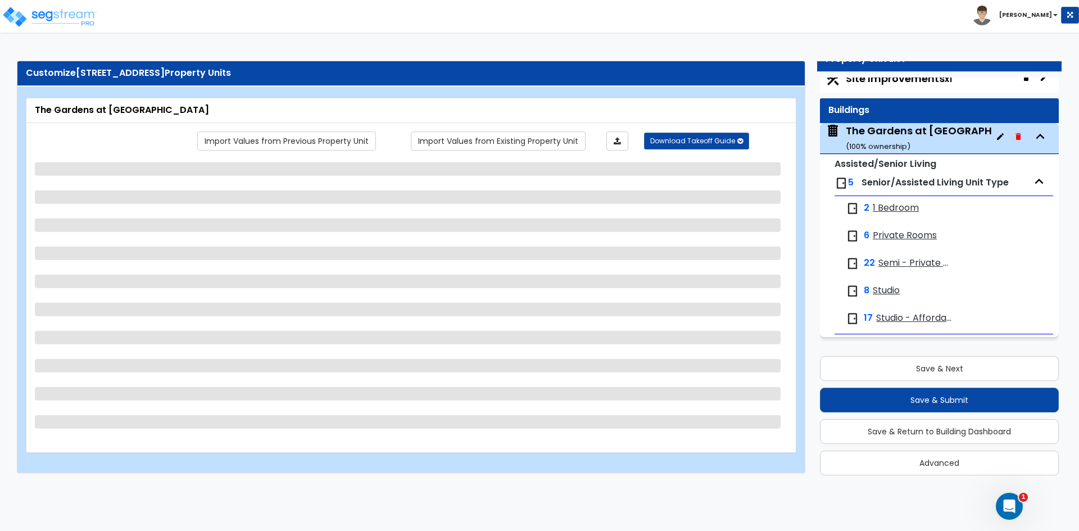
select select "1"
select select "4"
select select "2"
select select "1"
select select "2"
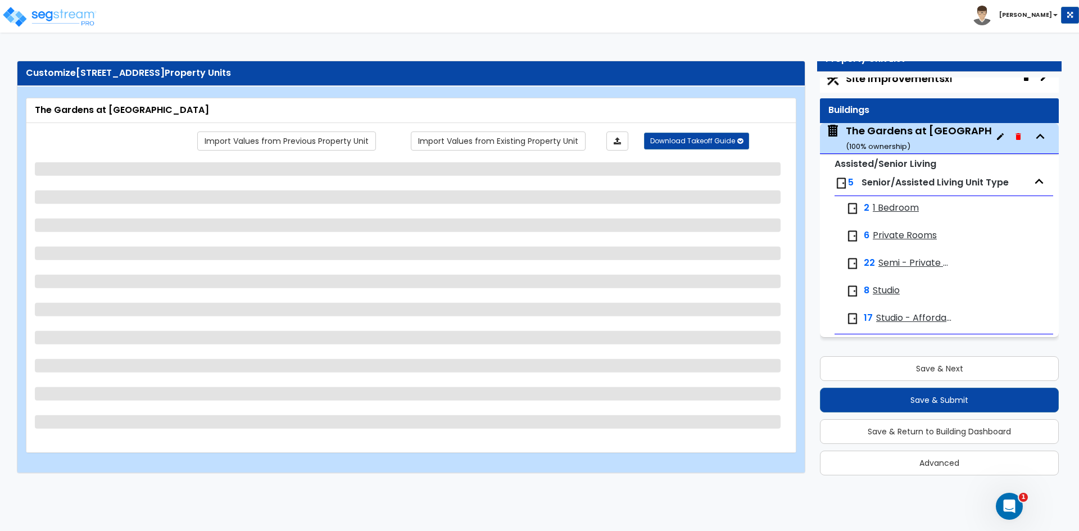
select select "3"
select select "5"
select select "9"
select select "4"
select select "5"
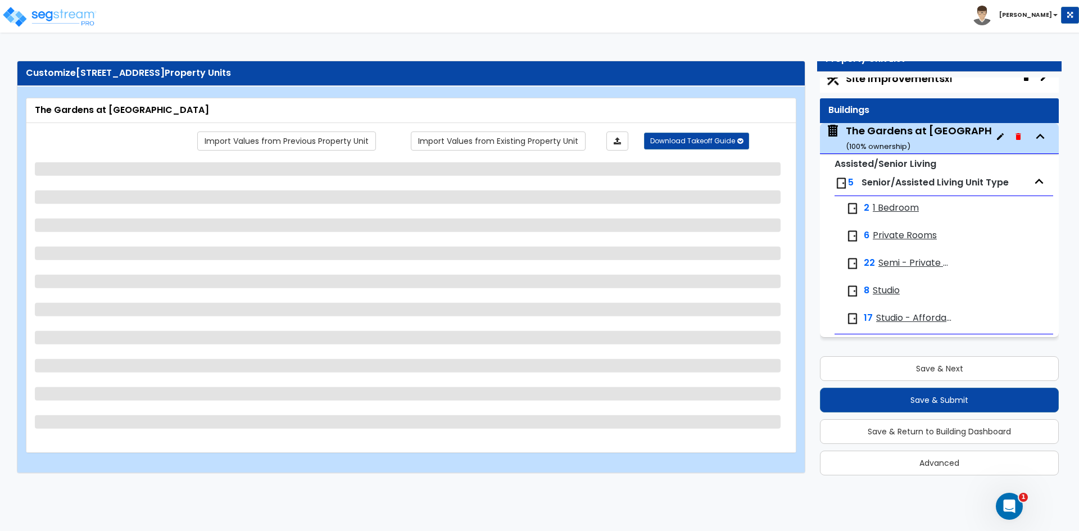
select select "6"
select select "1"
select select "2"
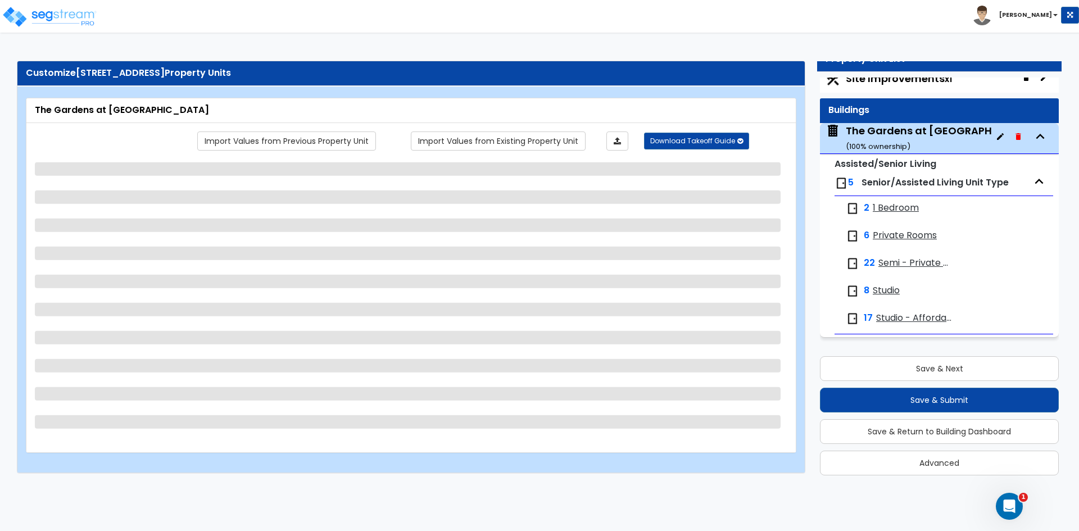
select select "2"
select select "1"
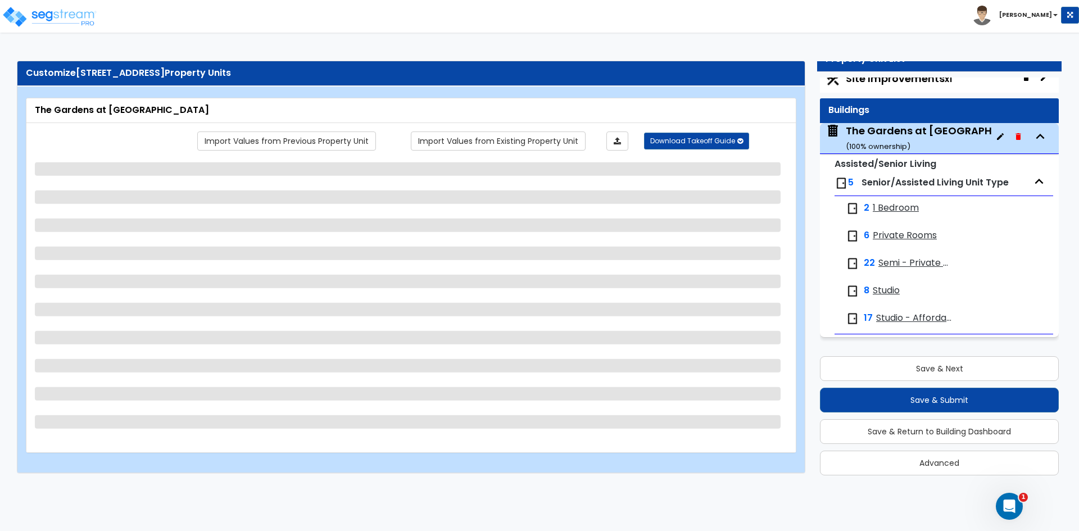
select select "3"
select select "2"
select select "1"
select select "2"
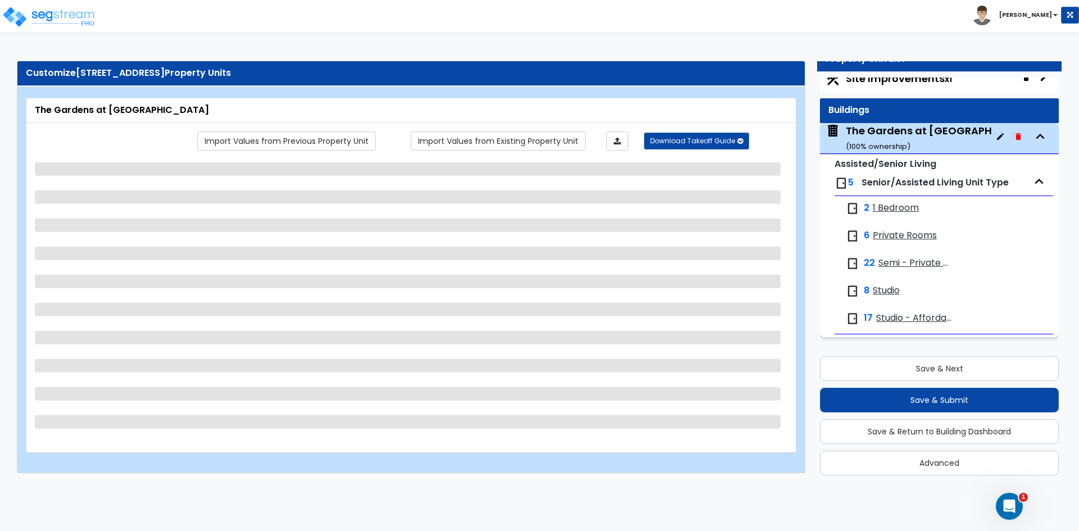
select select "3"
select select "2"
select select "1"
select select "3"
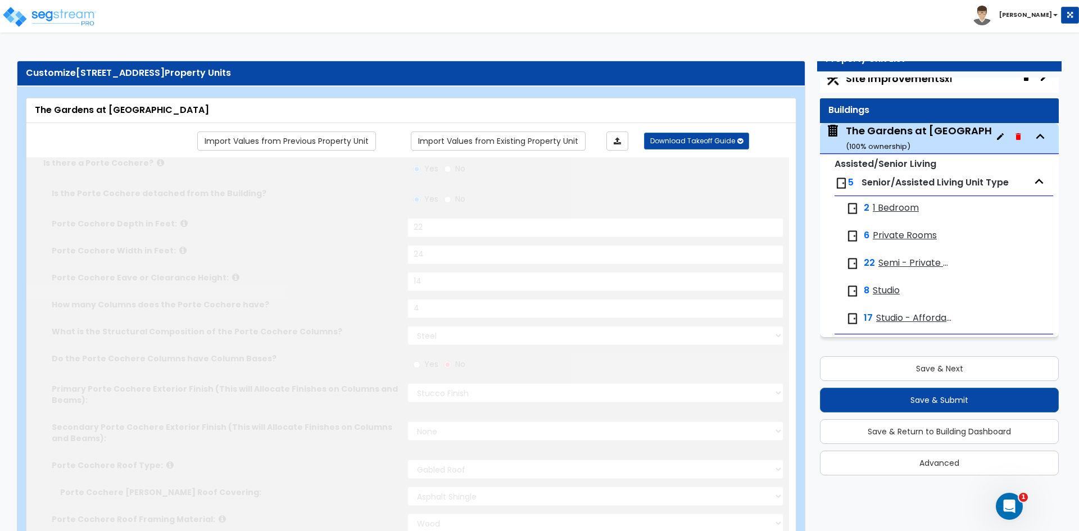
radio input "true"
select select "1"
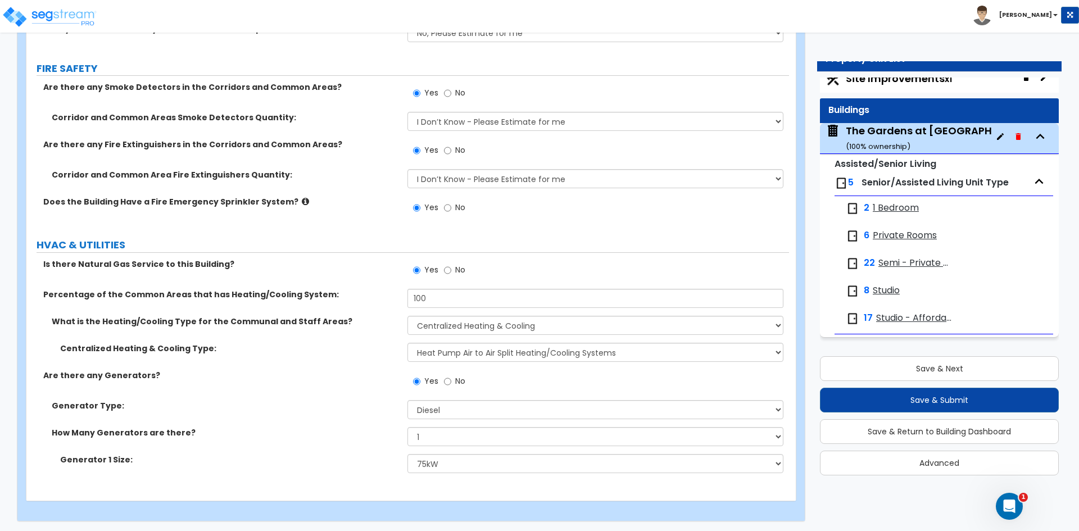
scroll to position [8010, 0]
click at [908, 238] on span "Private Rooms" at bounding box center [905, 235] width 64 height 13
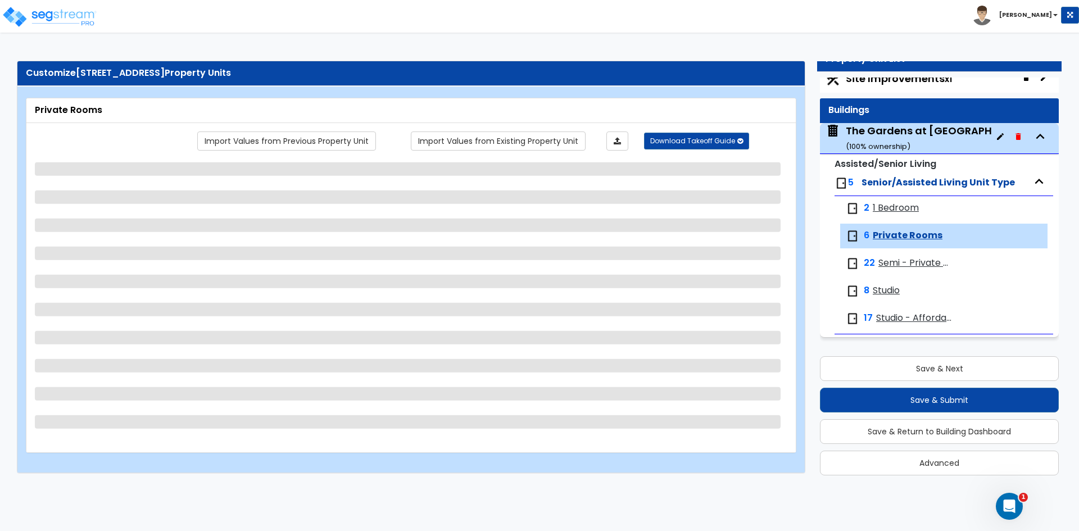
scroll to position [0, 0]
select select "5"
select select "1"
select select "3"
select select "1"
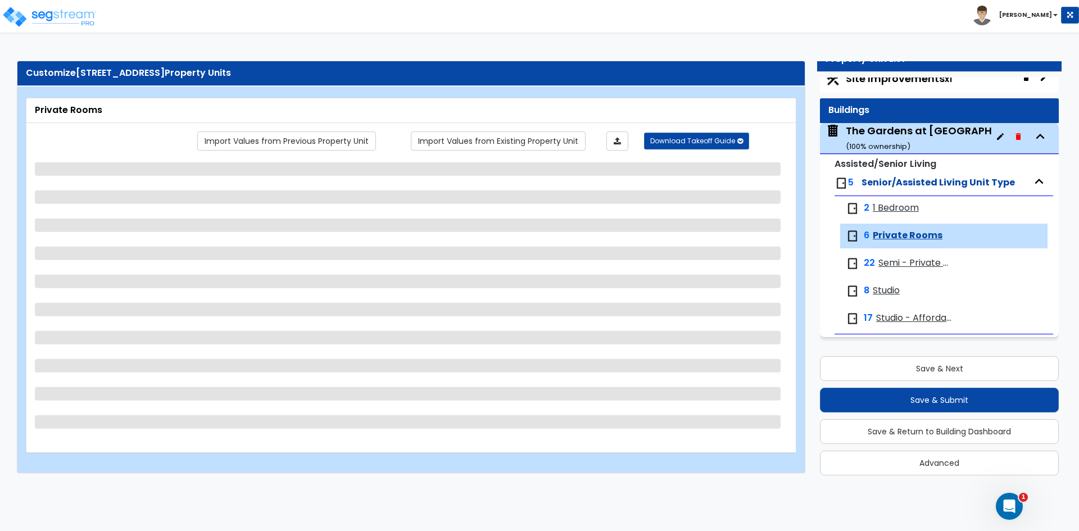
select select "1"
select select "6"
select select "1"
select select "2"
select select "1"
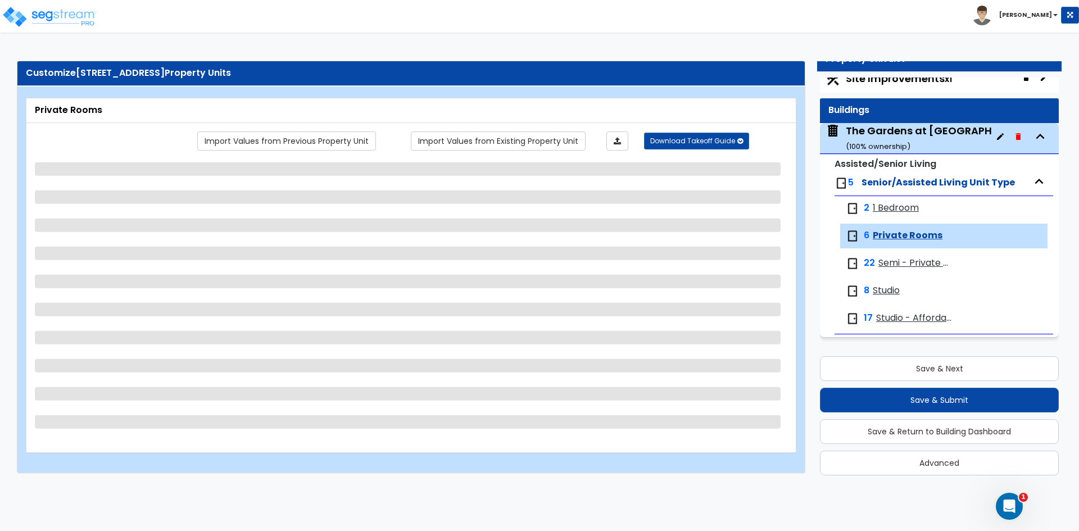
select select "1"
select select "2"
select select "1"
select select "3"
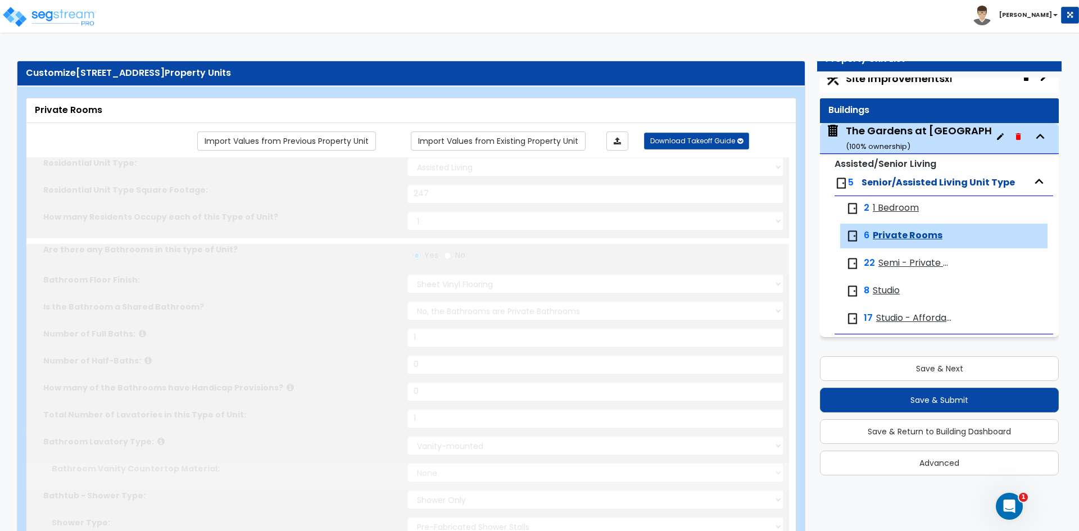
select select "1"
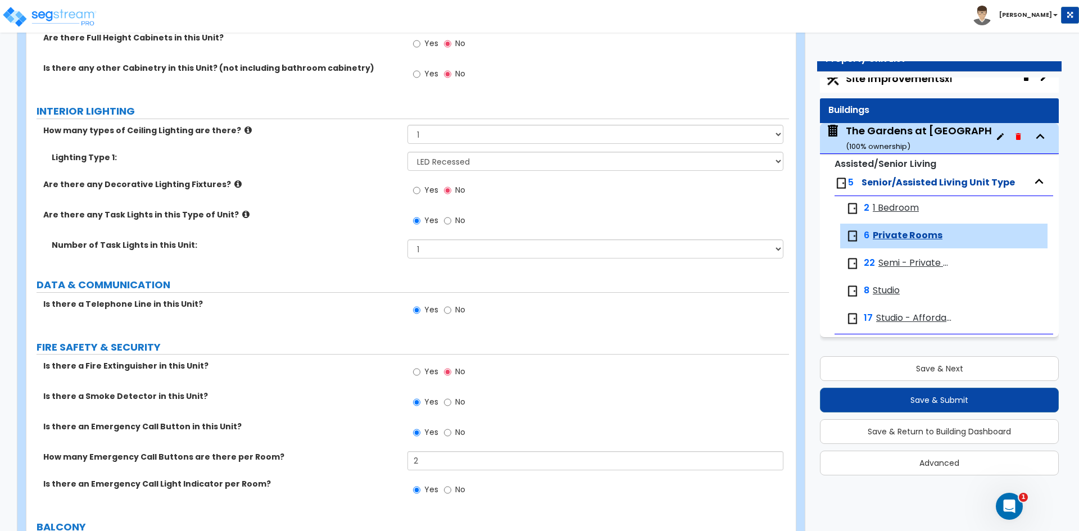
scroll to position [1349, 0]
